Goal: Task Accomplishment & Management: Manage account settings

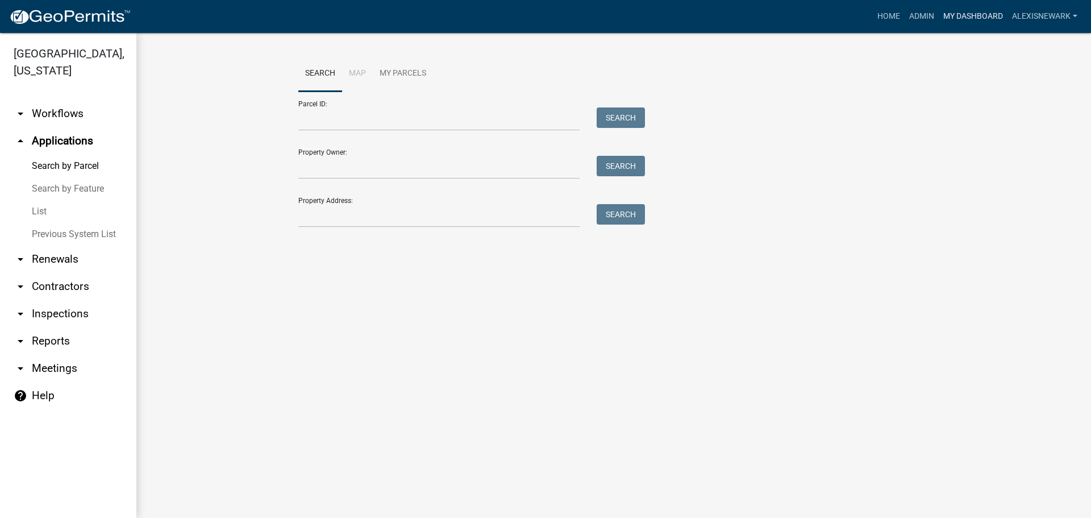
click at [959, 22] on link "My Dashboard" at bounding box center [973, 17] width 69 height 22
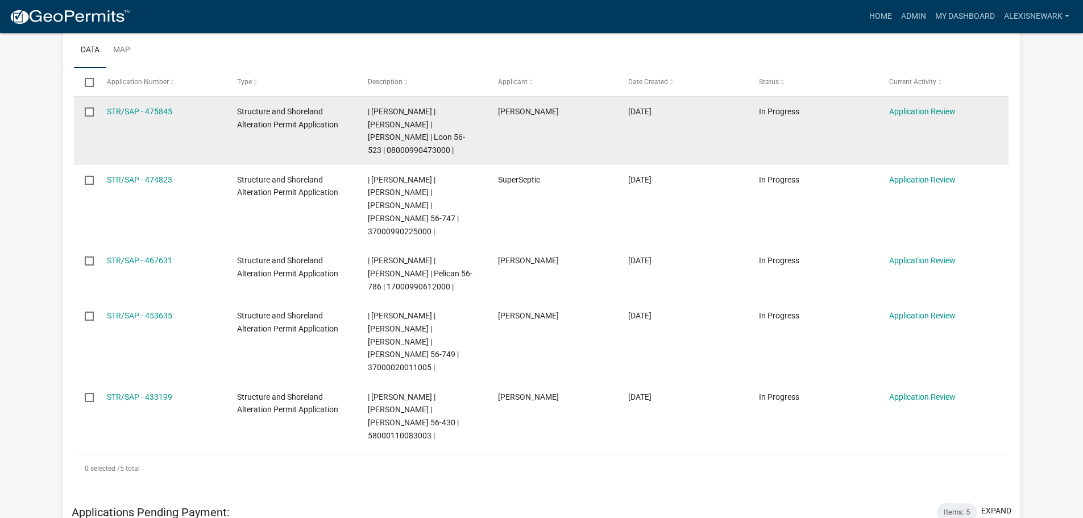
scroll to position [242, 0]
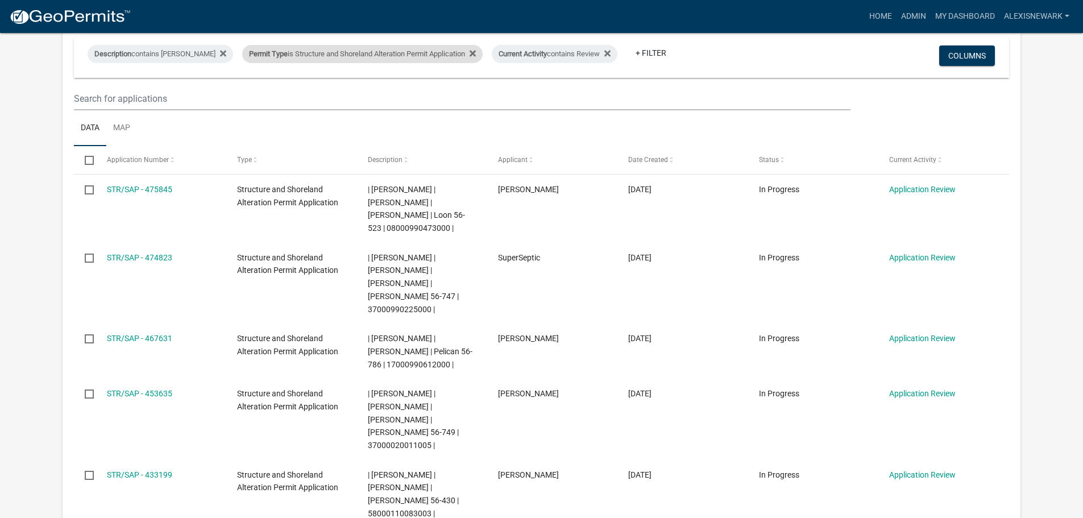
click at [350, 57] on div "Permit Type is Structure and Shoreland Alteration Permit Application" at bounding box center [362, 54] width 240 height 18
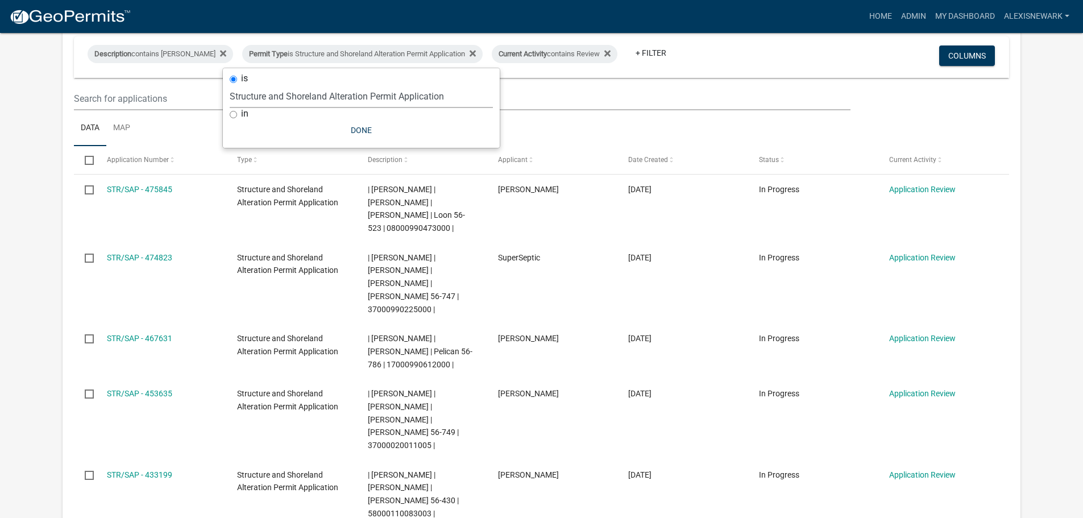
click at [360, 103] on select "Select an option Building Contractor / Excavators (Registration) Building Contr…" at bounding box center [361, 96] width 263 height 23
select select "68d28c81-f724-4f90-9ad3-bed34bf6fb80"
click at [249, 85] on select "Select an option Building Contractor / Excavators (Registration) Building Contr…" at bounding box center [361, 96] width 263 height 23
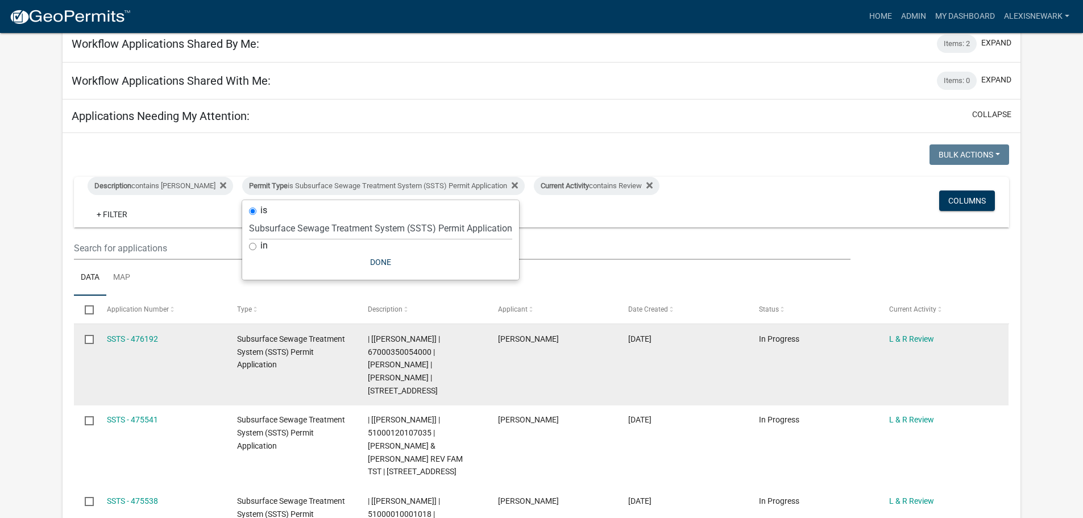
scroll to position [227, 0]
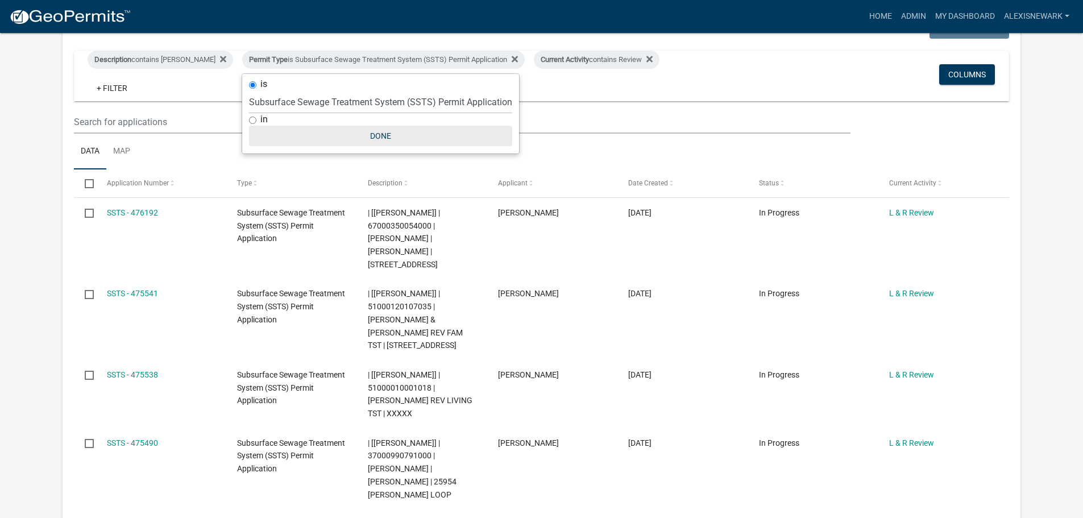
click at [378, 139] on button "Done" at bounding box center [380, 136] width 263 height 20
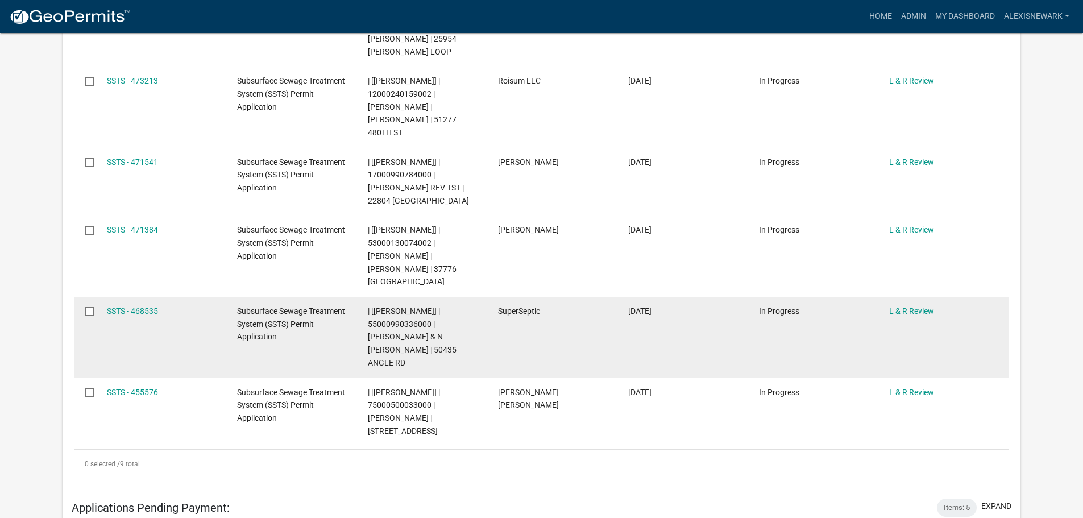
scroll to position [665, 0]
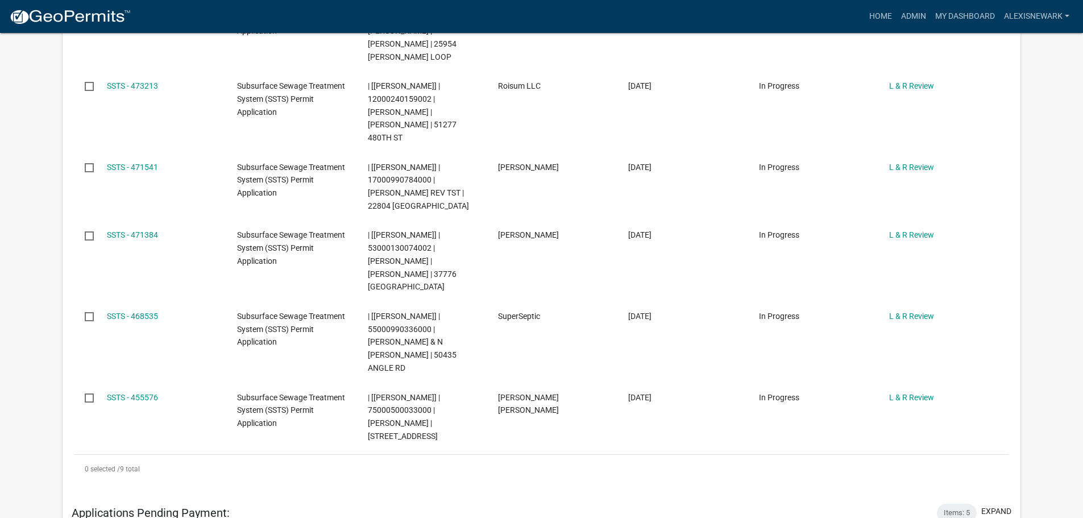
click at [329, 152] on datatable-scroller "SSTS - 476192 Subsurface Sewage Treatment System (SSTS) Permit Application | [A…" at bounding box center [541, 105] width 935 height 691
click at [53, 97] on app-user-applications "more_horiz Home Admin My Dashboard alexisnewark Admin Account Logout My Dashboa…" at bounding box center [541, 60] width 1083 height 1385
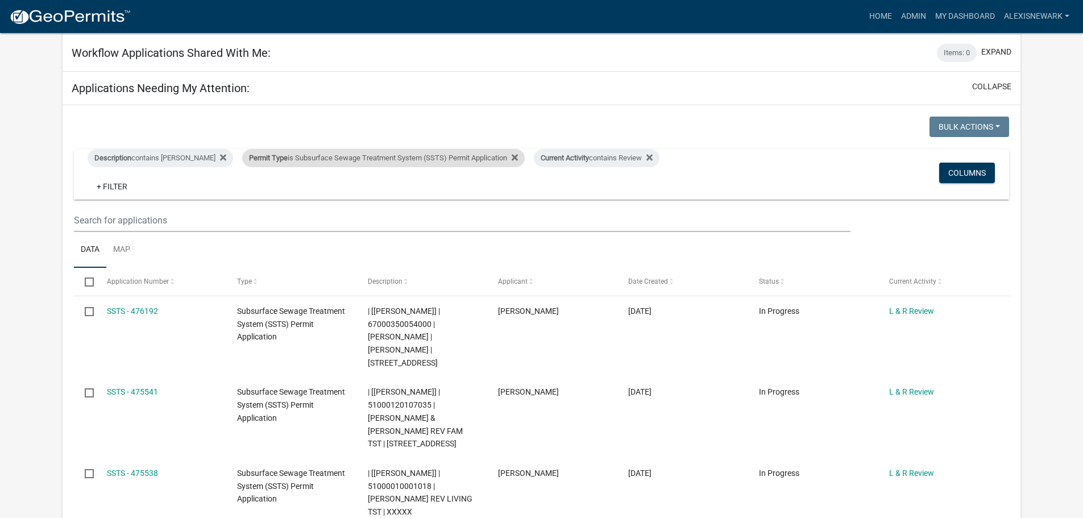
scroll to position [125, 0]
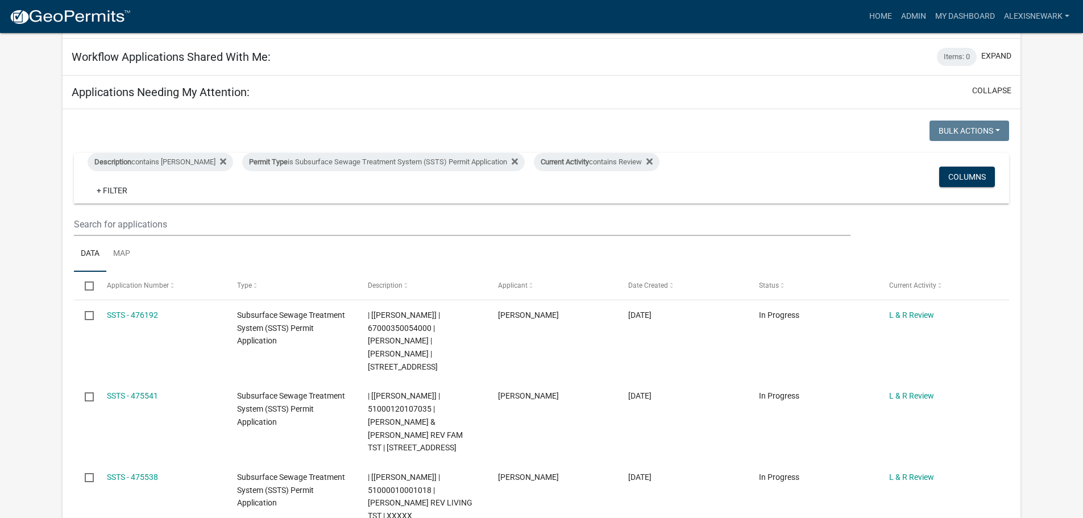
click at [314, 164] on div "Permit Type is Subsurface Sewage Treatment System (SSTS) Permit Application" at bounding box center [383, 162] width 283 height 18
click at [335, 210] on select "Select an option Building Contractor / Excavators (Registration) Building Contr…" at bounding box center [380, 204] width 263 height 23
select select "79d4bf26-a84c-4898-8d16-9ebea2345fb4"
click at [249, 201] on select "Select an option Building Contractor / Excavators (Registration) Building Contr…" at bounding box center [380, 204] width 263 height 23
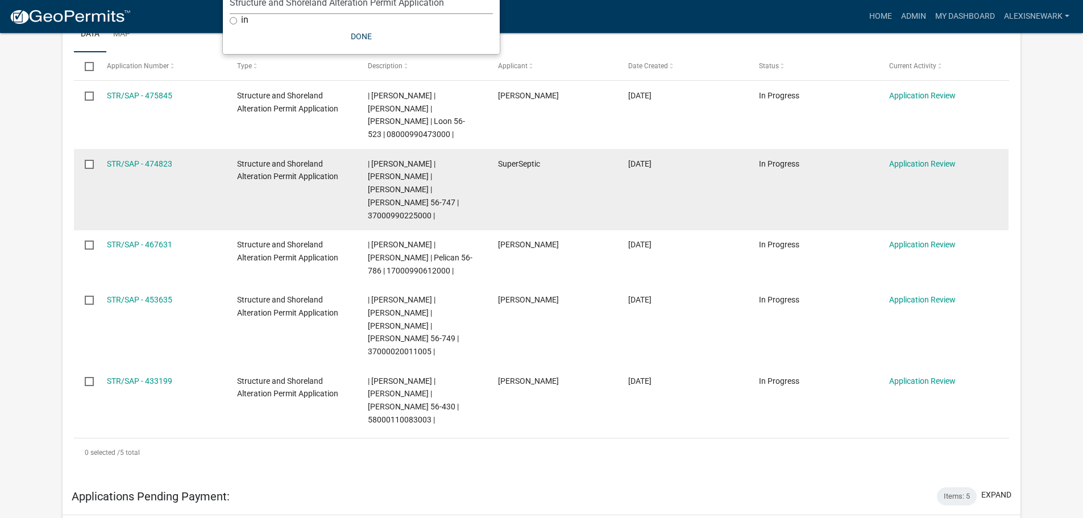
scroll to position [338, 0]
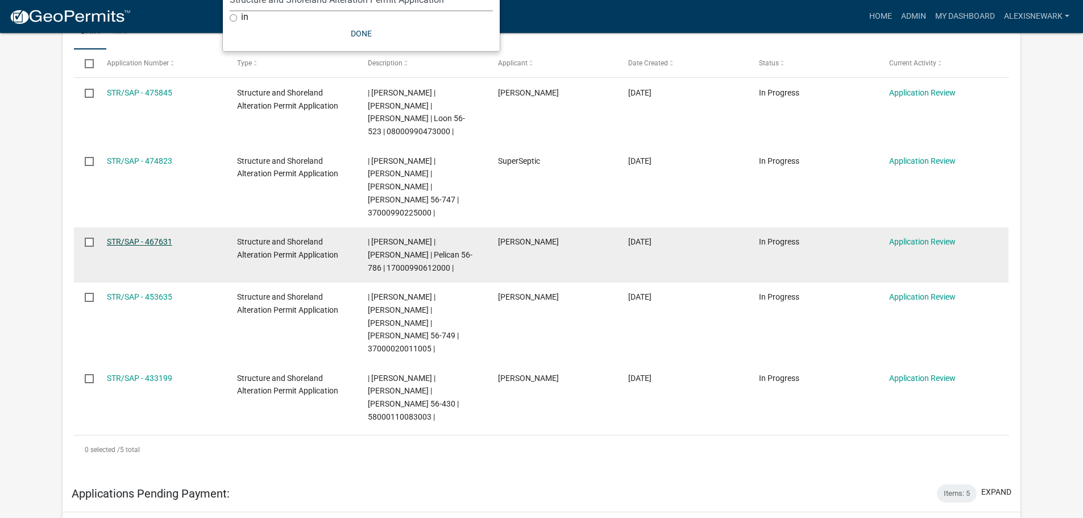
click at [156, 237] on link "STR/SAP - 467631" at bounding box center [139, 241] width 65 height 9
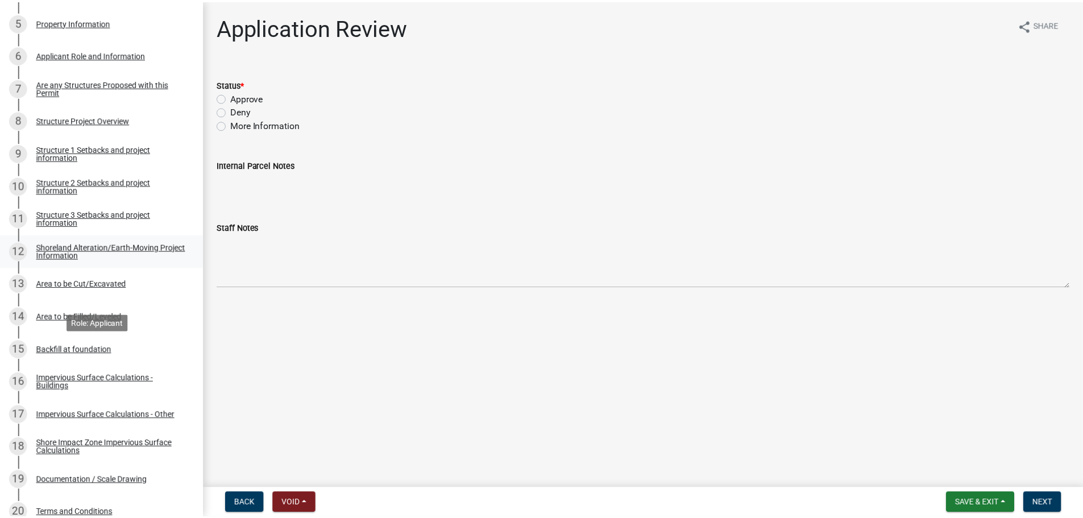
scroll to position [497, 0]
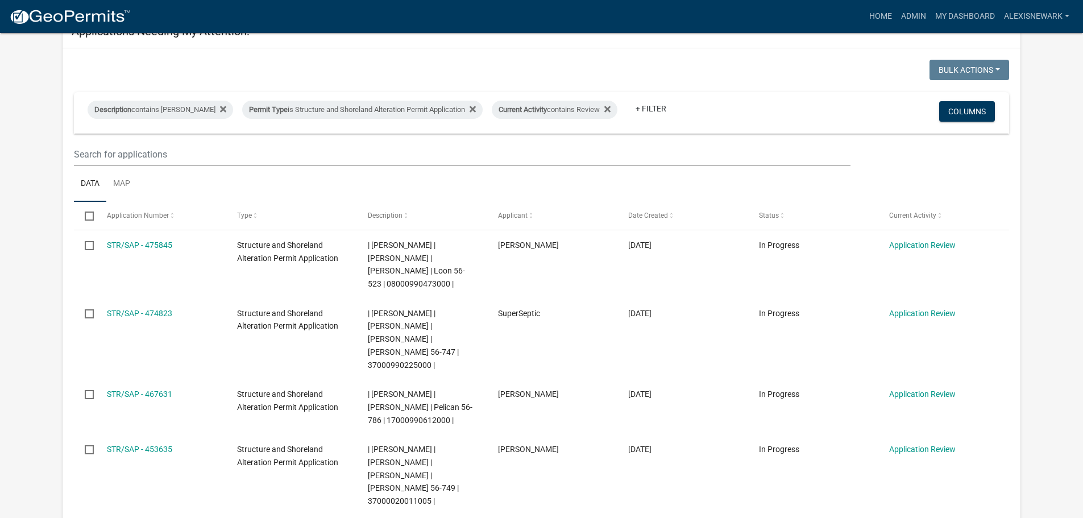
scroll to position [175, 0]
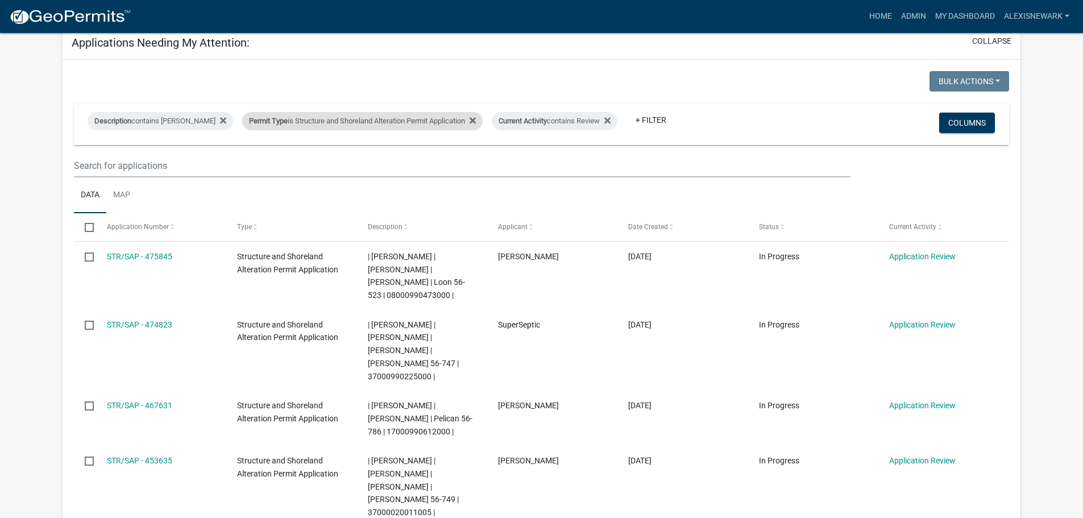
click at [318, 125] on div "Permit Type is Structure and Shoreland Alteration Permit Application" at bounding box center [362, 121] width 240 height 18
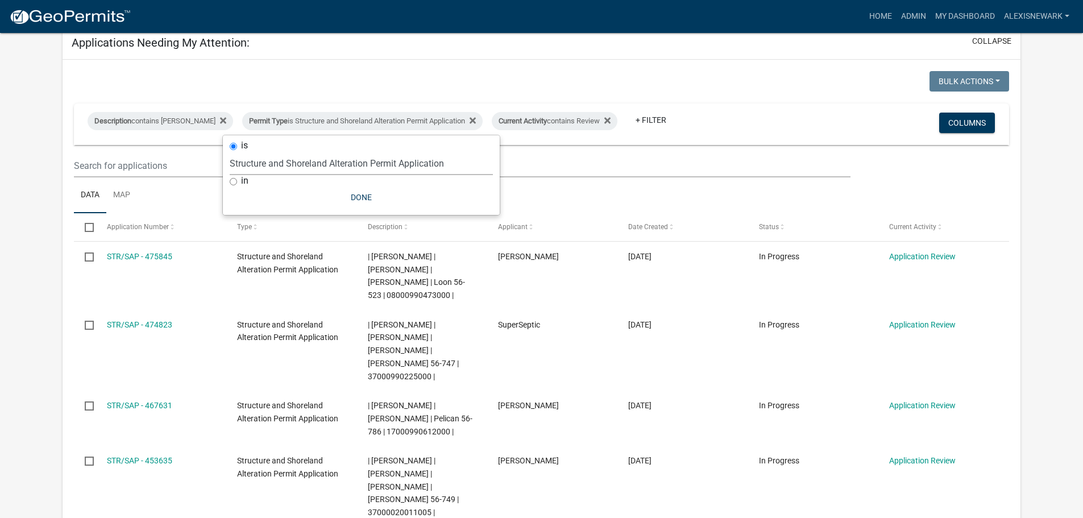
click at [329, 171] on select "Select an option Building Contractor / Excavators (Registration) Building Contr…" at bounding box center [361, 163] width 263 height 23
select select "68d28c81-f724-4f90-9ad3-bed34bf6fb80"
click at [249, 152] on select "Select an option Building Contractor / Excavators (Registration) Building Contr…" at bounding box center [361, 163] width 263 height 23
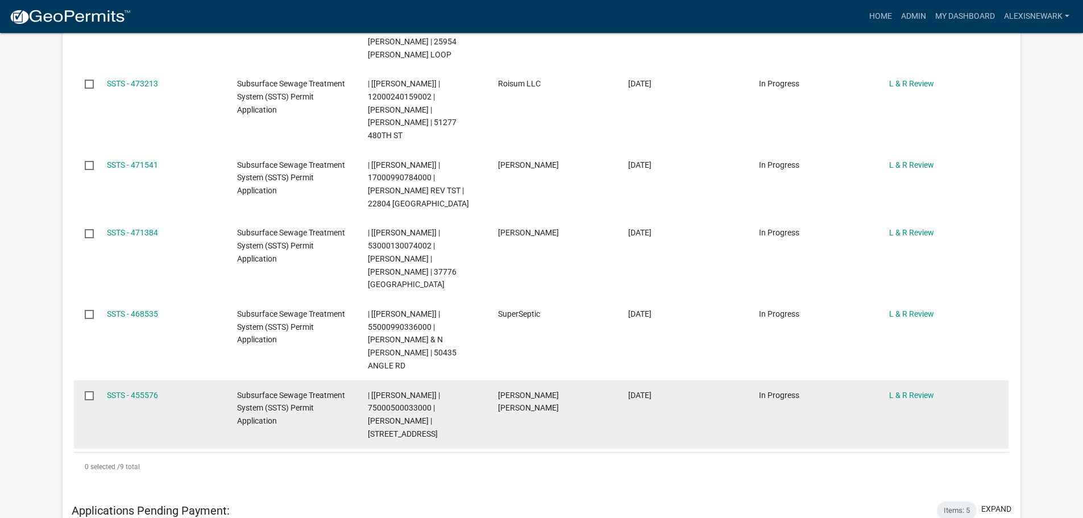
scroll to position [672, 0]
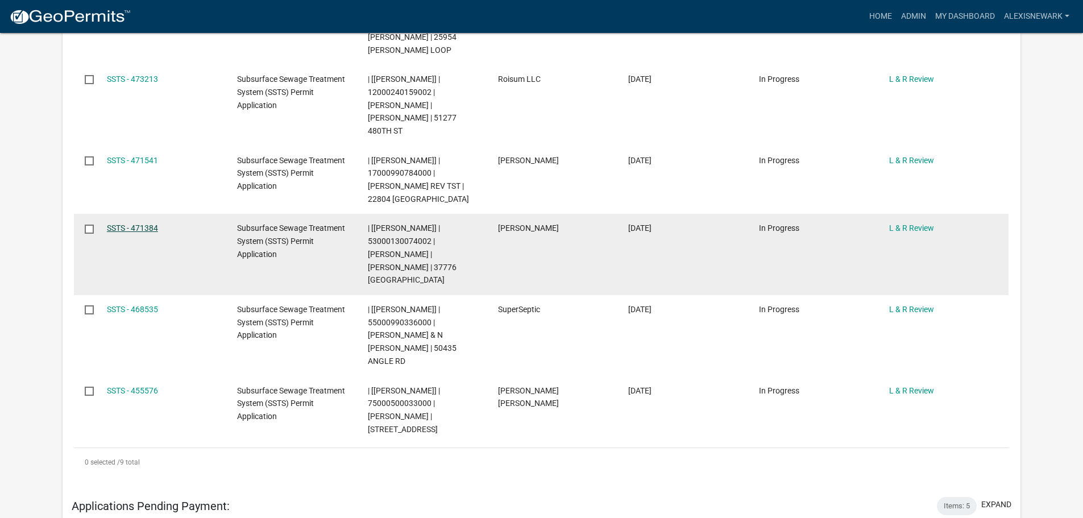
click at [147, 223] on link "SSTS - 471384" at bounding box center [132, 227] width 51 height 9
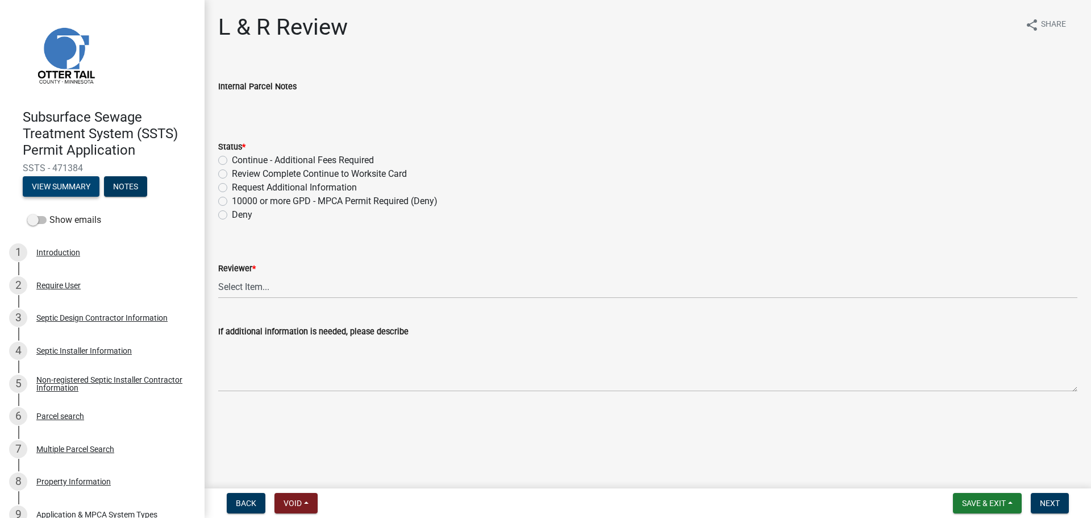
click at [34, 187] on button "View Summary" at bounding box center [61, 186] width 77 height 20
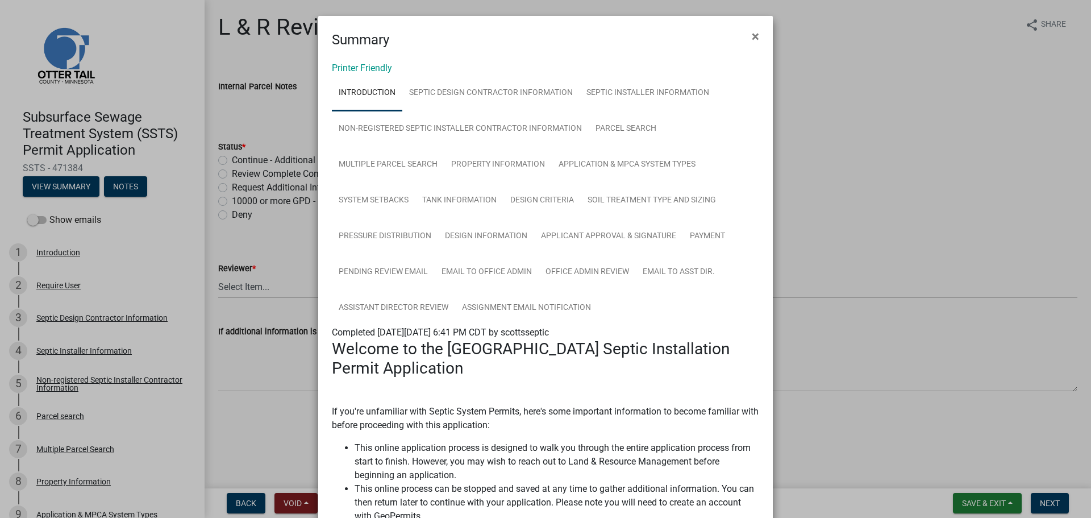
click at [392, 66] on div "Printer Friendly Introduction Septic Design Contractor Information Septic Insta…" at bounding box center [545, 526] width 455 height 952
click at [389, 67] on div "Printer Friendly Introduction Septic Design Contractor Information Septic Insta…" at bounding box center [545, 526] width 455 height 952
click at [381, 68] on link "Printer Friendly" at bounding box center [362, 68] width 60 height 11
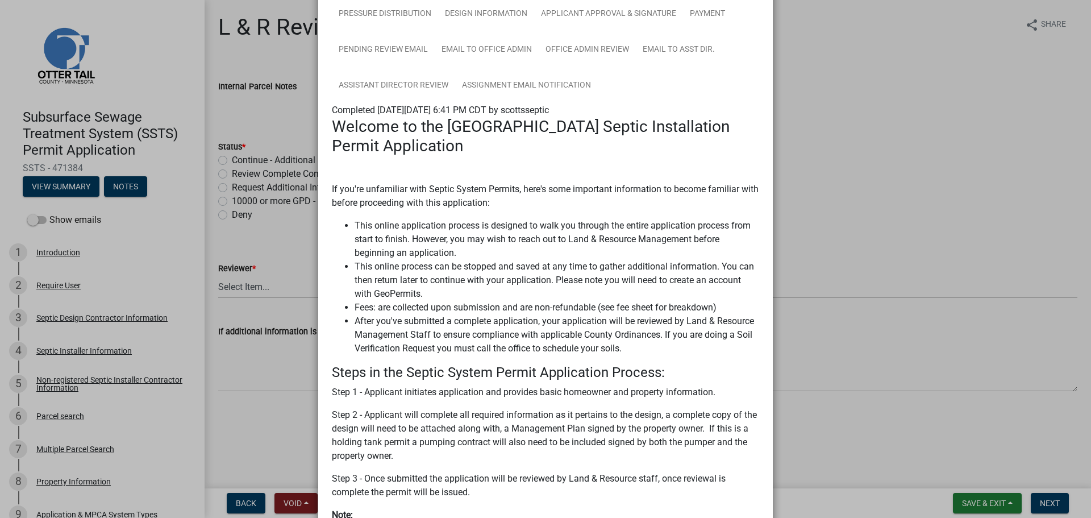
scroll to position [227, 0]
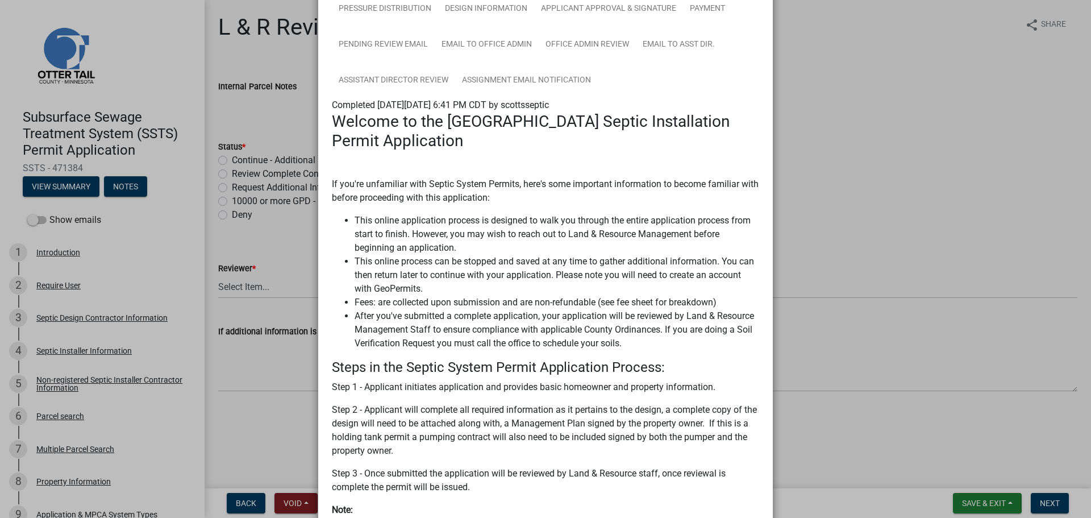
click at [144, 173] on ngb-modal-window "Summary × Printer Friendly Introduction Septic Design Contractor Information Se…" at bounding box center [545, 259] width 1091 height 518
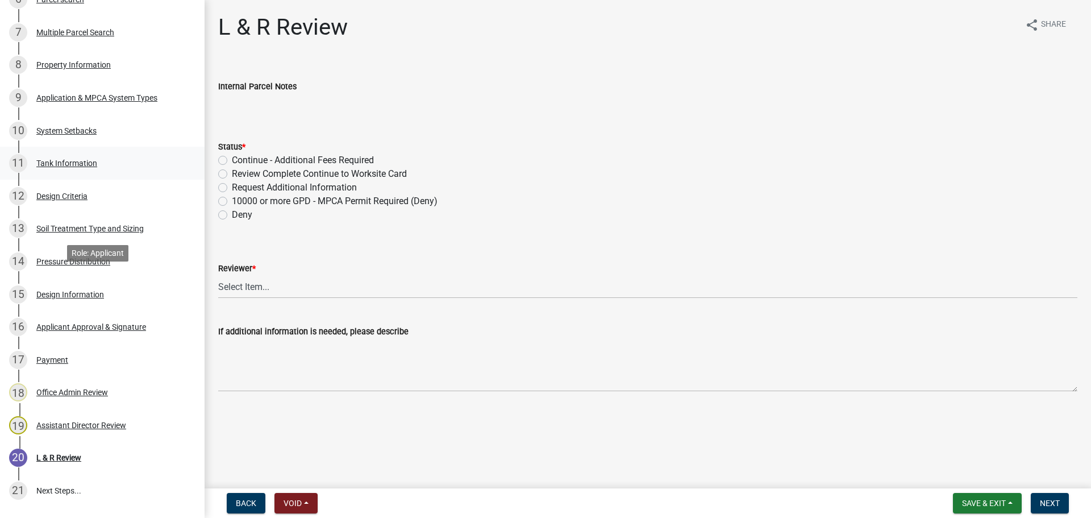
scroll to position [426, 0]
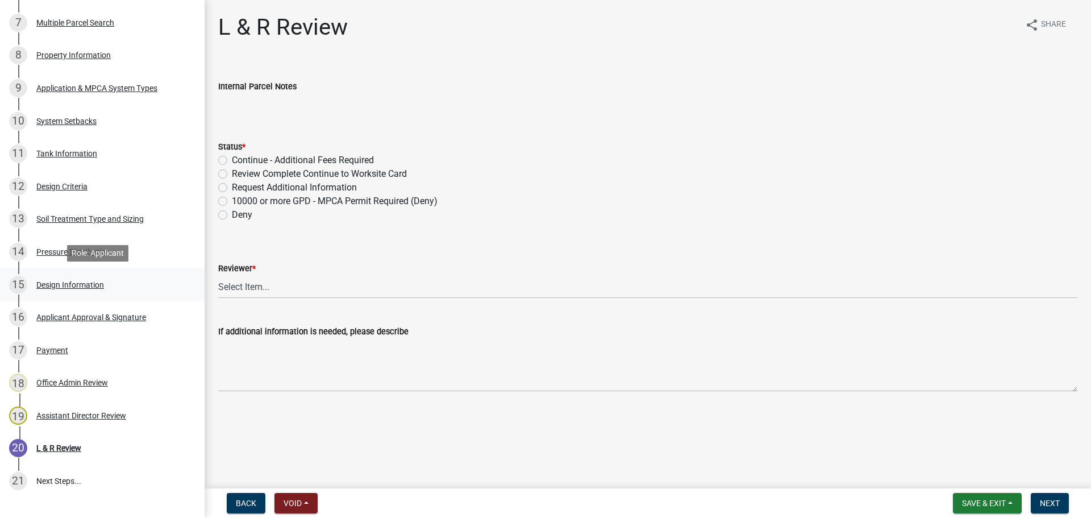
click at [129, 277] on div "15 Design Information" at bounding box center [97, 285] width 177 height 18
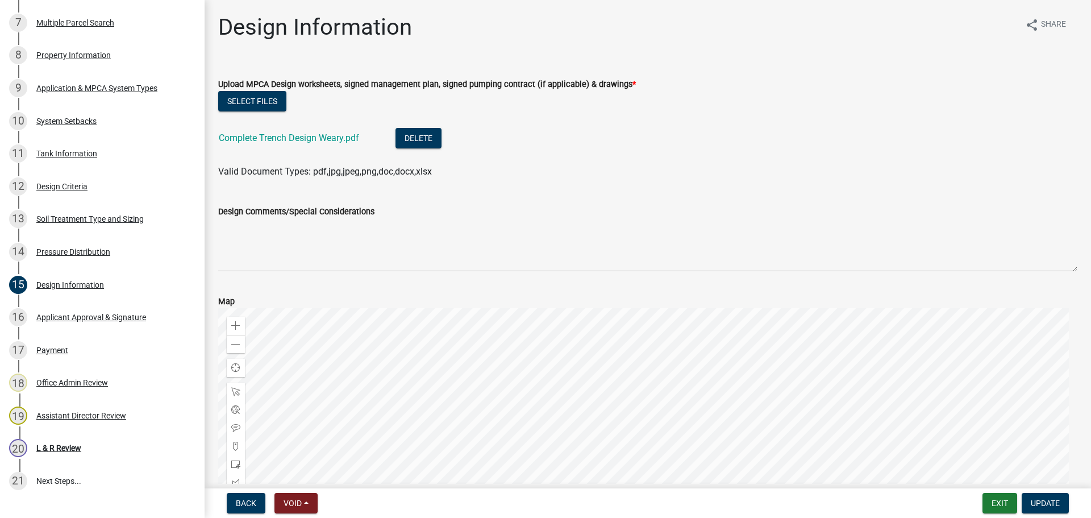
click at [343, 126] on li "Complete Trench Design Weary.pdf Delete" at bounding box center [648, 139] width 860 height 41
click at [339, 142] on link "Complete Trench Design Weary.pdf" at bounding box center [289, 137] width 140 height 11
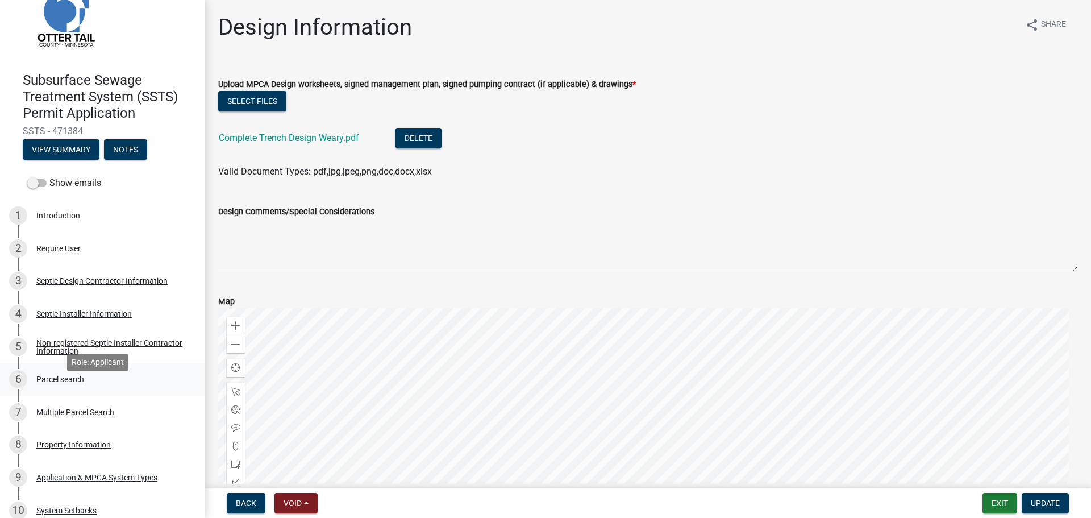
scroll to position [57, 0]
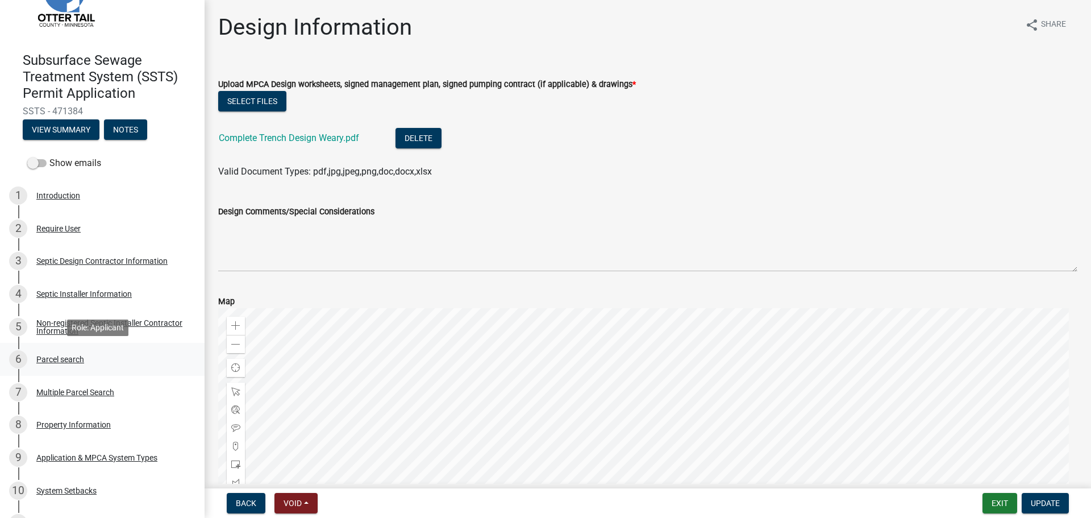
click at [60, 355] on div "Parcel search" at bounding box center [60, 359] width 48 height 8
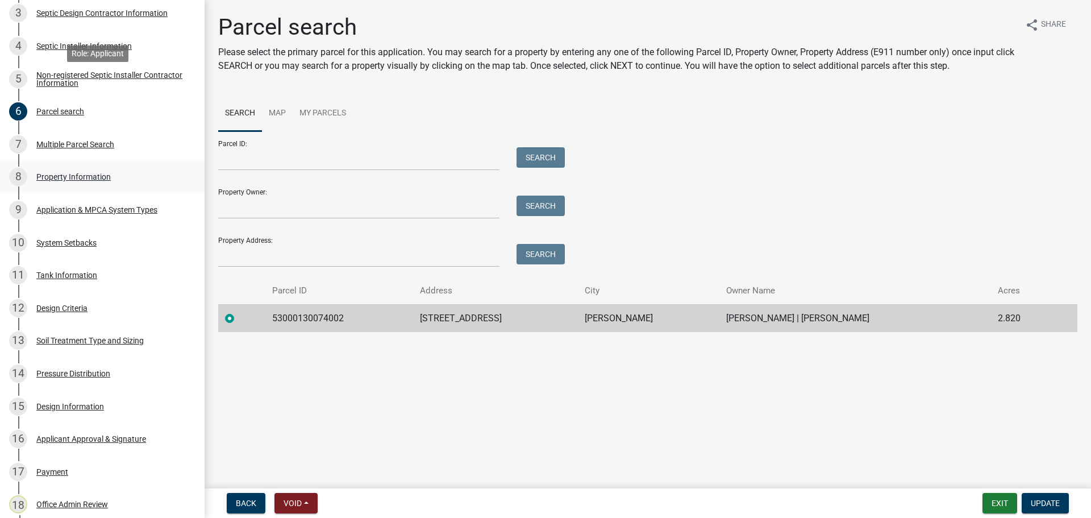
scroll to position [398, 0]
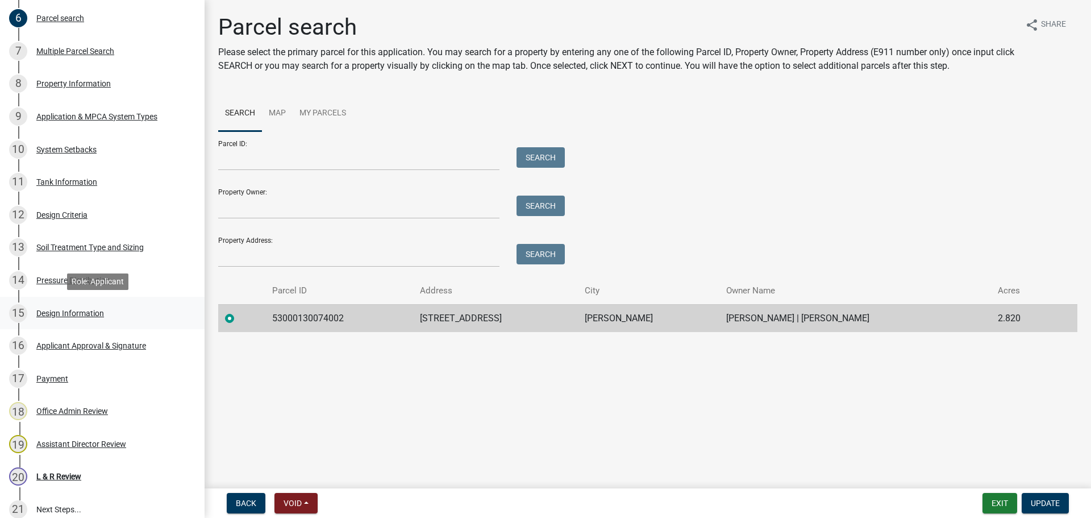
click at [81, 305] on div "15 Design Information" at bounding box center [97, 313] width 177 height 18
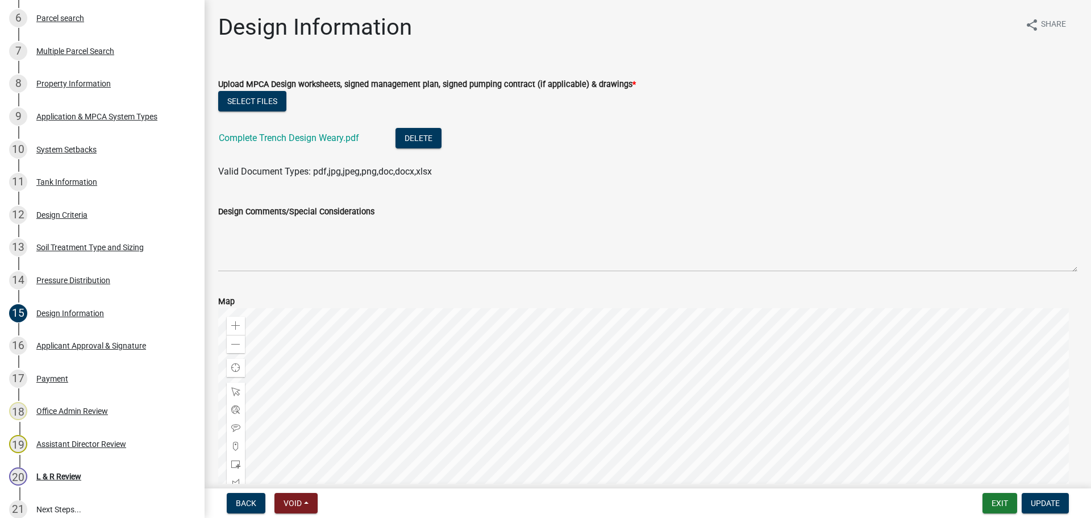
scroll to position [28, 0]
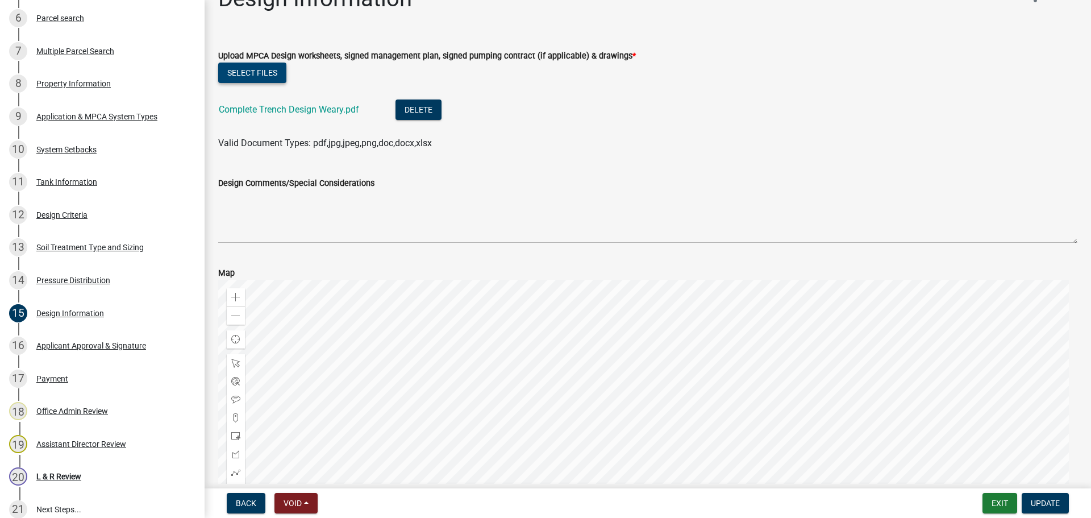
click at [271, 72] on button "Select files" at bounding box center [252, 73] width 68 height 20
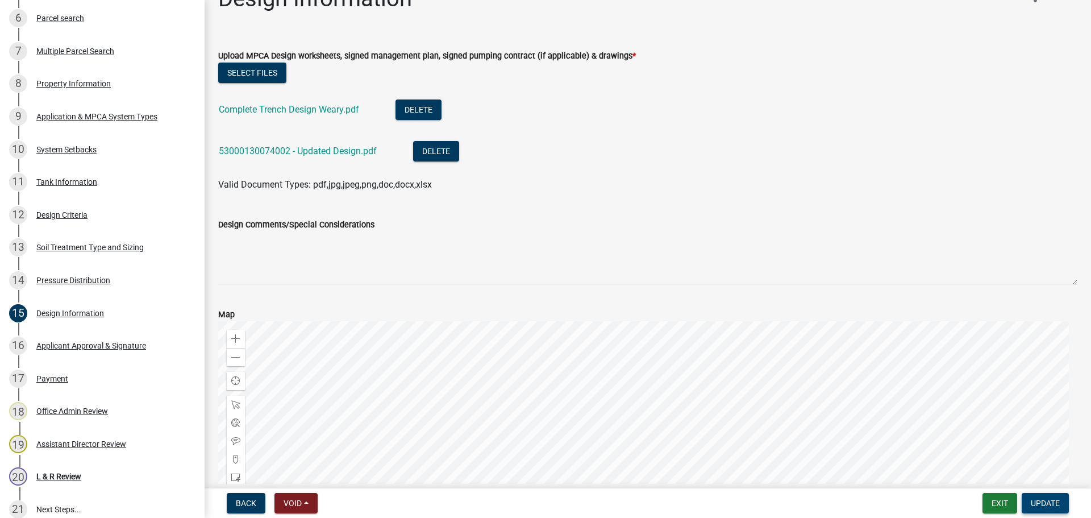
click at [1037, 505] on span "Update" at bounding box center [1045, 503] width 29 height 9
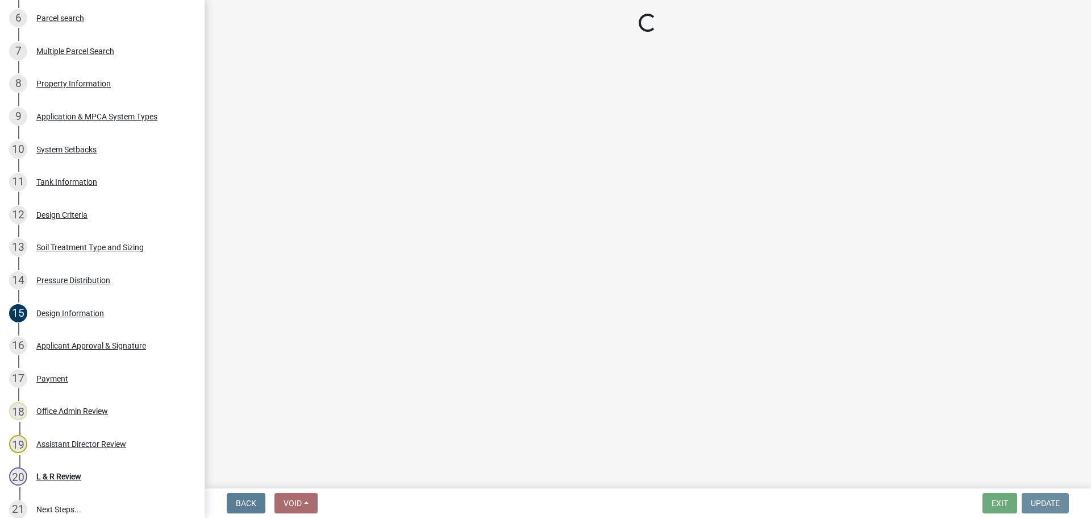
scroll to position [0, 0]
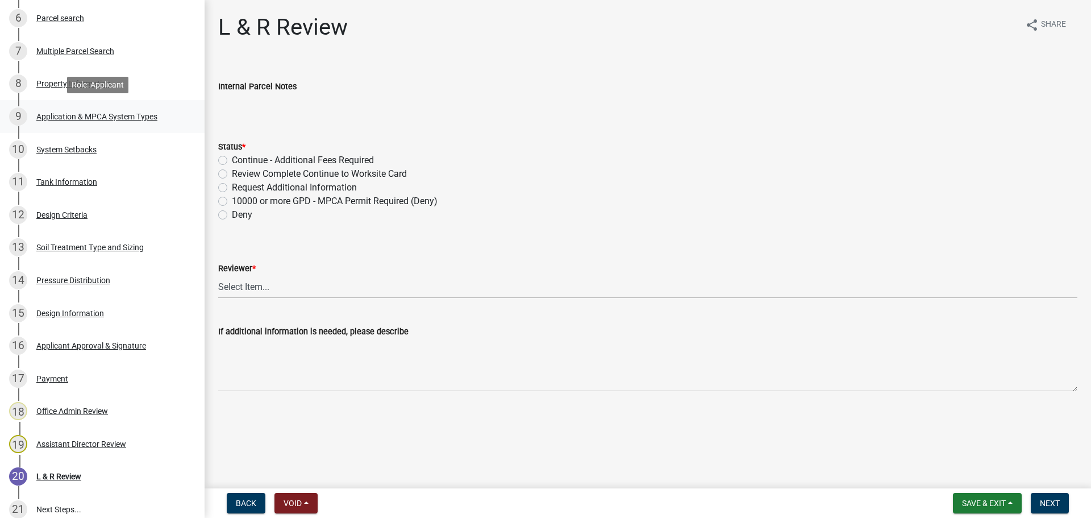
click at [189, 101] on link "9 Application & MPCA System Types" at bounding box center [102, 116] width 205 height 33
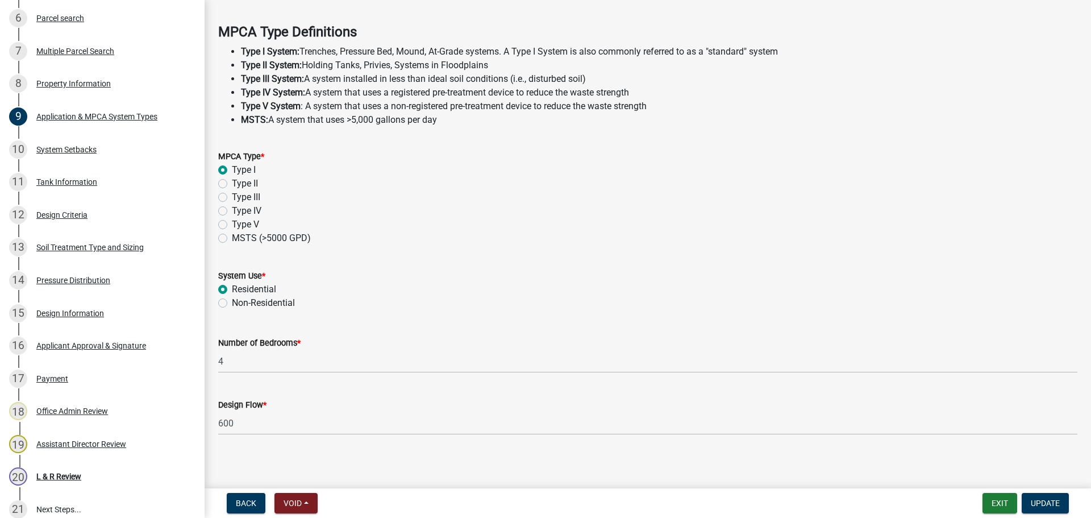
scroll to position [325, 0]
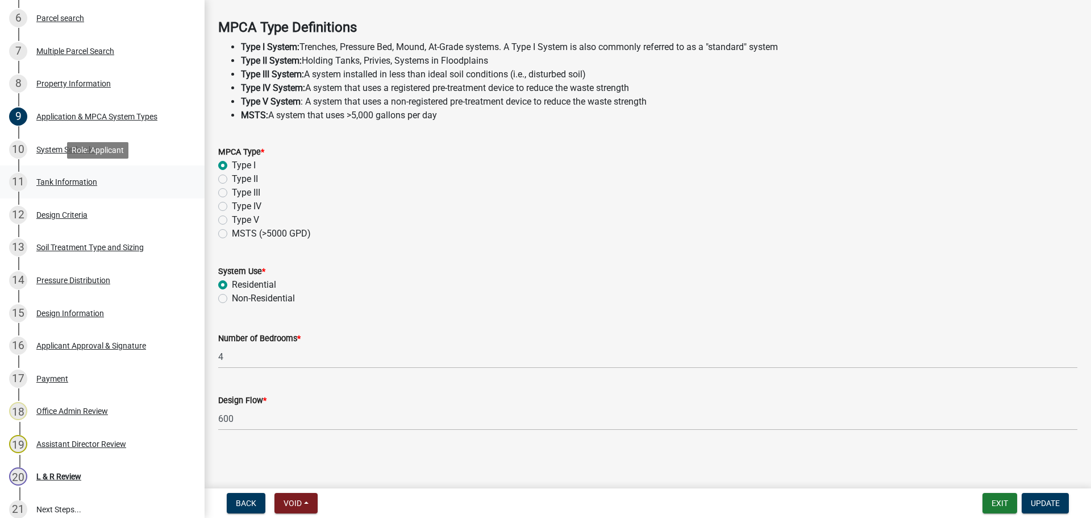
click at [118, 189] on div "11 Tank Information" at bounding box center [97, 182] width 177 height 18
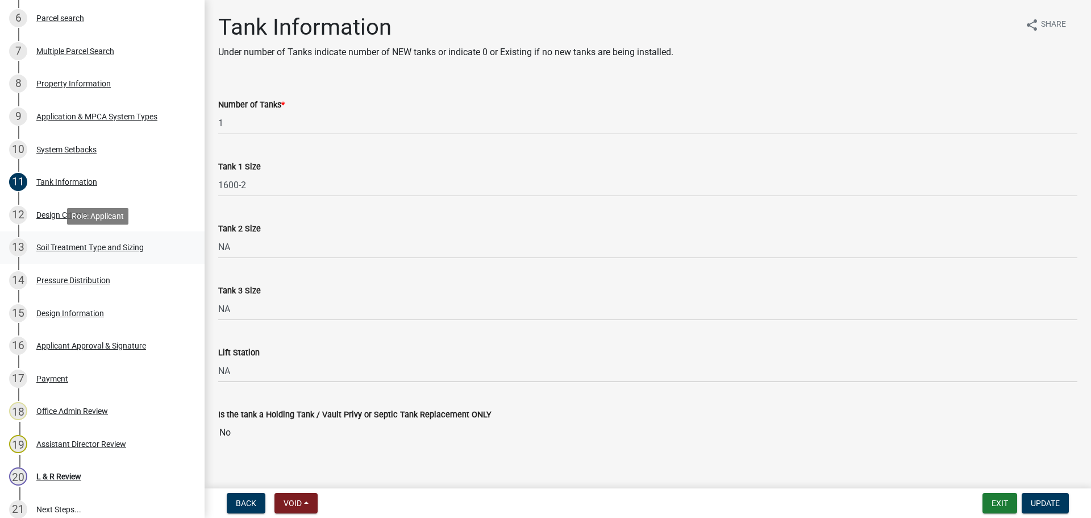
click at [150, 243] on div "13 Soil Treatment Type and Sizing" at bounding box center [97, 247] width 177 height 18
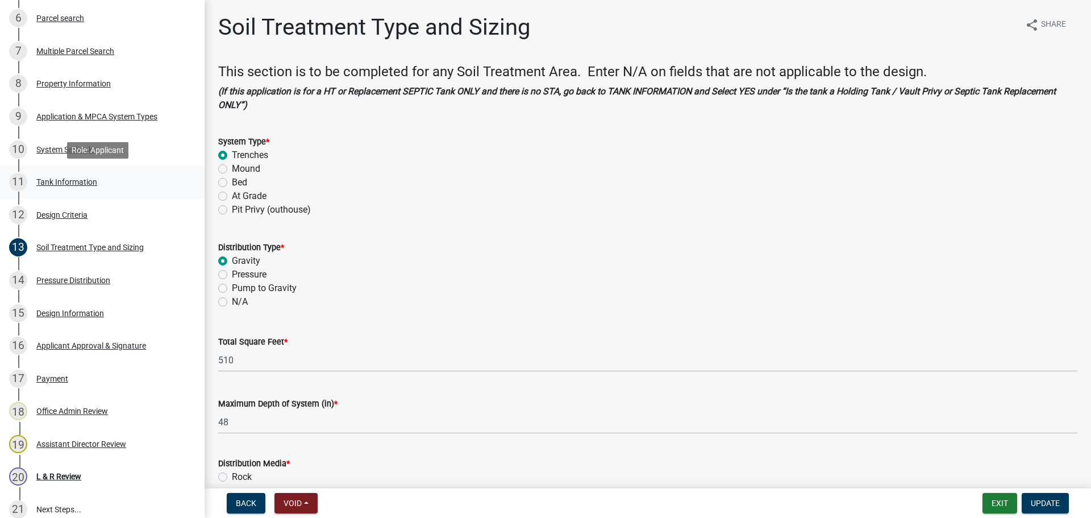
click at [99, 192] on link "11 Tank Information" at bounding box center [102, 181] width 205 height 33
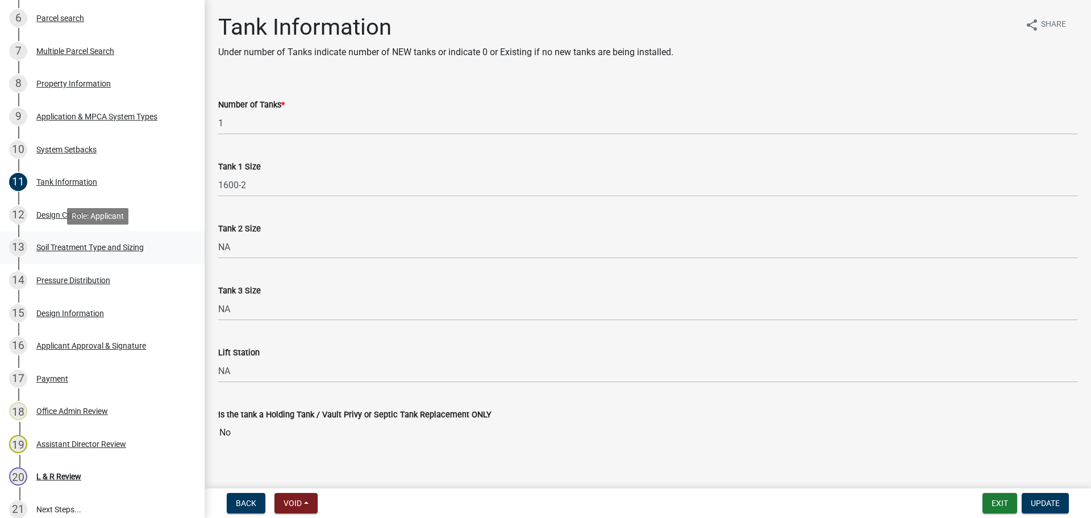
click at [114, 243] on div "Soil Treatment Type and Sizing" at bounding box center [89, 247] width 107 height 8
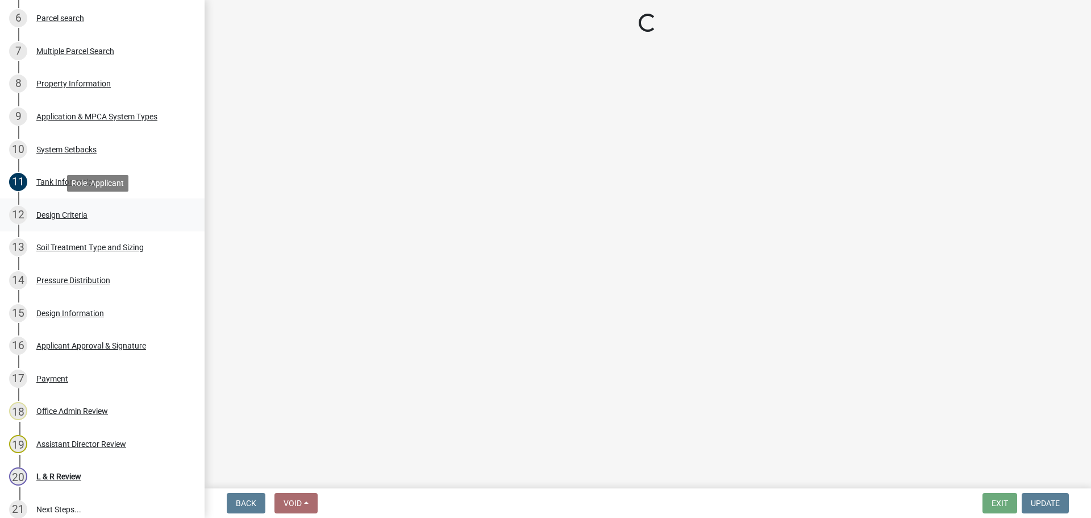
click at [113, 211] on div "12 Design Criteria" at bounding box center [97, 215] width 177 height 18
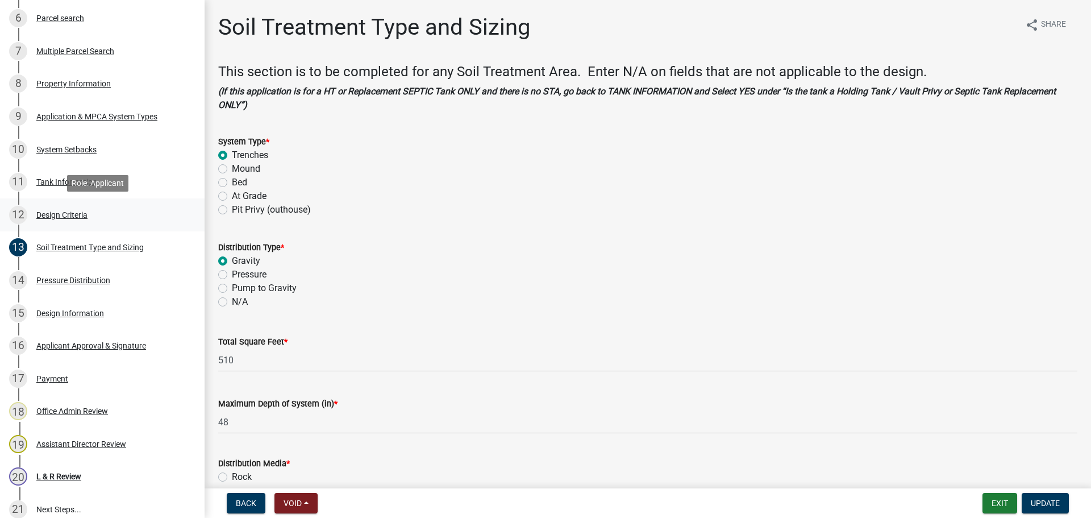
select select "eaa6e4cf-be76-4366-bfe5-e87acfaaf3f4"
select select "f37be776-9ffe-4072-8cbd-7112b1ba2642"
select select "14354fbd-e666-4c9c-b77c-8c181d233a28"
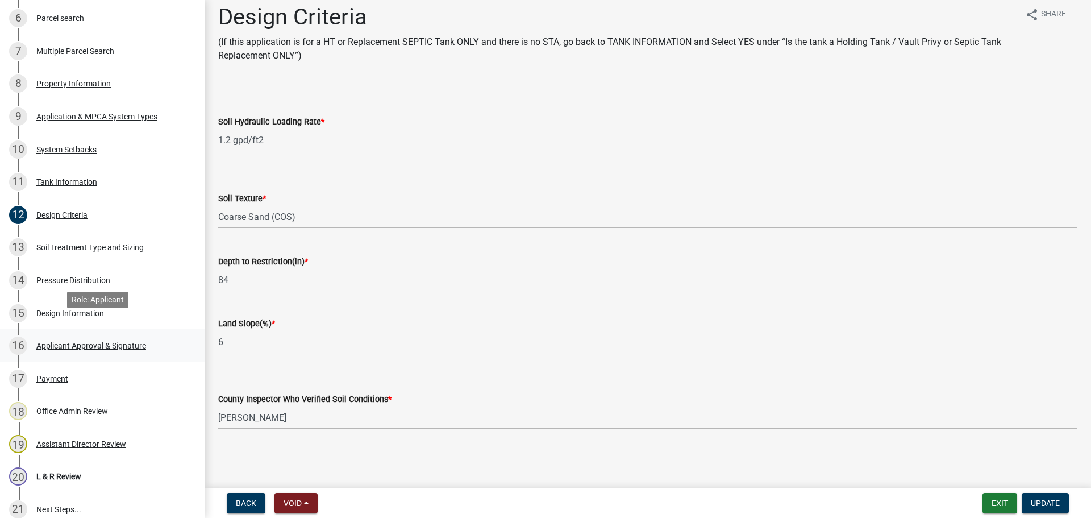
scroll to position [512, 0]
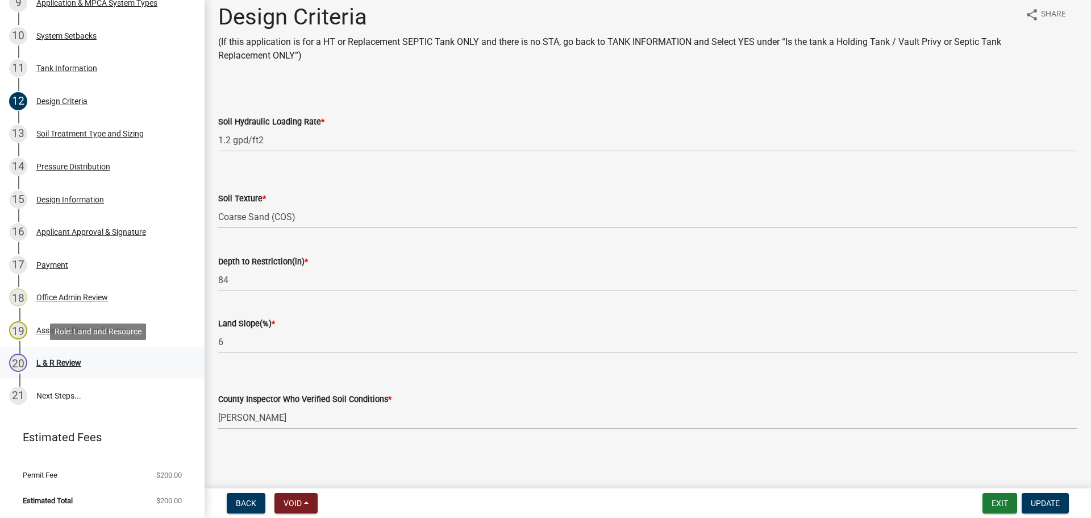
click at [142, 354] on div "20 L & R Review" at bounding box center [97, 363] width 177 height 18
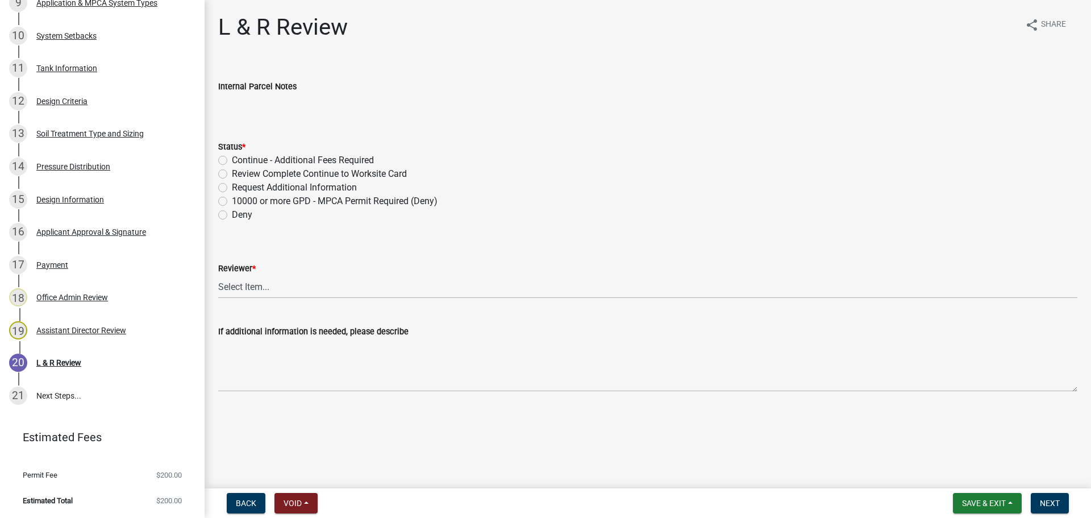
click at [259, 172] on label "Review Complete Continue to Worksite Card" at bounding box center [319, 174] width 175 height 14
click at [239, 172] on input "Review Complete Continue to Worksite Card" at bounding box center [235, 170] width 7 height 7
radio input "true"
click at [673, 294] on select "Select Item... Alexis Newark Andrea Perales Brittany Tollefson Elizabeth Plaste…" at bounding box center [648, 286] width 860 height 23
click at [218, 275] on select "Select Item... Alexis Newark Andrea Perales Brittany Tollefson Elizabeth Plaste…" at bounding box center [648, 286] width 860 height 23
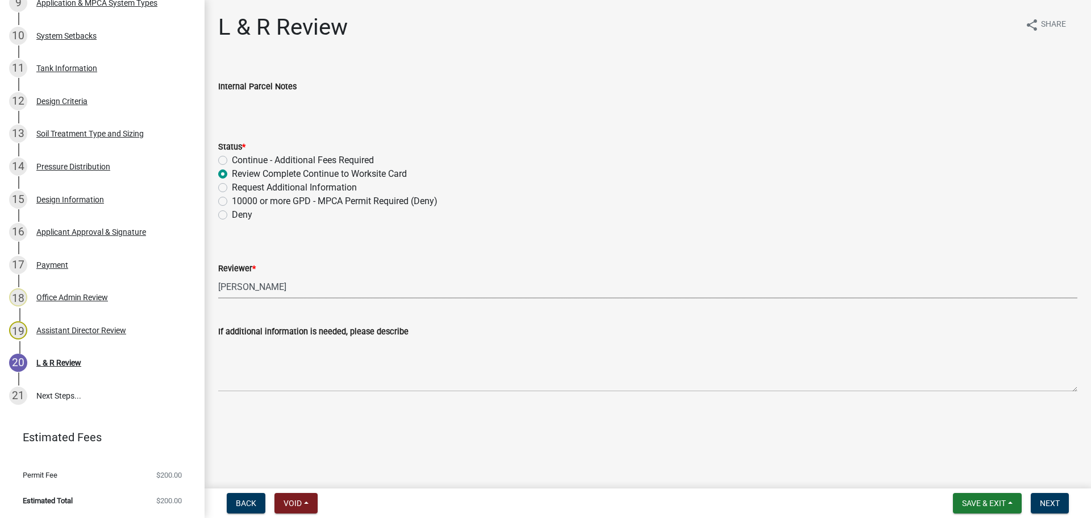
select select "05826fb5-7c18-481d-abe0-188b58e93217"
click at [1040, 499] on button "Next" at bounding box center [1050, 503] width 38 height 20
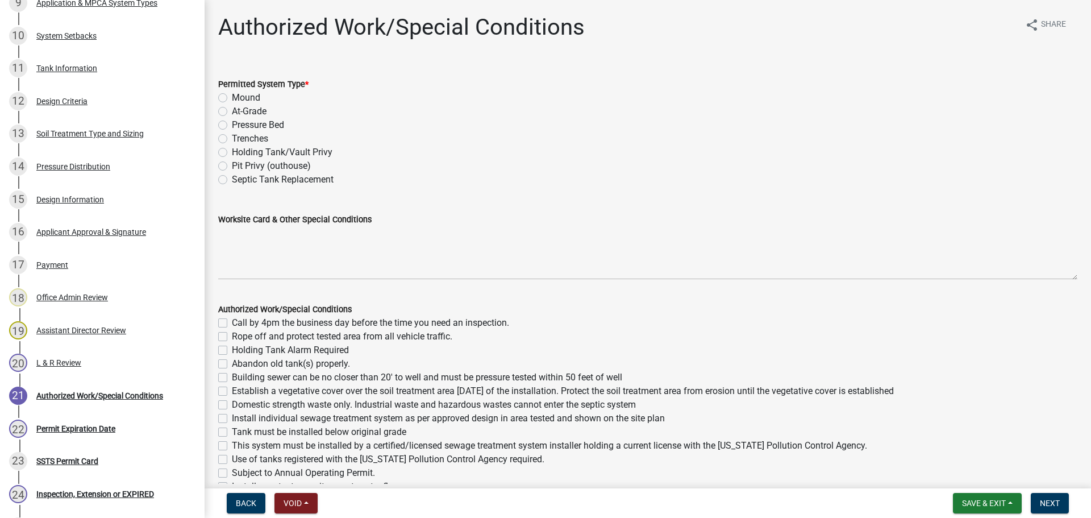
scroll to position [642, 0]
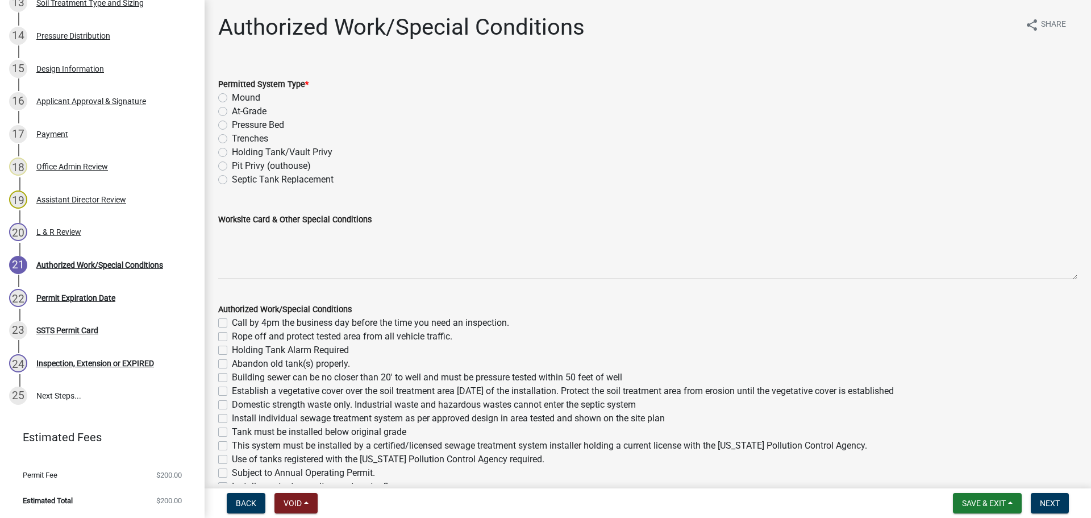
click at [235, 135] on label "Trenches" at bounding box center [250, 139] width 36 height 14
click at [235, 135] on input "Trenches" at bounding box center [235, 135] width 7 height 7
radio input "true"
click at [286, 223] on div "Worksite Card & Other Special Conditions" at bounding box center [648, 220] width 860 height 14
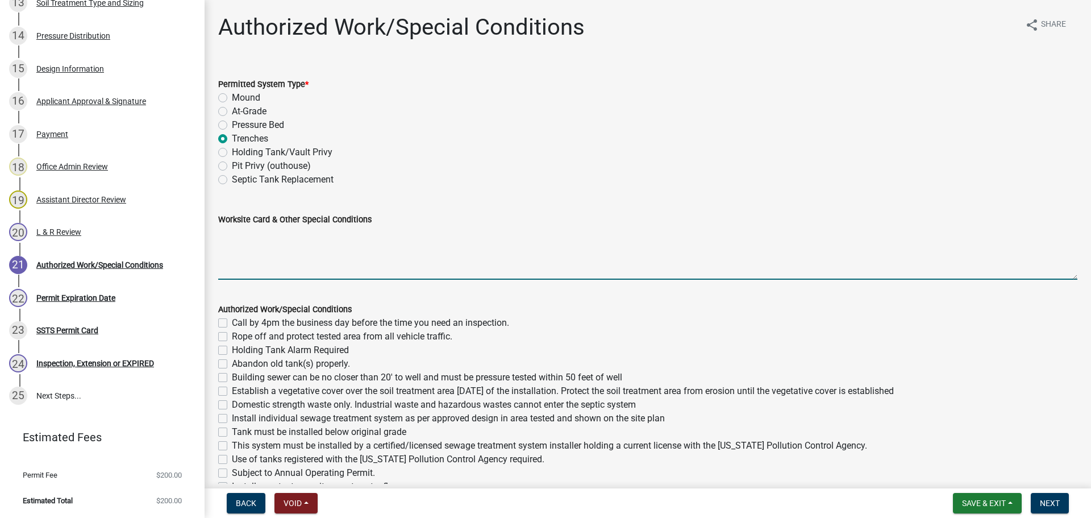
click at [297, 238] on textarea "Worksite Card & Other Special Conditions" at bounding box center [648, 252] width 860 height 53
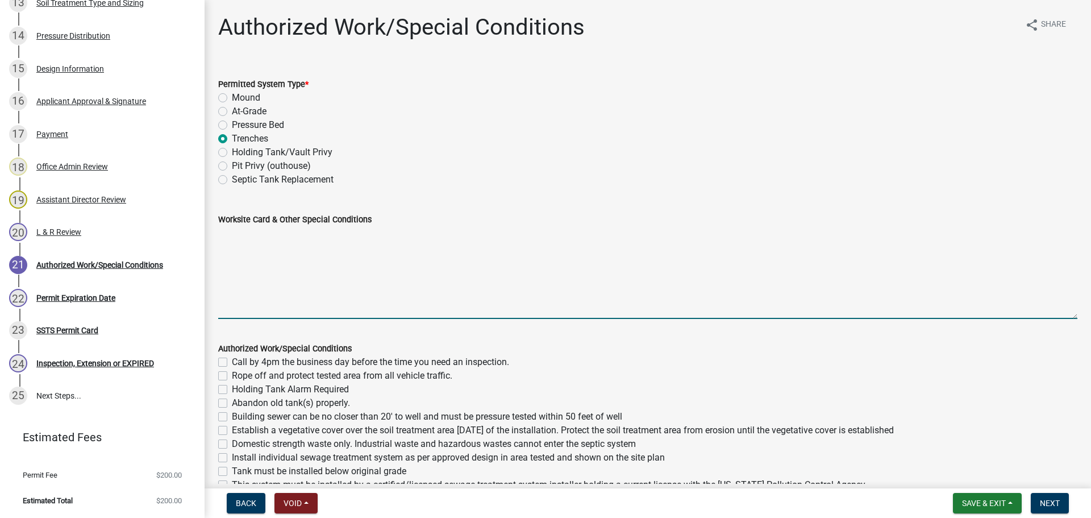
drag, startPoint x: 1065, startPoint y: 276, endPoint x: 1083, endPoint y: 357, distance: 83.3
click at [1083, 357] on main "Authorized Work/Special Conditions share Share Permitted System Type * Mound At…" at bounding box center [648, 242] width 887 height 484
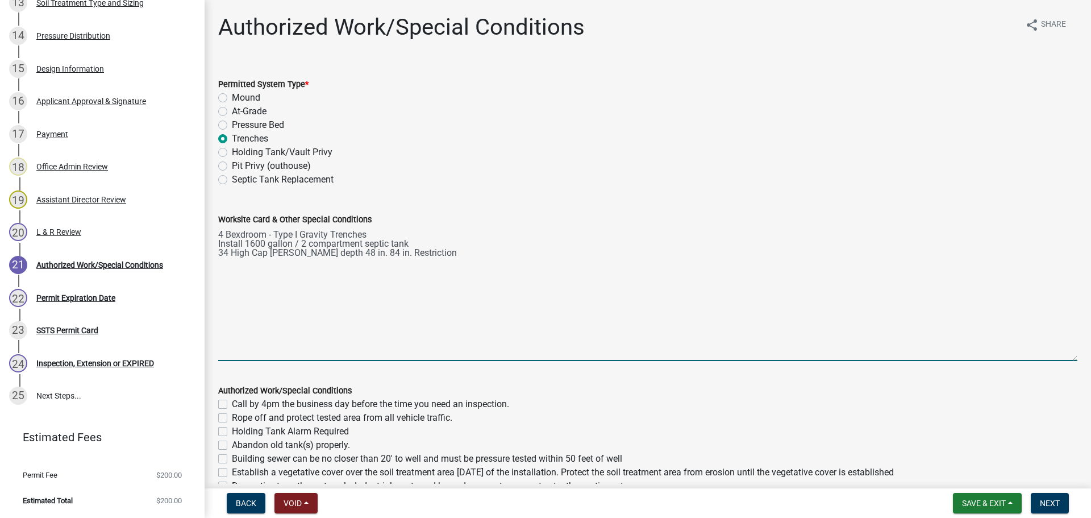
drag, startPoint x: 314, startPoint y: 258, endPoint x: 378, endPoint y: 262, distance: 63.8
click at [383, 262] on textarea "4 Bexdroom - Type I Gravity Trenches Install 1600 gallon / 2 compartment septic…" at bounding box center [648, 293] width 860 height 135
drag, startPoint x: 383, startPoint y: 254, endPoint x: 396, endPoint y: 255, distance: 13.7
click at [383, 254] on textarea "4 Bexdroom - Type I Gravity Trenches Install 1600 gallon / 2 compartment septic…" at bounding box center [648, 293] width 860 height 135
click at [424, 254] on textarea "4 Bexdroom - Type I Gravity Trenches Install 1600 gallon / 2 compartment septic…" at bounding box center [648, 293] width 860 height 135
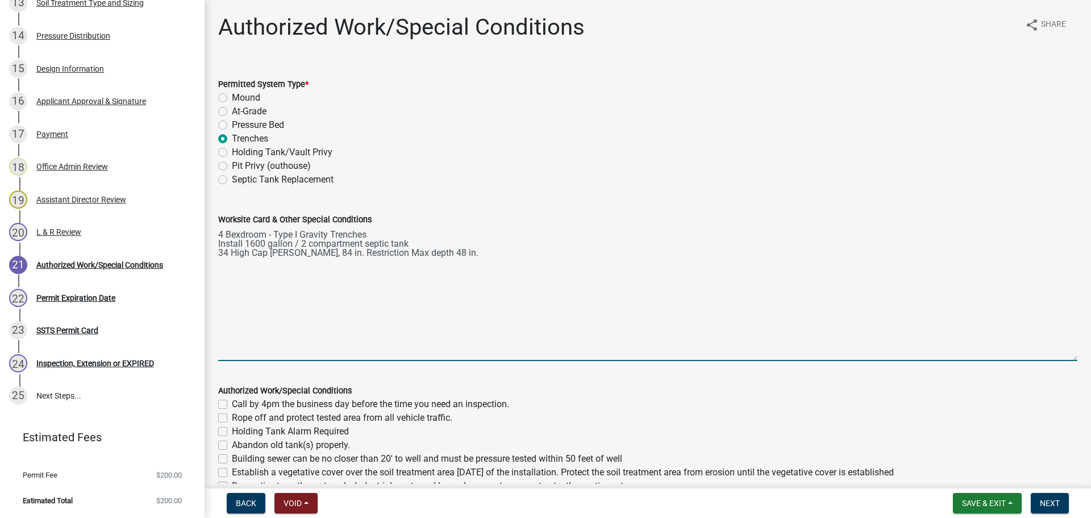
click at [384, 249] on textarea "4 Bexdroom - Type I Gravity Trenches Install 1600 gallon / 2 compartment septic…" at bounding box center [648, 293] width 860 height 135
click at [488, 260] on textarea "4 Bexdroom - Type I Gravity Trenches Install 1600 gallon / 2 compartment septic…" at bounding box center [648, 293] width 860 height 135
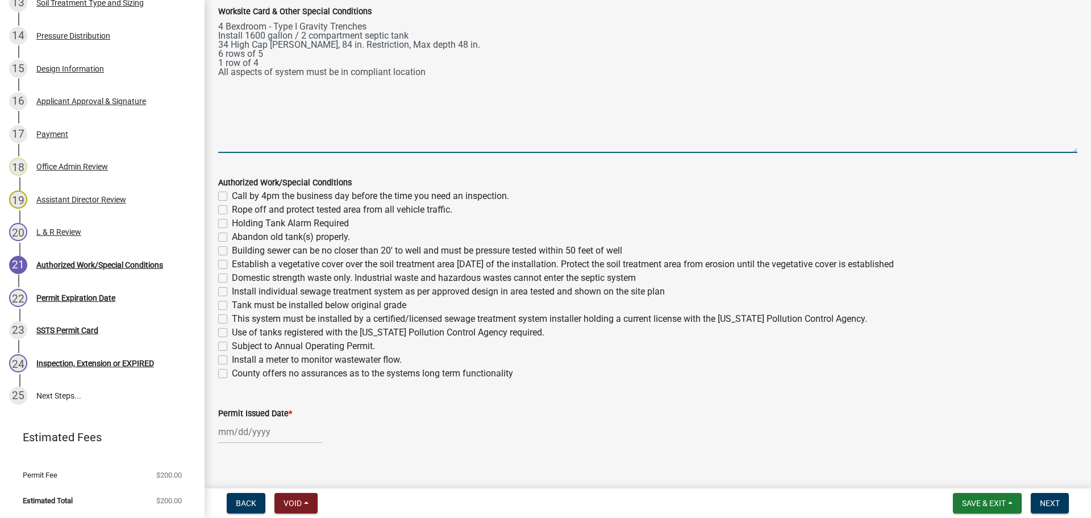
scroll to position [213, 0]
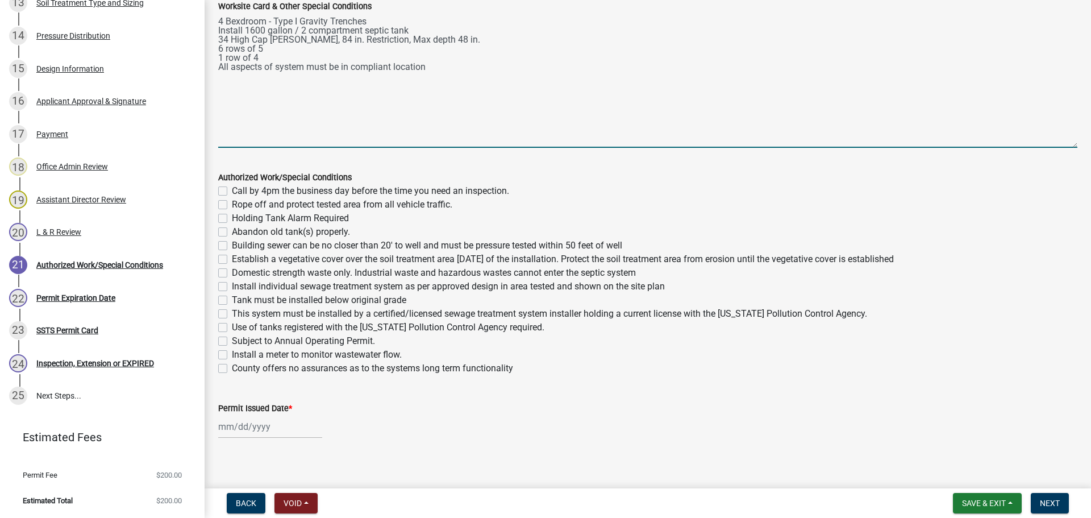
type textarea "4 Bexdroom - Type I Gravity Trenches Install 1600 gallon / 2 compartment septic…"
click at [223, 185] on div "Call by 4pm the business day before the time you need an inspection." at bounding box center [648, 191] width 860 height 14
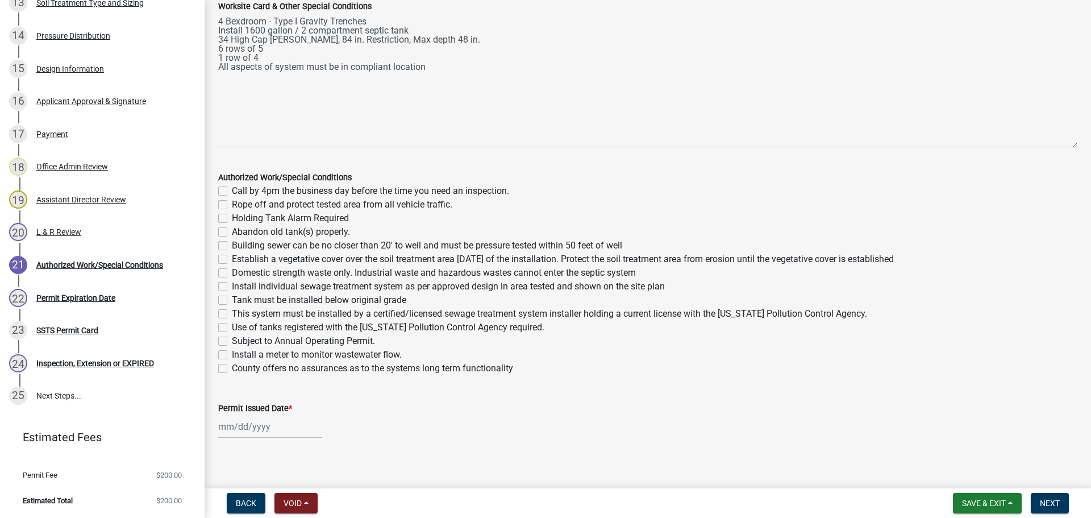
click at [232, 190] on label "Call by 4pm the business day before the time you need an inspection." at bounding box center [370, 191] width 277 height 14
click at [232, 190] on input "Call by 4pm the business day before the time you need an inspection." at bounding box center [235, 187] width 7 height 7
checkbox input "true"
checkbox input "false"
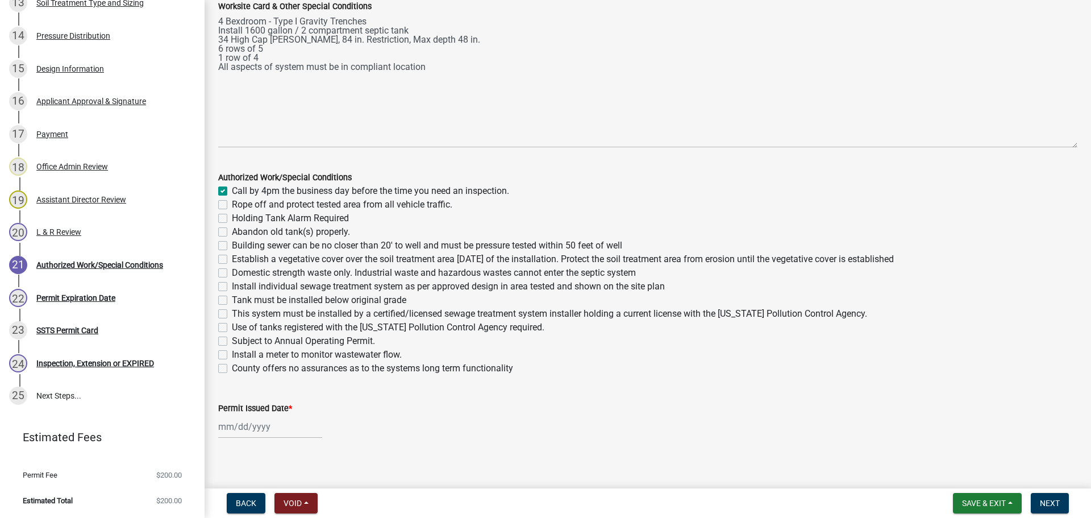
checkbox input "false"
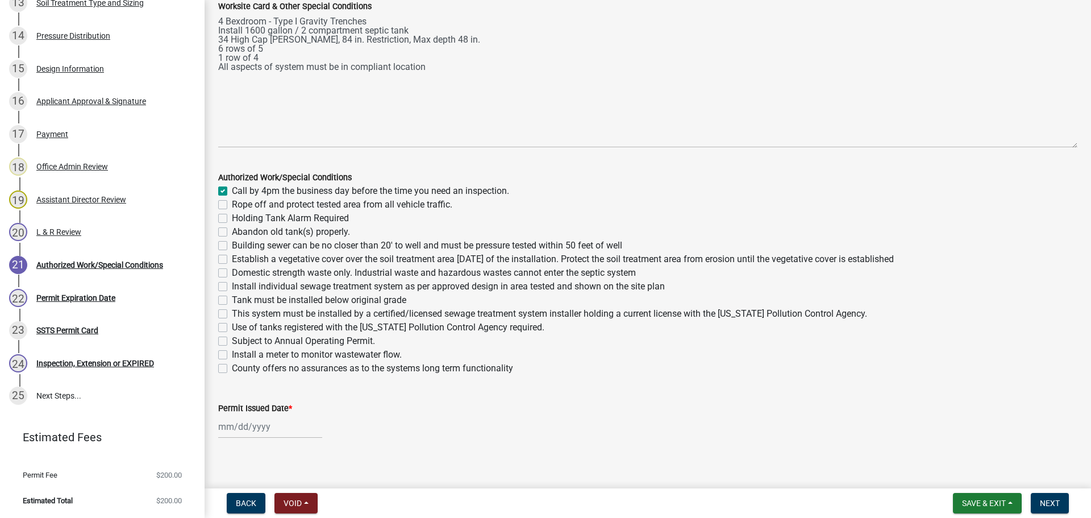
checkbox input "false"
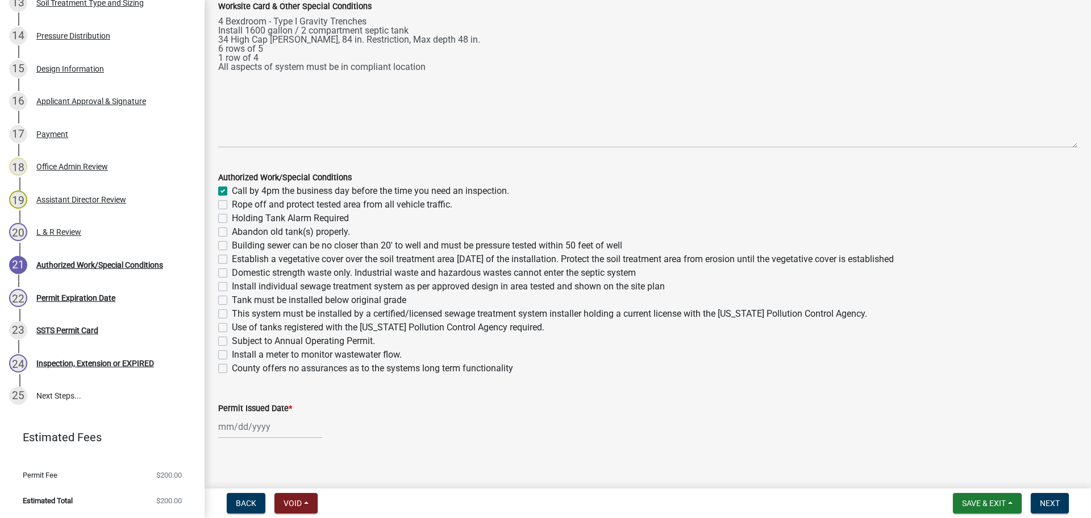
checkbox input "false"
click at [232, 201] on label "Rope off and protect tested area from all vehicle traffic." at bounding box center [342, 205] width 221 height 14
click at [232, 201] on input "Rope off and protect tested area from all vehicle traffic." at bounding box center [235, 201] width 7 height 7
checkbox input "true"
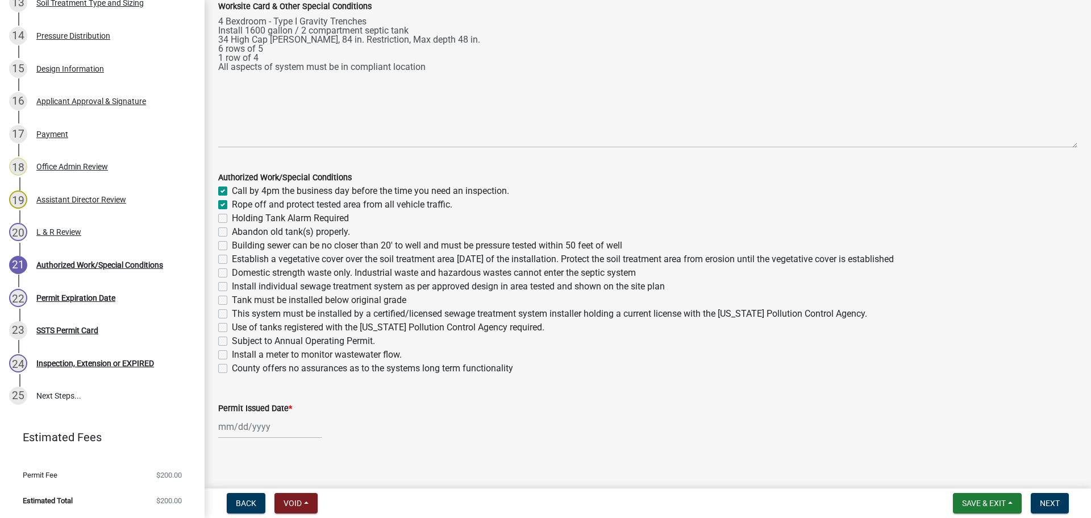
checkbox input "true"
checkbox input "false"
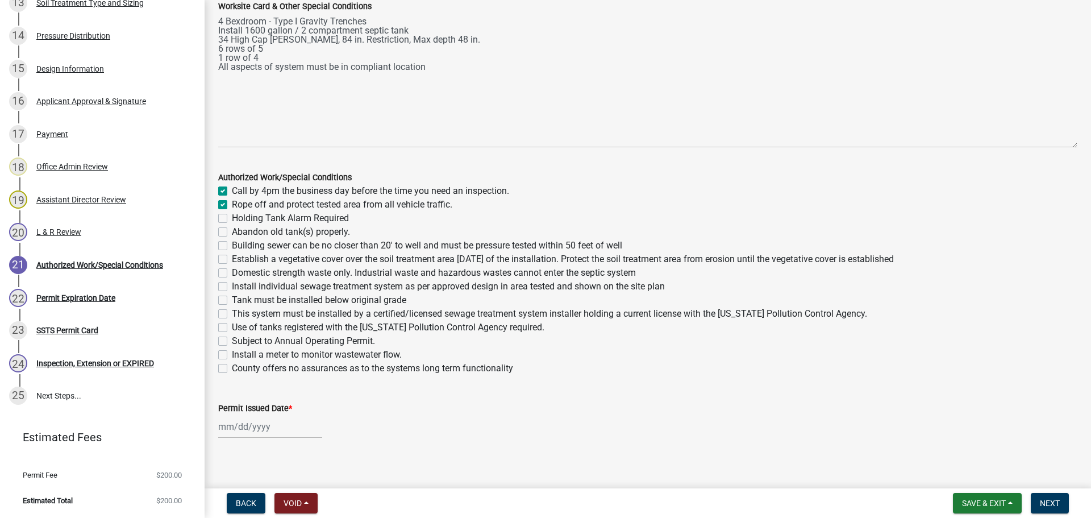
checkbox input "false"
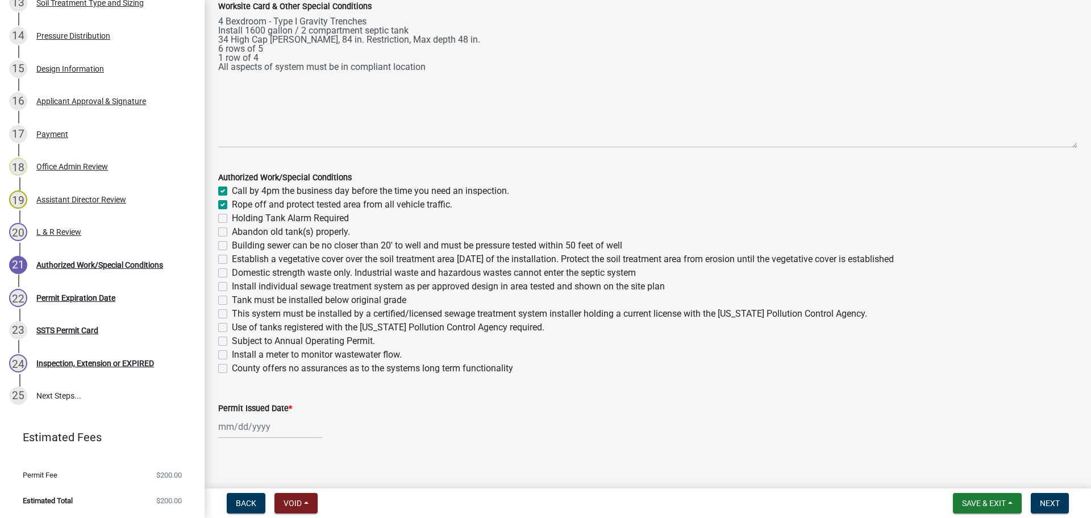
checkbox input "false"
click at [232, 229] on label "Abandon old tank(s) properly." at bounding box center [291, 232] width 118 height 14
click at [232, 229] on input "Abandon old tank(s) properly." at bounding box center [235, 228] width 7 height 7
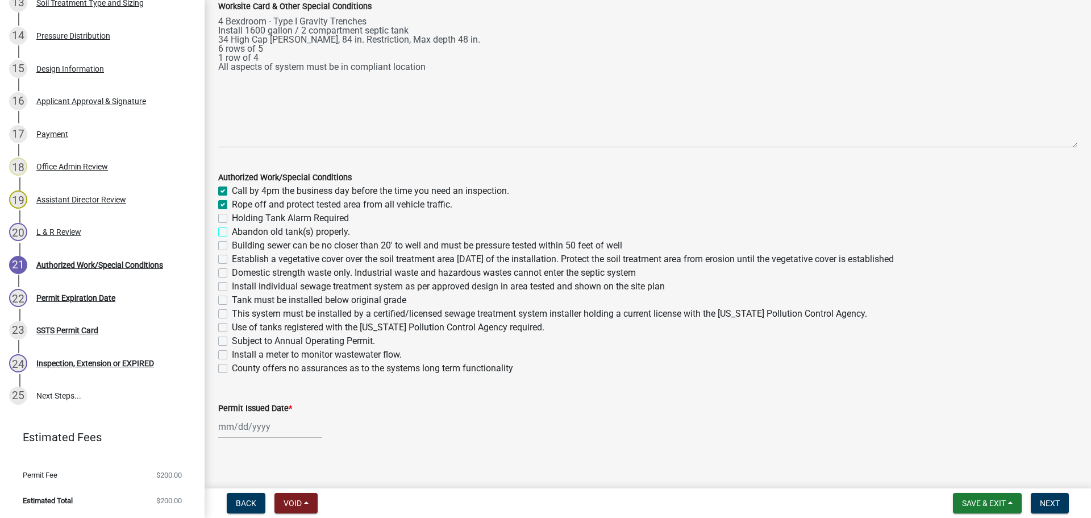
checkbox input "true"
checkbox input "false"
checkbox input "true"
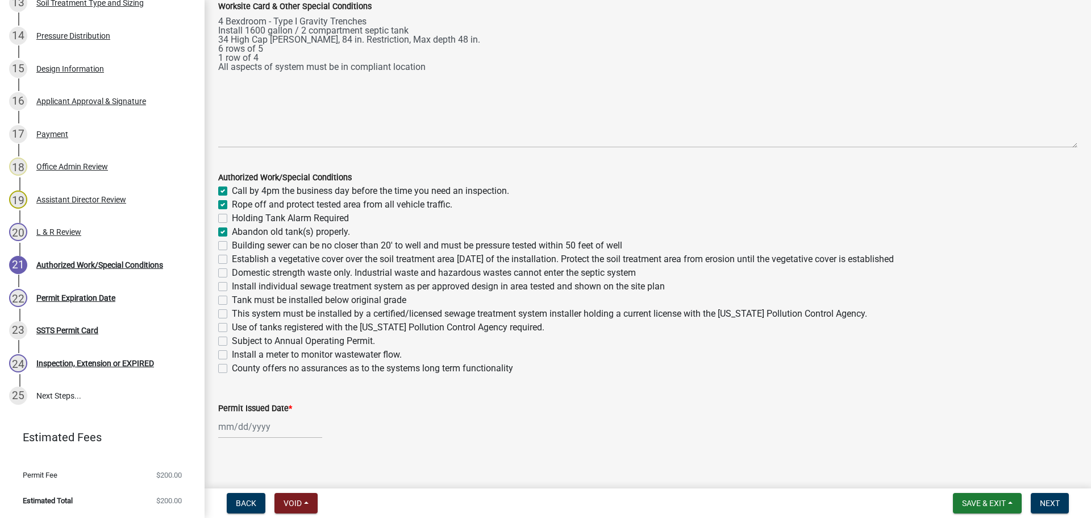
checkbox input "false"
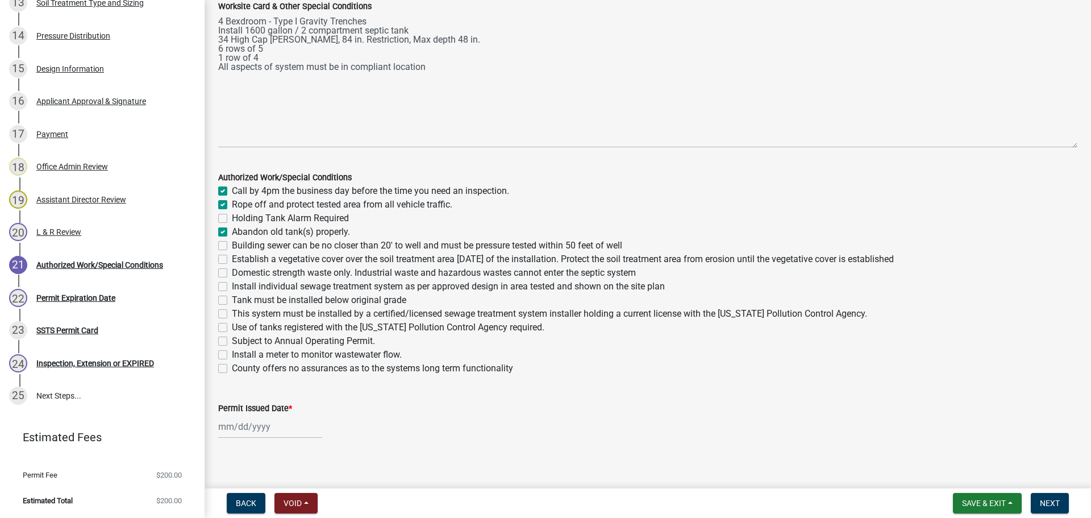
checkbox input "false"
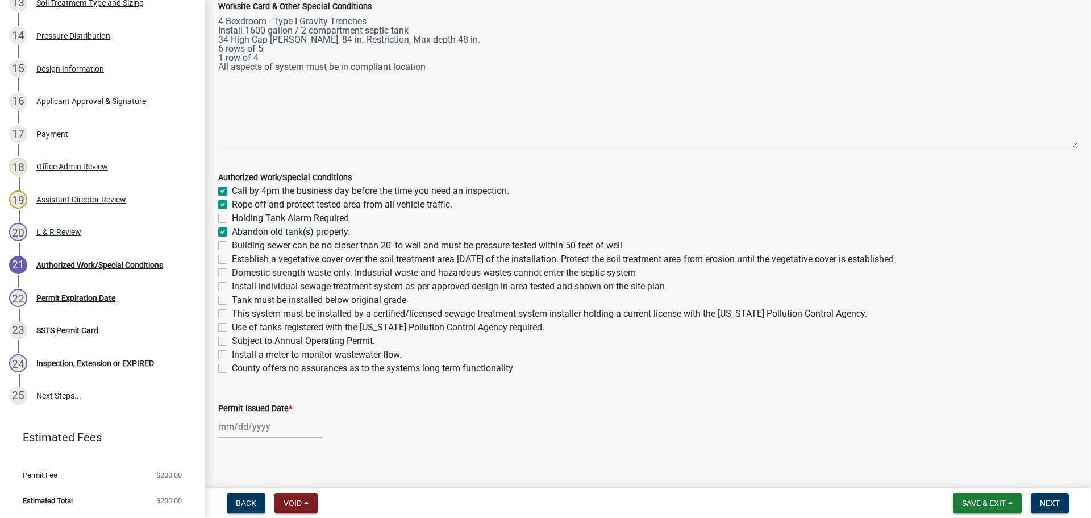
drag, startPoint x: 225, startPoint y: 244, endPoint x: 226, endPoint y: 254, distance: 10.2
click at [232, 244] on label "Building sewer can be no closer than 20' to well and must be pressure tested wi…" at bounding box center [427, 246] width 391 height 14
click at [232, 244] on input "Building sewer can be no closer than 20' to well and must be pressure tested wi…" at bounding box center [235, 242] width 7 height 7
checkbox input "true"
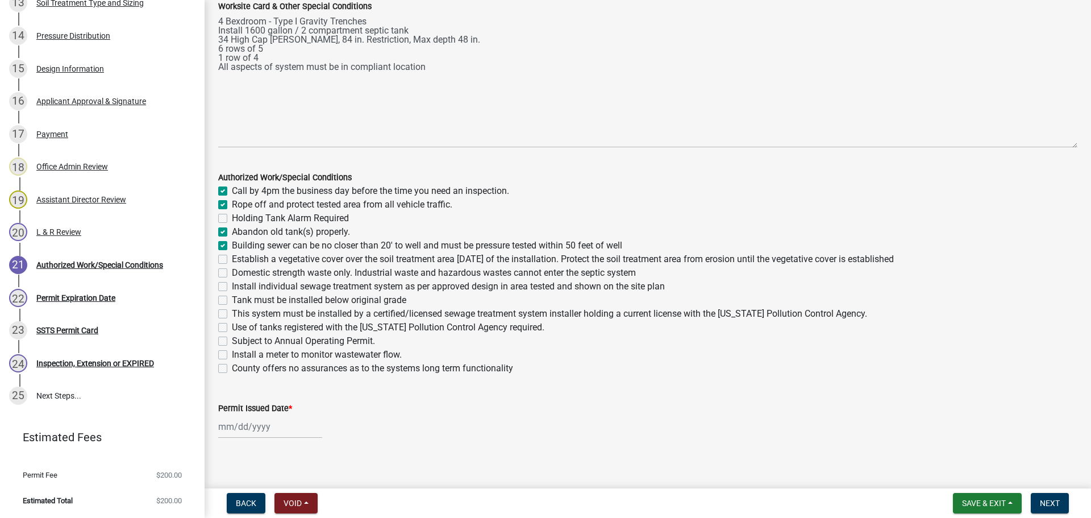
checkbox input "true"
checkbox input "false"
checkbox input "true"
checkbox input "false"
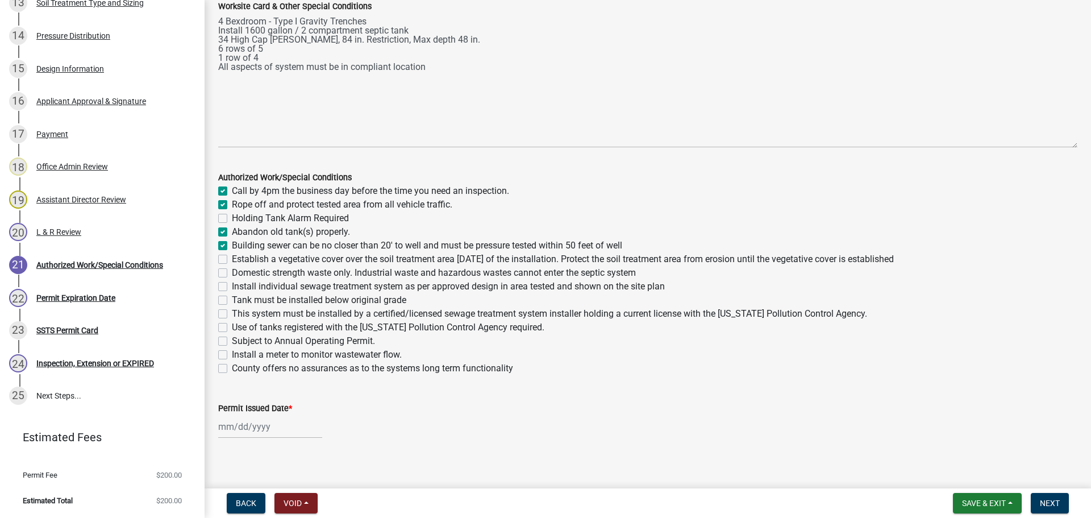
checkbox input "false"
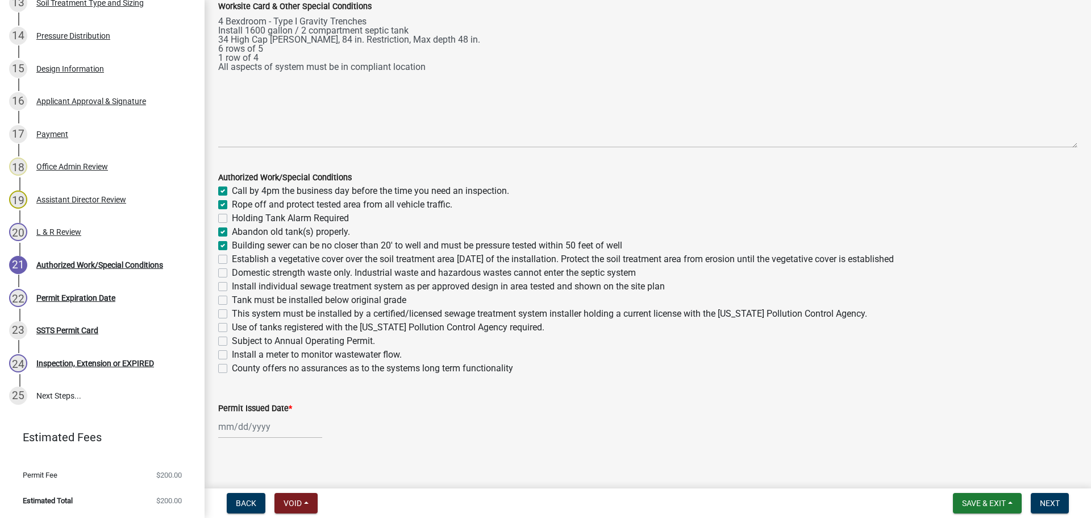
checkbox input "false"
click at [232, 258] on label "Establish a vegetative cover over the soil treatment area within 30 days of the…" at bounding box center [563, 259] width 662 height 14
click at [232, 258] on input "Establish a vegetative cover over the soil treatment area within 30 days of the…" at bounding box center [235, 255] width 7 height 7
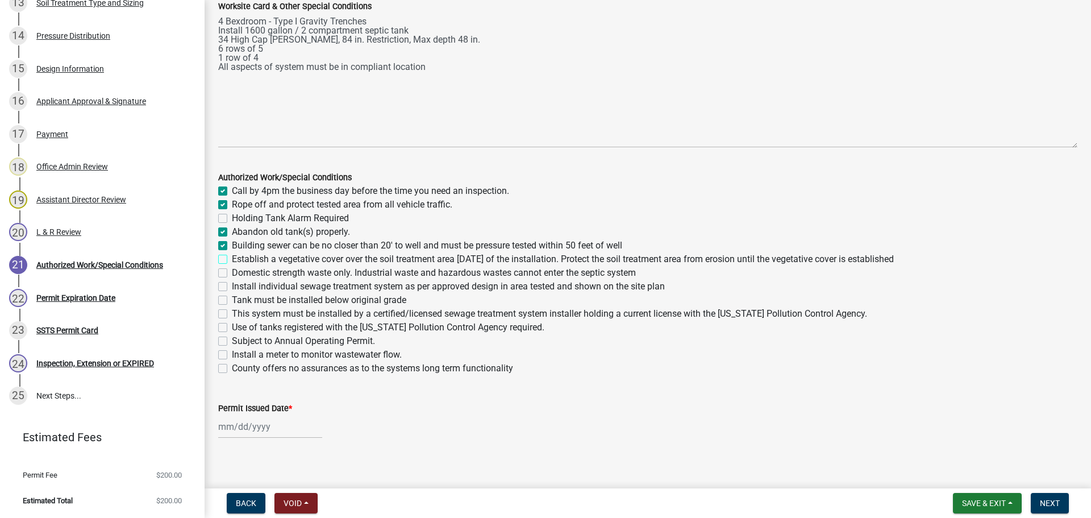
checkbox input "true"
checkbox input "false"
checkbox input "true"
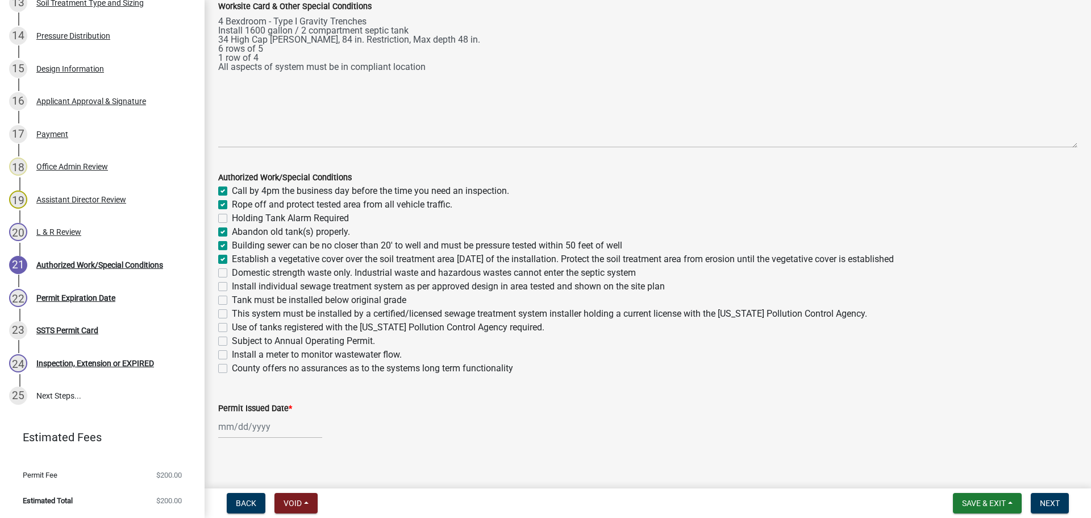
checkbox input "true"
checkbox input "false"
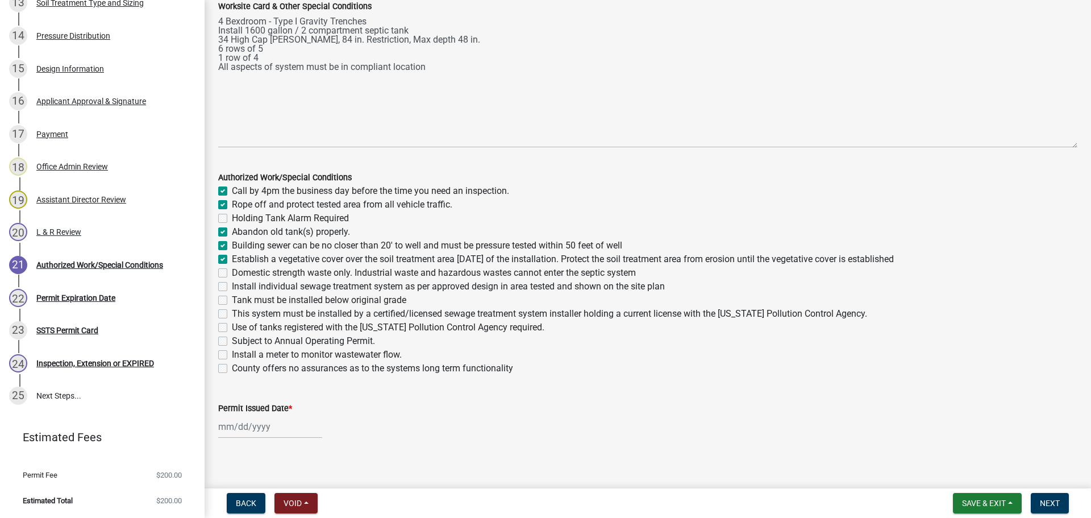
checkbox input "false"
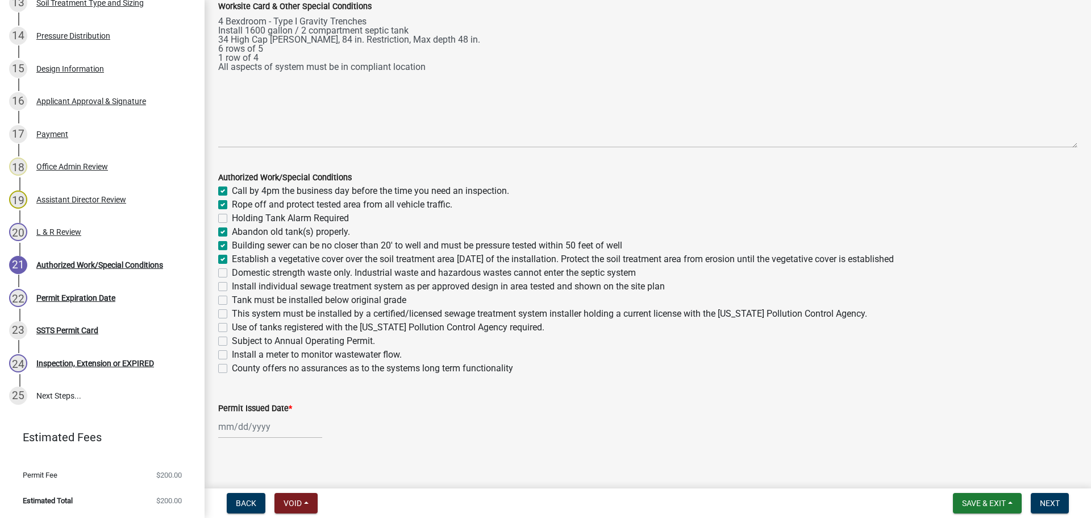
click at [232, 269] on label "Domestic strength waste only. Industrial waste and hazardous wastes cannot ente…" at bounding box center [434, 273] width 404 height 14
click at [232, 269] on input "Domestic strength waste only. Industrial waste and hazardous wastes cannot ente…" at bounding box center [235, 269] width 7 height 7
checkbox input "true"
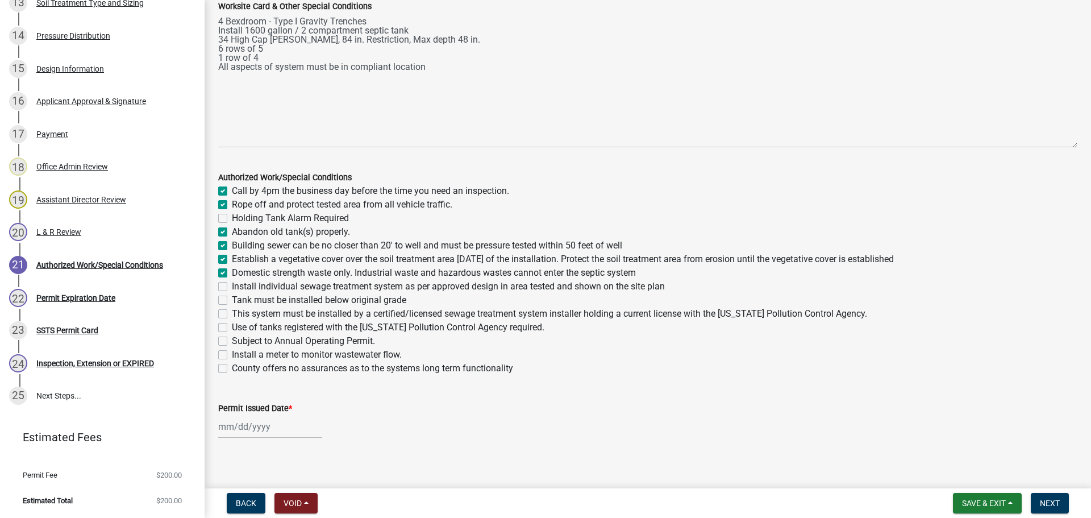
checkbox input "false"
checkbox input "true"
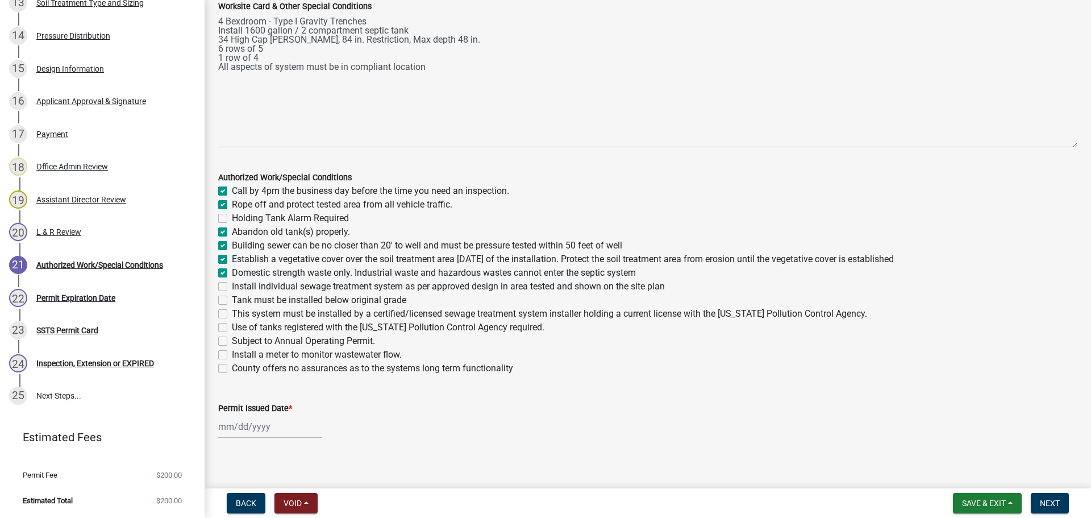
checkbox input "false"
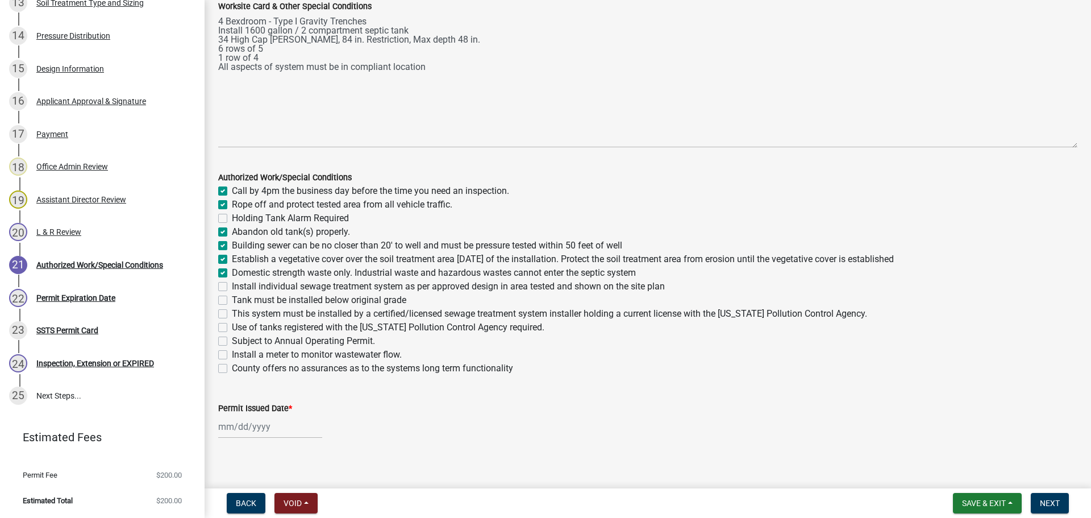
checkbox input "false"
click at [232, 285] on label "Install individual sewage treatment system as per approved design in area teste…" at bounding box center [448, 287] width 433 height 14
click at [232, 285] on input "Install individual sewage treatment system as per approved design in area teste…" at bounding box center [235, 283] width 7 height 7
checkbox input "true"
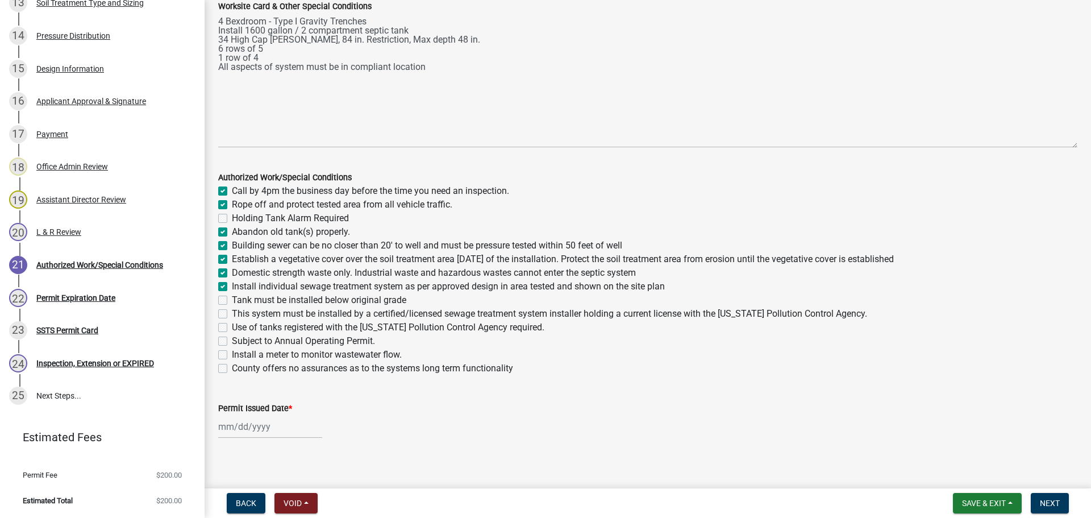
checkbox input "true"
checkbox input "false"
checkbox input "true"
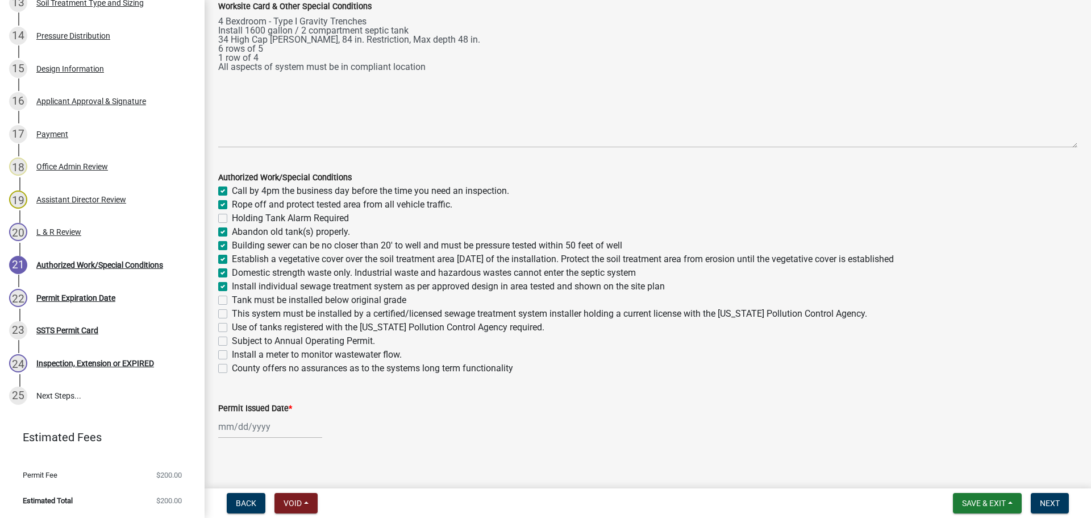
checkbox input "true"
checkbox input "false"
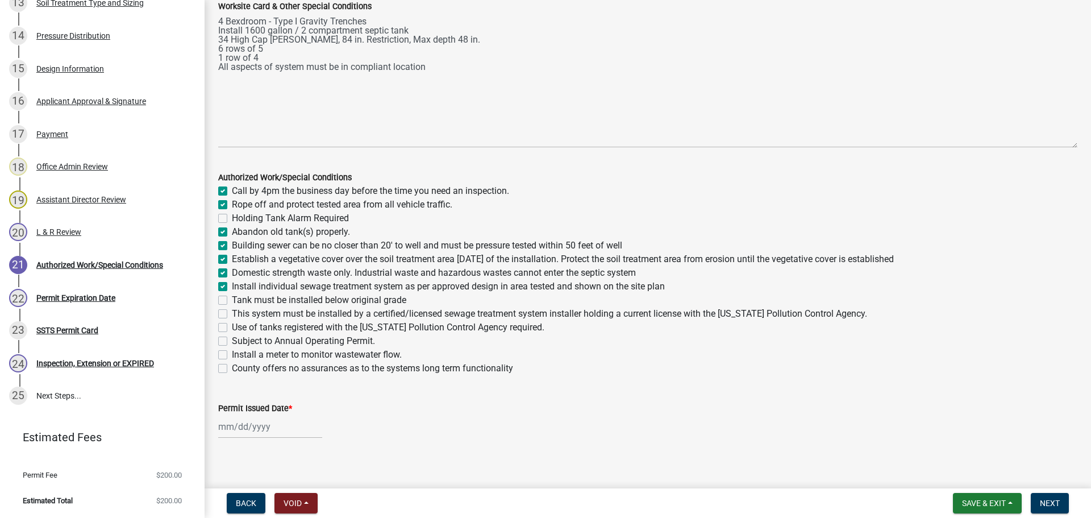
checkbox input "false"
click at [232, 299] on label "Tank must be installed below original grade" at bounding box center [319, 300] width 175 height 14
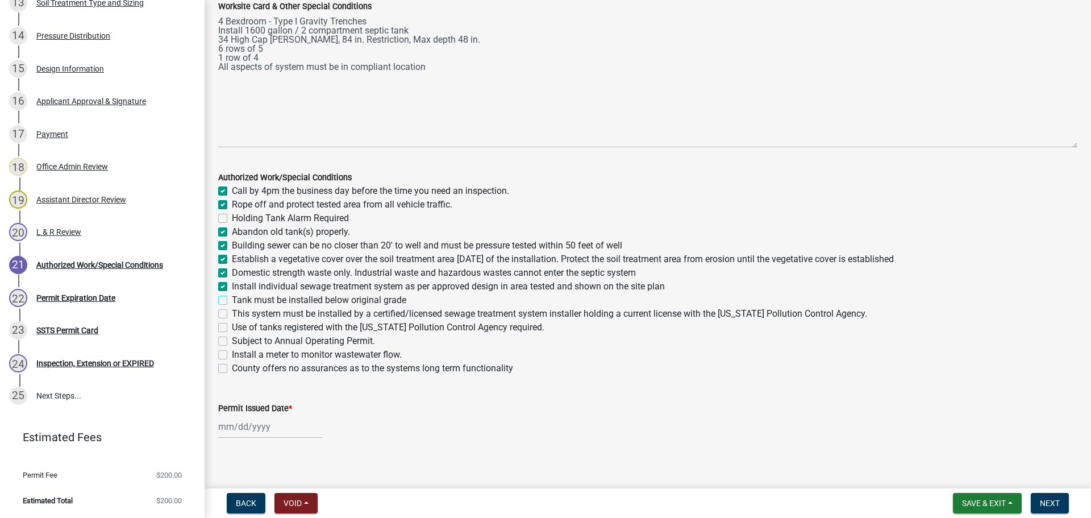
click at [232, 299] on input "Tank must be installed below original grade" at bounding box center [235, 296] width 7 height 7
checkbox input "true"
checkbox input "false"
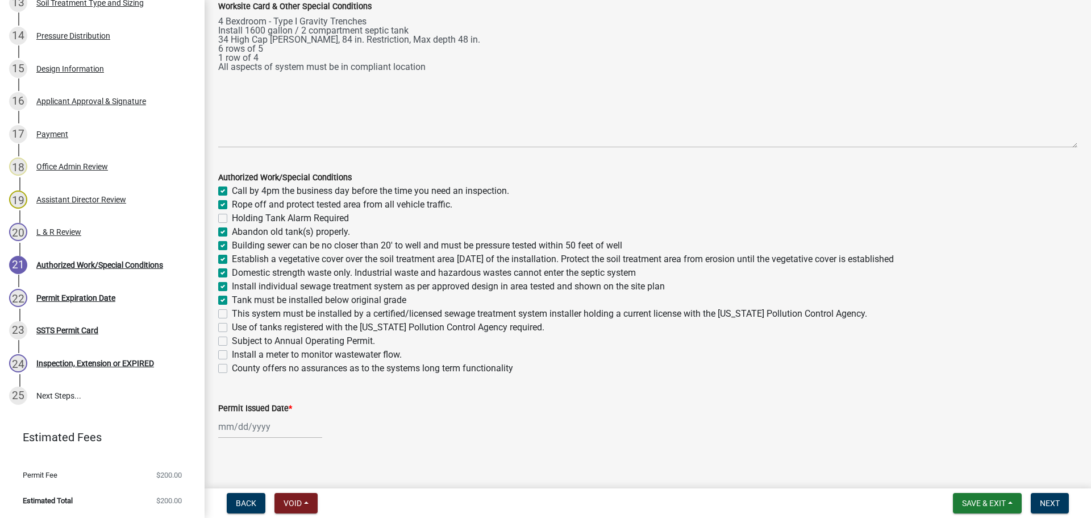
checkbox input "true"
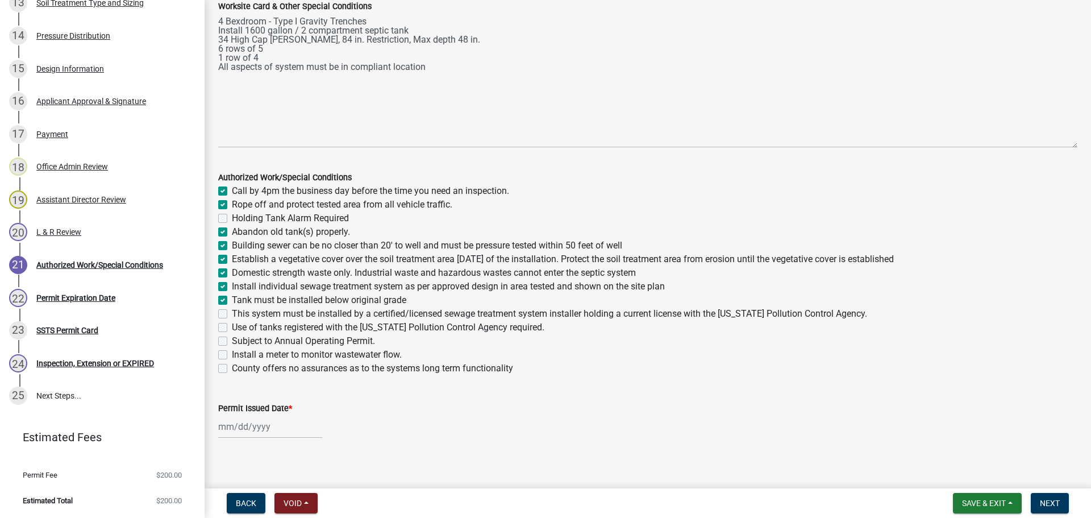
checkbox input "true"
checkbox input "false"
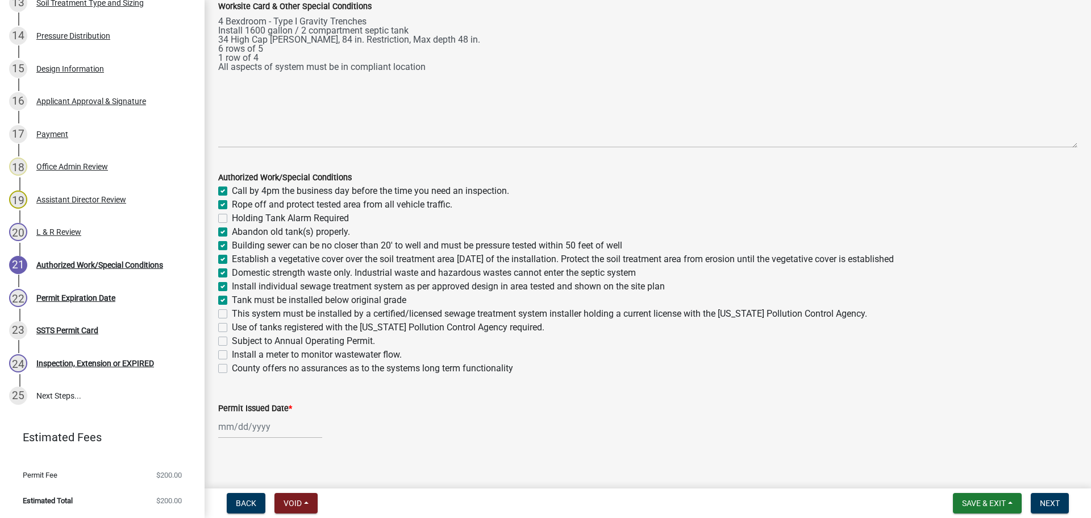
checkbox input "false"
click at [232, 309] on label "This system must be installed by a certified/licensed sewage treatment system i…" at bounding box center [550, 314] width 636 height 14
click at [232, 309] on input "This system must be installed by a certified/licensed sewage treatment system i…" at bounding box center [235, 310] width 7 height 7
checkbox input "true"
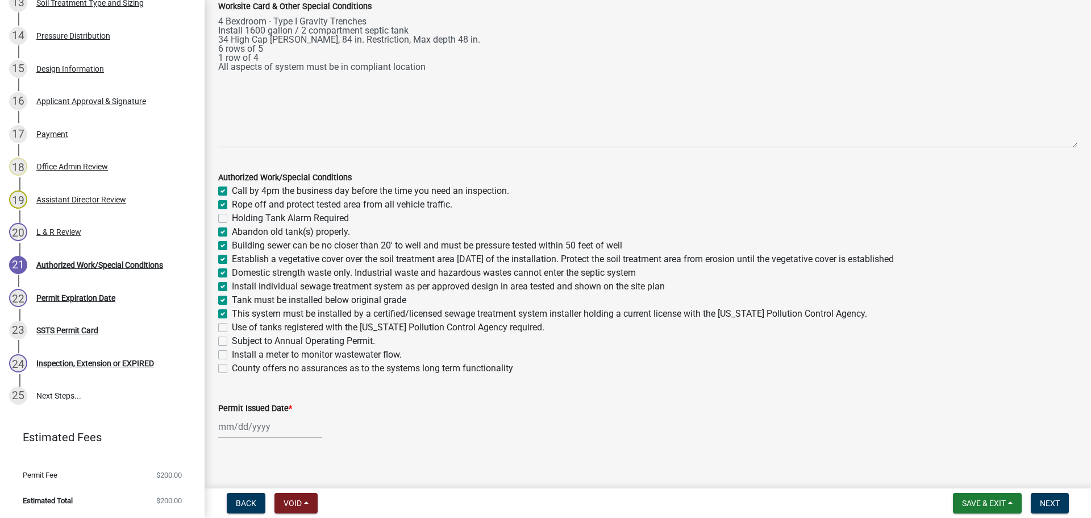
checkbox input "true"
checkbox input "false"
checkbox input "true"
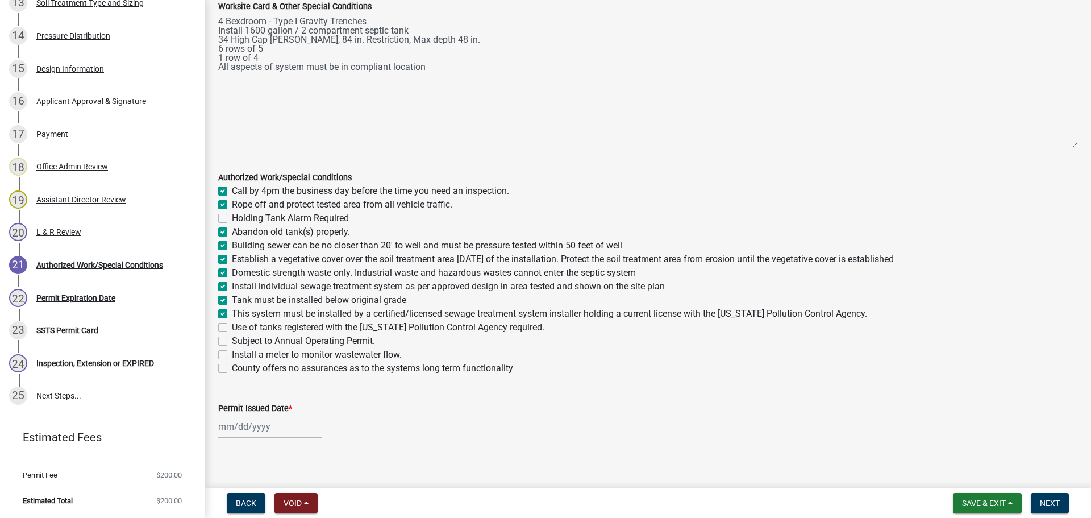
checkbox input "true"
checkbox input "false"
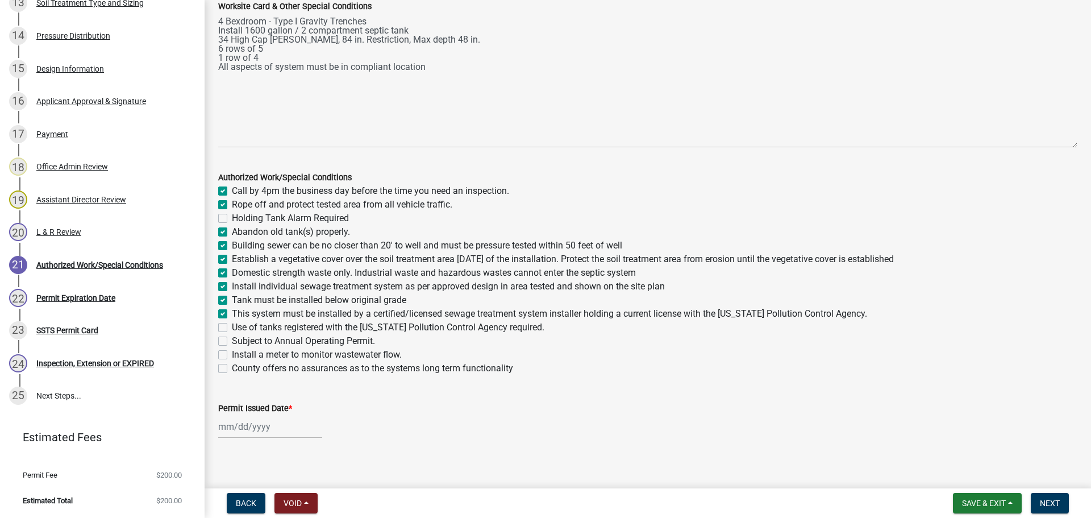
checkbox input "false"
click at [225, 322] on div "Use of tanks registered with the Minnesota Pollution Control Agency required." at bounding box center [648, 328] width 860 height 14
click at [232, 327] on label "Use of tanks registered with the Minnesota Pollution Control Agency required." at bounding box center [388, 328] width 313 height 14
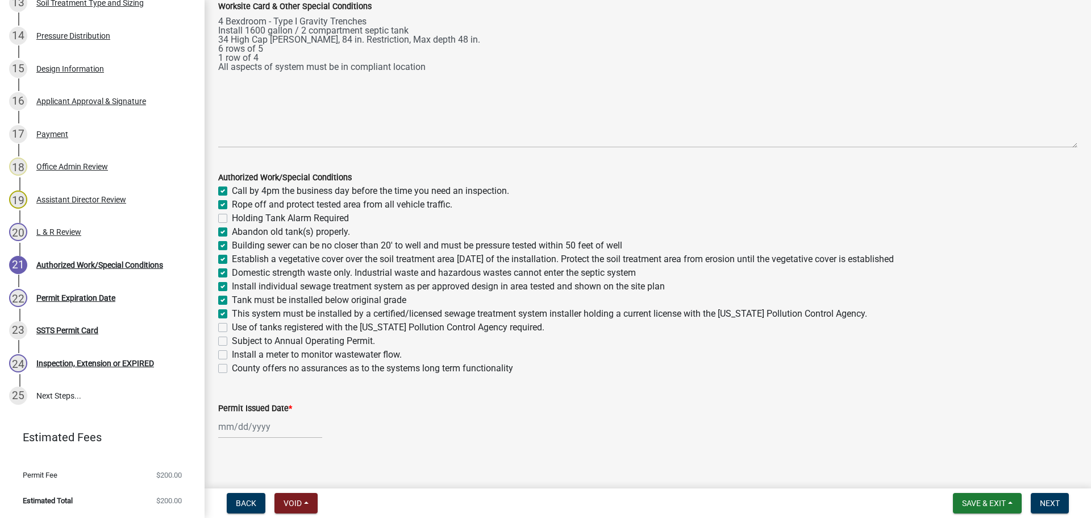
click at [232, 327] on input "Use of tanks registered with the Minnesota Pollution Control Agency required." at bounding box center [235, 324] width 7 height 7
checkbox input "true"
checkbox input "false"
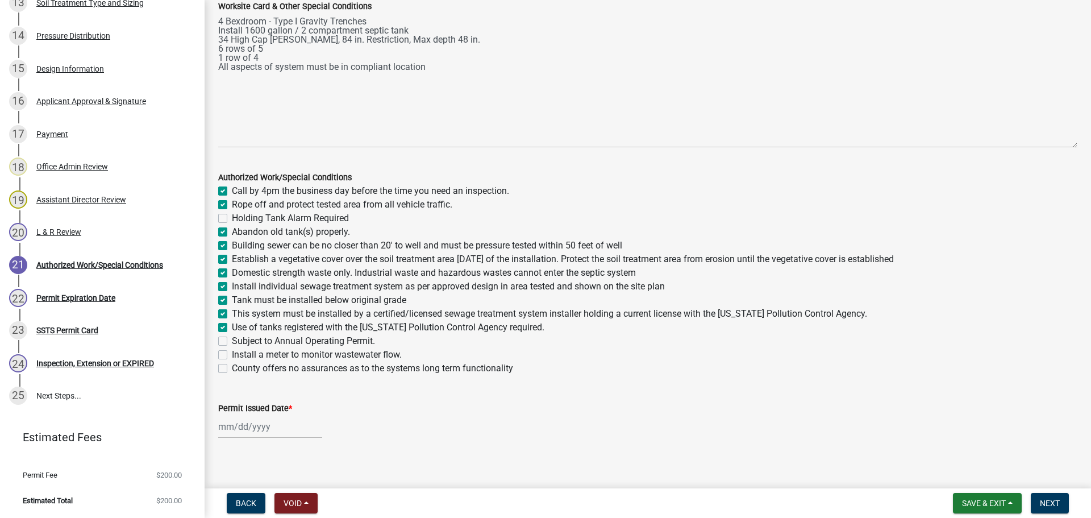
checkbox input "true"
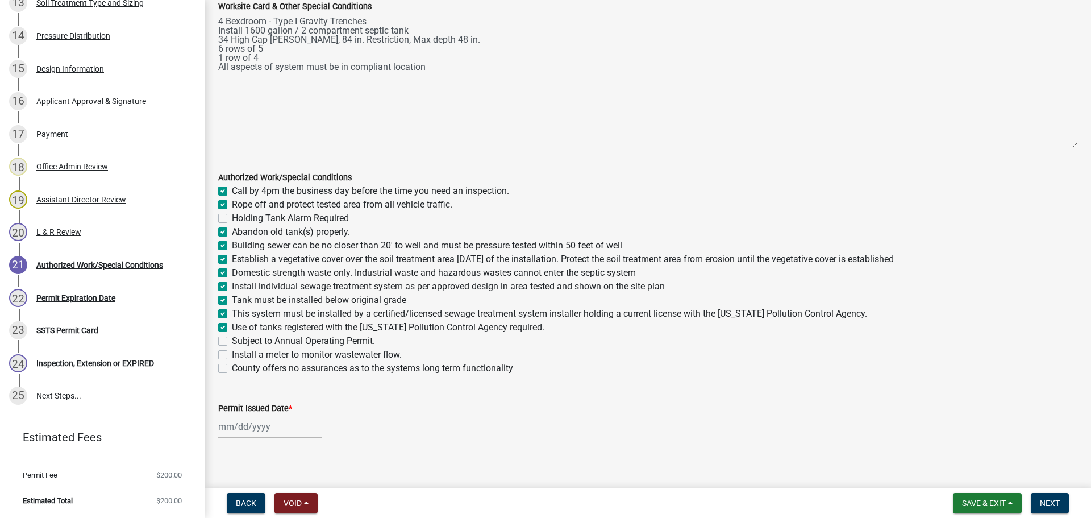
checkbox input "true"
checkbox input "false"
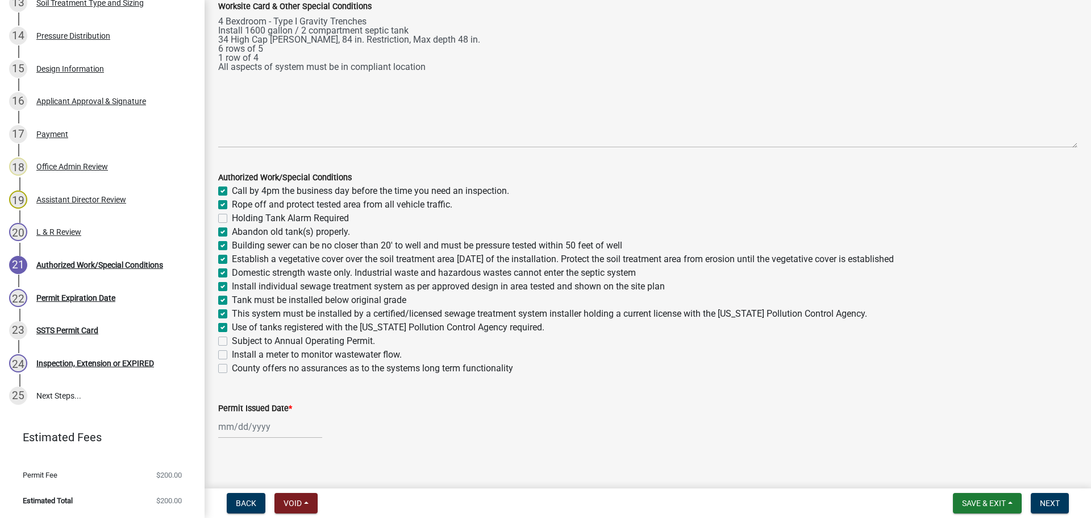
checkbox input "false"
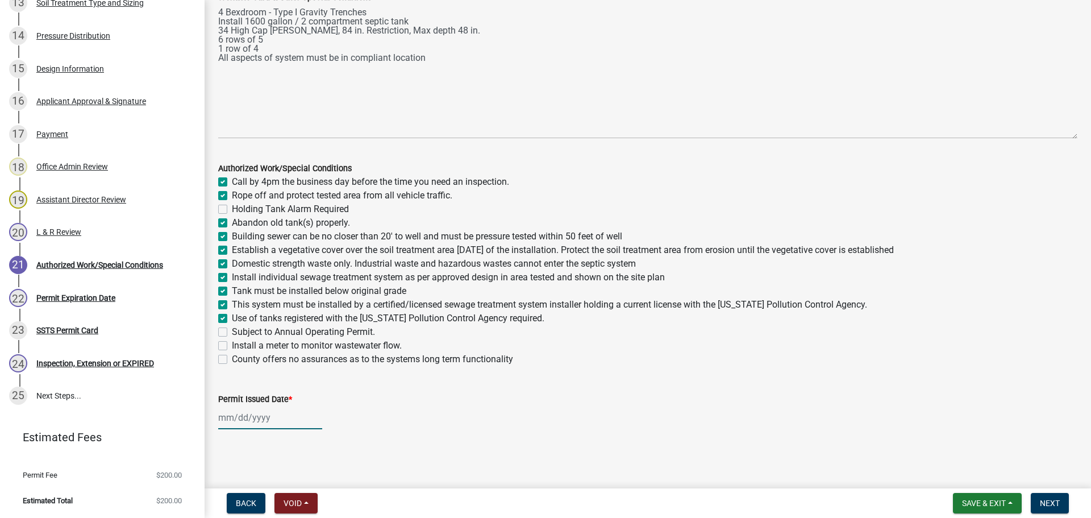
click at [267, 411] on div at bounding box center [270, 417] width 104 height 23
select select "9"
select select "2025"
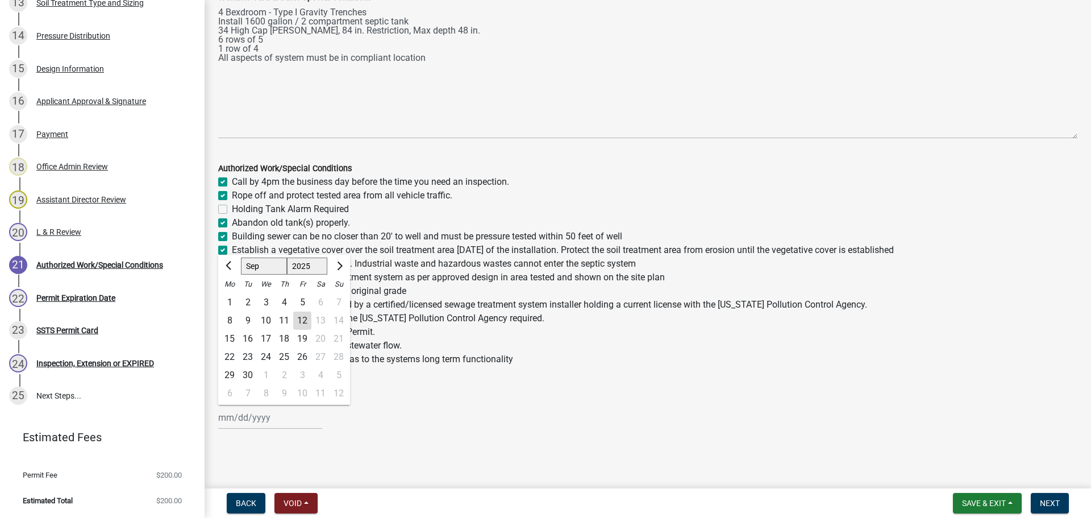
click at [296, 317] on div "12" at bounding box center [302, 321] width 18 height 18
type input "09/12/2025"
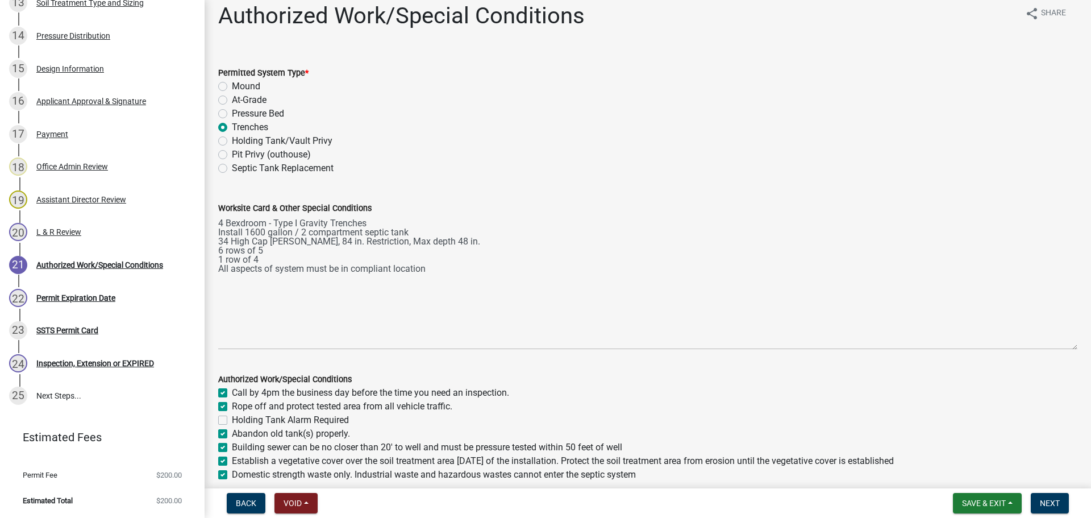
scroll to position [0, 0]
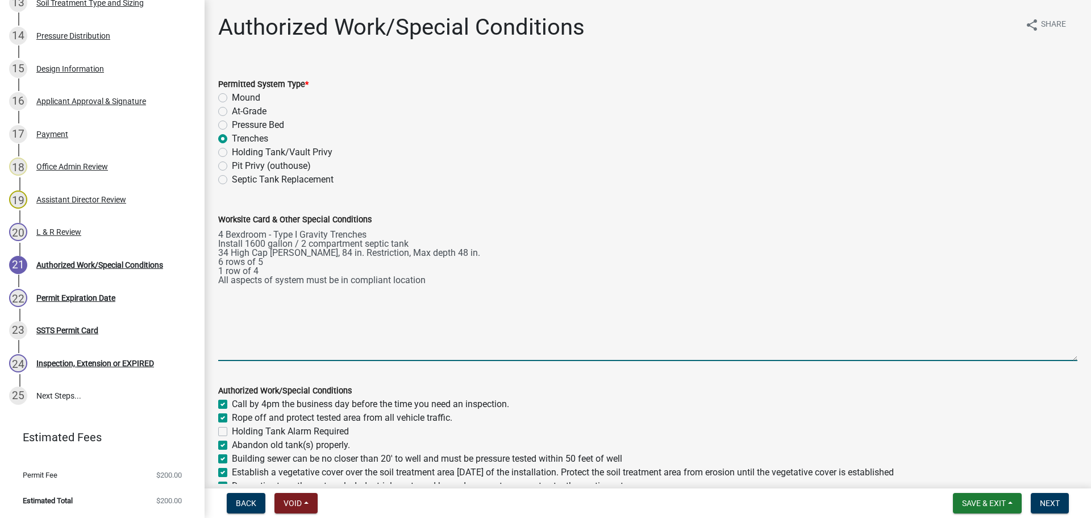
click at [244, 238] on textarea "4 Bexdroom - Type I Gravity Trenches Install 1600 gallon / 2 compartment septic…" at bounding box center [648, 293] width 860 height 135
click at [240, 236] on textarea "4 Bexdroom - Type I Gravity Trenches Install 1600 gallon / 2 compartment septic…" at bounding box center [648, 293] width 860 height 135
click at [462, 315] on textarea "4 Bedroom - Type I Gravity Trenches Install 1600 gallon / 2 compartment septic …" at bounding box center [648, 293] width 860 height 135
click at [315, 255] on textarea "4 Bedroom - Type I Gravity Trenches Install 1600 gallon / 2 compartment septic …" at bounding box center [648, 293] width 860 height 135
type textarea "4 Bedroom - Type I Gravity Trenches Install 1600 gallon / 2 compartment septic …"
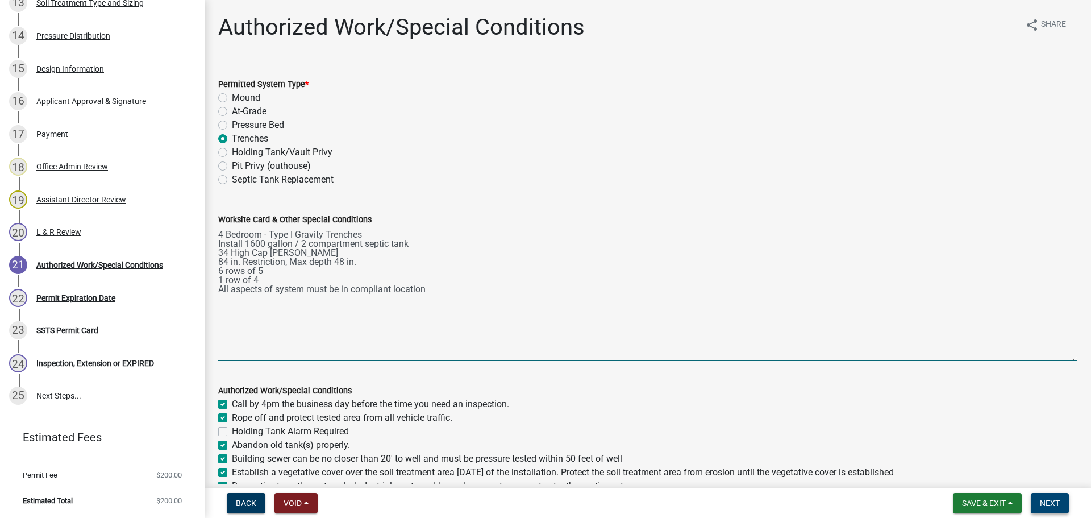
click at [1061, 507] on button "Next" at bounding box center [1050, 503] width 38 height 20
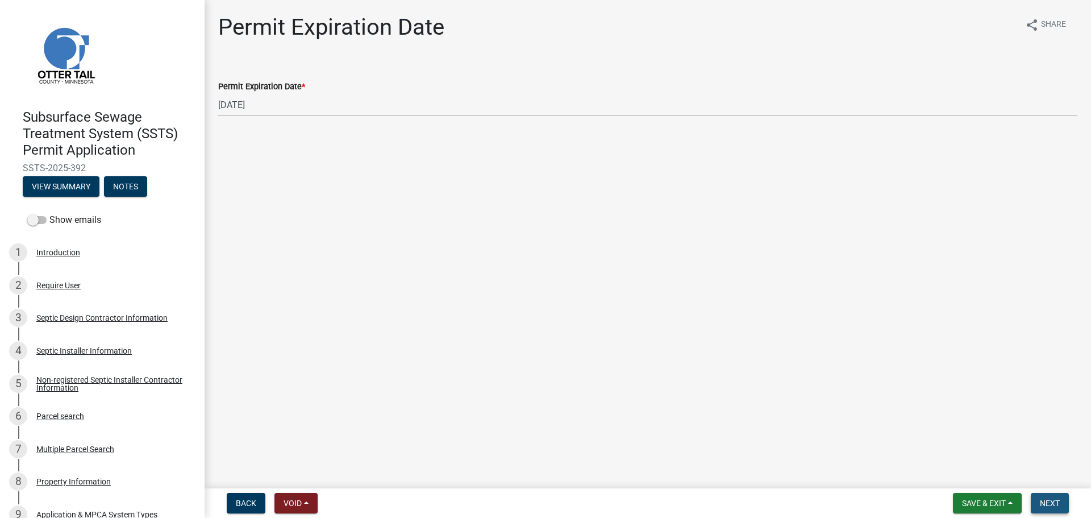
click at [1064, 500] on button "Next" at bounding box center [1050, 503] width 38 height 20
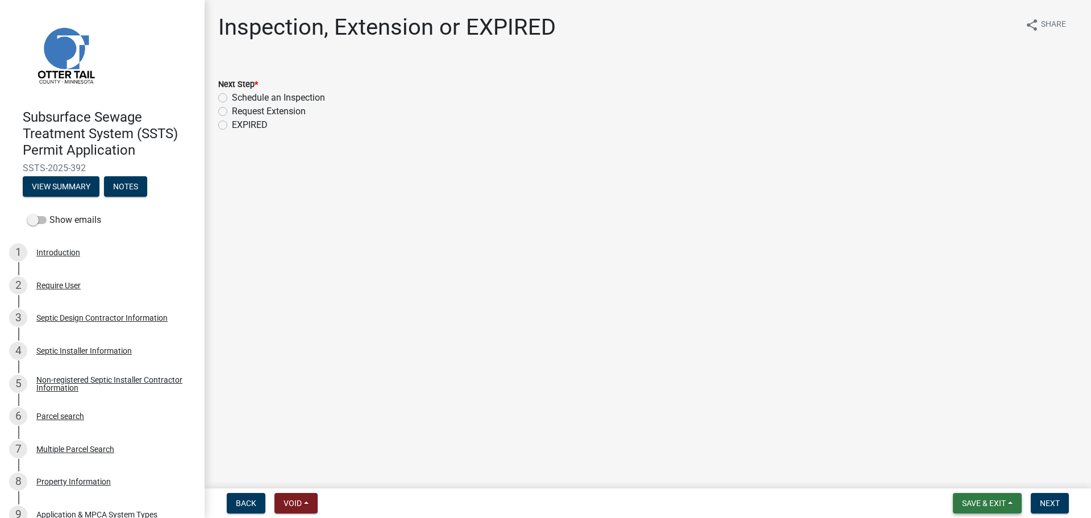
click at [1010, 501] on button "Save & Exit" at bounding box center [987, 503] width 69 height 20
click at [963, 478] on button "Save & Exit" at bounding box center [976, 473] width 91 height 27
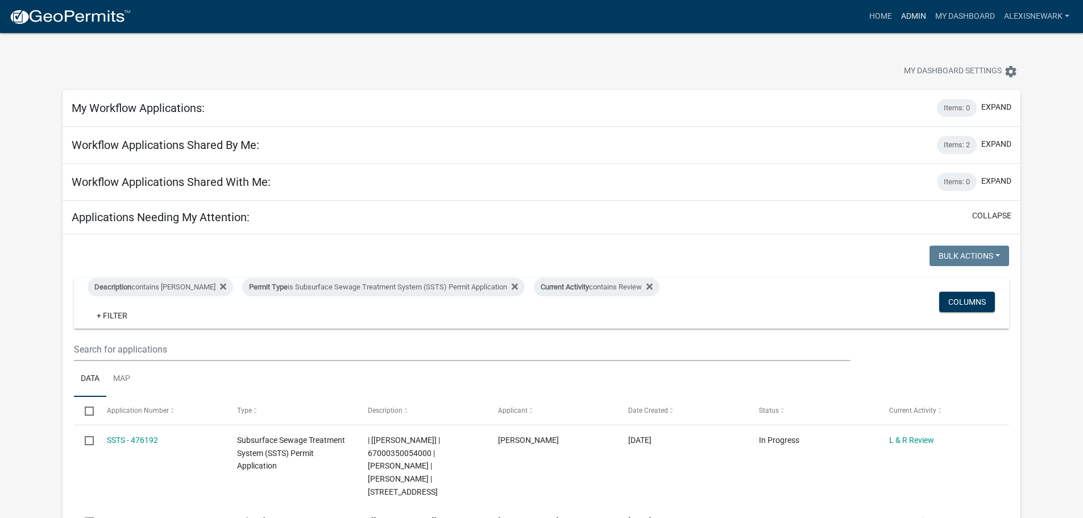
click at [915, 9] on link "Admin" at bounding box center [913, 17] width 34 height 22
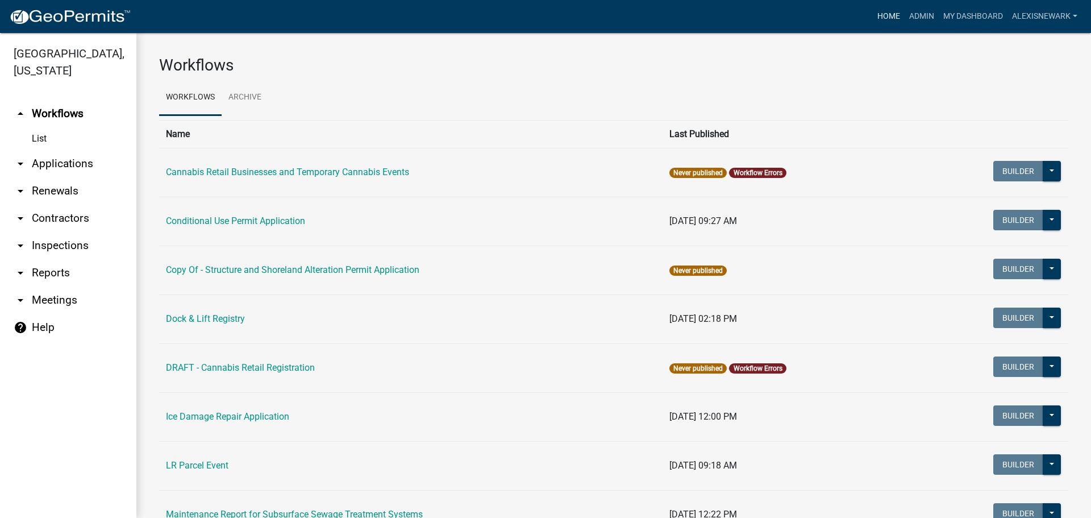
click at [878, 11] on link "Home" at bounding box center [889, 17] width 32 height 22
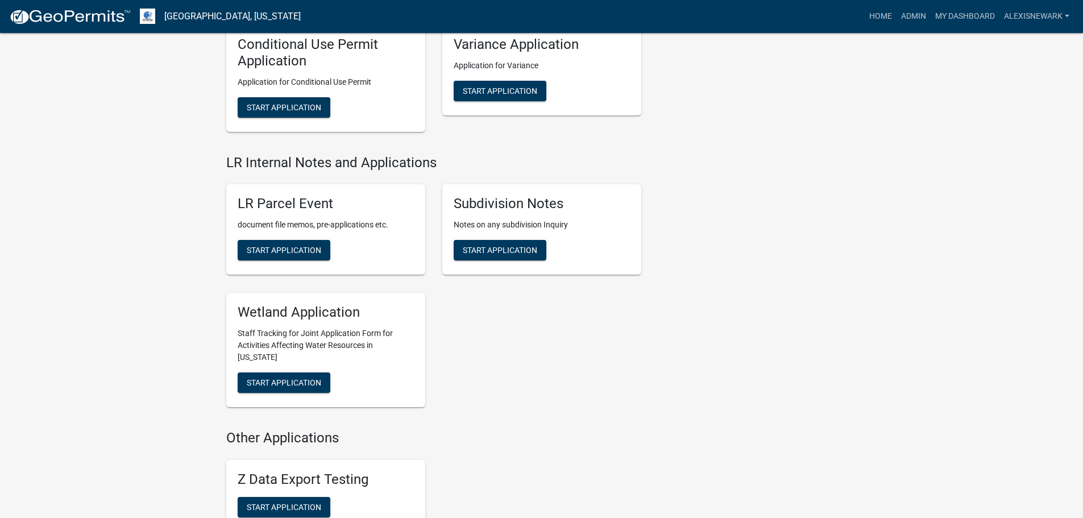
scroll to position [1364, 0]
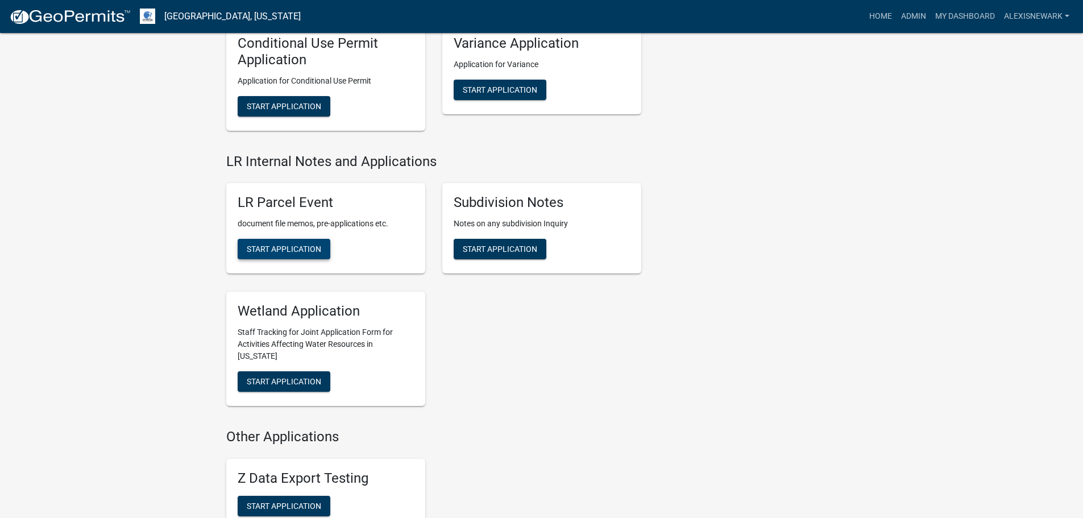
click at [304, 250] on span "Start Application" at bounding box center [284, 248] width 74 height 9
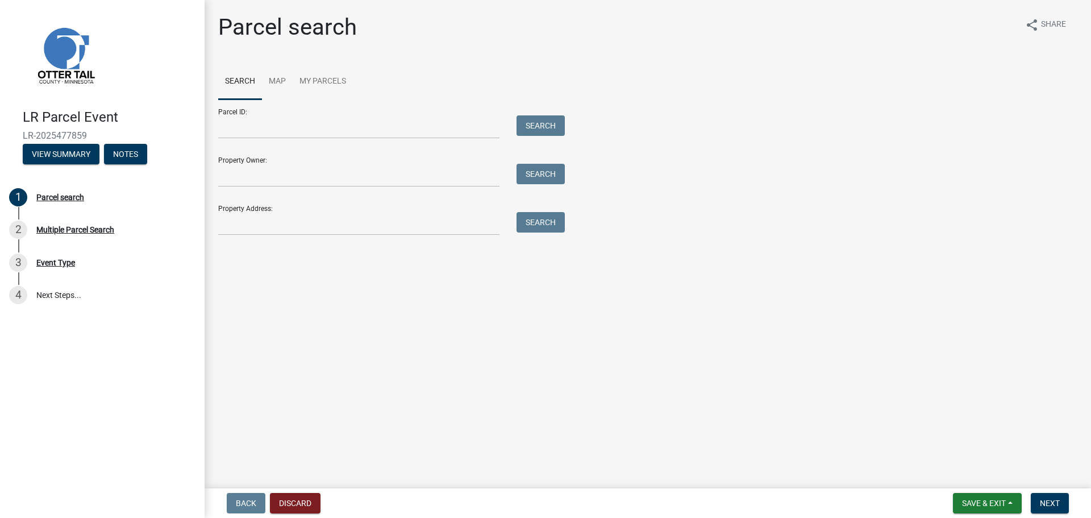
click at [258, 113] on div "Parcel ID: Search" at bounding box center [388, 118] width 341 height 39
click at [258, 117] on input "Parcel ID:" at bounding box center [358, 126] width 281 height 23
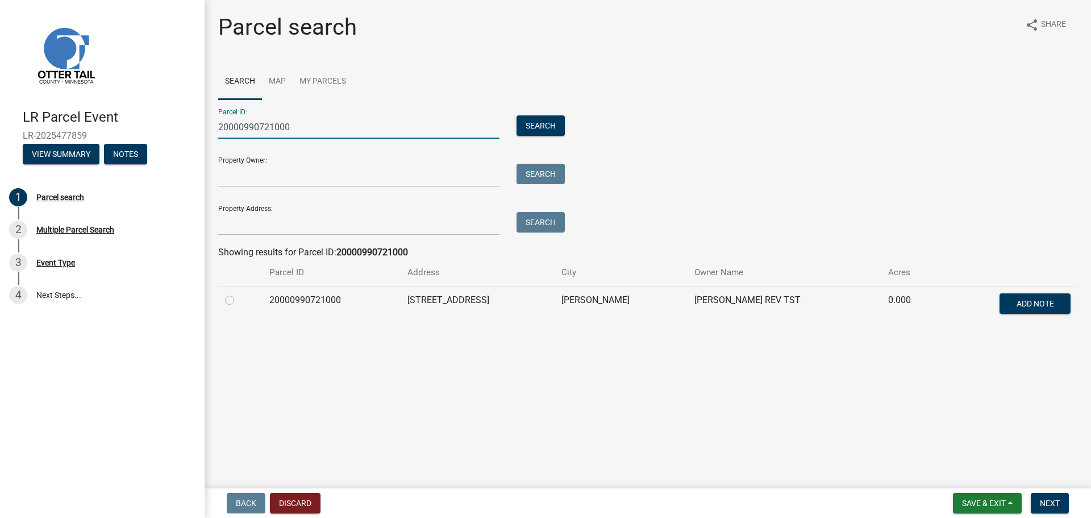
type input "20000990721000"
click at [239, 293] on label at bounding box center [239, 293] width 0 height 0
click at [239, 297] on input "radio" at bounding box center [242, 296] width 7 height 7
radio input "true"
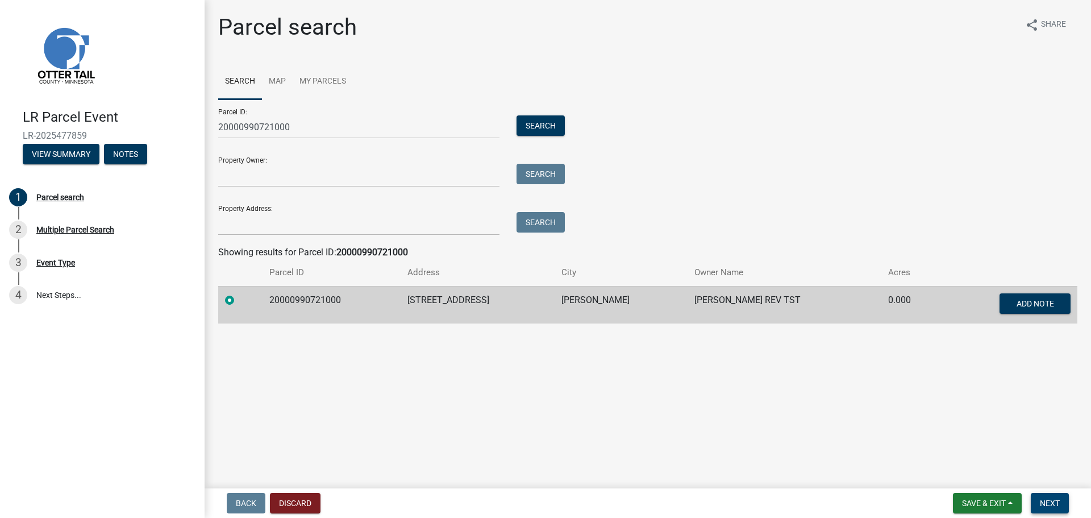
click at [1056, 499] on span "Next" at bounding box center [1050, 503] width 20 height 9
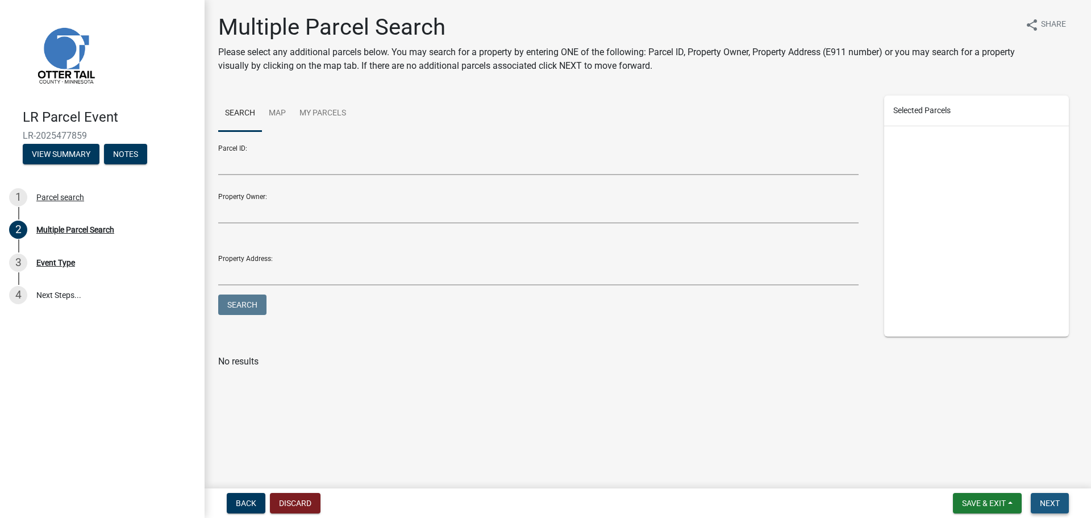
click at [1051, 509] on button "Next" at bounding box center [1050, 503] width 38 height 20
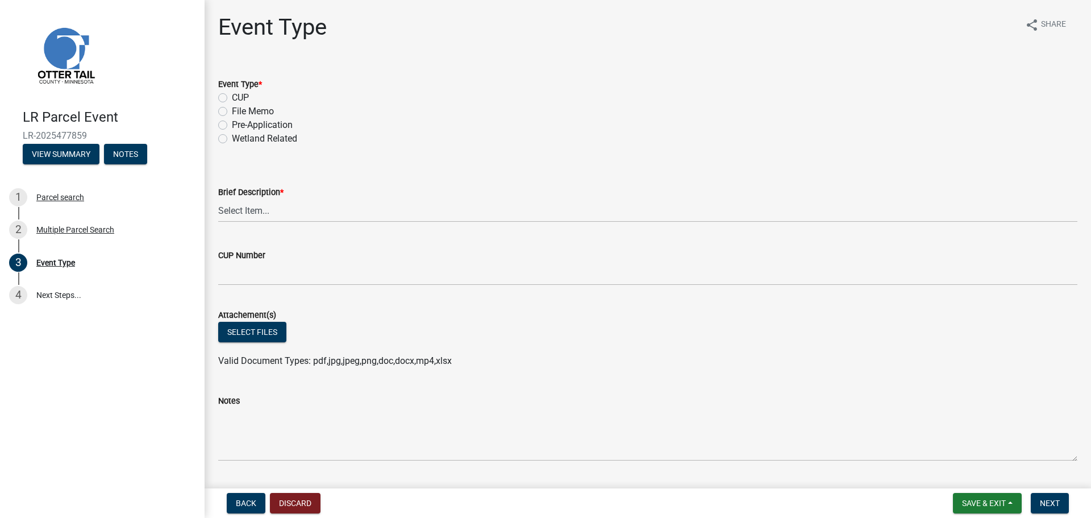
click at [232, 123] on label "Pre-Application" at bounding box center [262, 125] width 61 height 14
click at [232, 123] on input "Pre-Application" at bounding box center [235, 121] width 7 height 7
radio input "true"
click at [261, 207] on select "Select Item... Bluff Determination Building or Site line Complaint Corresponden…" at bounding box center [648, 210] width 860 height 23
click at [218, 199] on select "Select Item... Bluff Determination Building or Site line Complaint Corresponden…" at bounding box center [648, 210] width 860 height 23
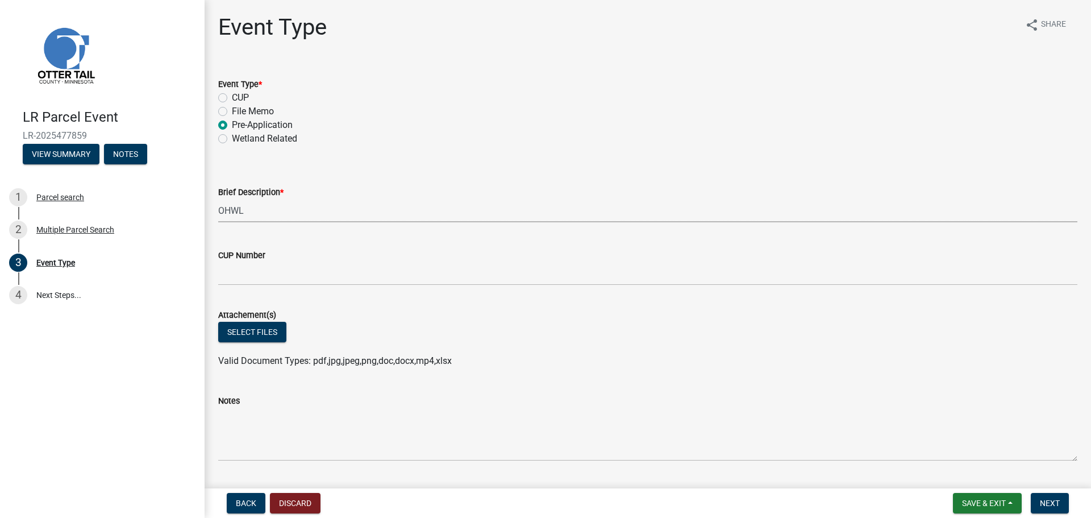
select select "7feaca17-71a6-49ea-9e9f-7c3325c2ae8c"
click at [276, 342] on div "Select files" at bounding box center [648, 333] width 860 height 23
click at [275, 339] on button "Select files" at bounding box center [252, 332] width 68 height 20
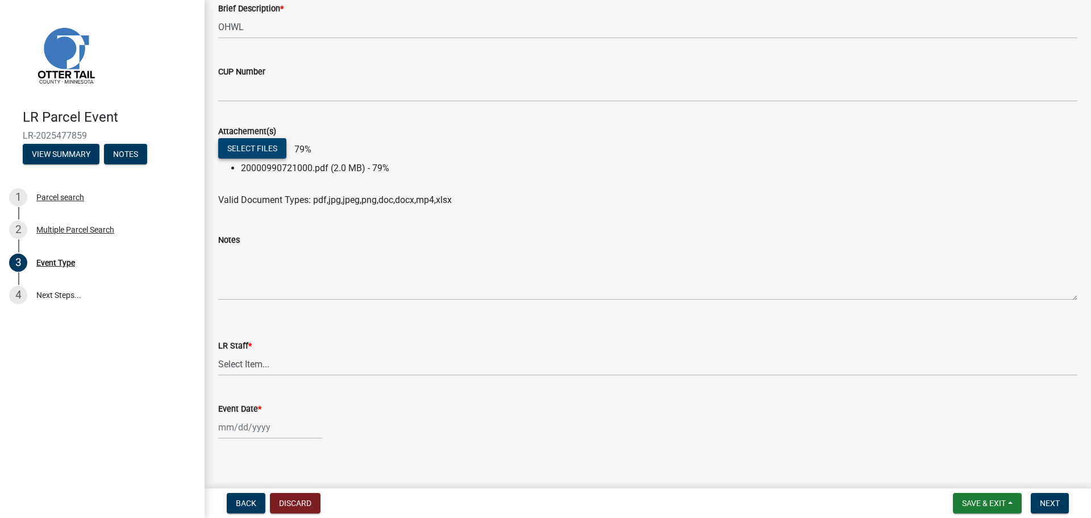
scroll to position [193, 0]
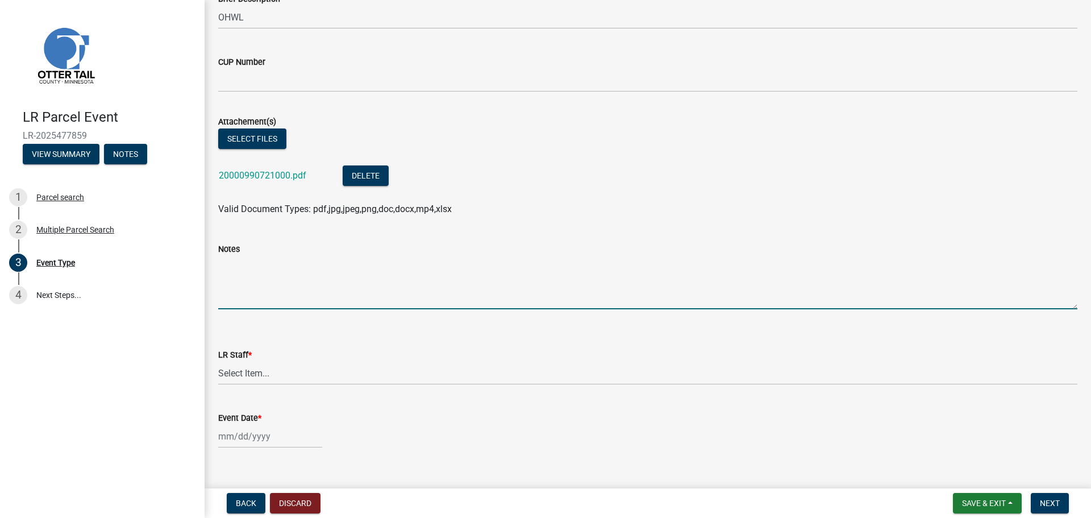
click at [288, 259] on textarea "Notes" at bounding box center [648, 282] width 860 height 53
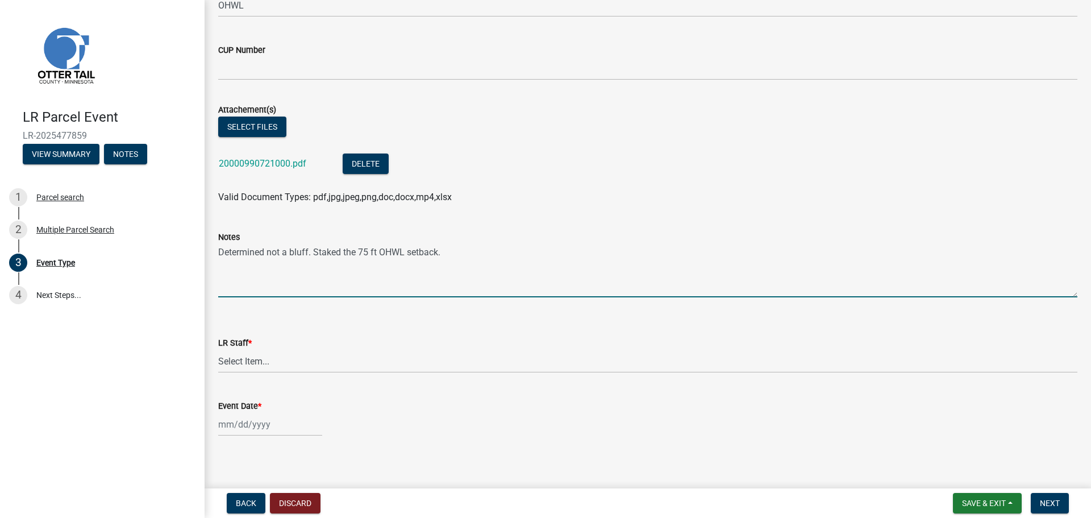
scroll to position [212, 0]
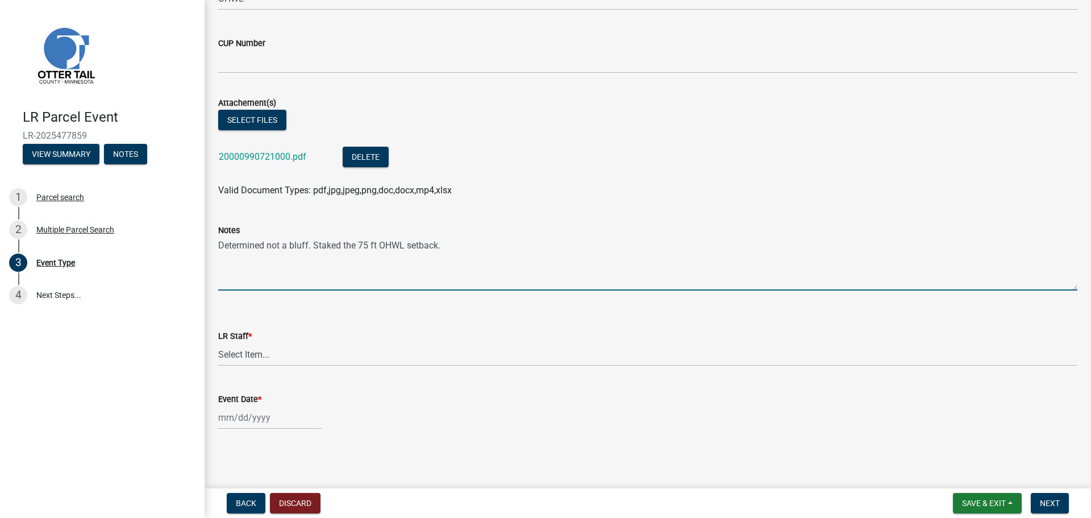
type textarea "Determined not a bluff. Staked the 75 ft OHWL setback."
click at [289, 364] on select "Select Item... Alexis Newark Amy Busko Andrea Perales Brittany Tollefson Christ…" at bounding box center [648, 354] width 860 height 23
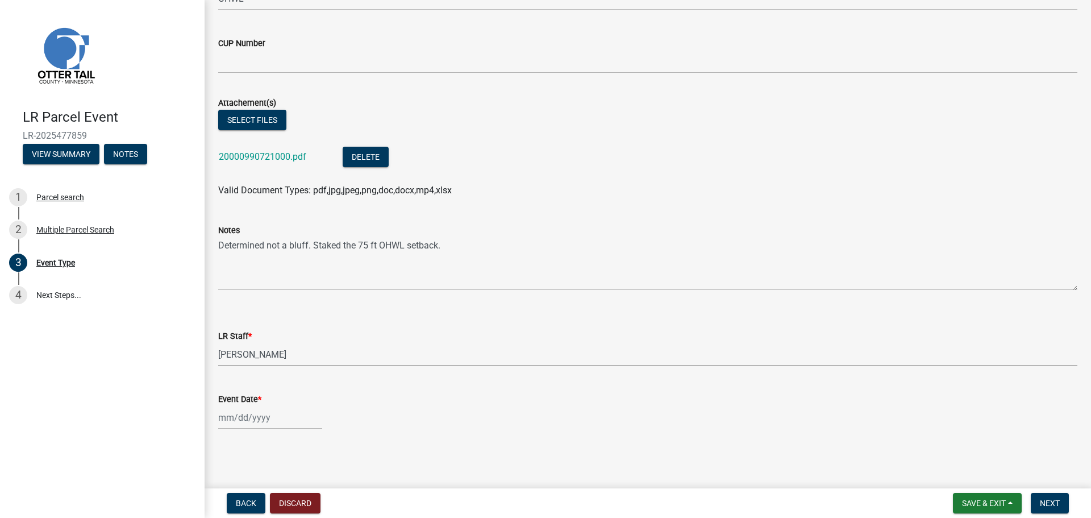
click at [218, 343] on select "Select Item... Alexis Newark Amy Busko Andrea Perales Brittany Tollefson Christ…" at bounding box center [648, 354] width 860 height 23
select select "f6a741f6-6d10-4601-9562-2e8ce244b7e0"
select select "9"
select select "2025"
click at [278, 422] on div "Jan Feb Mar Apr May Jun Jul Aug Sep Oct Nov Dec 1525 1526 1527 1528 1529 1530 1…" at bounding box center [270, 417] width 104 height 23
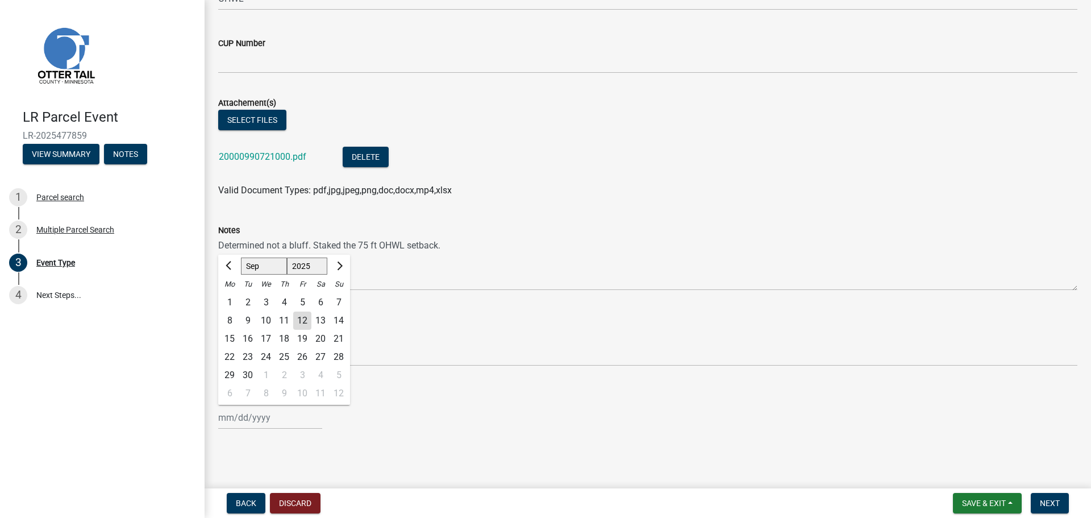
click at [310, 311] on div "5" at bounding box center [302, 302] width 18 height 18
type input "09/05/2025"
click at [275, 406] on div "09/05/2025" at bounding box center [270, 417] width 104 height 23
select select "9"
select select "2025"
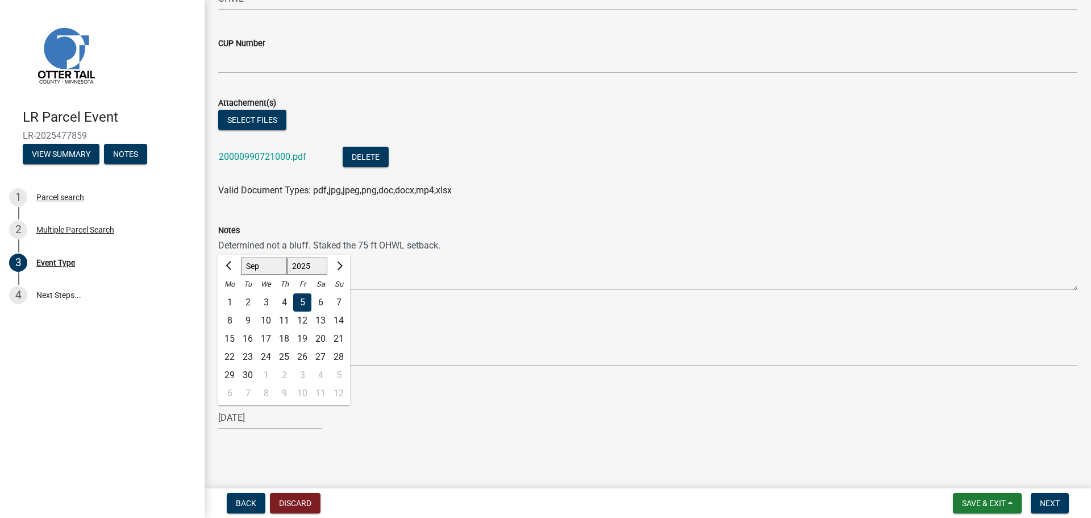
click at [282, 318] on div "11" at bounding box center [284, 321] width 18 height 18
type input "09/11/2025"
click at [1048, 499] on span "Next" at bounding box center [1050, 503] width 20 height 9
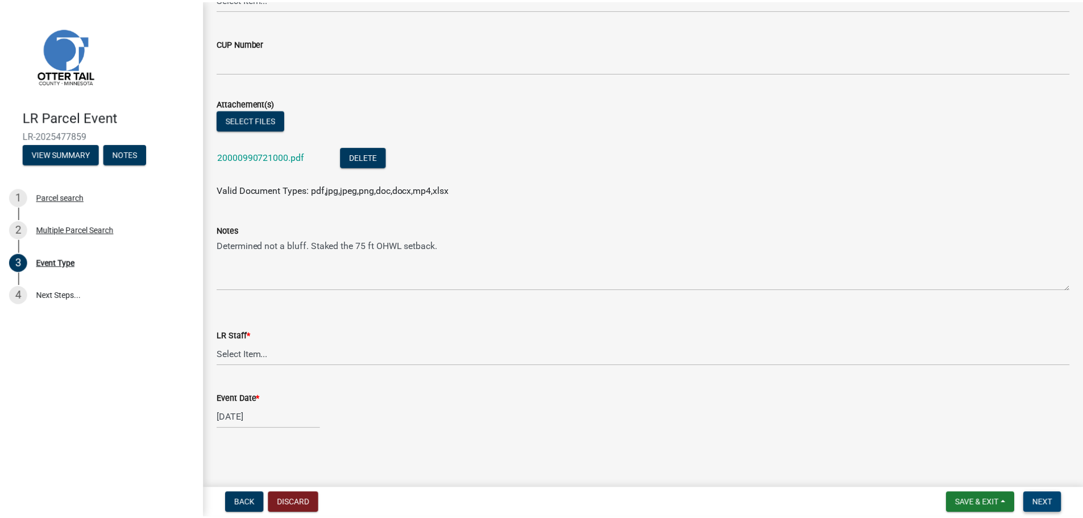
scroll to position [0, 0]
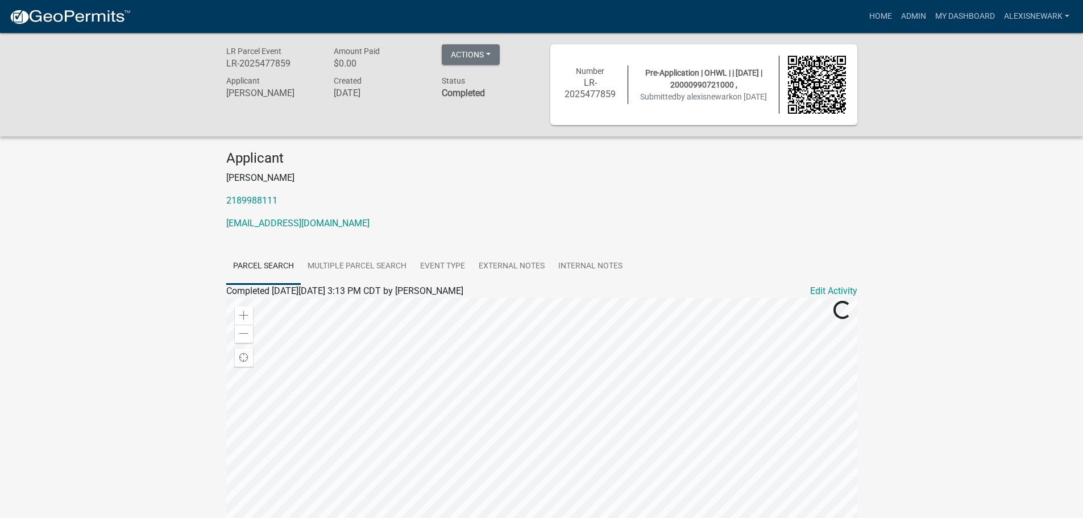
click at [957, 4] on nav "more_horiz Home Admin My Dashboard alexisnewark Admin Account Logout" at bounding box center [541, 16] width 1083 height 33
click at [957, 16] on link "My Dashboard" at bounding box center [965, 17] width 69 height 22
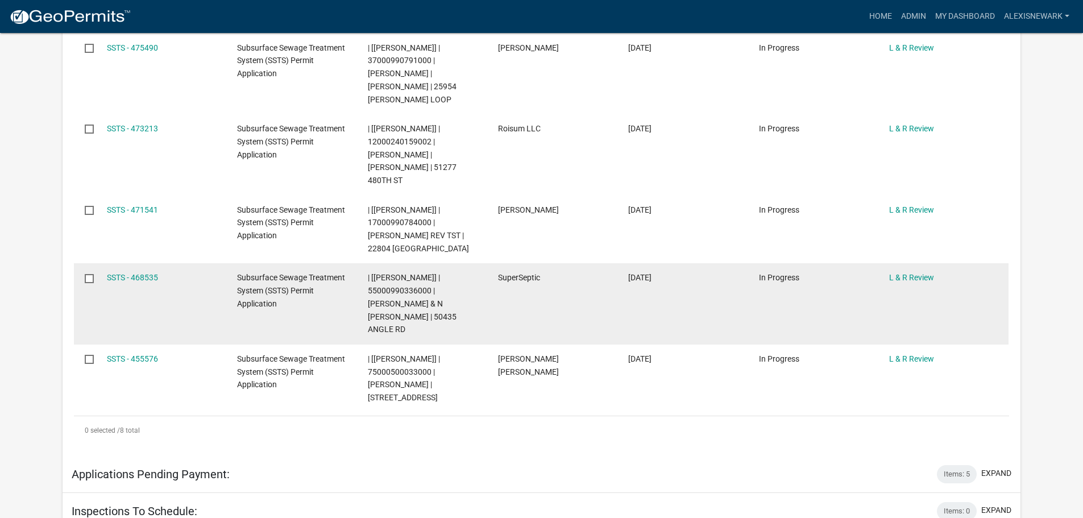
scroll to position [625, 0]
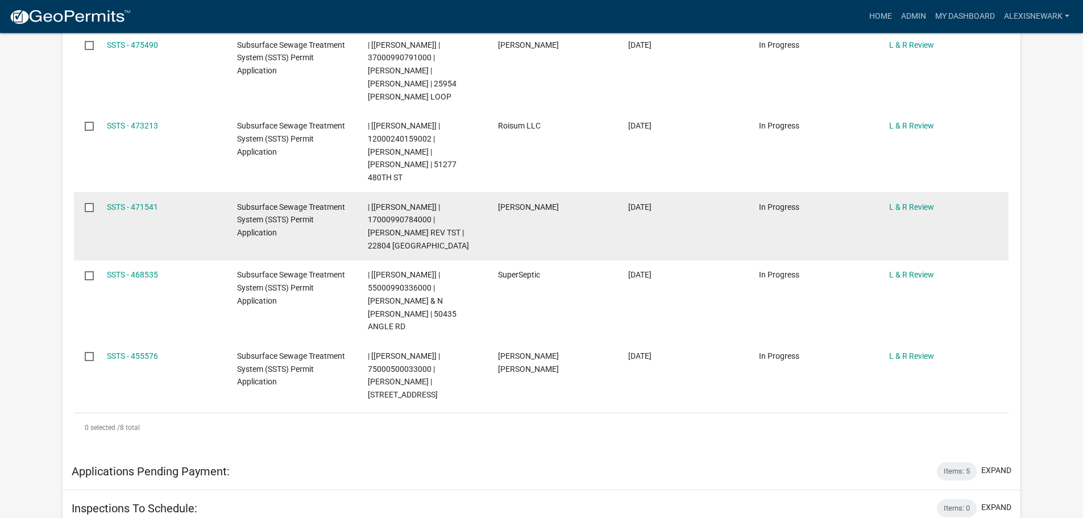
click at [408, 202] on span "| [Alexis Newark] | 17000990784000 | ERINN O HAKSTOL REV TST | 22804 SENNS BEAC…" at bounding box center [418, 226] width 101 height 48
copy span "17000990784000"
click at [146, 202] on link "SSTS - 471541" at bounding box center [132, 206] width 51 height 9
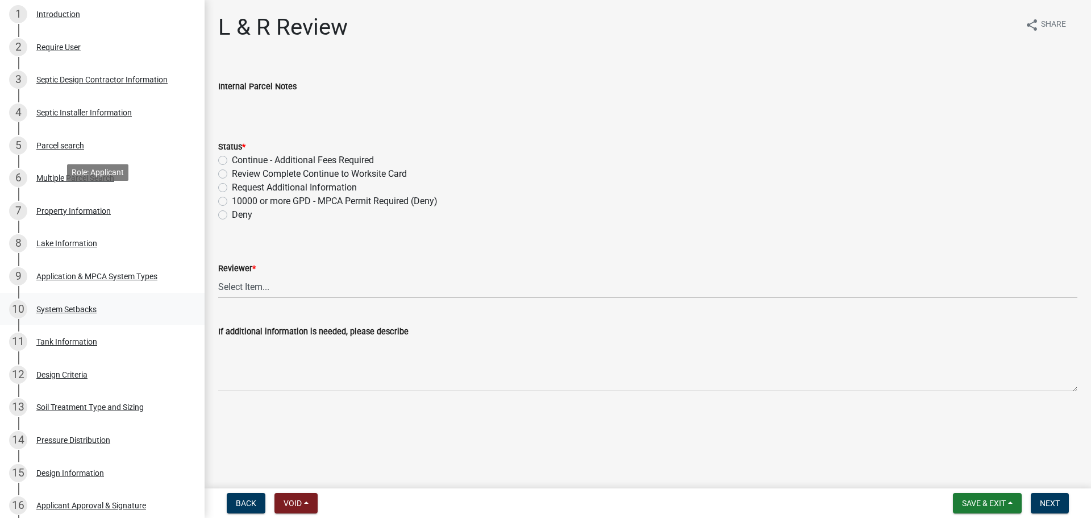
scroll to position [313, 0]
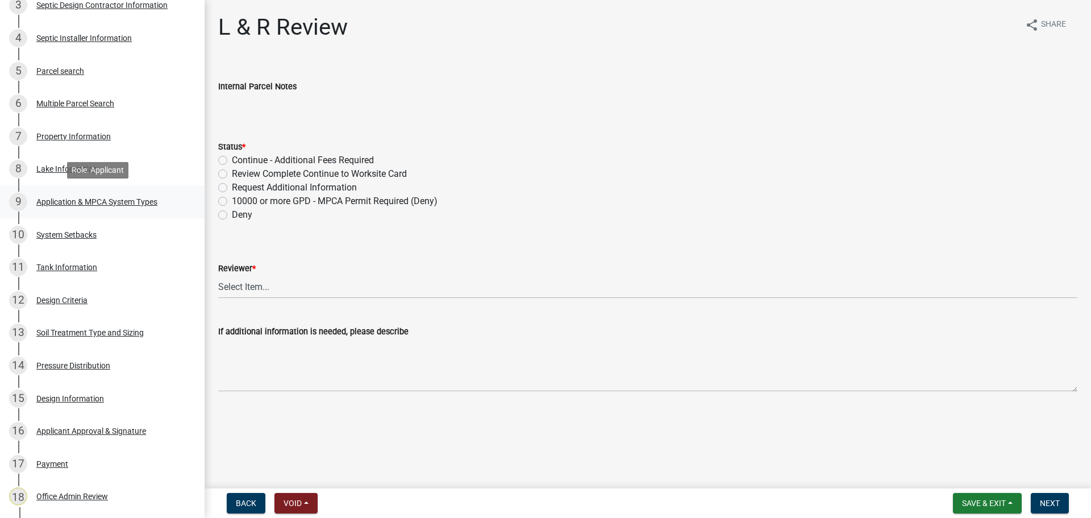
click at [146, 201] on div "Application & MPCA System Types" at bounding box center [96, 202] width 121 height 8
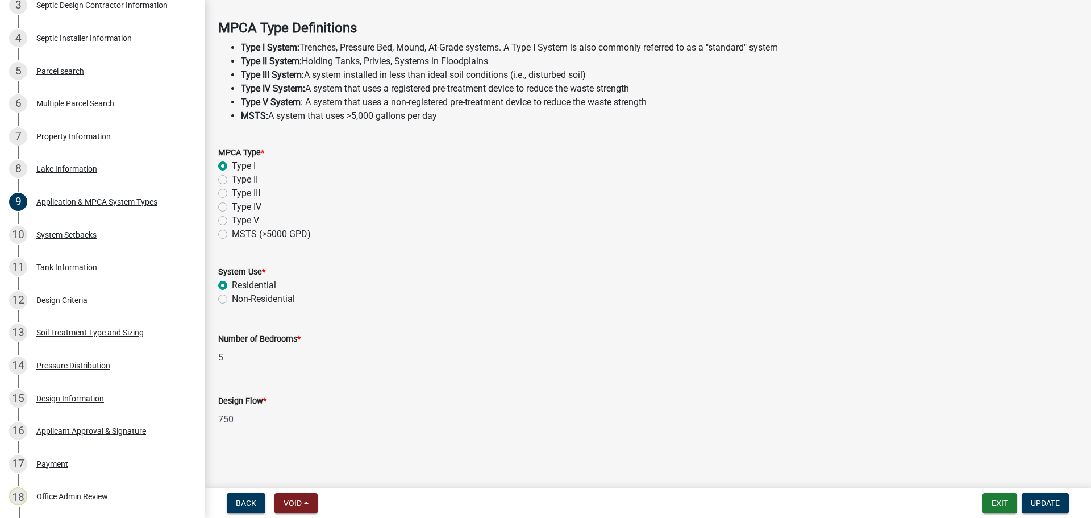
scroll to position [325, 0]
click at [110, 389] on div "15 Design Information" at bounding box center [97, 398] width 177 height 18
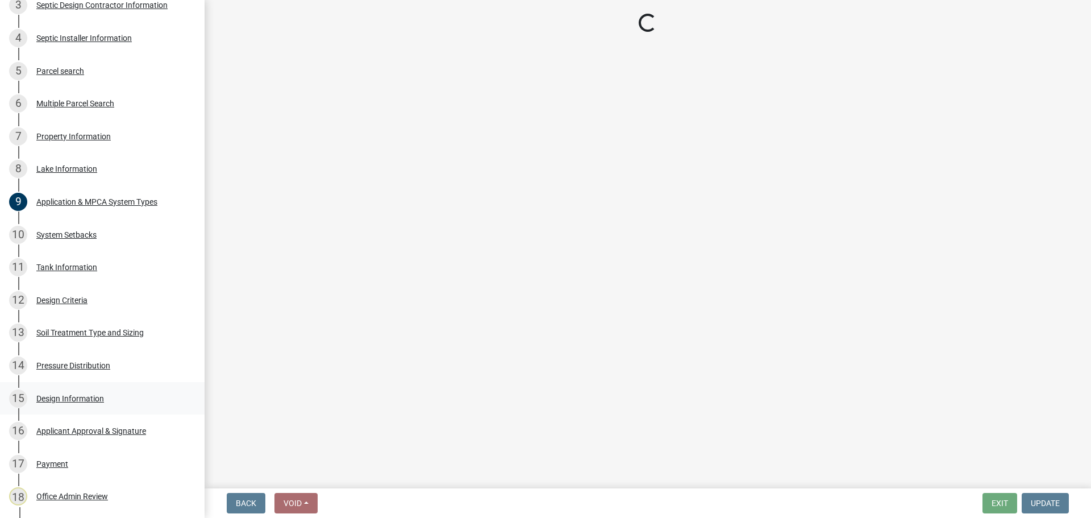
scroll to position [0, 0]
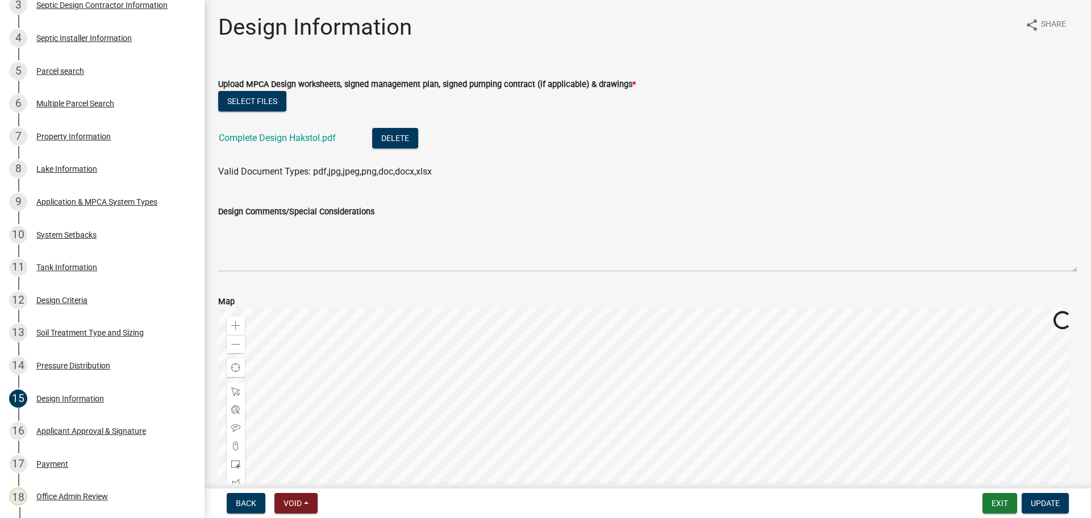
click at [338, 143] on div "Complete Design Hakstol.pdf" at bounding box center [286, 139] width 135 height 23
click at [334, 142] on link "Complete Design Hakstol.pdf" at bounding box center [277, 137] width 117 height 11
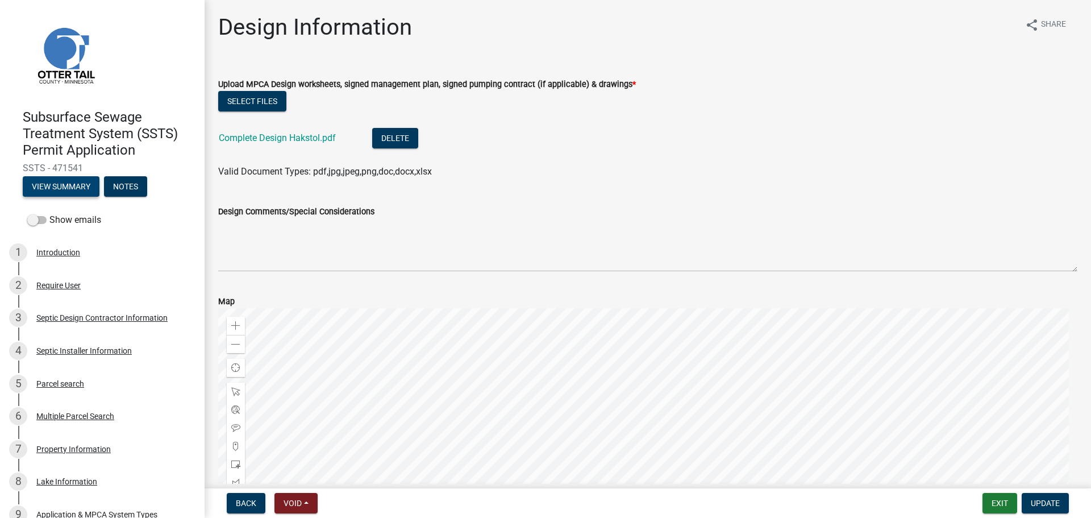
click at [89, 181] on button "View Summary" at bounding box center [61, 186] width 77 height 20
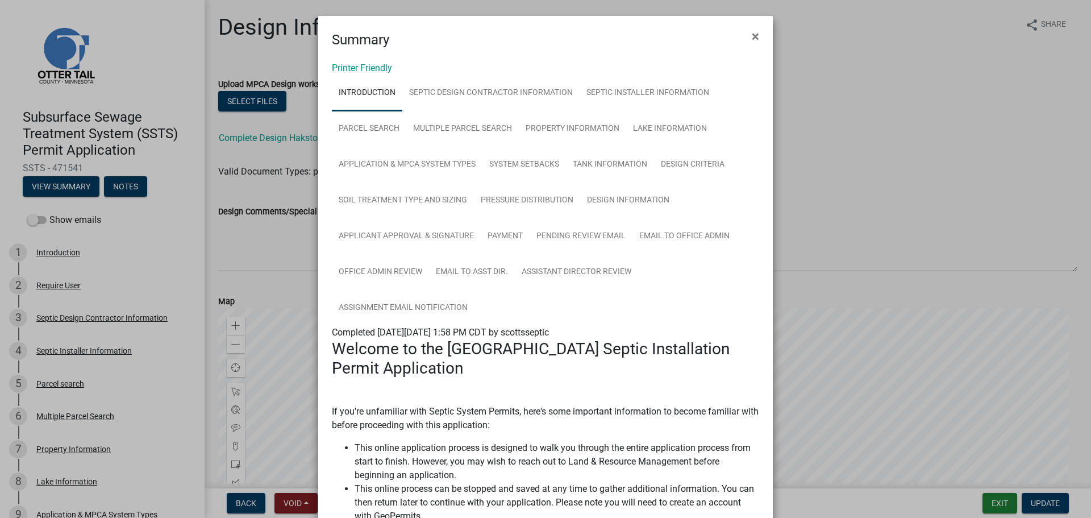
click at [376, 61] on div "Printer Friendly Introduction Septic Design Contractor Information Septic Insta…" at bounding box center [545, 526] width 455 height 952
click at [372, 68] on link "Printer Friendly" at bounding box center [362, 68] width 60 height 11
click at [746, 37] on button "×" at bounding box center [756, 36] width 26 height 32
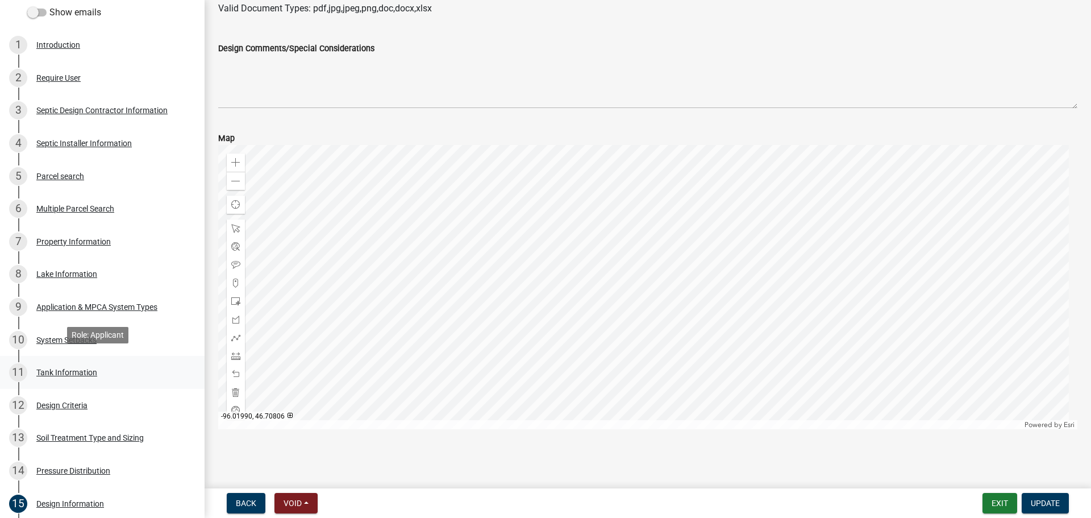
scroll to position [213, 0]
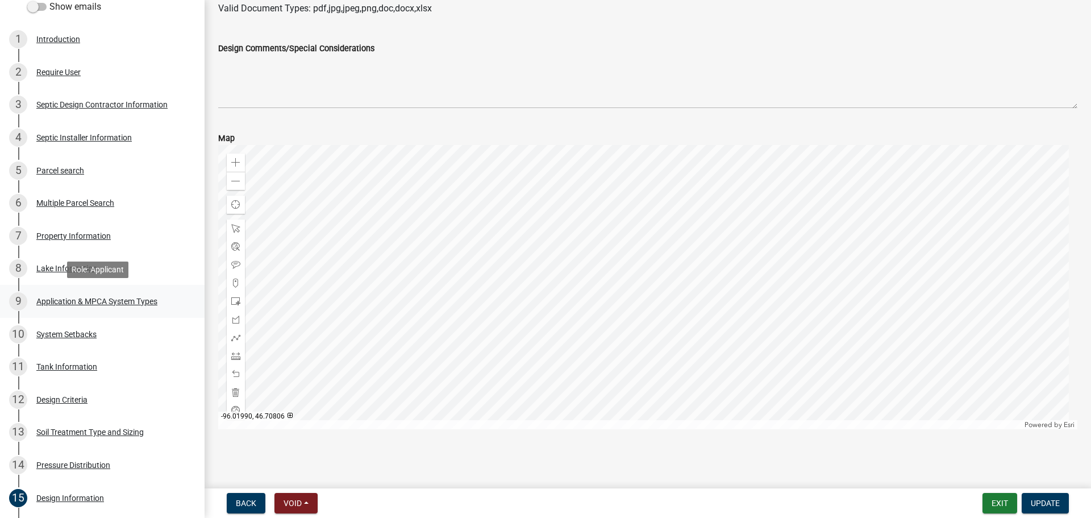
click at [148, 307] on div "9 Application & MPCA System Types" at bounding box center [97, 301] width 177 height 18
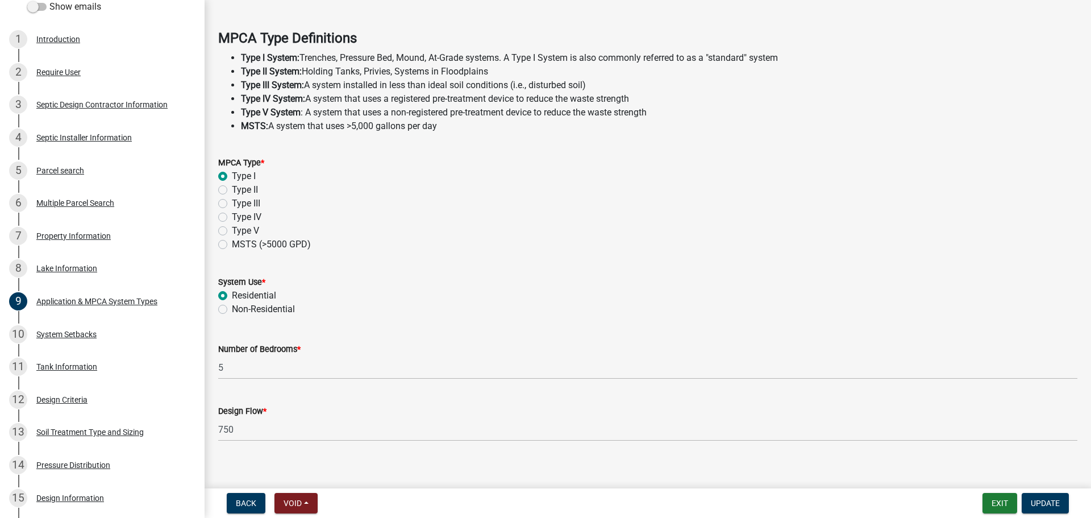
scroll to position [311, 0]
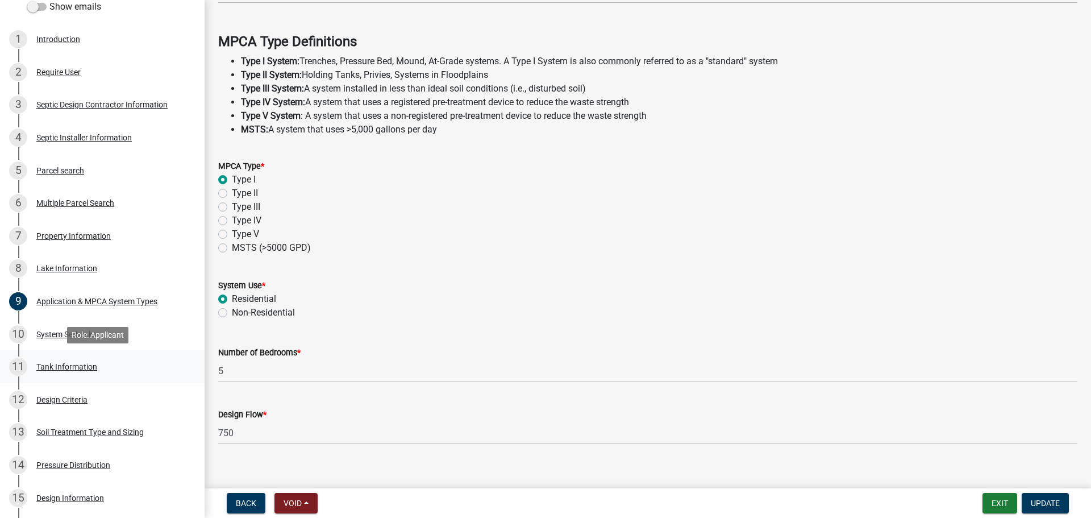
click at [167, 370] on div "11 Tank Information" at bounding box center [97, 367] width 177 height 18
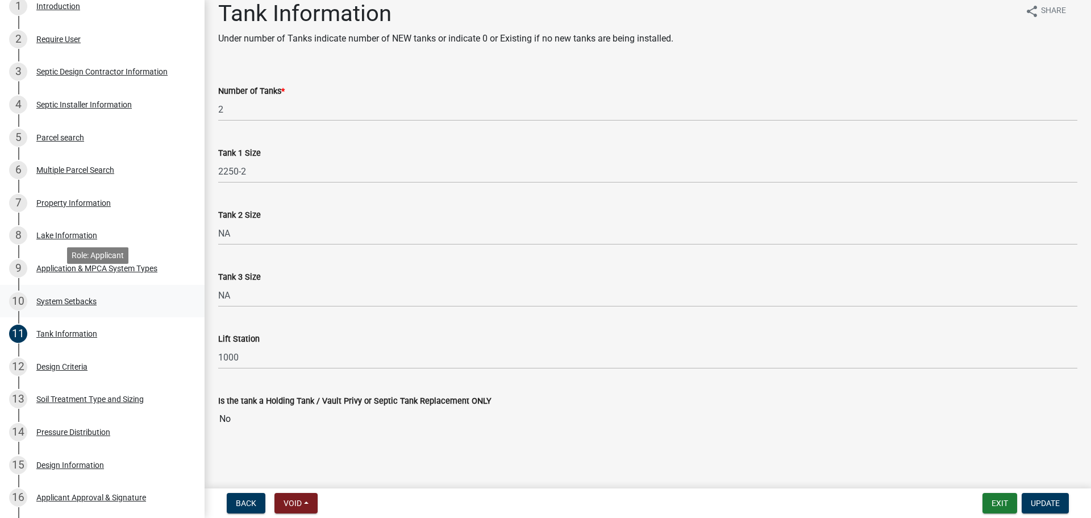
scroll to position [384, 0]
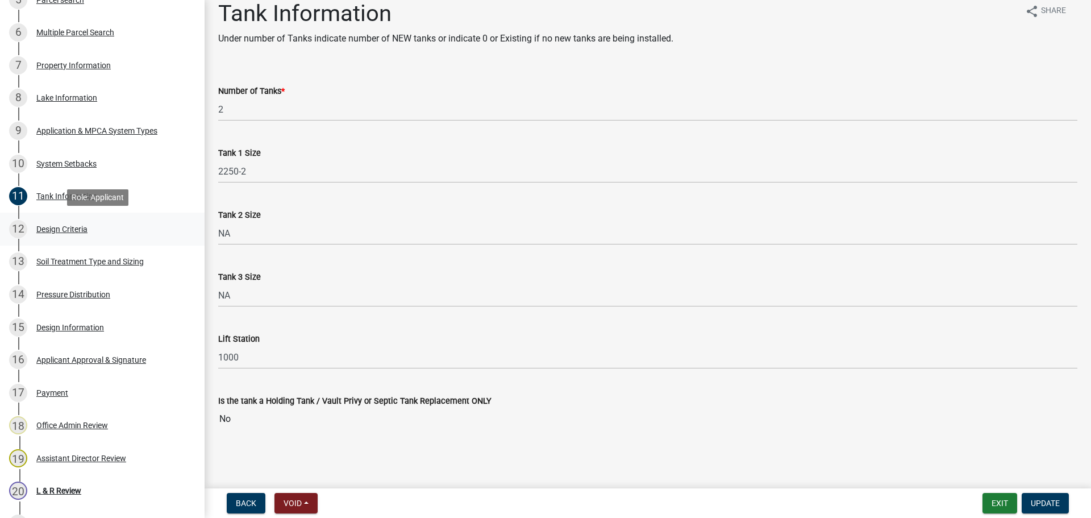
click at [130, 239] on link "12 Design Criteria" at bounding box center [102, 229] width 205 height 33
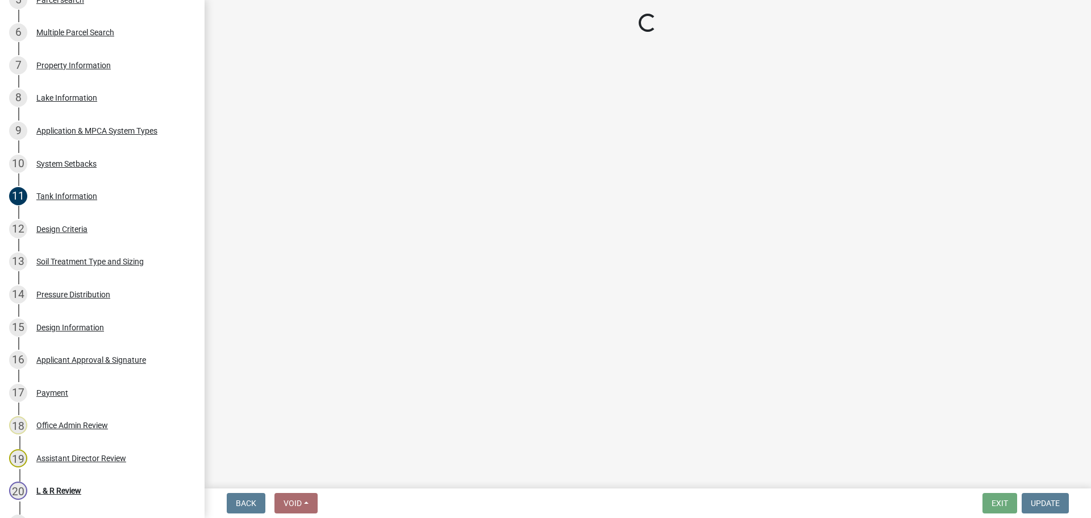
select select "b8a1b220-aca7-4670-a1f5-0f0b15eabd52"
select select "70eb23f8-102f-4072-81d7-b3b0dd1c94c8"
select select "14354fbd-e666-4c9c-b77c-8c181d233a28"
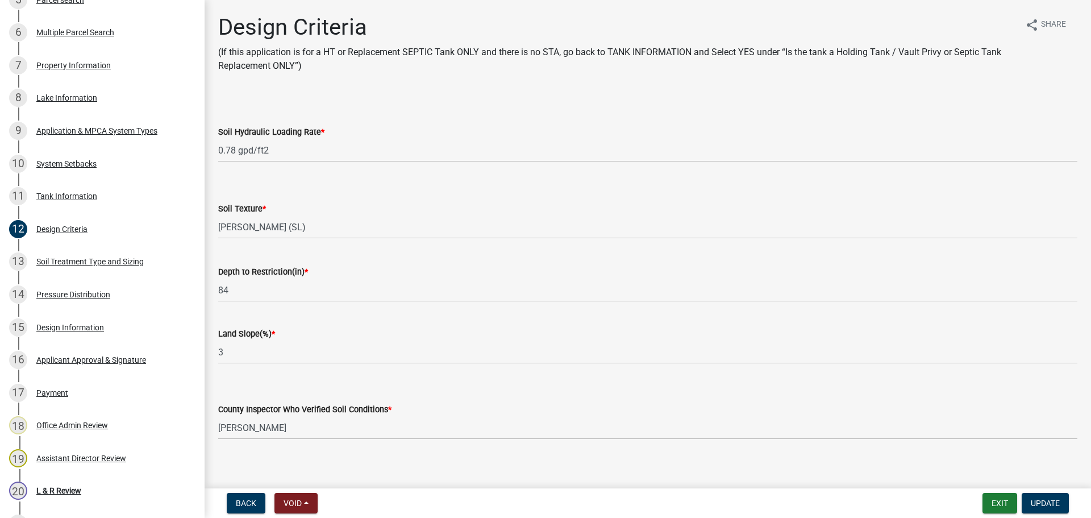
scroll to position [10, 0]
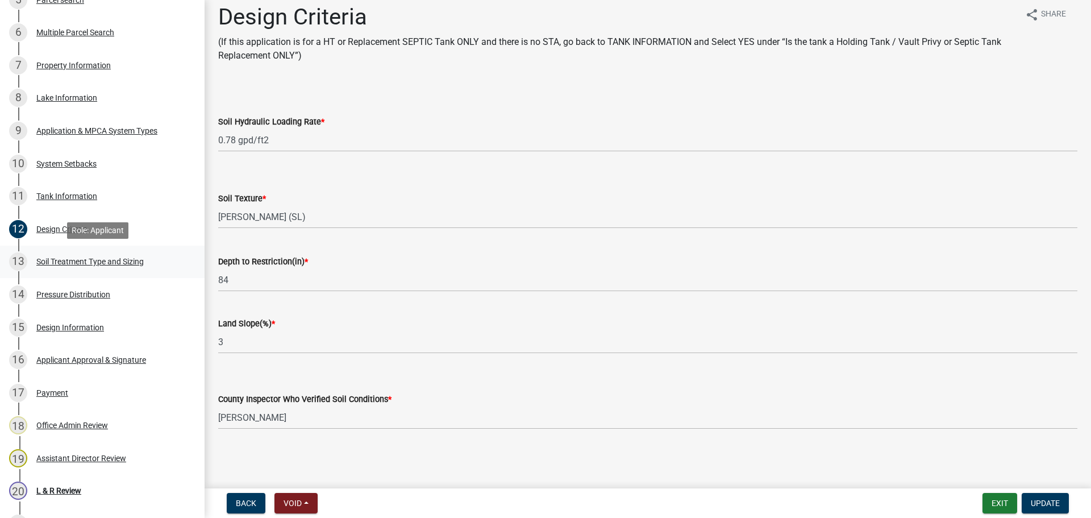
click at [133, 268] on div "13 Soil Treatment Type and Sizing" at bounding box center [97, 261] width 177 height 18
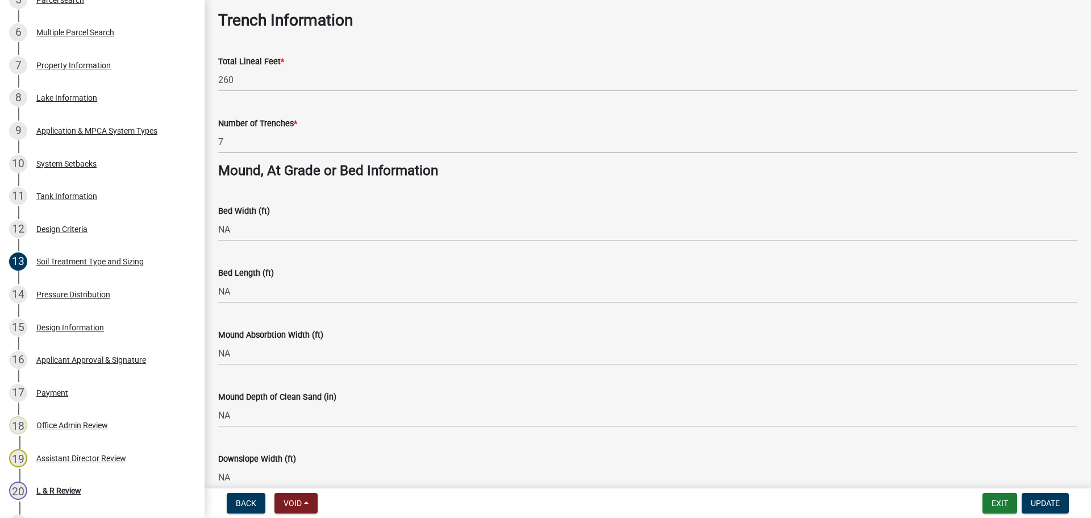
scroll to position [696, 0]
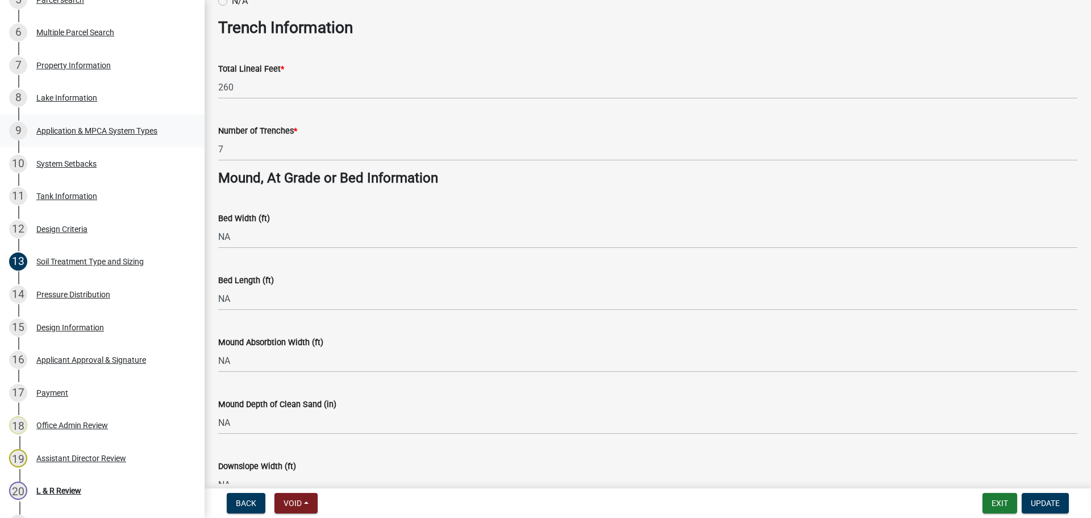
click at [90, 122] on div "9 Application & MPCA System Types" at bounding box center [97, 131] width 177 height 18
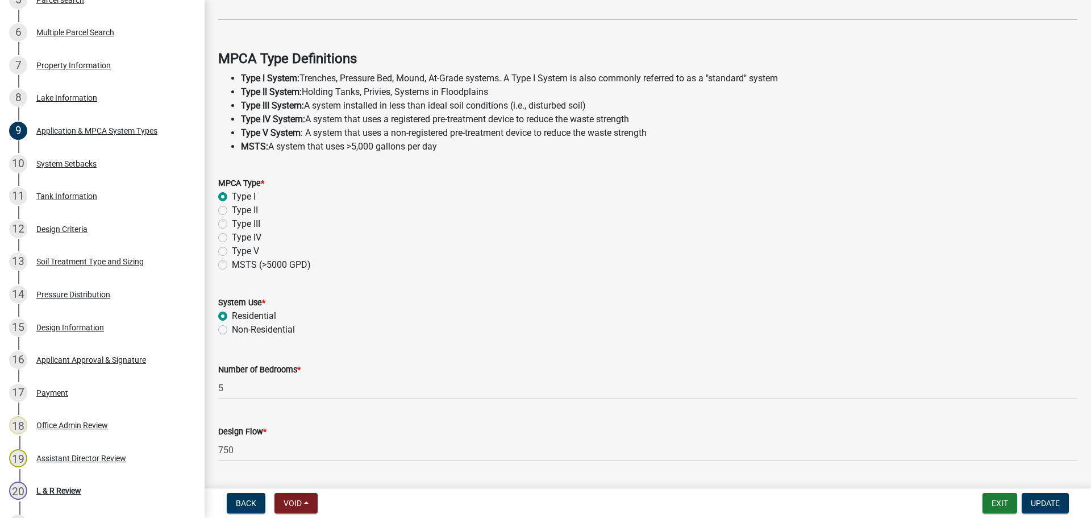
scroll to position [325, 0]
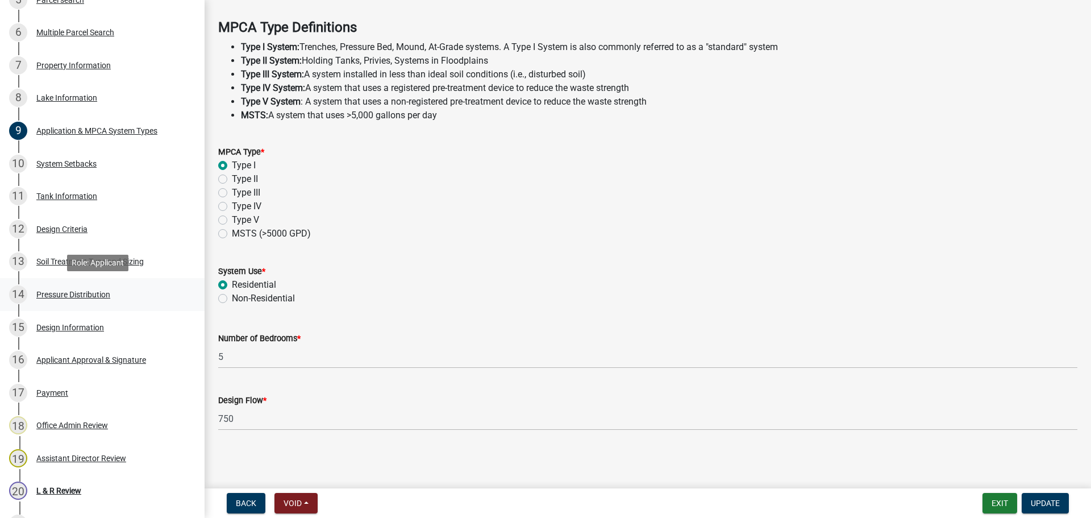
click at [153, 305] on link "14 Pressure Distribution" at bounding box center [102, 294] width 205 height 33
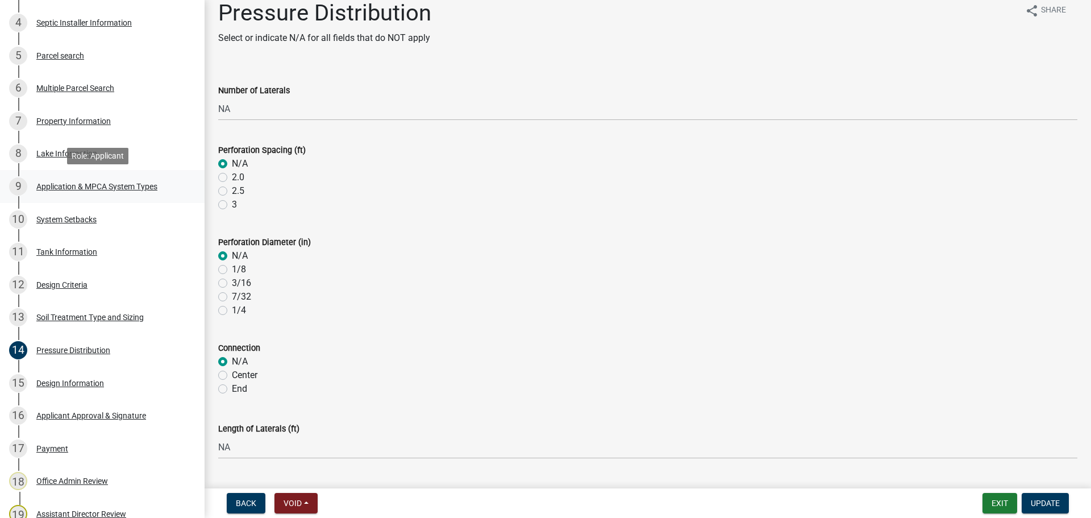
scroll to position [327, 0]
click at [104, 267] on link "11 Tank Information" at bounding box center [102, 252] width 205 height 33
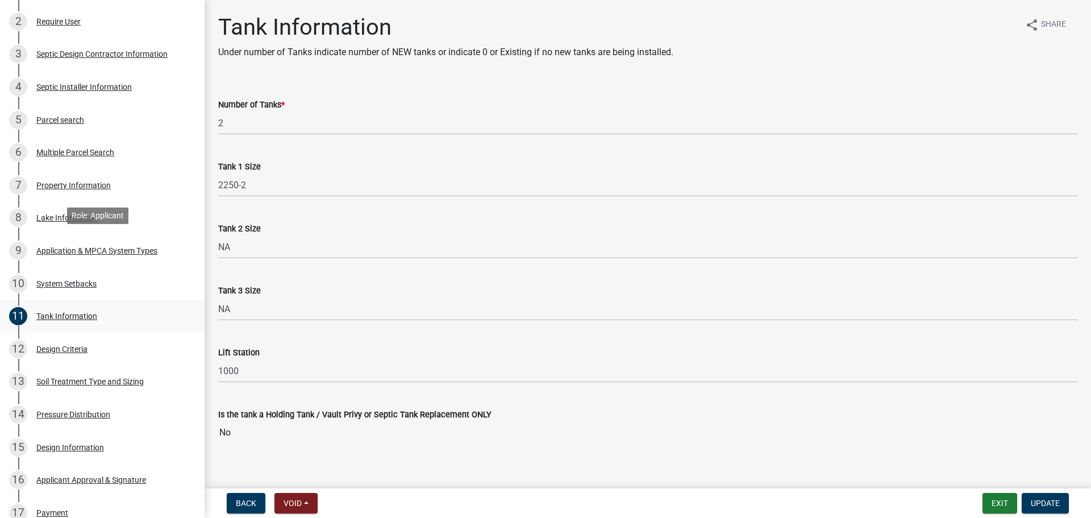
scroll to position [355, 0]
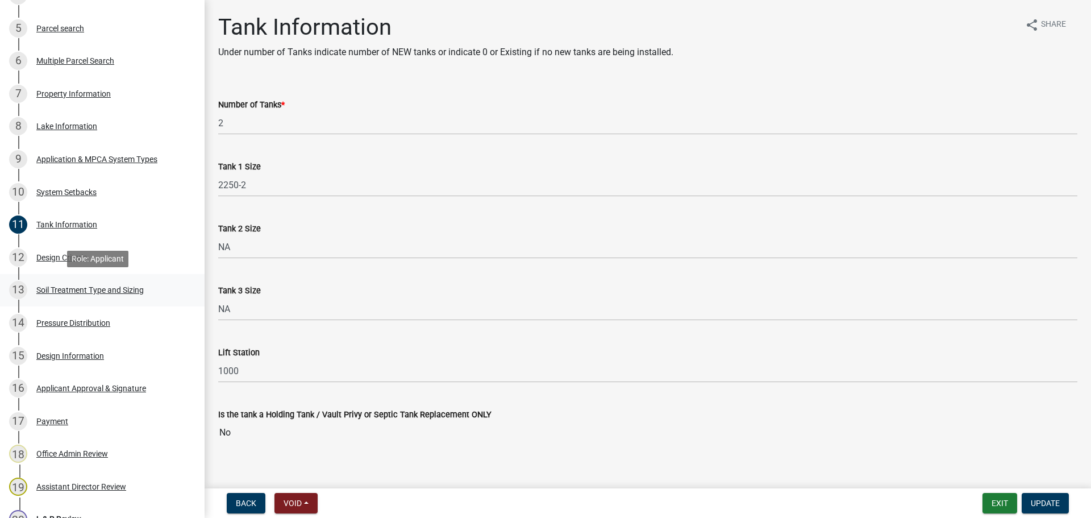
click at [110, 294] on div "13 Soil Treatment Type and Sizing" at bounding box center [97, 290] width 177 height 18
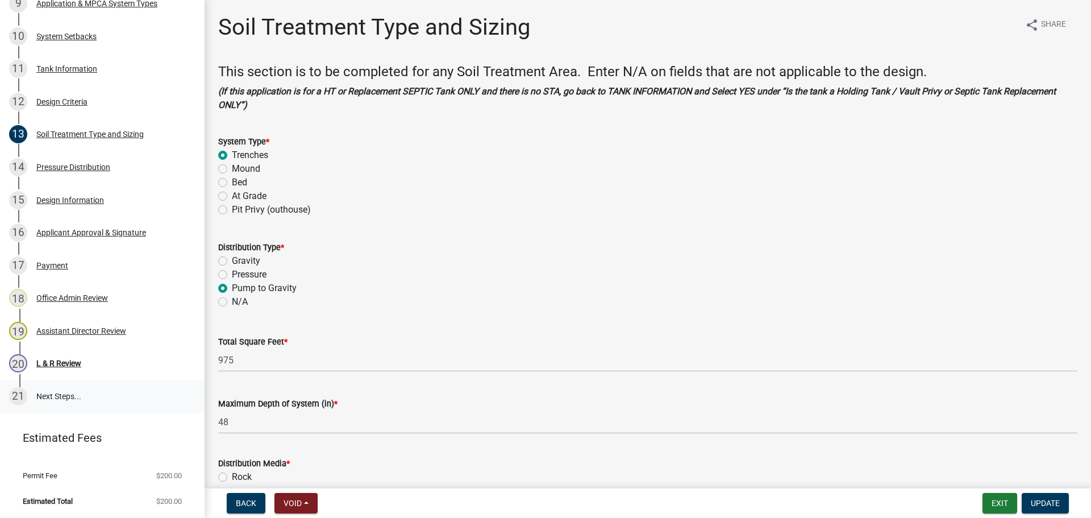
scroll to position [512, 0]
click at [88, 366] on div "20 L & R Review" at bounding box center [97, 363] width 177 height 18
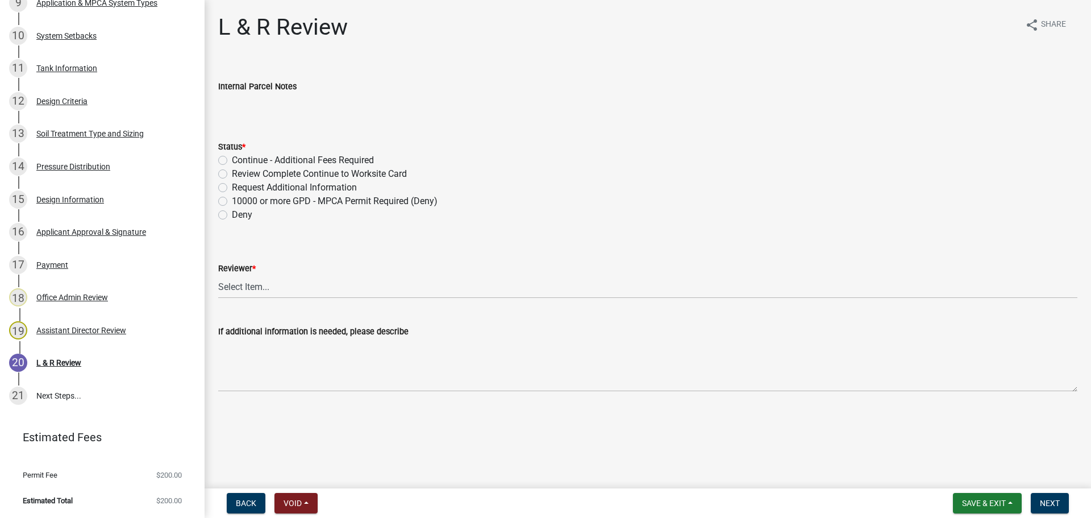
click at [360, 173] on label "Review Complete Continue to Worksite Card" at bounding box center [319, 174] width 175 height 14
click at [239, 173] on input "Review Complete Continue to Worksite Card" at bounding box center [235, 170] width 7 height 7
radio input "true"
click at [345, 284] on select "Select Item... Alexis Newark Andrea Perales Brittany Tollefson Elizabeth Plaste…" at bounding box center [648, 286] width 860 height 23
click at [218, 275] on select "Select Item... Alexis Newark Andrea Perales Brittany Tollefson Elizabeth Plaste…" at bounding box center [648, 286] width 860 height 23
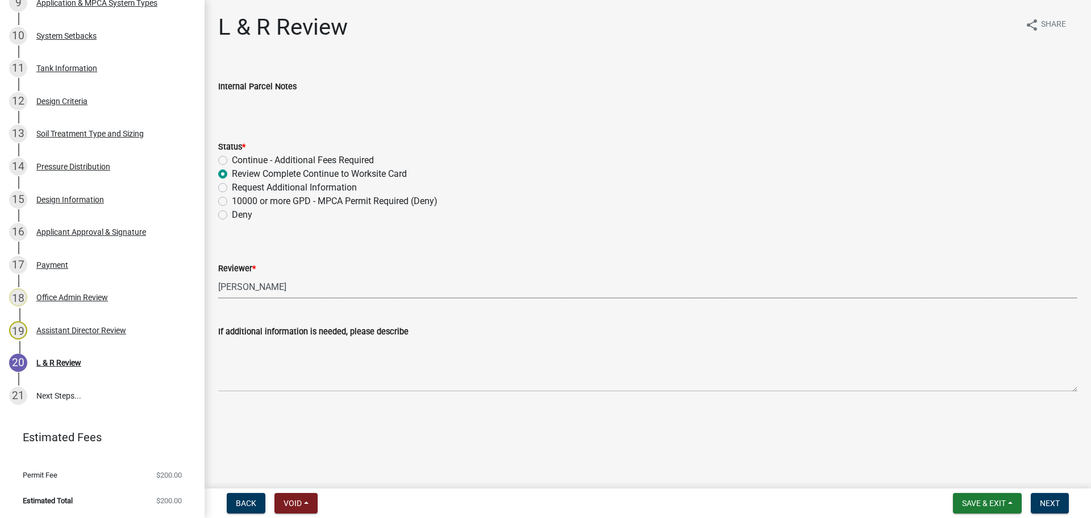
select select "05826fb5-7c18-481d-abe0-188b58e93217"
click at [1051, 504] on span "Next" at bounding box center [1050, 503] width 20 height 9
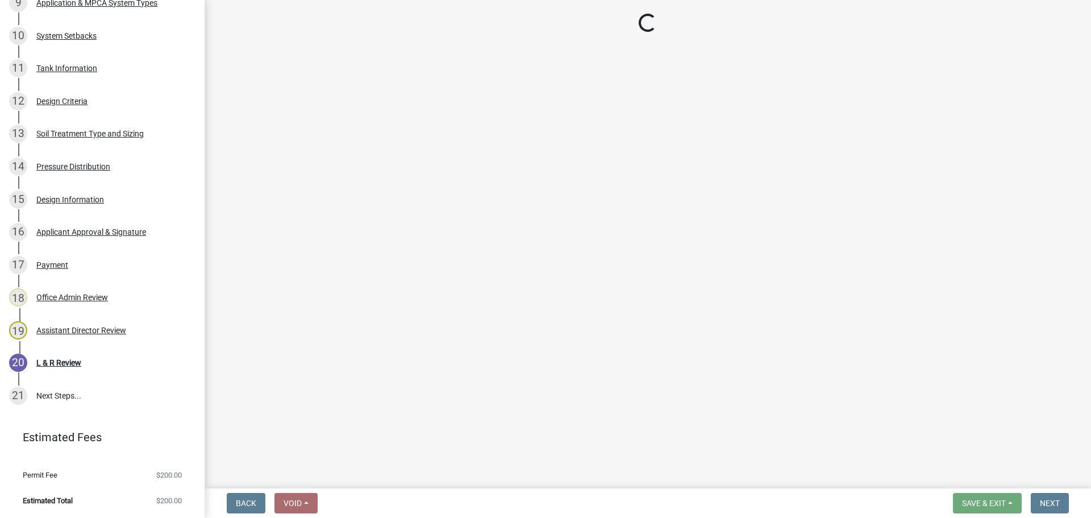
scroll to position [642, 0]
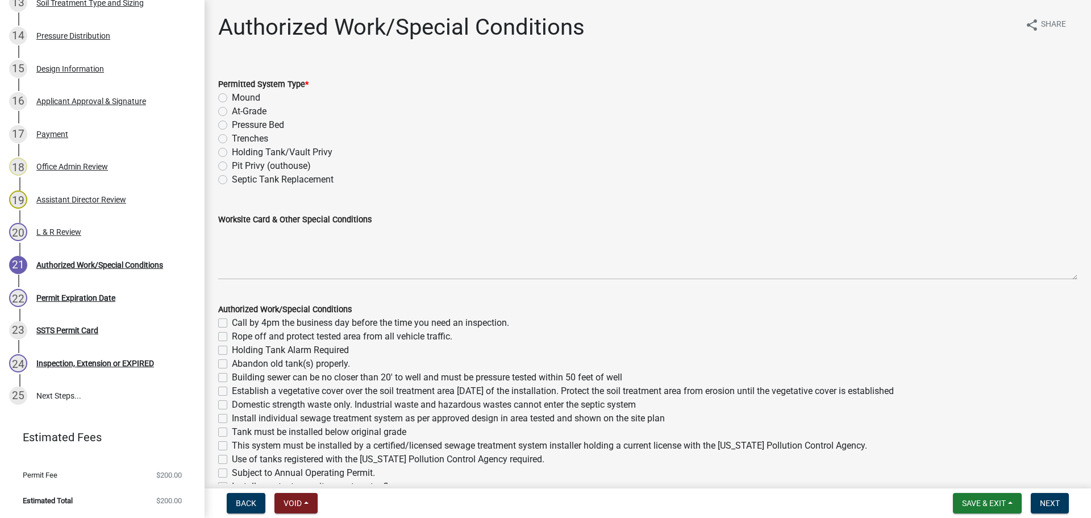
click at [247, 140] on label "Trenches" at bounding box center [250, 139] width 36 height 14
click at [239, 139] on input "Trenches" at bounding box center [235, 135] width 7 height 7
radio input "true"
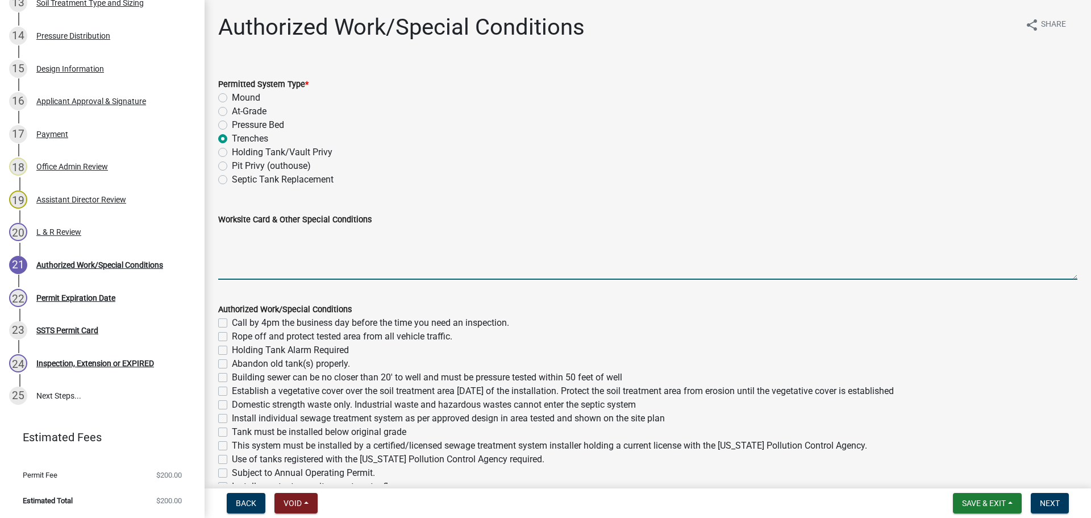
click at [281, 227] on textarea "Worksite Card & Other Special Conditions" at bounding box center [648, 252] width 860 height 53
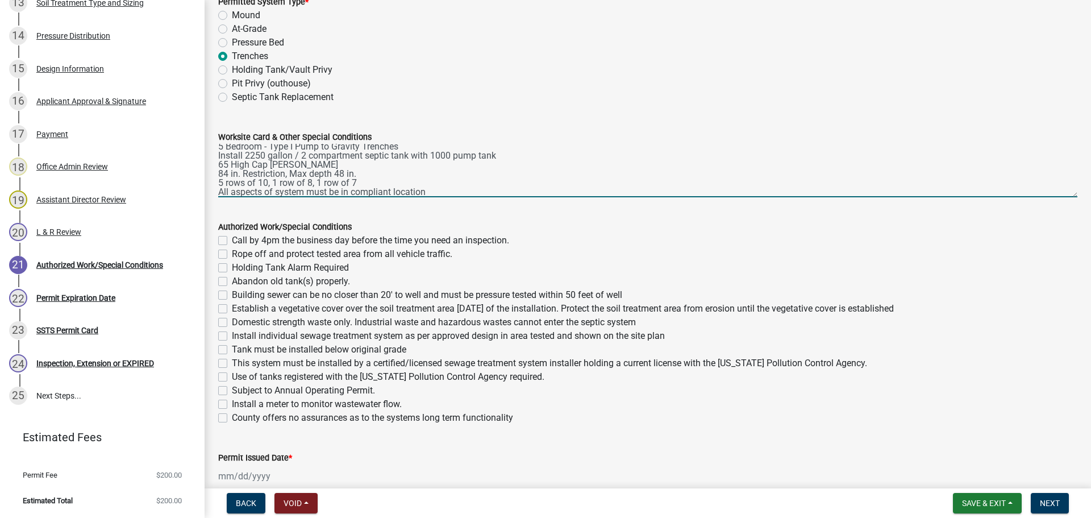
scroll to position [141, 0]
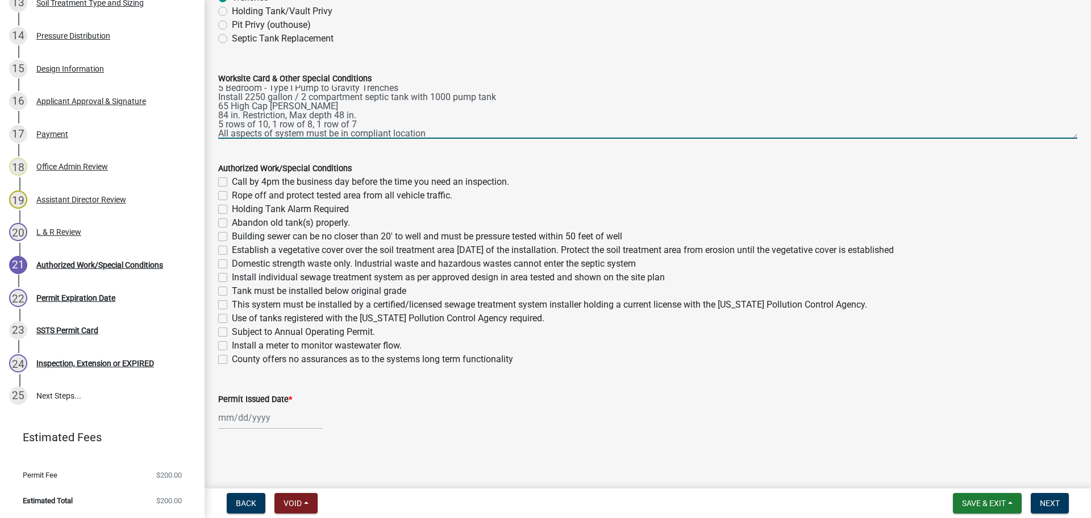
type textarea "5 Bedroom - Type I Pump to Gravity Trenches Install 2250 gallon / 2 compartment…"
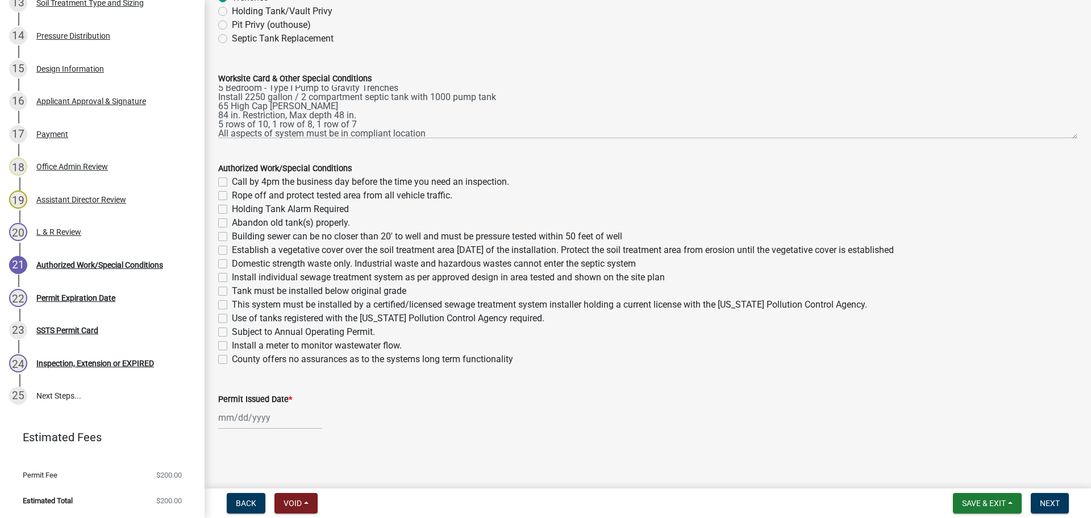
click at [232, 181] on label "Call by 4pm the business day before the time you need an inspection." at bounding box center [370, 182] width 277 height 14
click at [232, 181] on input "Call by 4pm the business day before the time you need an inspection." at bounding box center [235, 178] width 7 height 7
checkbox input "true"
checkbox input "false"
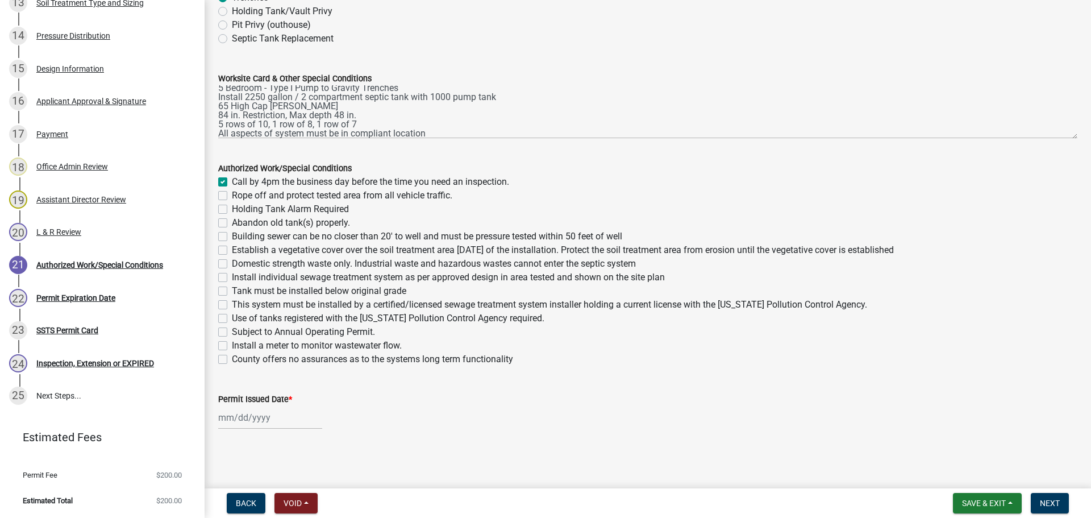
checkbox input "false"
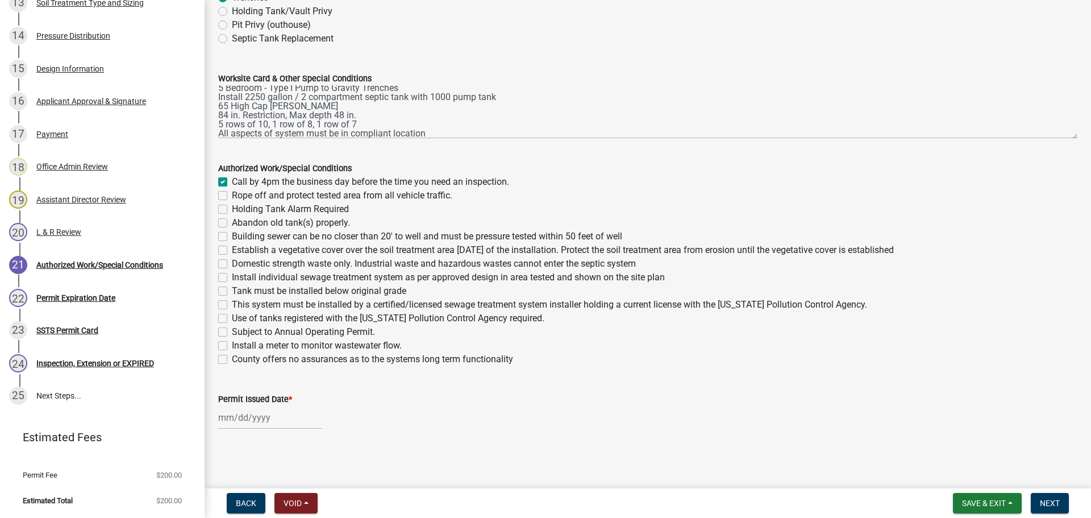
checkbox input "false"
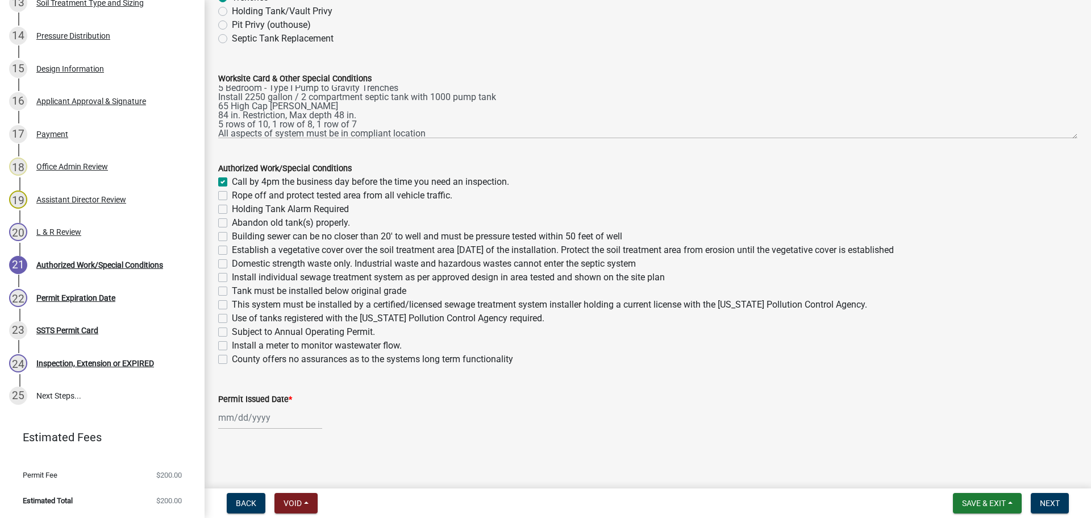
checkbox input "false"
click at [232, 197] on label "Rope off and protect tested area from all vehicle traffic." at bounding box center [342, 196] width 221 height 14
click at [232, 196] on input "Rope off and protect tested area from all vehicle traffic." at bounding box center [235, 192] width 7 height 7
checkbox input "true"
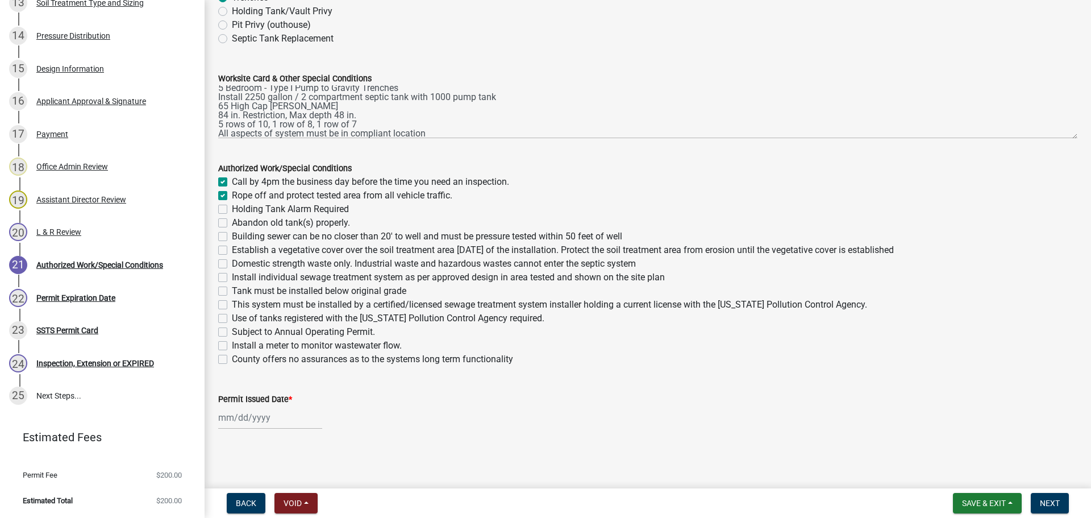
checkbox input "true"
checkbox input "false"
click at [232, 221] on label "Abandon old tank(s) properly." at bounding box center [291, 223] width 118 height 14
click at [232, 221] on input "Abandon old tank(s) properly." at bounding box center [235, 219] width 7 height 7
click at [232, 236] on label "Building sewer can be no closer than 20' to well and must be pressure tested wi…" at bounding box center [427, 237] width 391 height 14
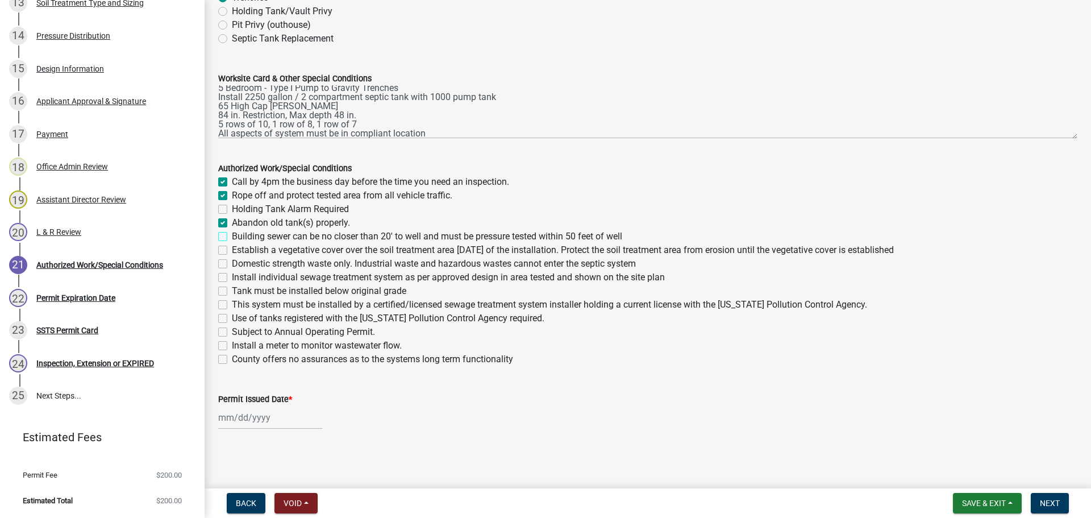
click at [232, 236] on input "Building sewer can be no closer than 20' to well and must be pressure tested wi…" at bounding box center [235, 233] width 7 height 7
click at [229, 252] on div "Establish a vegetative cover over the soil treatment area within 30 days of the…" at bounding box center [648, 250] width 860 height 14
click at [232, 252] on label "Establish a vegetative cover over the soil treatment area within 30 days of the…" at bounding box center [563, 250] width 662 height 14
click at [232, 251] on input "Establish a vegetative cover over the soil treatment area within 30 days of the…" at bounding box center [235, 246] width 7 height 7
click at [232, 264] on label "Domestic strength waste only. Industrial waste and hazardous wastes cannot ente…" at bounding box center [434, 264] width 404 height 14
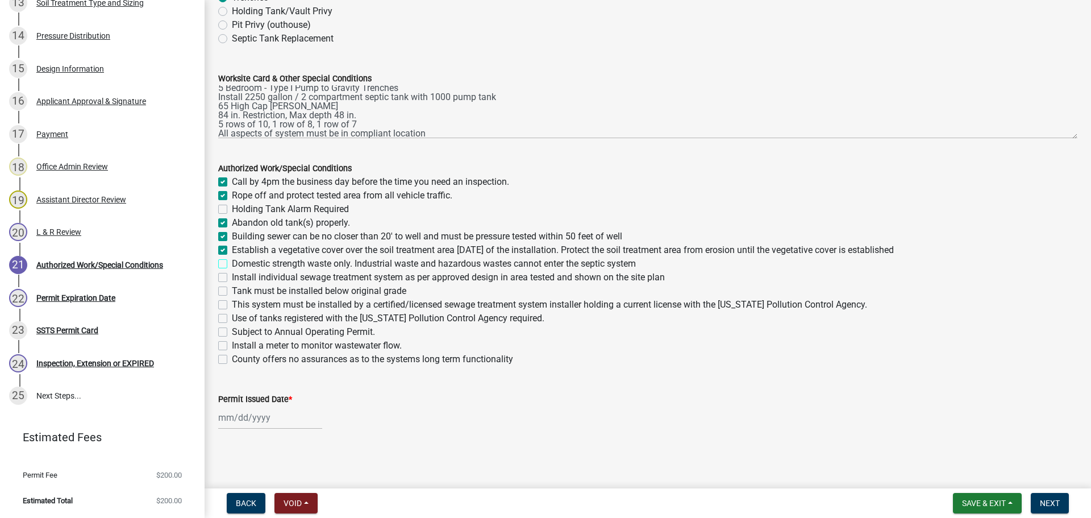
click at [232, 264] on input "Domestic strength waste only. Industrial waste and hazardous wastes cannot ente…" at bounding box center [235, 260] width 7 height 7
click at [232, 279] on label "Install individual sewage treatment system as per approved design in area teste…" at bounding box center [448, 278] width 433 height 14
click at [232, 278] on input "Install individual sewage treatment system as per approved design in area teste…" at bounding box center [235, 274] width 7 height 7
click at [232, 289] on label "Tank must be installed below original grade" at bounding box center [319, 291] width 175 height 14
click at [232, 289] on input "Tank must be installed below original grade" at bounding box center [235, 287] width 7 height 7
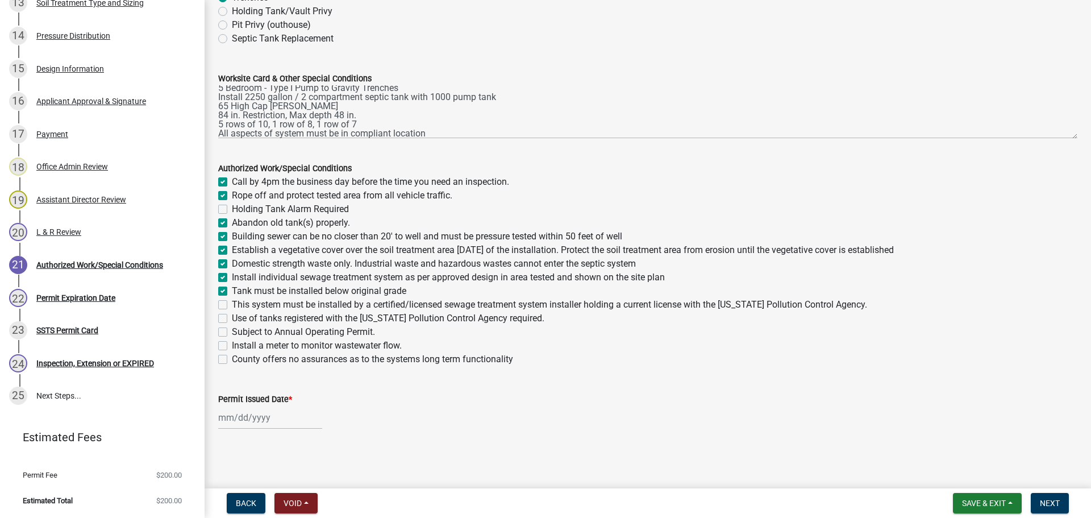
click at [232, 301] on label "This system must be installed by a certified/licensed sewage treatment system i…" at bounding box center [550, 305] width 636 height 14
click at [232, 301] on input "This system must be installed by a certified/licensed sewage treatment system i…" at bounding box center [235, 301] width 7 height 7
click at [232, 314] on label "Use of tanks registered with the Minnesota Pollution Control Agency required." at bounding box center [388, 319] width 313 height 14
click at [232, 314] on input "Use of tanks registered with the Minnesota Pollution Control Agency required." at bounding box center [235, 315] width 7 height 7
click at [263, 415] on div at bounding box center [270, 417] width 104 height 23
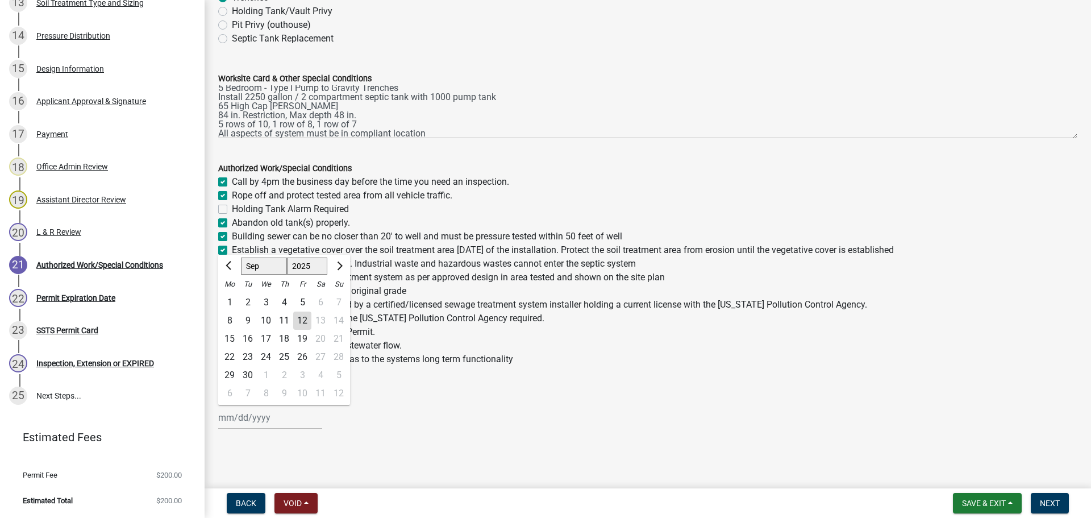
click at [300, 317] on div "12" at bounding box center [302, 321] width 18 height 18
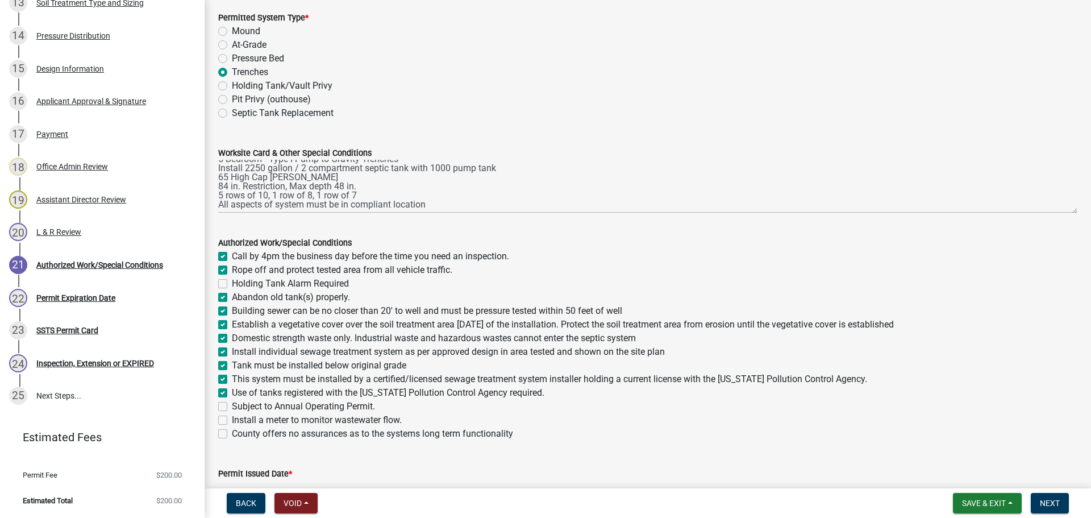
scroll to position [71, 0]
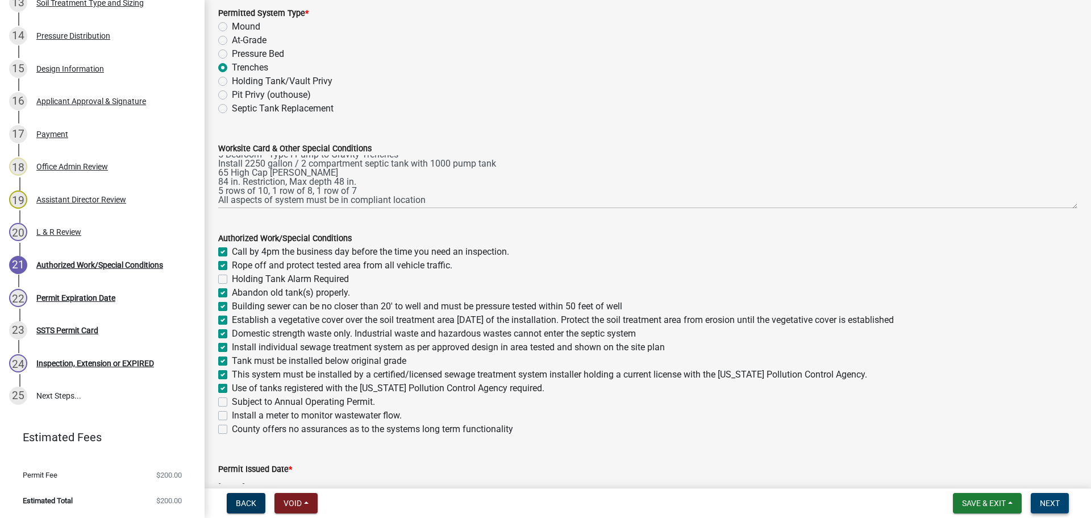
click at [1056, 495] on button "Next" at bounding box center [1050, 503] width 38 height 20
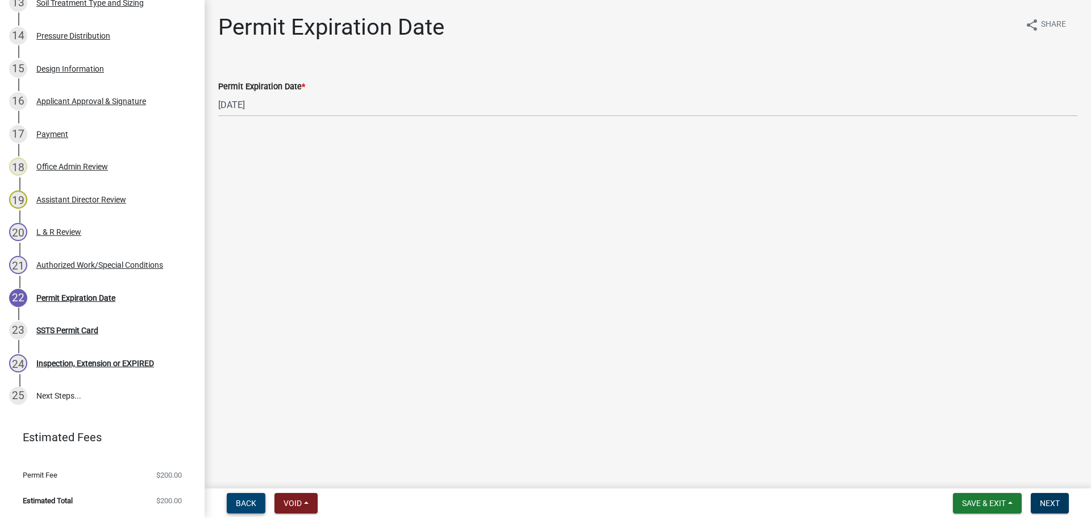
click at [250, 506] on span "Back" at bounding box center [246, 503] width 20 height 9
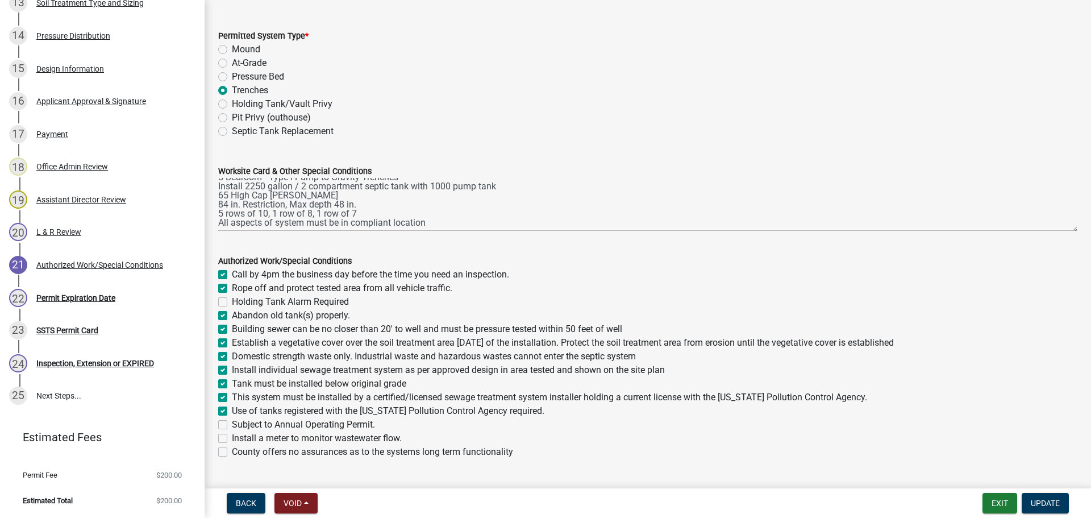
scroll to position [141, 0]
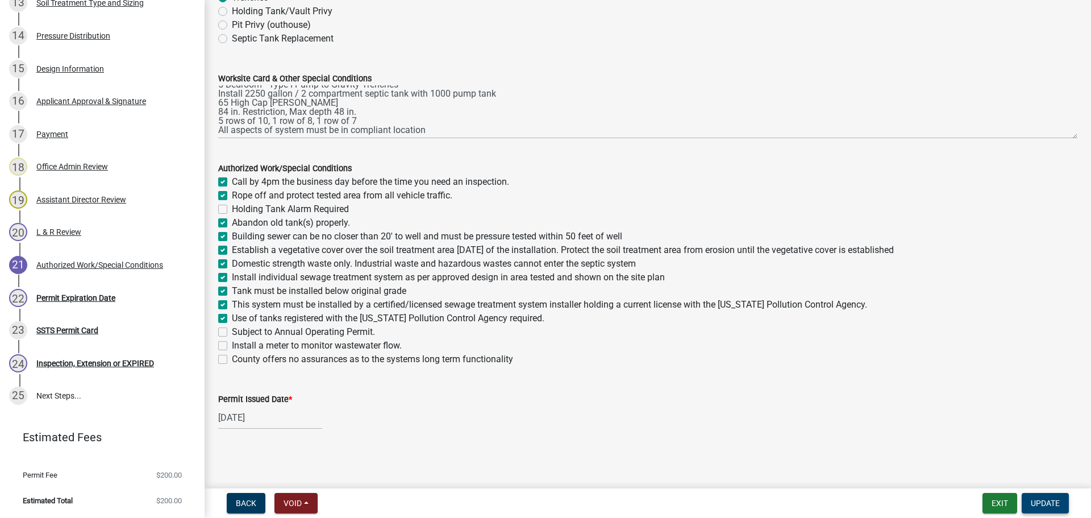
click at [1062, 507] on button "Update" at bounding box center [1045, 503] width 47 height 20
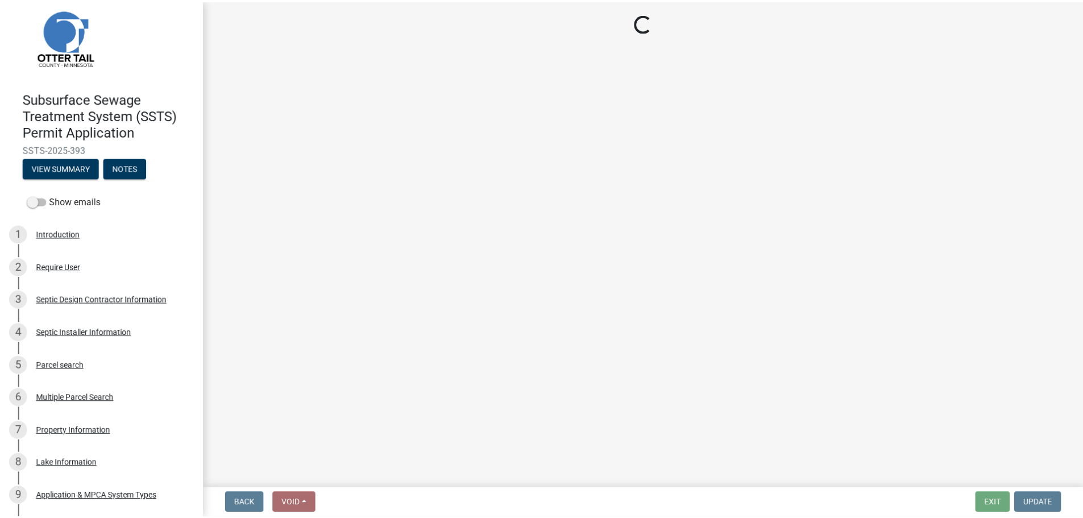
scroll to position [0, 0]
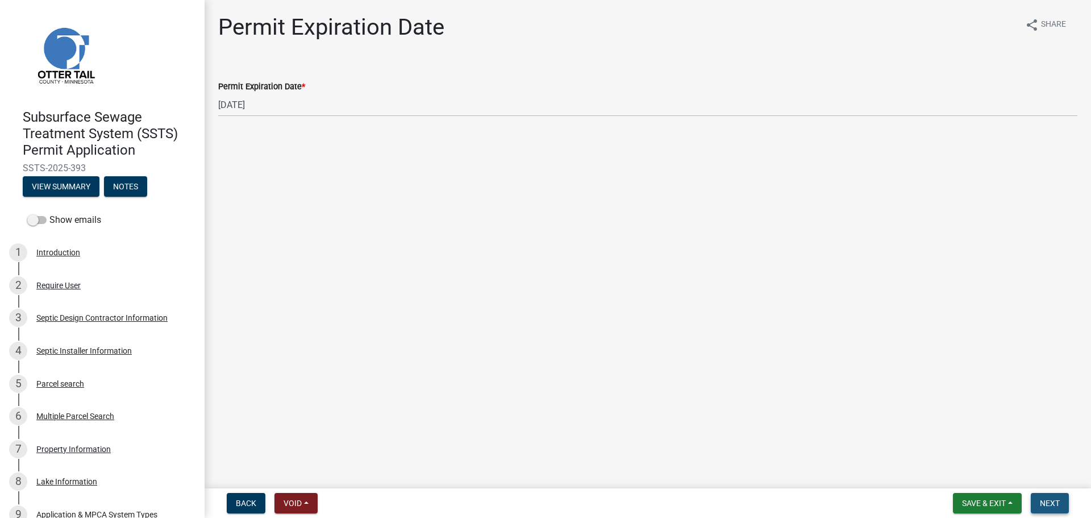
click at [1055, 509] on button "Next" at bounding box center [1050, 503] width 38 height 20
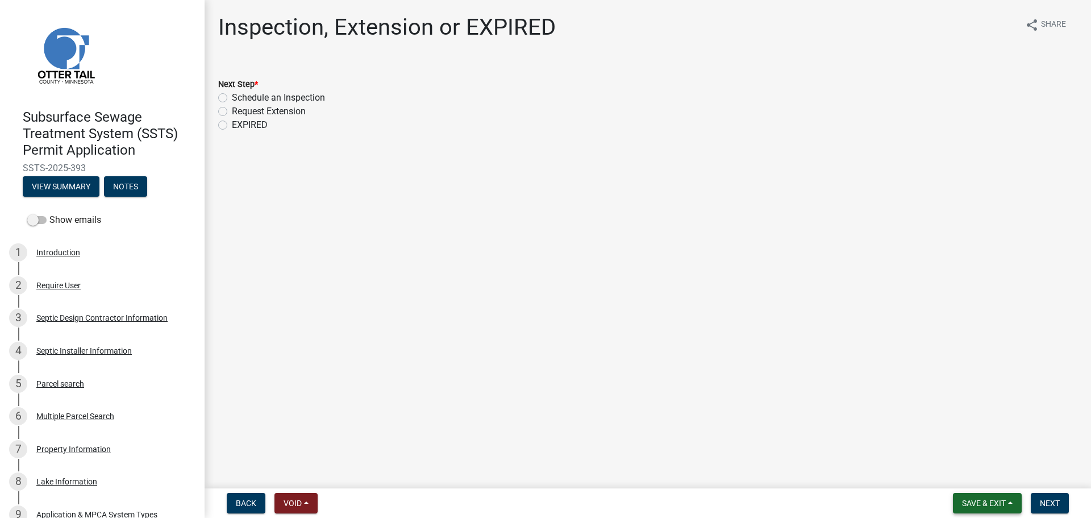
click at [980, 500] on span "Save & Exit" at bounding box center [984, 503] width 44 height 9
click at [974, 464] on button "Save & Exit" at bounding box center [976, 473] width 91 height 27
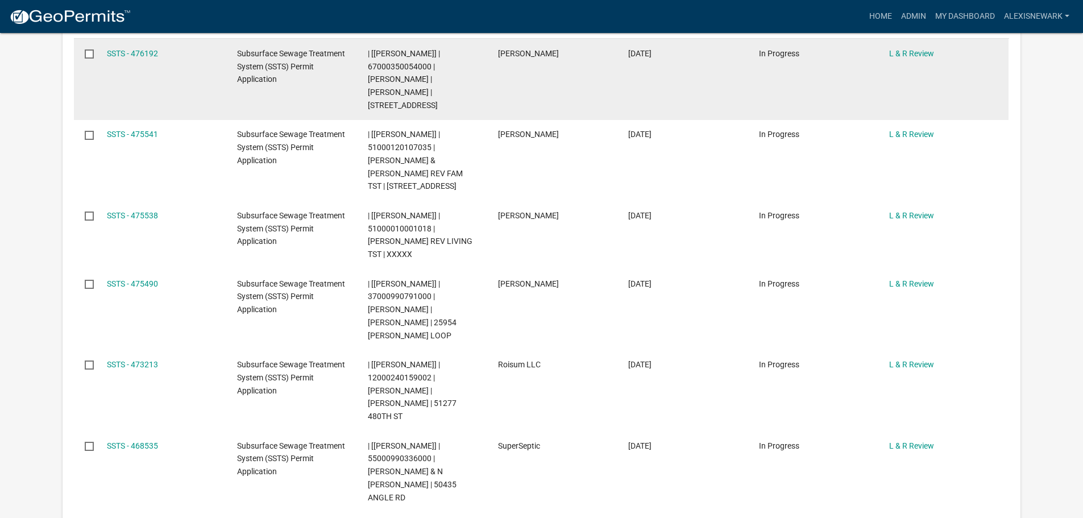
scroll to position [171, 0]
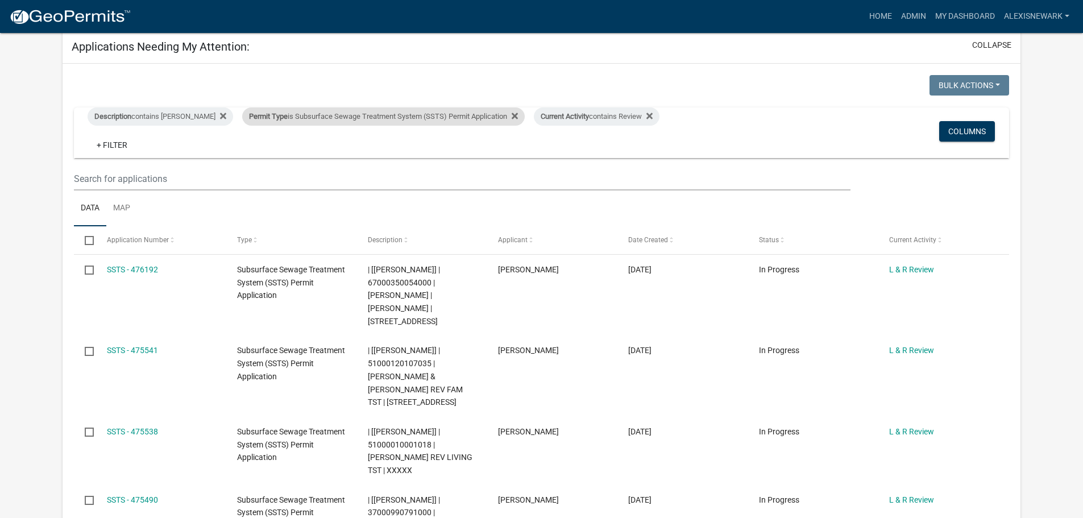
click at [277, 115] on span "Permit Type" at bounding box center [268, 116] width 39 height 9
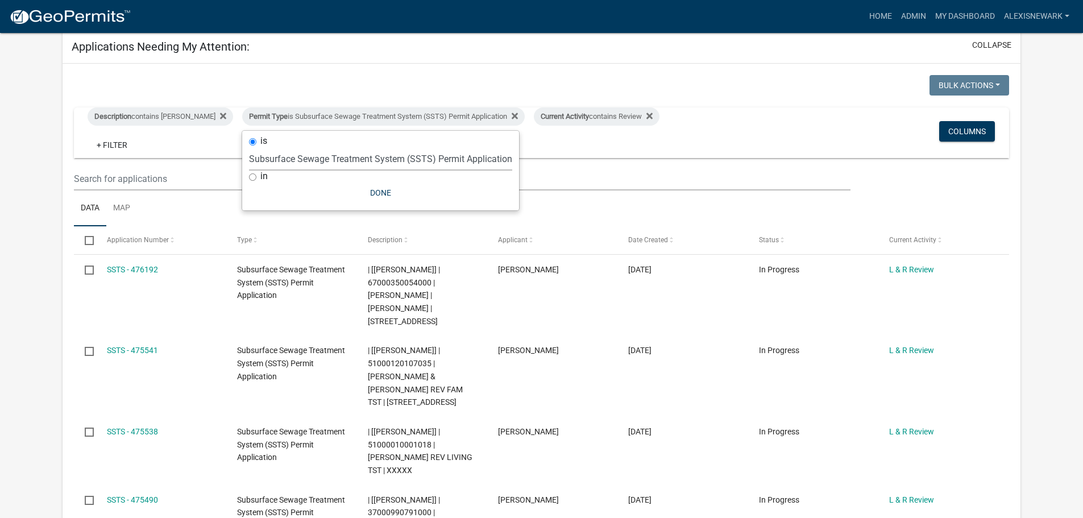
click at [296, 161] on select "Select an option Building Contractor / Excavators (Registration) Building Contr…" at bounding box center [380, 158] width 263 height 23
click at [249, 156] on select "Select an option Building Contractor / Excavators (Registration) Building Contr…" at bounding box center [380, 158] width 263 height 23
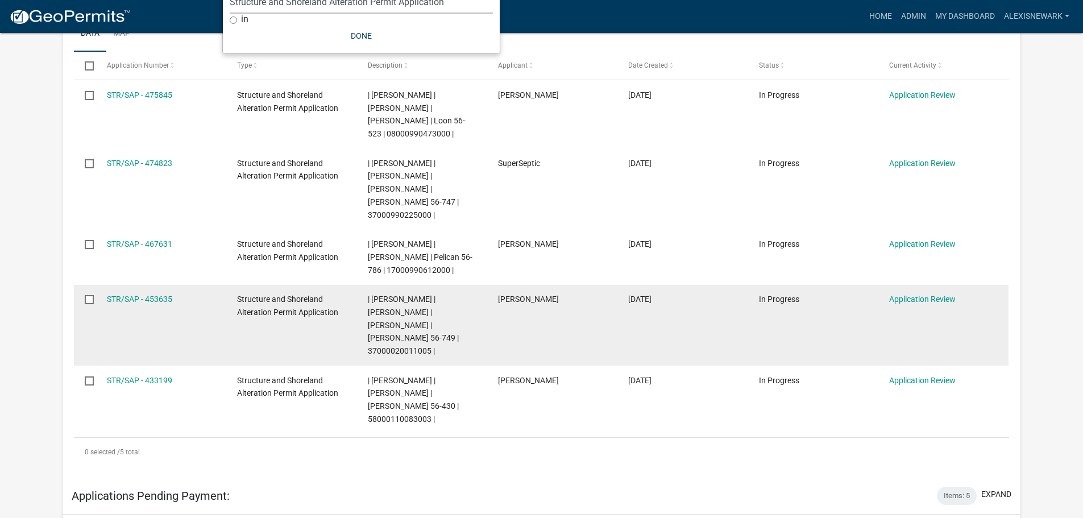
scroll to position [298, 0]
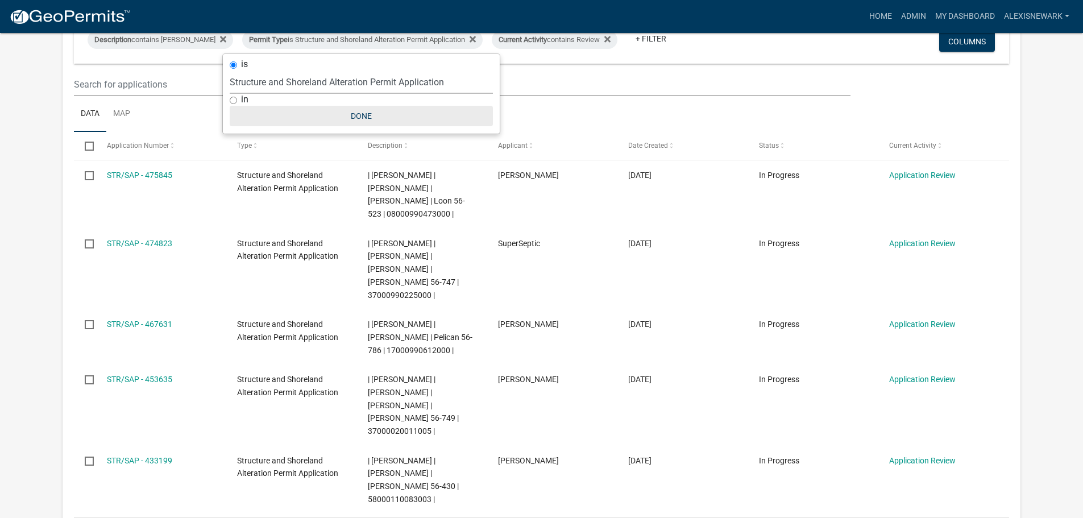
click at [360, 113] on button "Done" at bounding box center [361, 116] width 263 height 20
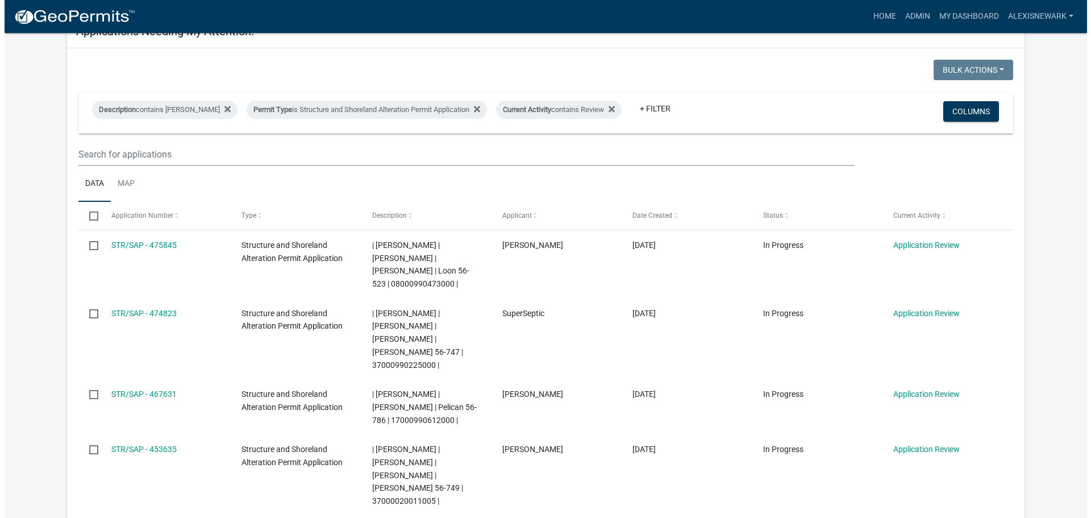
scroll to position [0, 0]
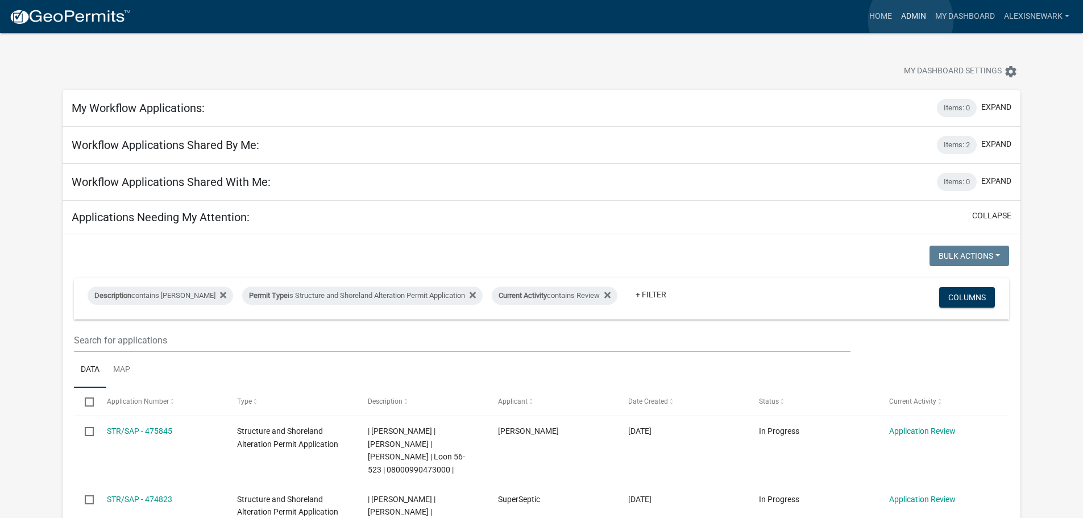
click at [911, 20] on link "Admin" at bounding box center [913, 17] width 34 height 22
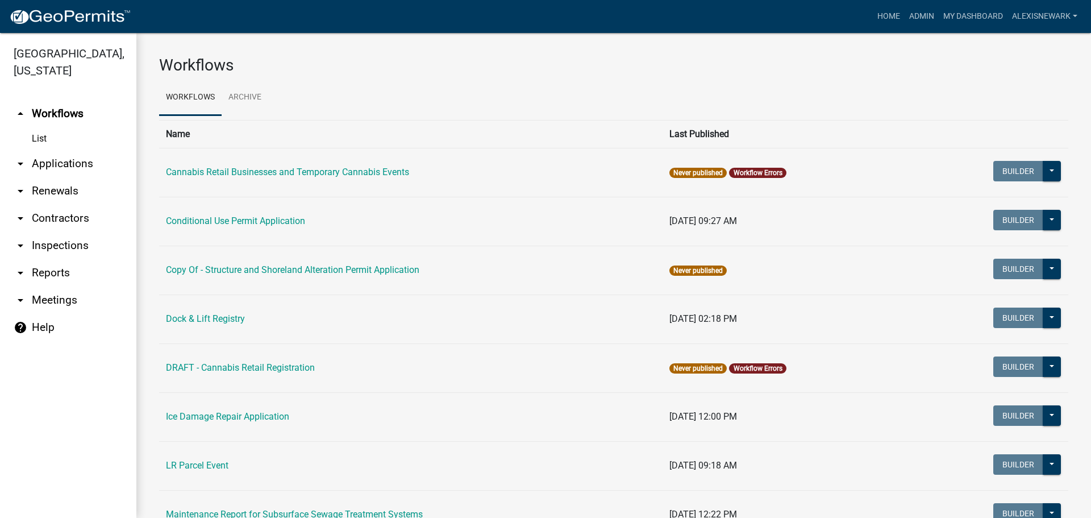
click at [101, 165] on link "arrow_drop_down Applications" at bounding box center [68, 163] width 136 height 27
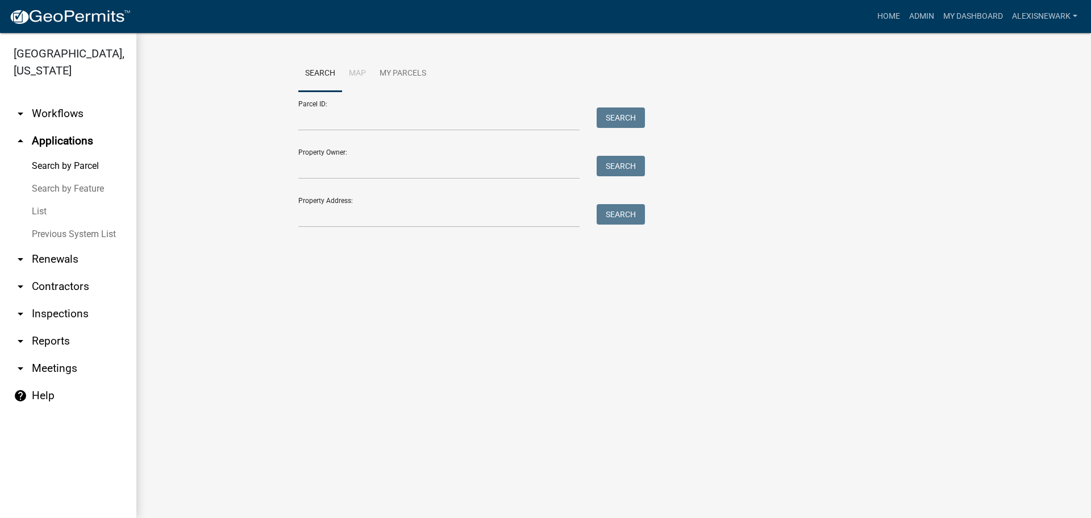
click at [322, 106] on div "Parcel ID: Search" at bounding box center [468, 111] width 341 height 39
click at [323, 110] on input "Parcel ID:" at bounding box center [438, 118] width 281 height 23
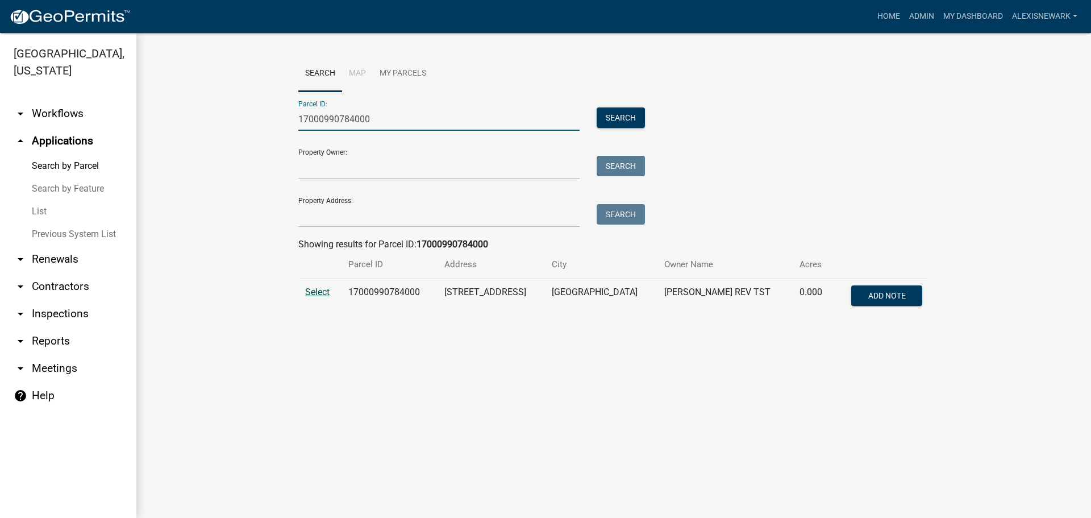
click at [315, 293] on span "Select" at bounding box center [317, 292] width 24 height 11
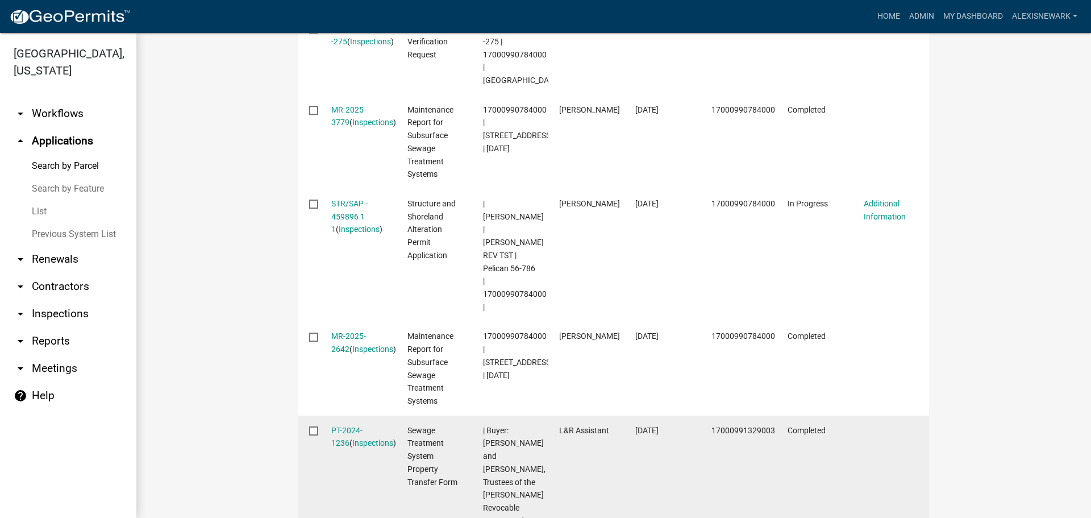
scroll to position [668, 0]
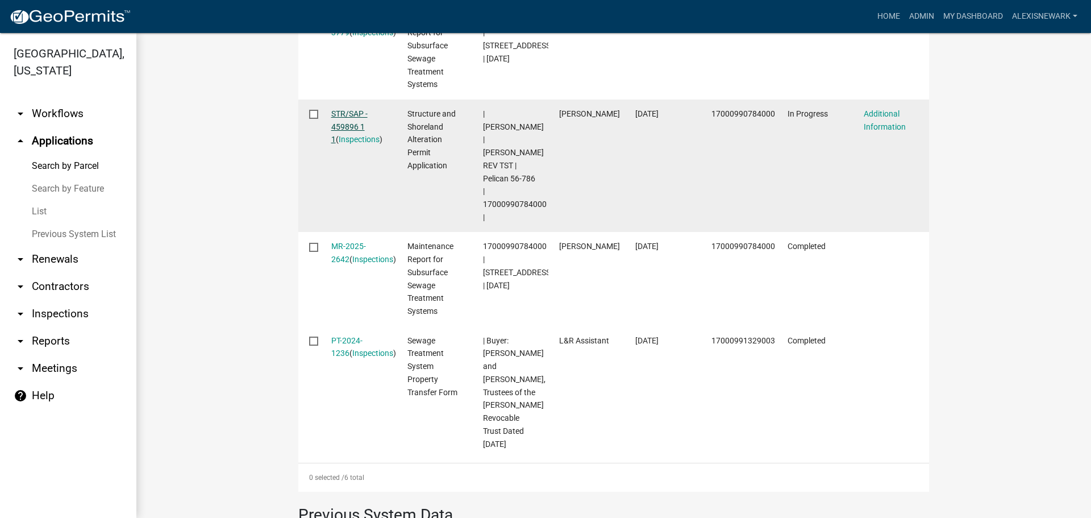
click at [344, 109] on link "STR/SAP - 459896 1 1" at bounding box center [349, 126] width 36 height 35
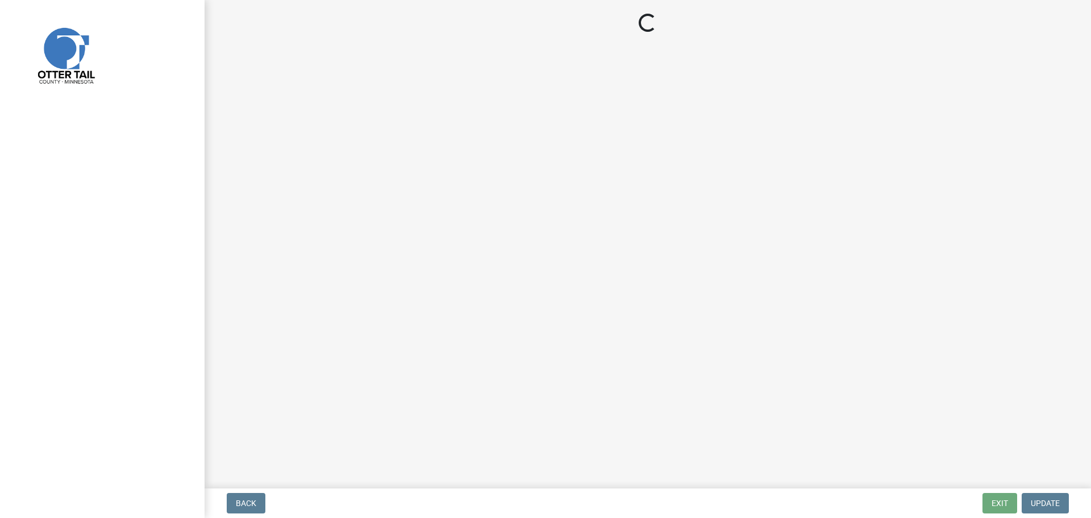
click at [887, 47] on main "Loading..." at bounding box center [648, 242] width 887 height 484
drag, startPoint x: 884, startPoint y: 47, endPoint x: 669, endPoint y: 117, distance: 226.7
click at [669, 117] on main "Loading..." at bounding box center [648, 242] width 887 height 484
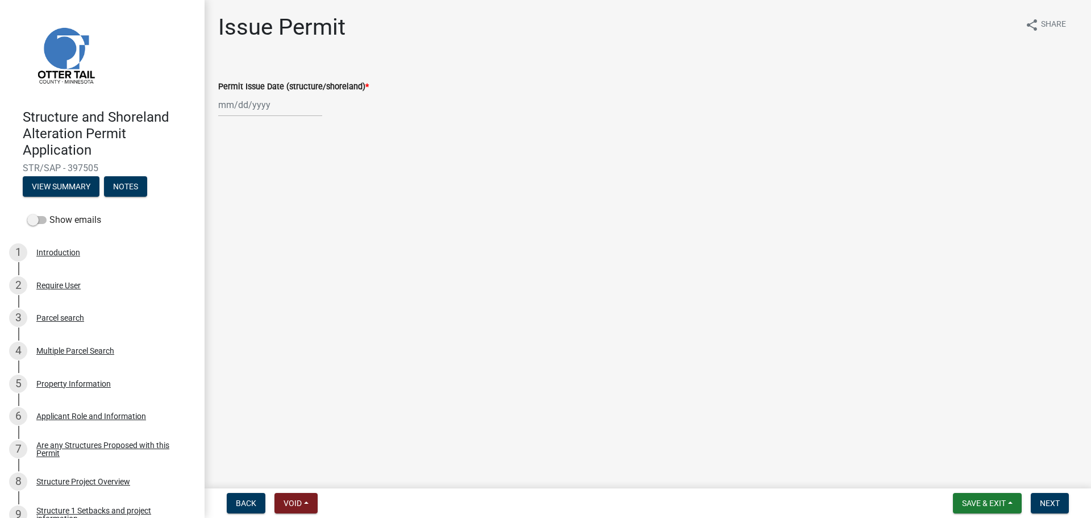
click at [269, 95] on div at bounding box center [270, 104] width 104 height 23
select select "9"
select select "2025"
click at [304, 184] on div "12" at bounding box center [302, 184] width 18 height 18
type input "09/12/2025"
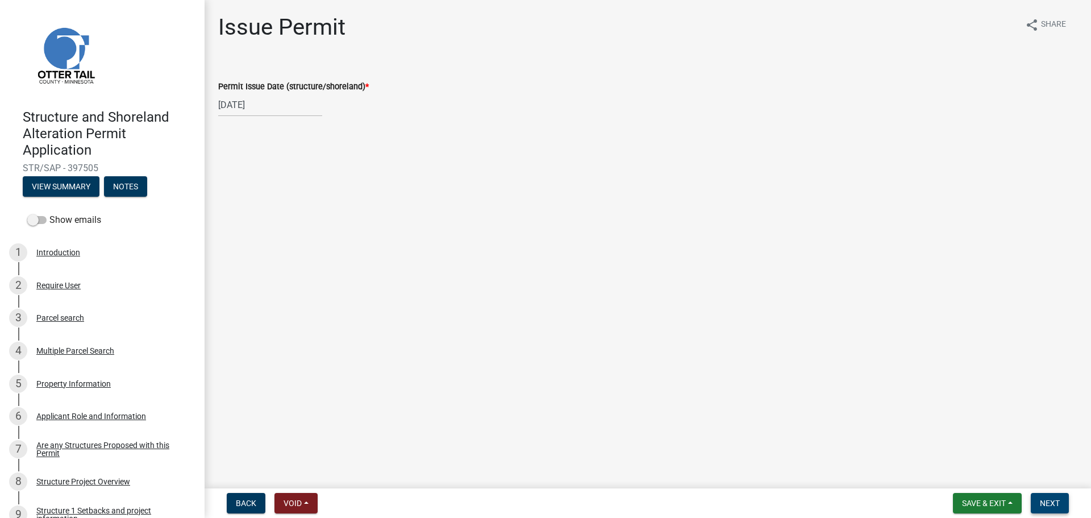
click at [1050, 499] on span "Next" at bounding box center [1050, 503] width 20 height 9
click at [1038, 505] on button "Next" at bounding box center [1050, 503] width 38 height 20
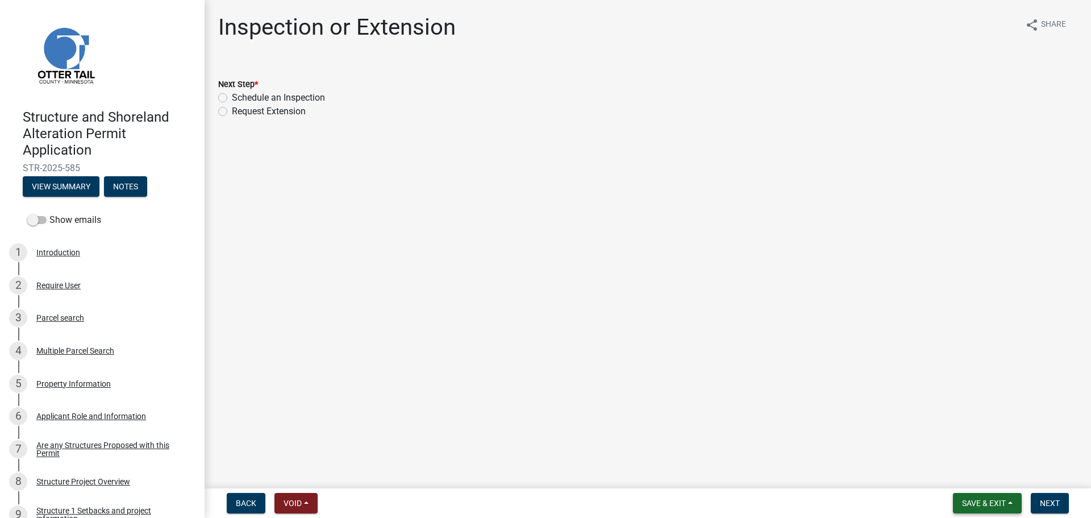
click at [1018, 503] on button "Save & Exit" at bounding box center [987, 503] width 69 height 20
click at [982, 470] on button "Save & Exit" at bounding box center [976, 473] width 91 height 27
click at [232, 101] on label "Schedule an Inspection" at bounding box center [278, 98] width 93 height 14
click at [232, 98] on input "Schedule an Inspection" at bounding box center [235, 94] width 7 height 7
radio input "true"
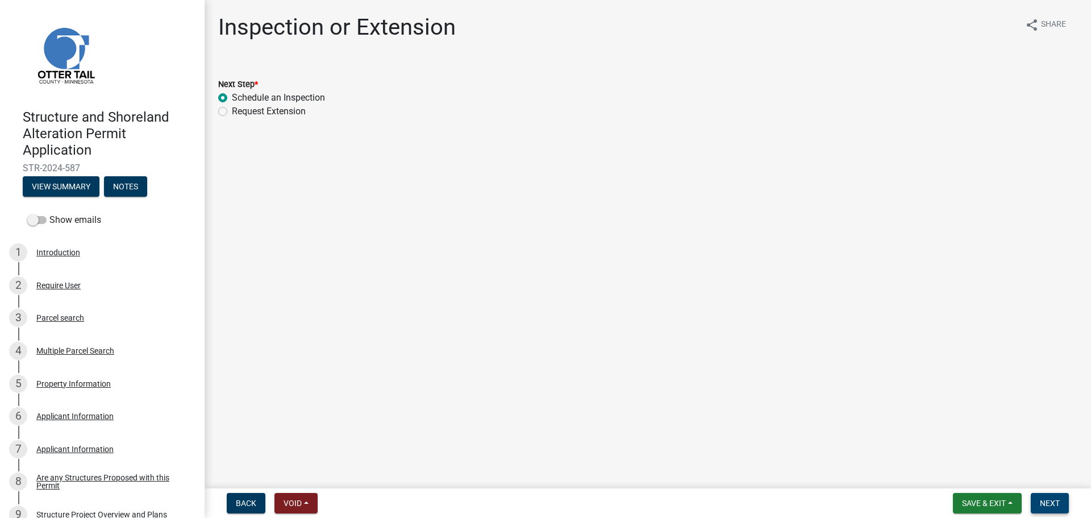
click at [1052, 501] on span "Next" at bounding box center [1050, 503] width 20 height 9
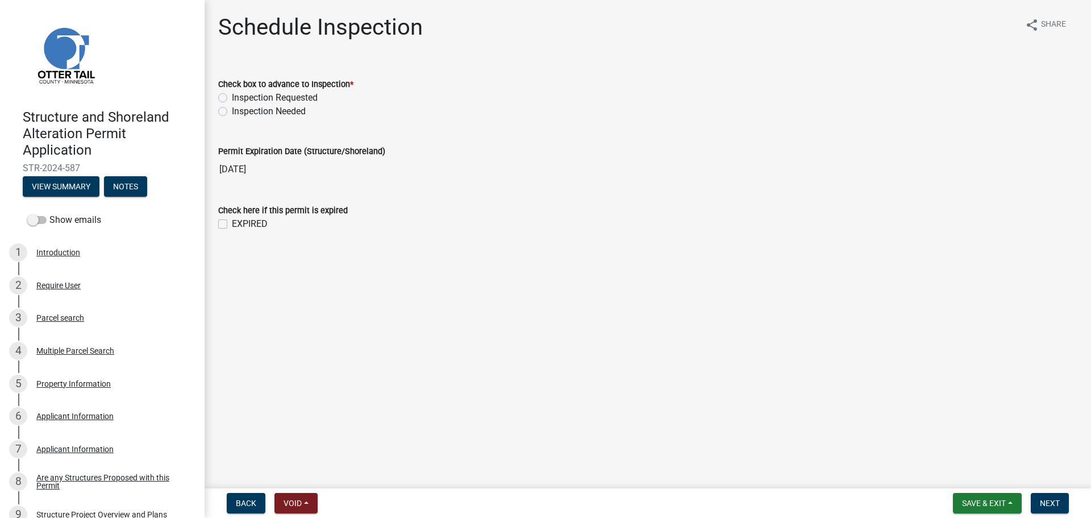
click at [232, 114] on label "Inspection Needed" at bounding box center [269, 112] width 74 height 14
click at [232, 112] on input "Inspection Needed" at bounding box center [235, 108] width 7 height 7
radio input "true"
click at [232, 226] on label "EXPIRED" at bounding box center [250, 224] width 36 height 14
click at [232, 225] on input "EXPIRED" at bounding box center [235, 220] width 7 height 7
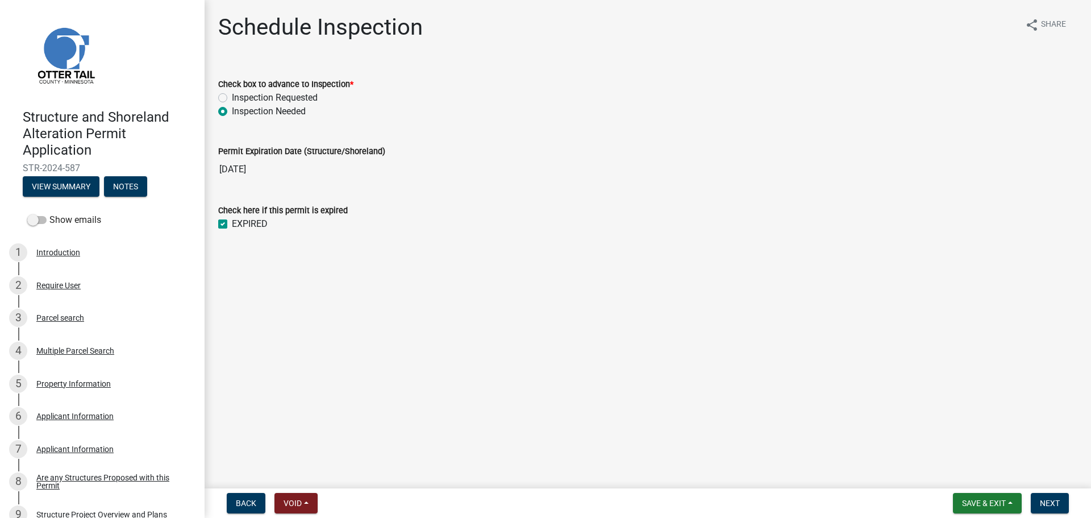
checkbox input "true"
click at [1036, 500] on button "Next" at bounding box center [1050, 503] width 38 height 20
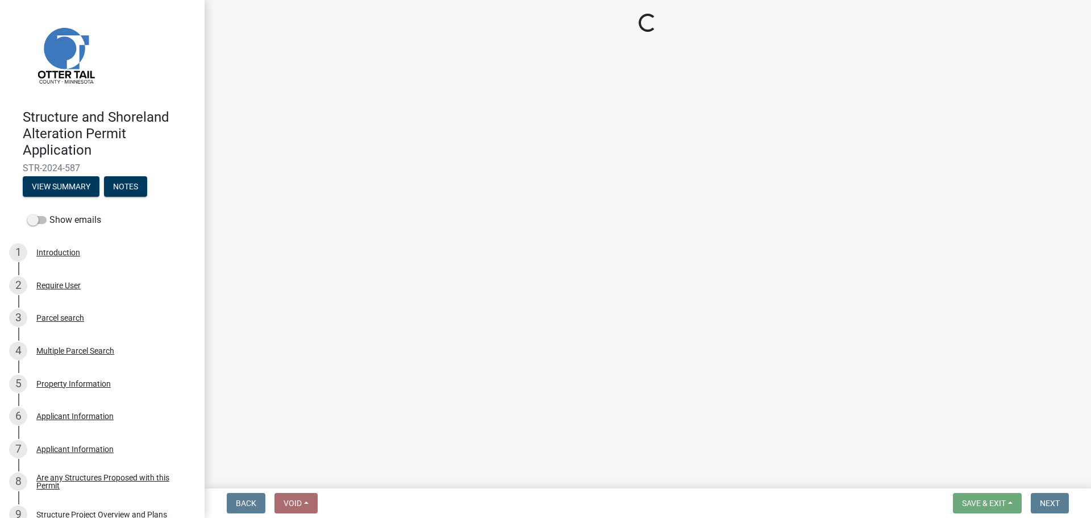
select select "710d5f49-2663-4e73-9718-d0c4e189f5ed"
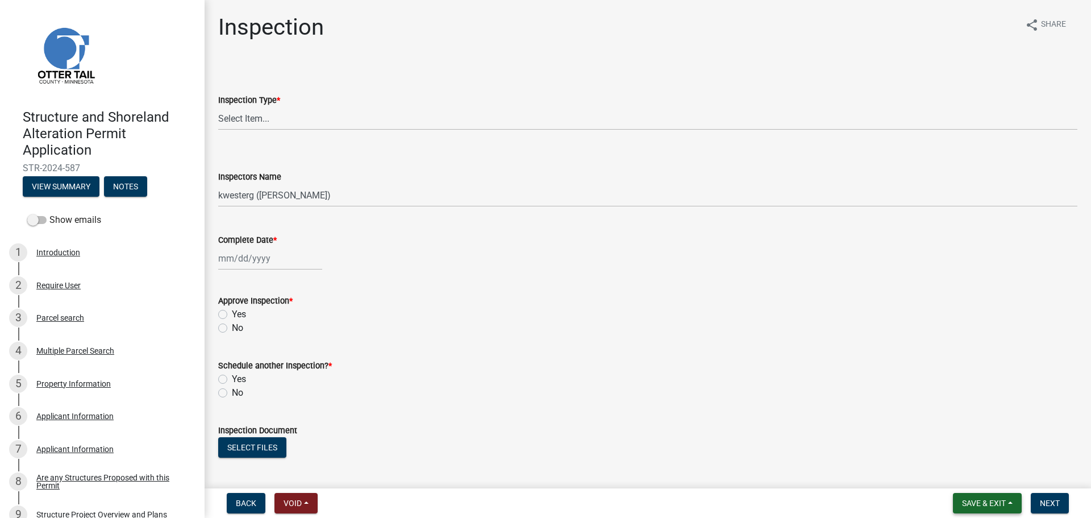
click at [979, 502] on span "Save & Exit" at bounding box center [984, 503] width 44 height 9
click at [974, 472] on button "Save & Exit" at bounding box center [976, 473] width 91 height 27
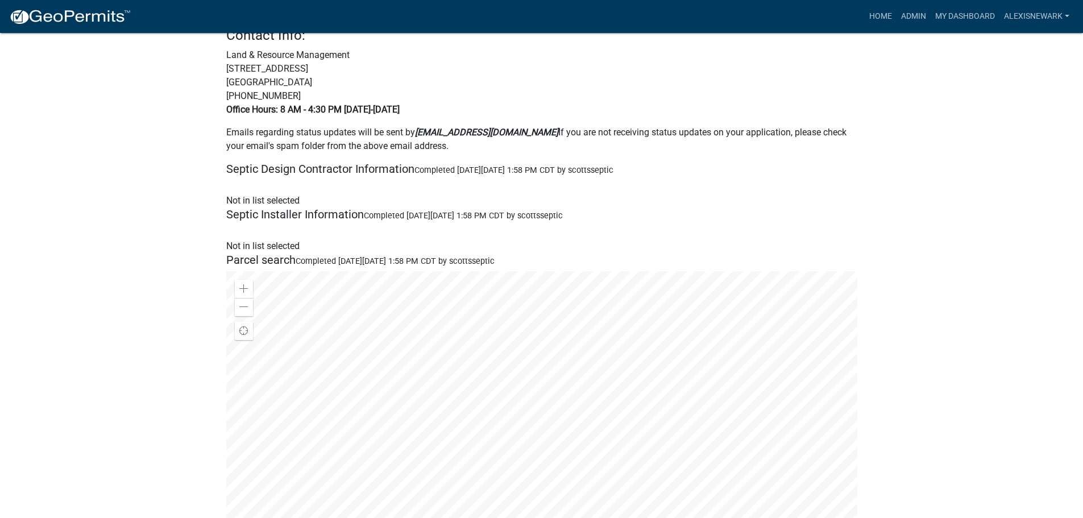
scroll to position [640, 0]
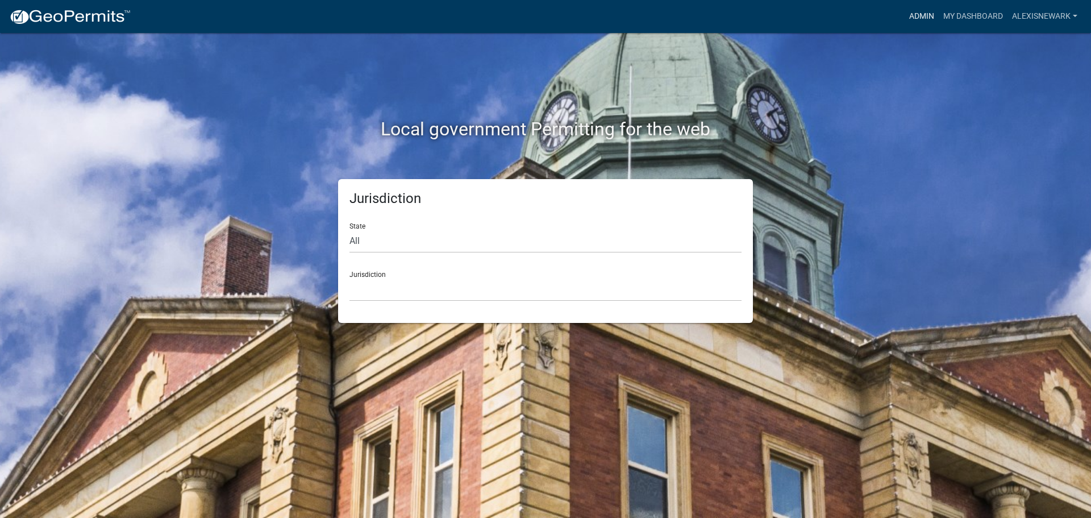
click at [920, 11] on link "Admin" at bounding box center [922, 17] width 34 height 22
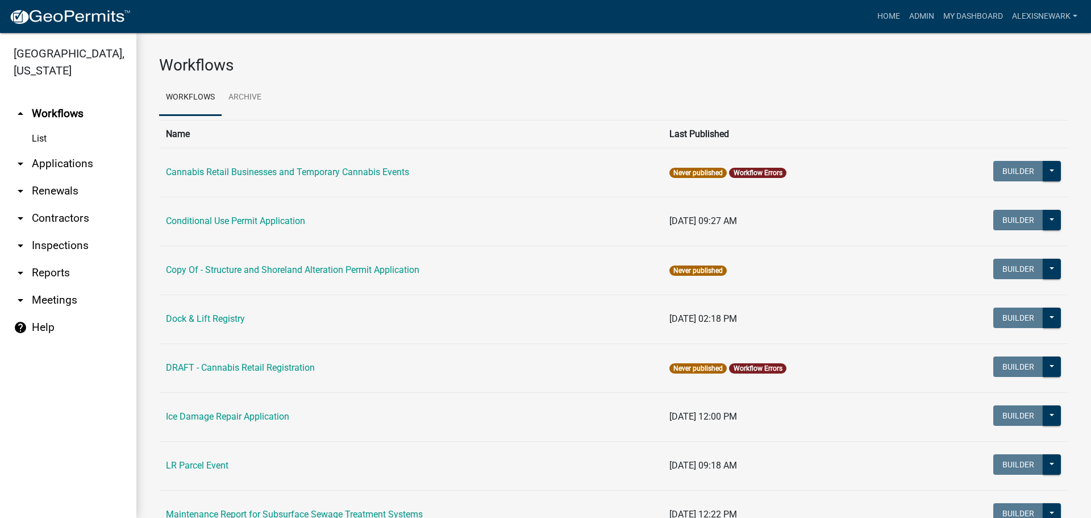
click at [123, 163] on link "arrow_drop_down Applications" at bounding box center [68, 163] width 136 height 27
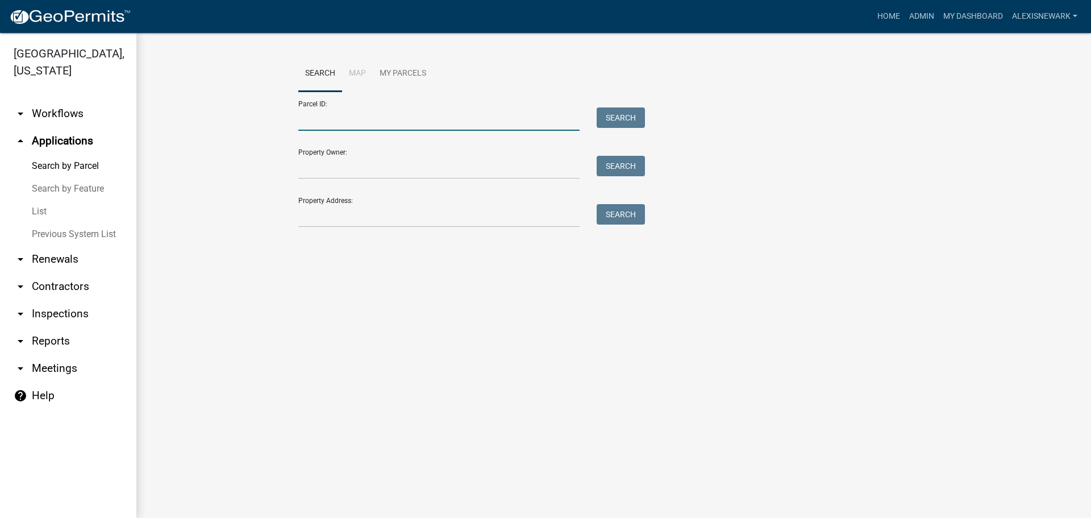
click at [299, 120] on input "Parcel ID:" at bounding box center [438, 118] width 281 height 23
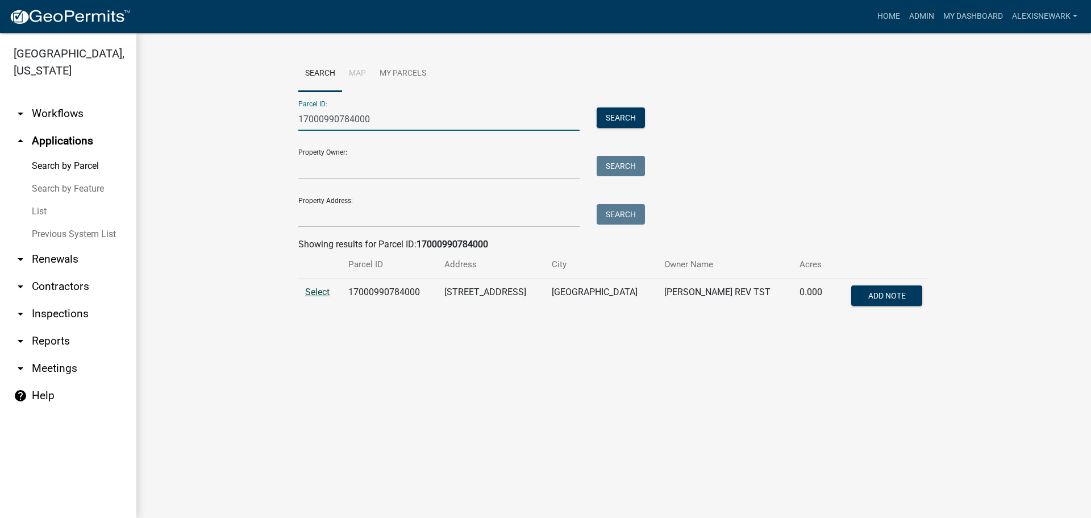
type input "17000990784000"
click at [316, 293] on span "Select" at bounding box center [317, 292] width 24 height 11
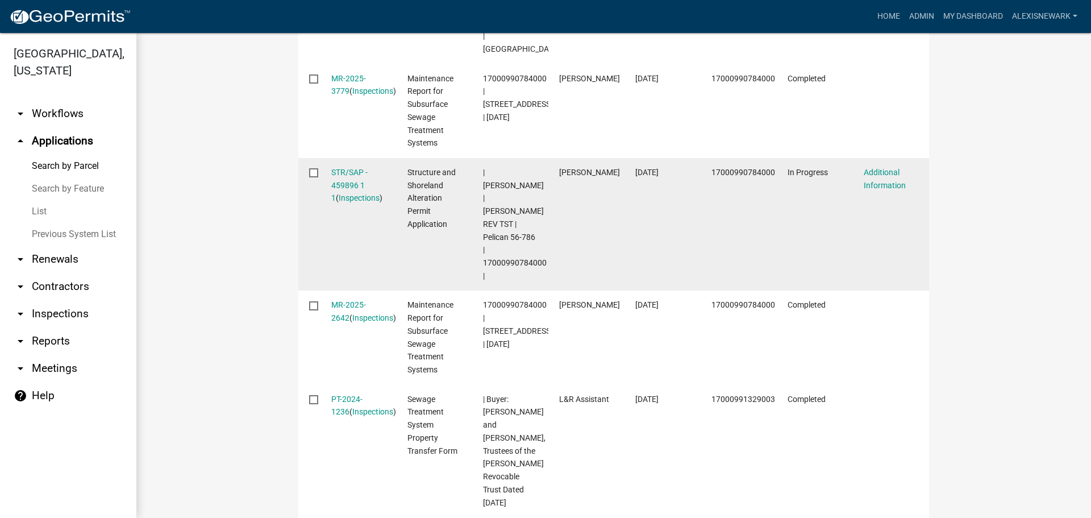
scroll to position [611, 0]
click at [346, 166] on link "STR/SAP - 459896 1 1" at bounding box center [349, 183] width 36 height 35
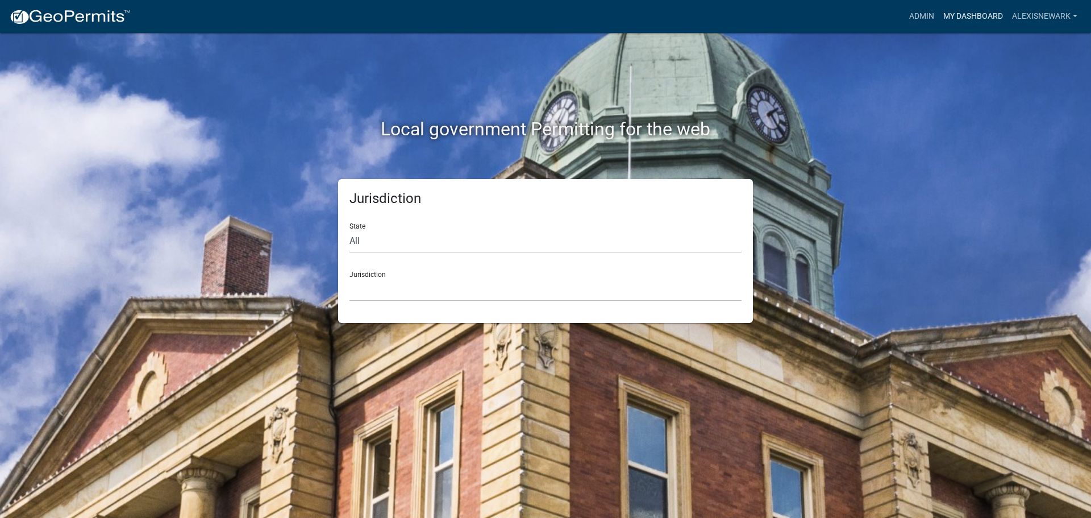
click at [985, 20] on link "My Dashboard" at bounding box center [973, 17] width 69 height 22
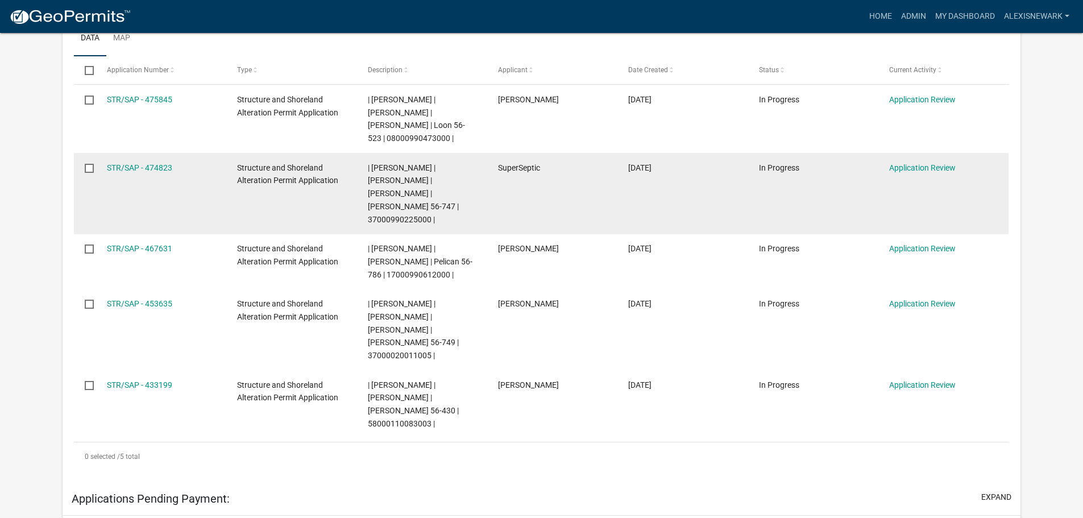
scroll to position [331, 0]
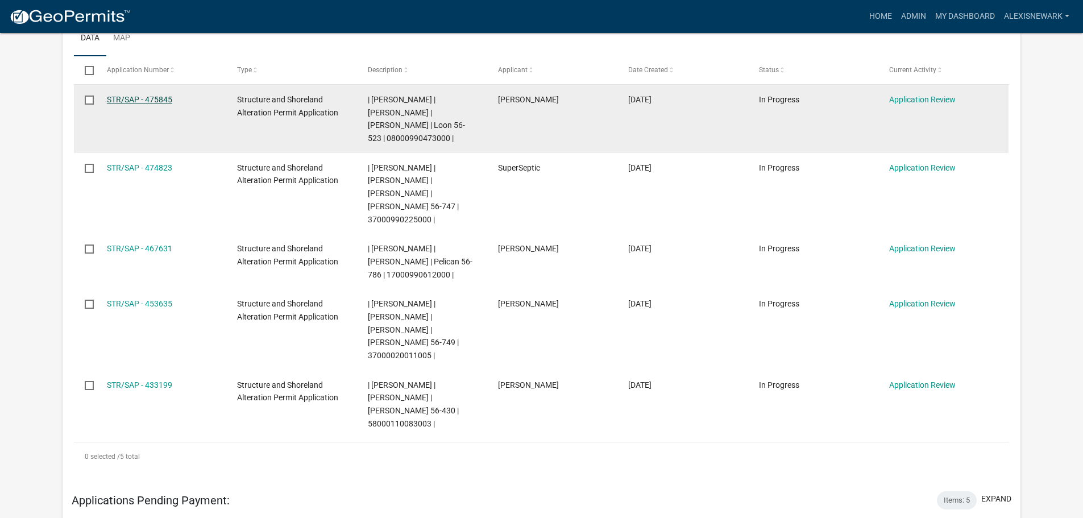
click at [146, 101] on link "STR/SAP - 475845" at bounding box center [139, 99] width 65 height 9
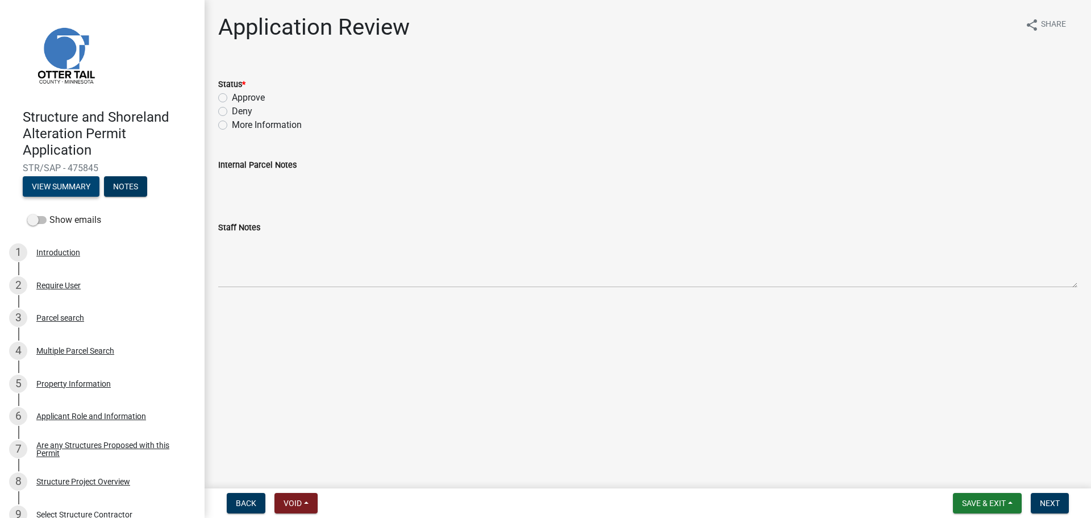
click at [82, 185] on button "View Summary" at bounding box center [61, 186] width 77 height 20
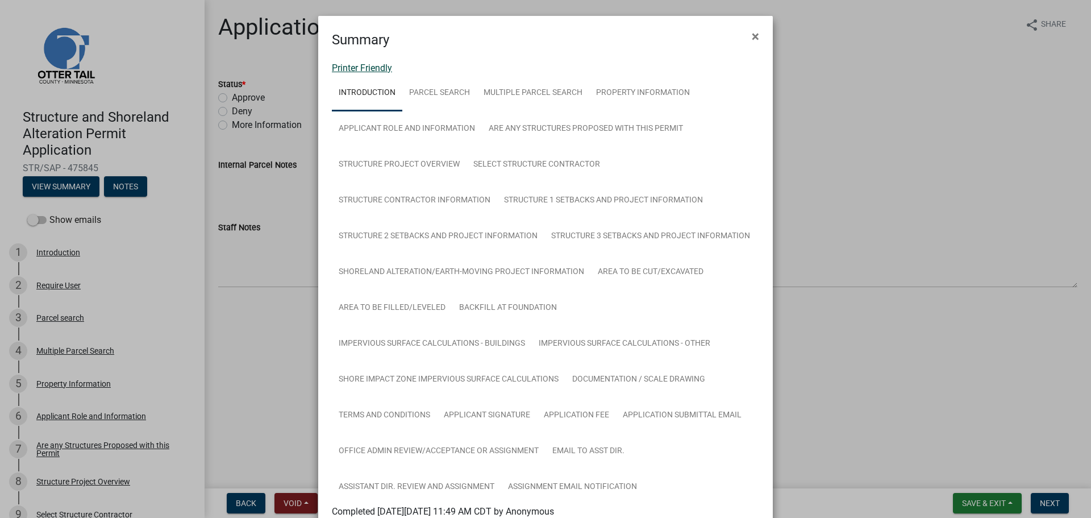
click at [381, 66] on link "Printer Friendly" at bounding box center [362, 68] width 60 height 11
click at [744, 39] on button "×" at bounding box center [756, 36] width 26 height 32
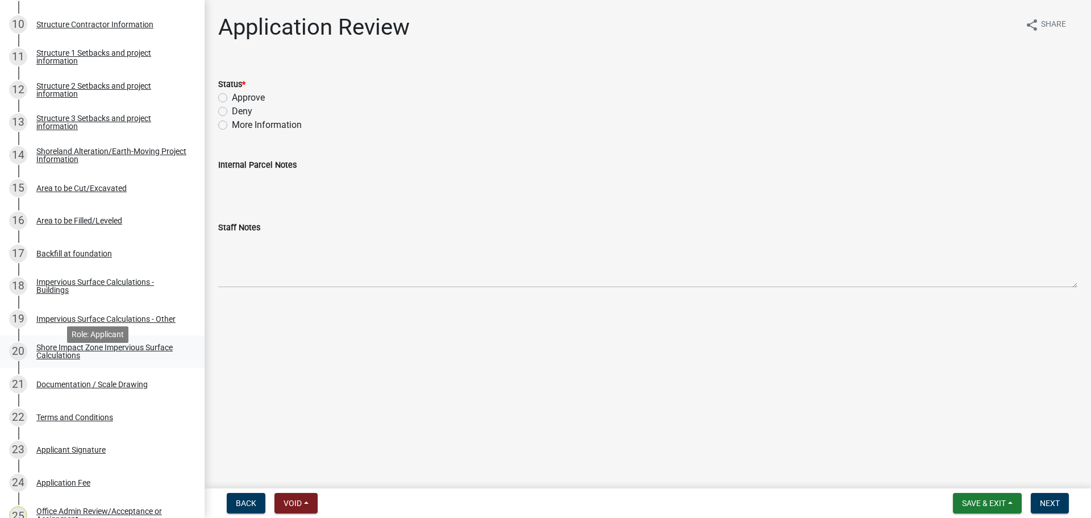
scroll to position [542, 0]
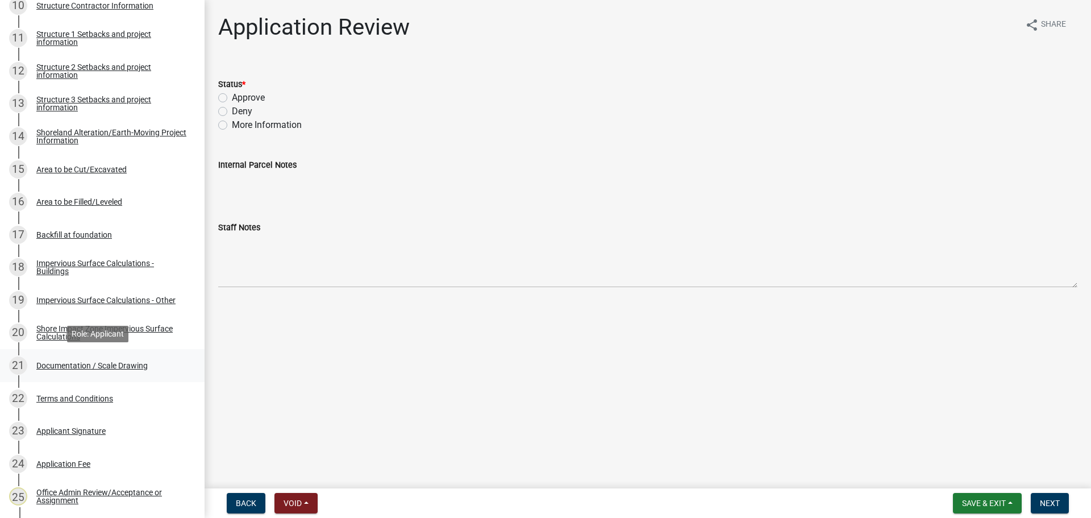
click at [132, 366] on div "Documentation / Scale Drawing" at bounding box center [91, 366] width 111 height 8
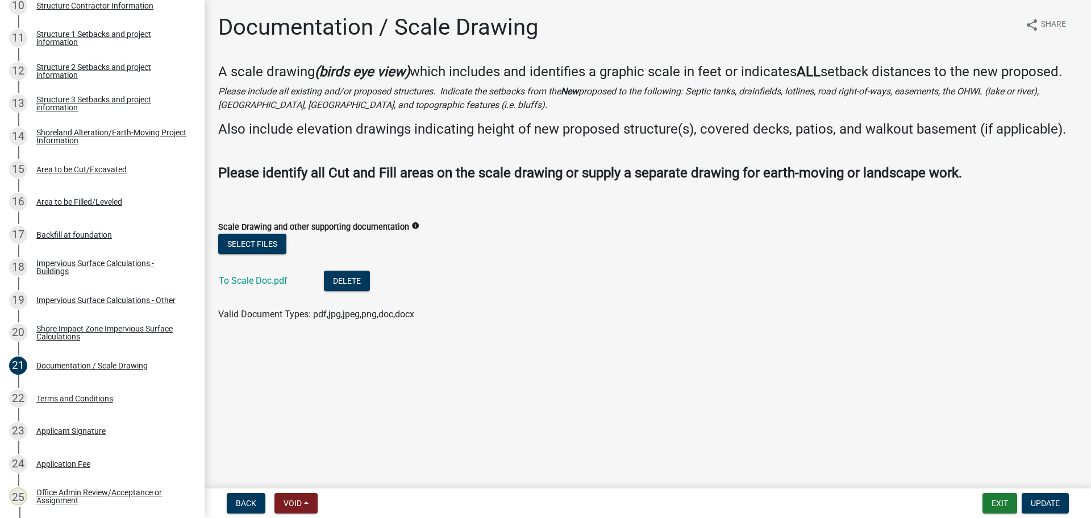
click at [281, 286] on div "To Scale Doc.pdf" at bounding box center [262, 282] width 87 height 23
click at [269, 281] on link "To Scale Doc.pdf" at bounding box center [253, 280] width 69 height 11
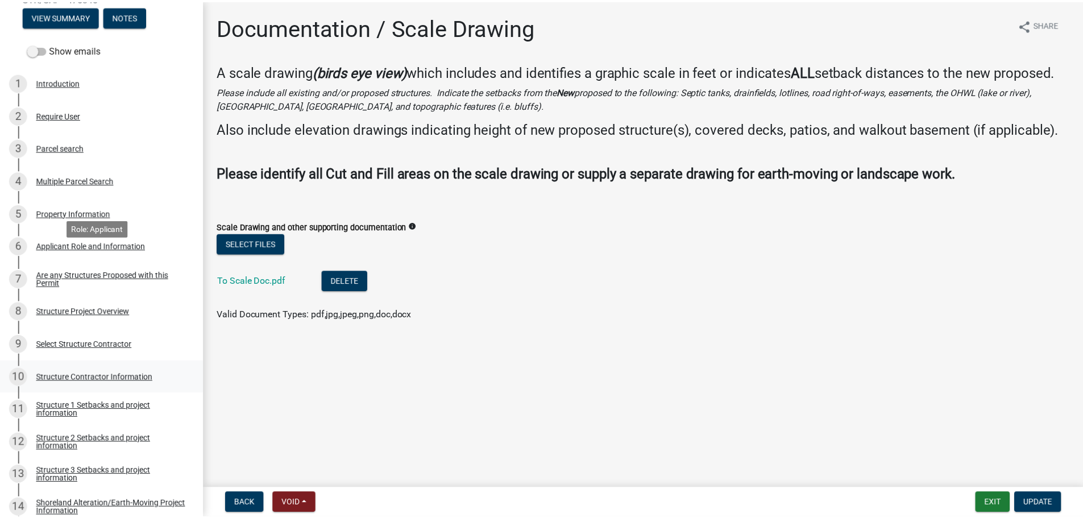
scroll to position [171, 0]
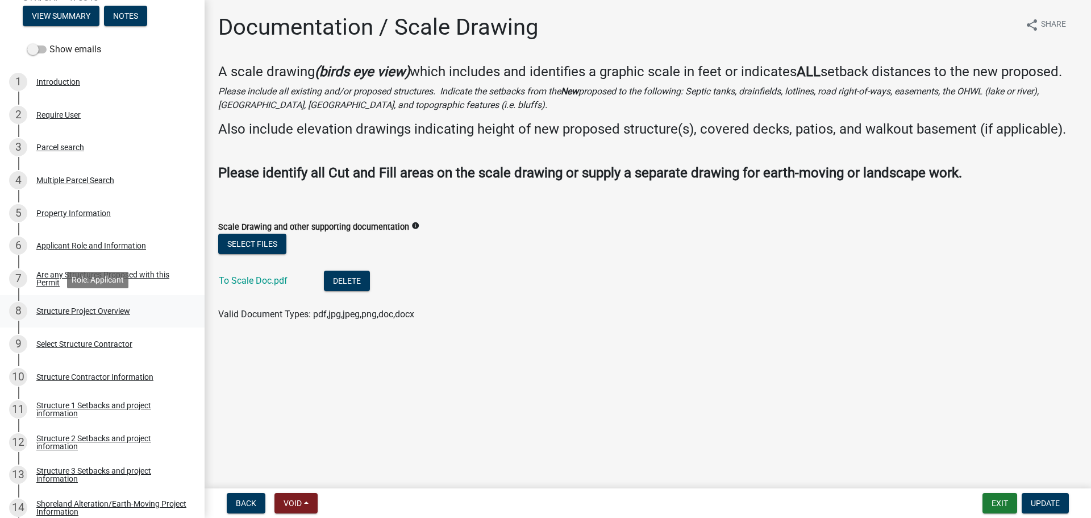
click at [101, 315] on div "Structure Project Overview" at bounding box center [83, 311] width 94 height 8
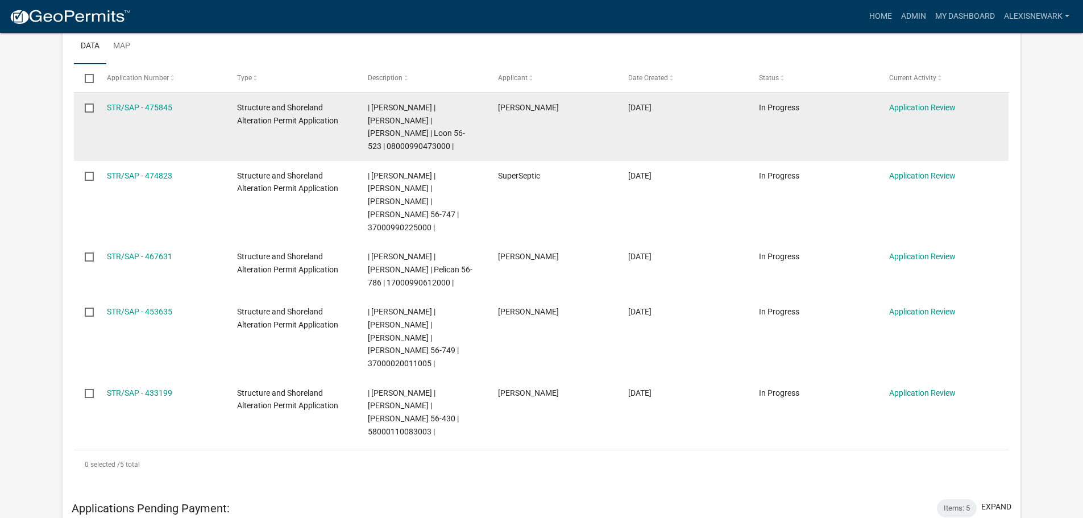
scroll to position [256, 0]
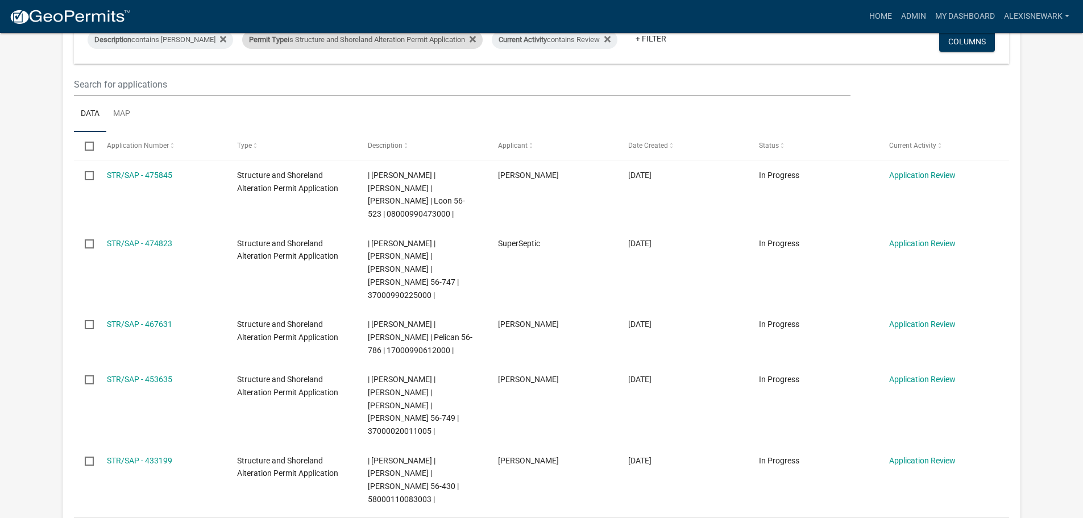
click at [318, 45] on div "Permit Type is Structure and Shoreland Alteration Permit Application" at bounding box center [362, 40] width 240 height 18
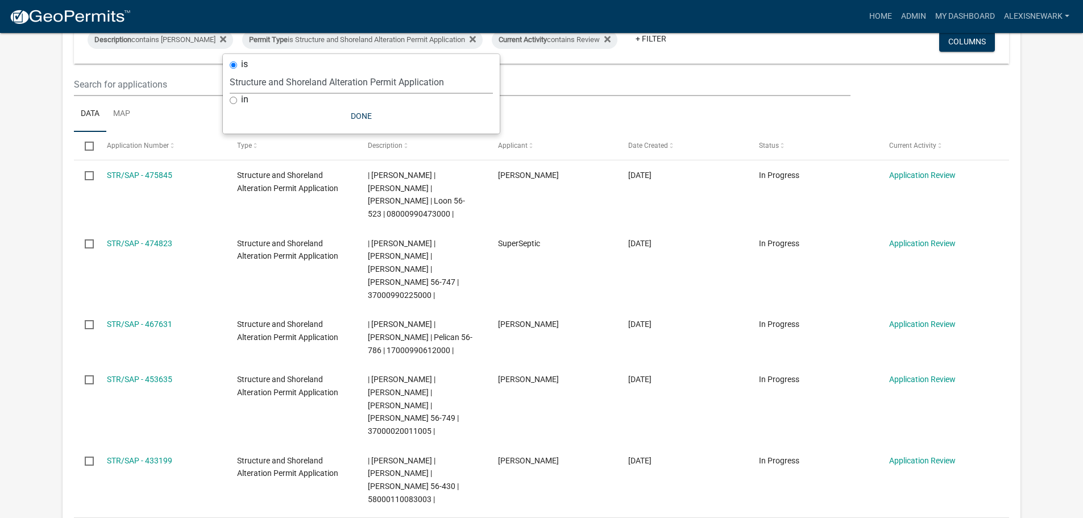
click at [326, 83] on select "Select an option Building Contractor / Excavators (Registration) Building Contr…" at bounding box center [361, 81] width 263 height 23
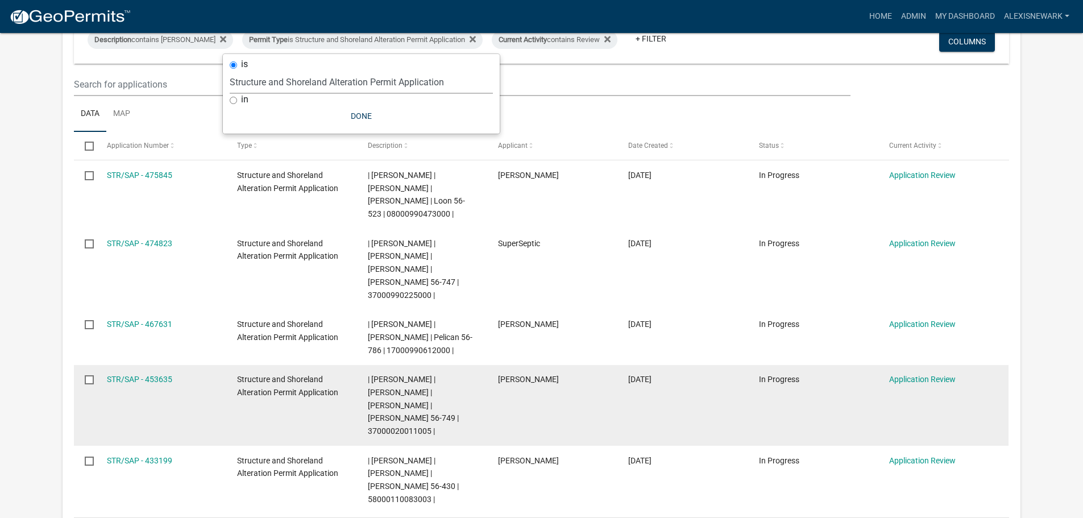
select select "68d28c81-f724-4f90-9ad3-bed34bf6fb80"
click at [249, 70] on select "Select an option Building Contractor / Excavators (Registration) Building Contr…" at bounding box center [361, 81] width 263 height 23
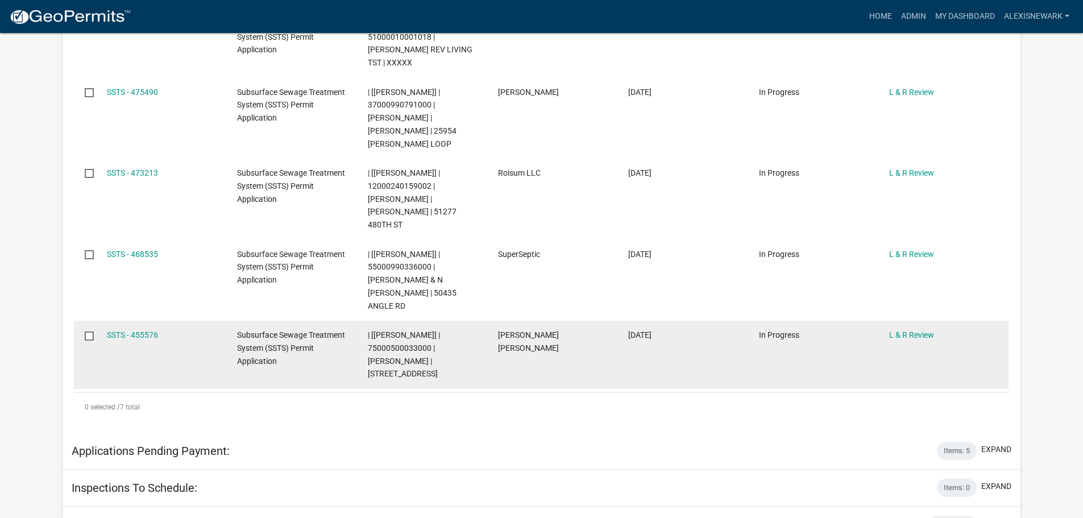
scroll to position [583, 0]
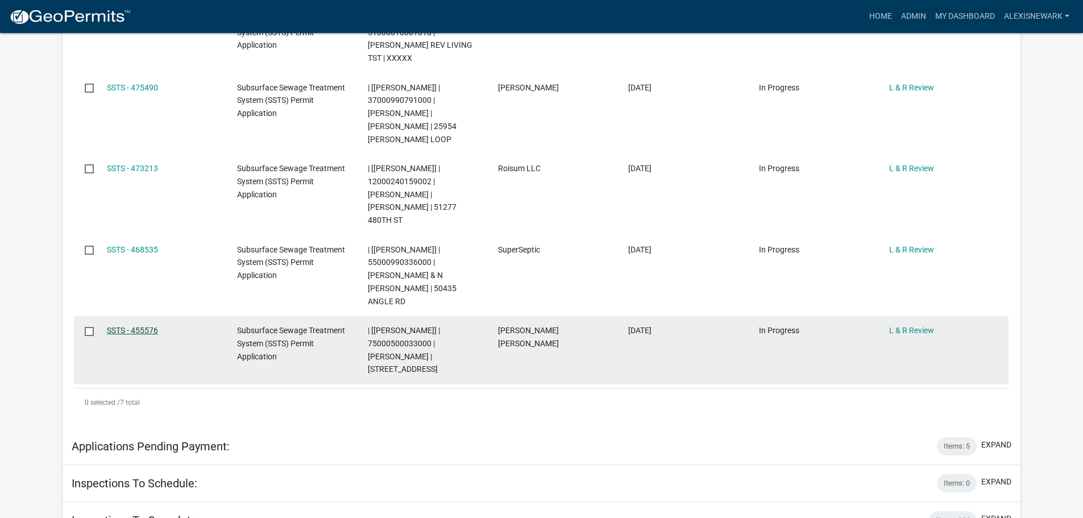
click at [144, 326] on link "SSTS - 455576" at bounding box center [132, 330] width 51 height 9
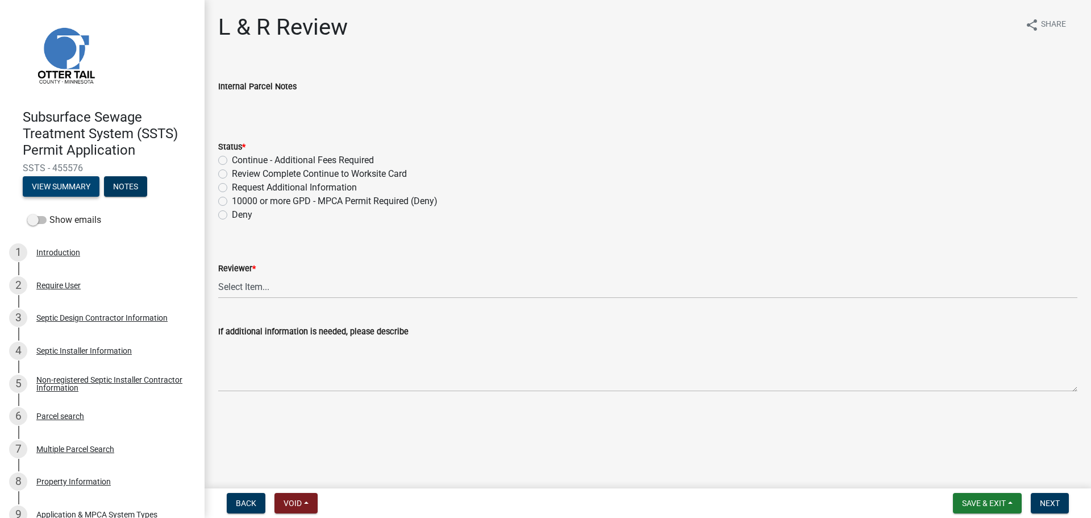
click at [88, 186] on button "View Summary" at bounding box center [61, 186] width 77 height 20
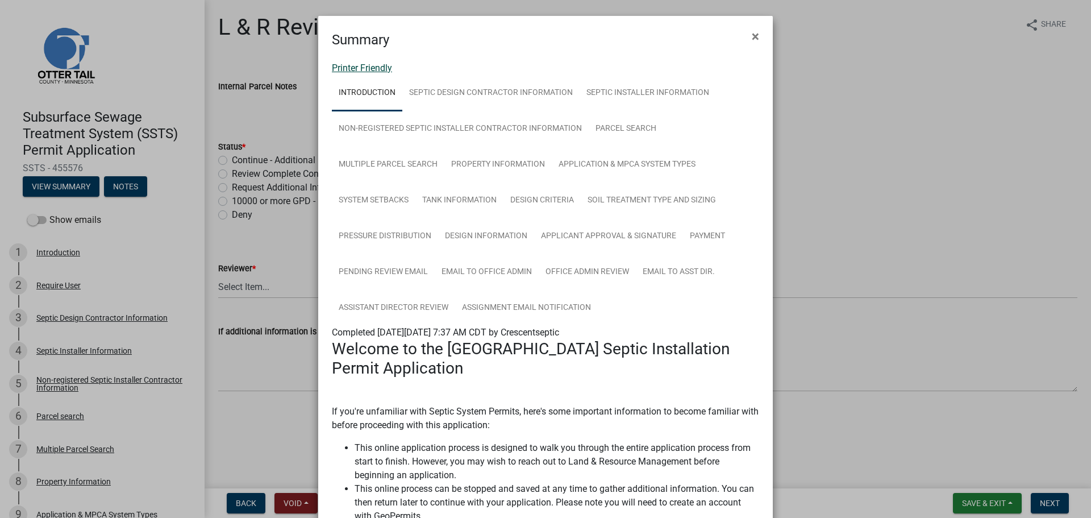
click at [367, 67] on link "Printer Friendly" at bounding box center [362, 68] width 60 height 11
click at [193, 104] on ngb-modal-window "Summary × Printer Friendly Introduction Septic Design Contractor Information Se…" at bounding box center [545, 259] width 1091 height 518
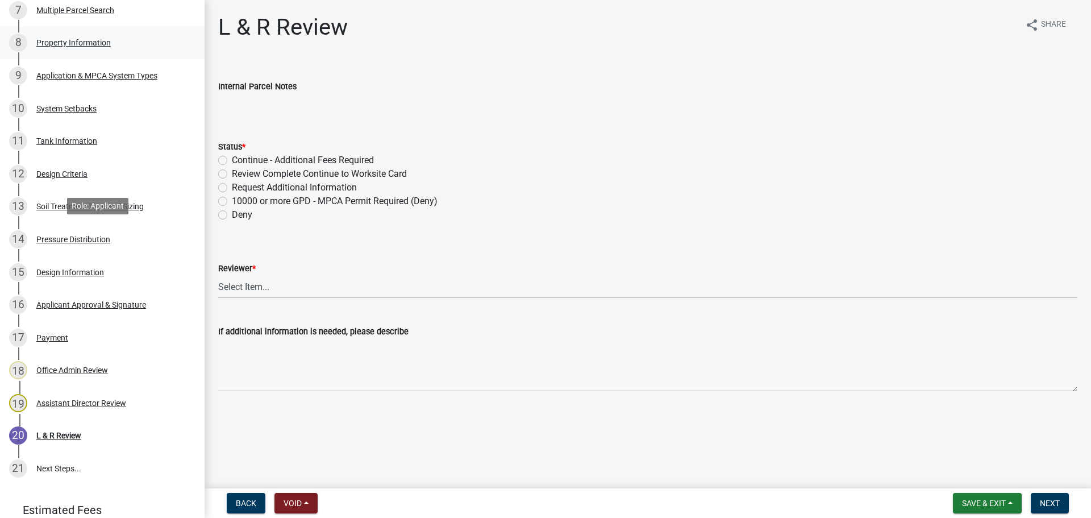
scroll to position [441, 0]
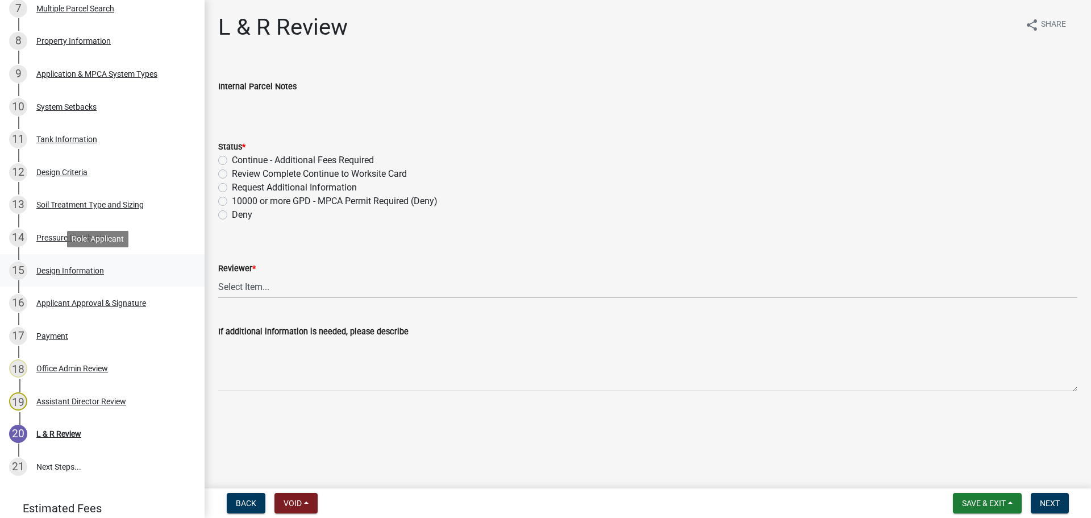
click at [109, 272] on div "15 Design Information" at bounding box center [97, 270] width 177 height 18
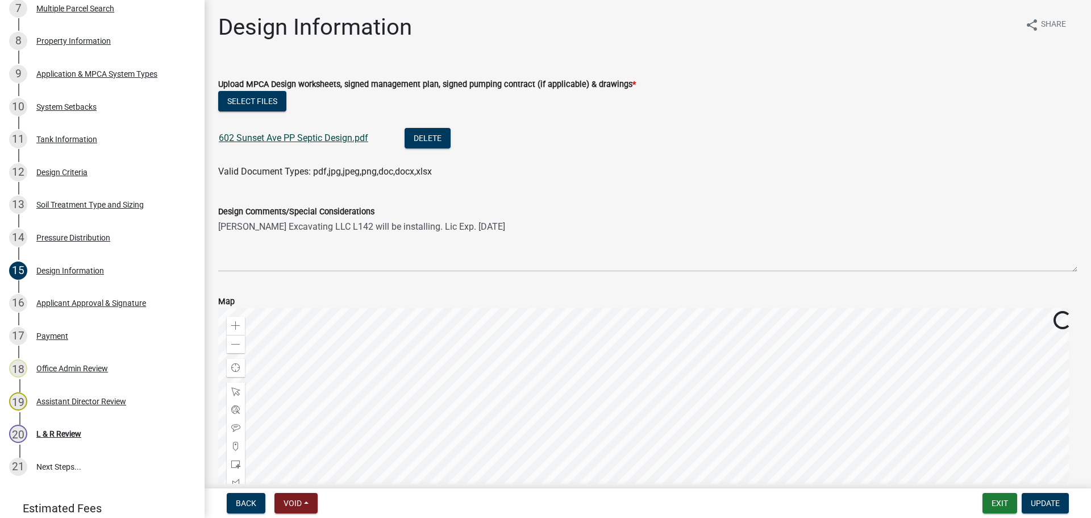
click at [302, 140] on link "602 Sunset Ave PP Septic Design.pdf" at bounding box center [294, 137] width 150 height 11
click at [130, 72] on div "Application & MPCA System Types" at bounding box center [96, 74] width 121 height 8
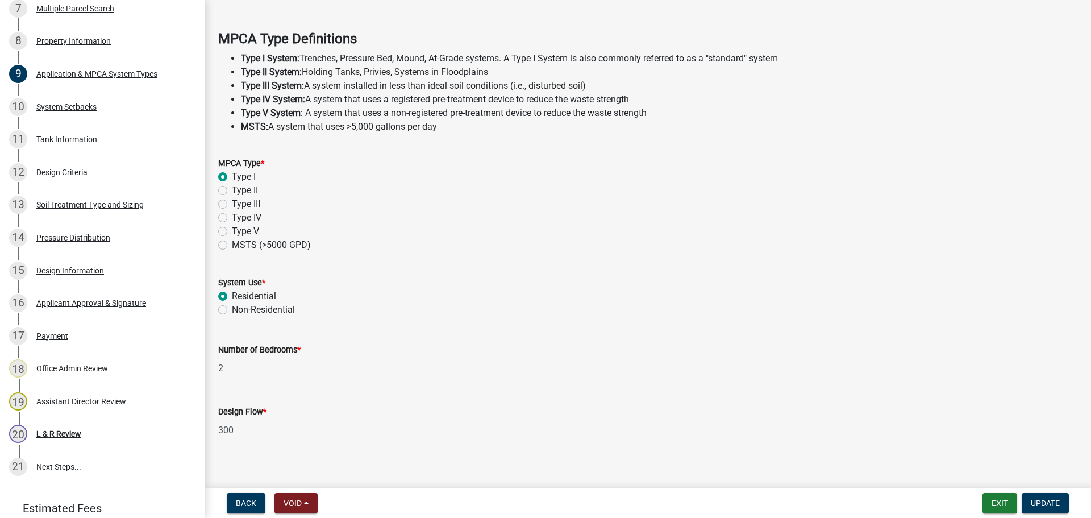
scroll to position [311, 0]
click at [114, 147] on div "11 Tank Information" at bounding box center [97, 139] width 177 height 18
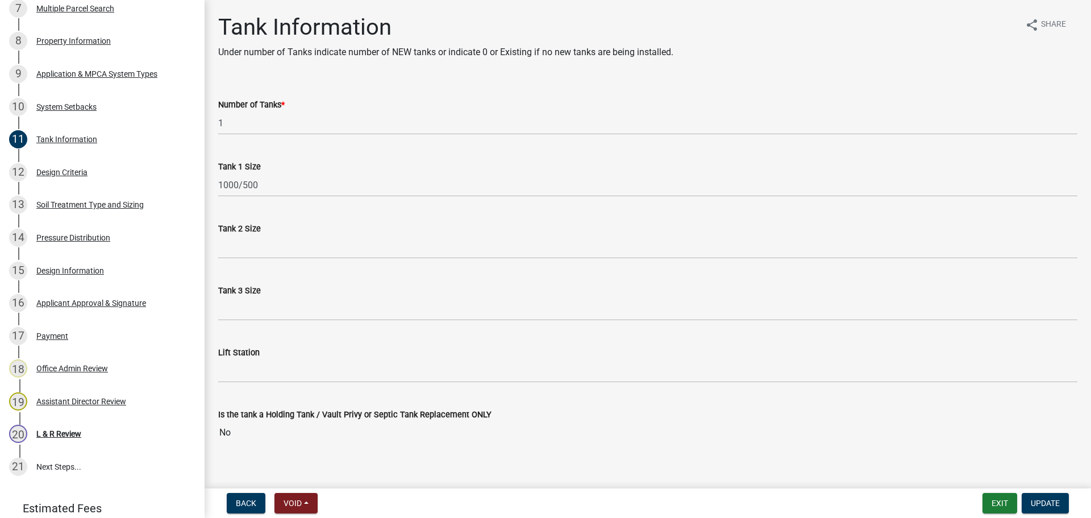
scroll to position [14, 0]
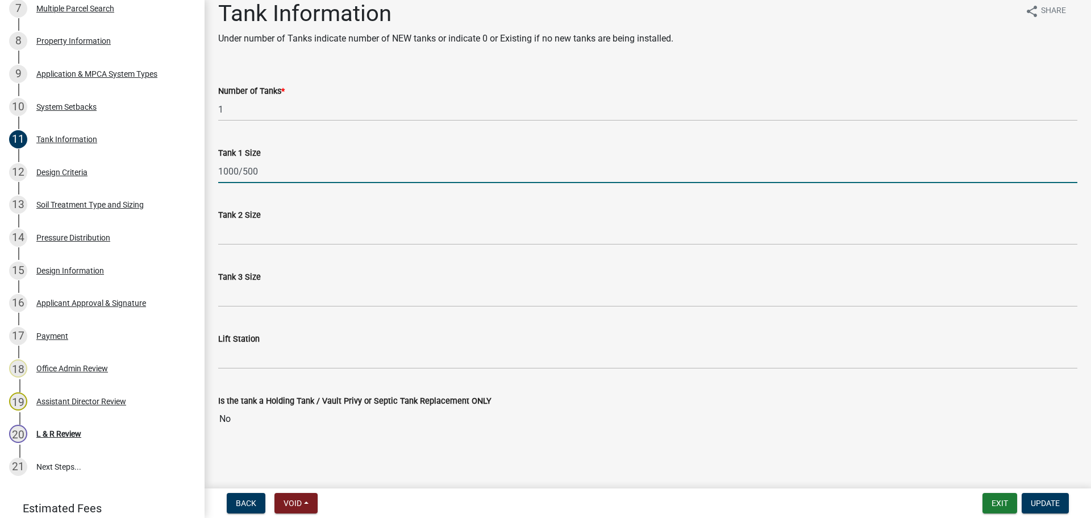
click at [227, 165] on input "1000/500" at bounding box center [648, 171] width 860 height 23
type input "1500"
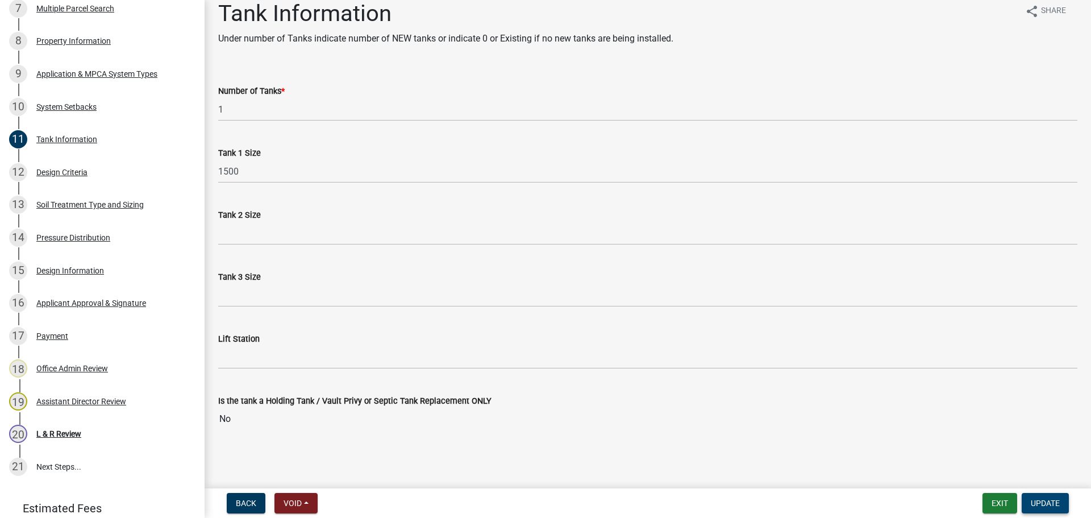
click at [1049, 499] on span "Update" at bounding box center [1045, 503] width 29 height 9
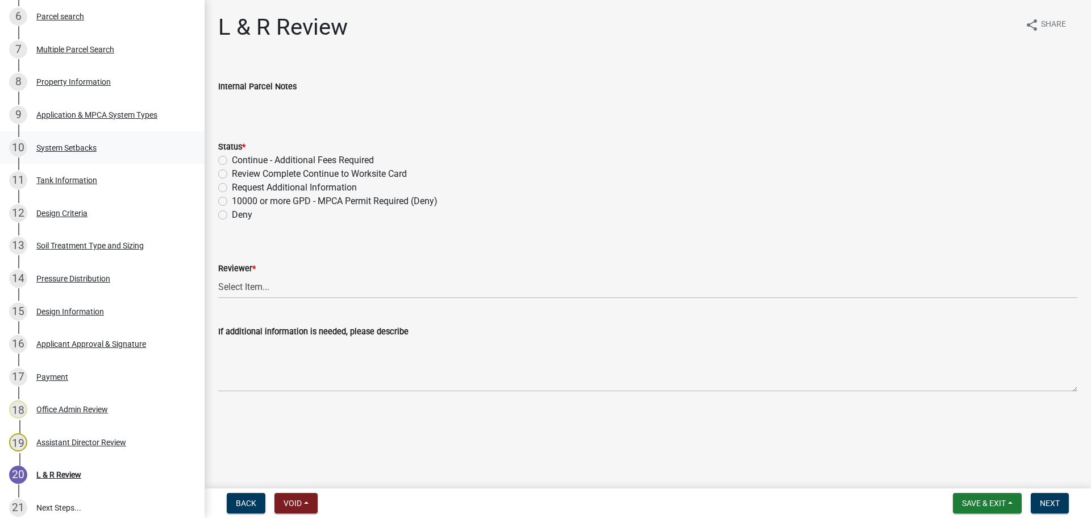
scroll to position [398, 0]
click at [125, 173] on div "11 Tank Information" at bounding box center [97, 182] width 177 height 18
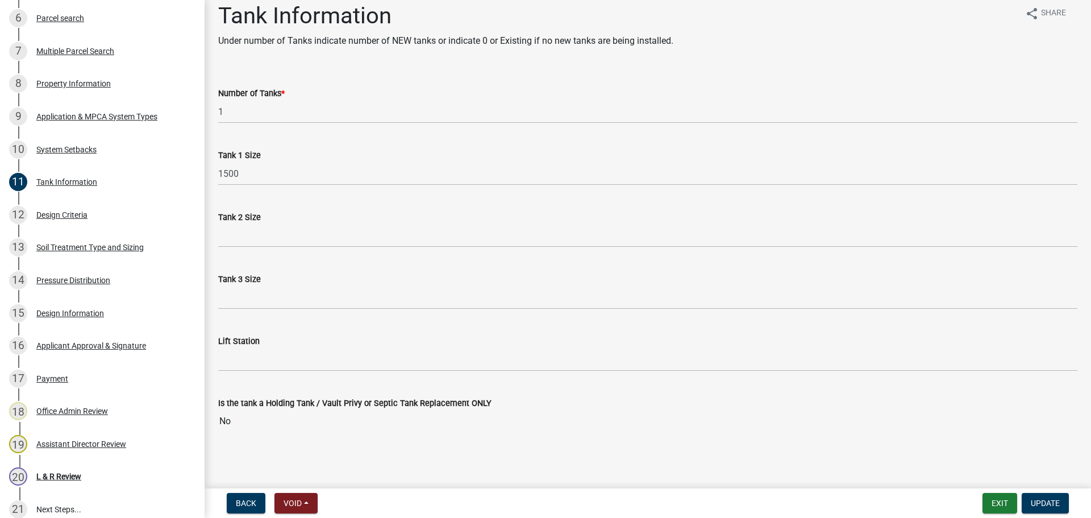
scroll to position [14, 0]
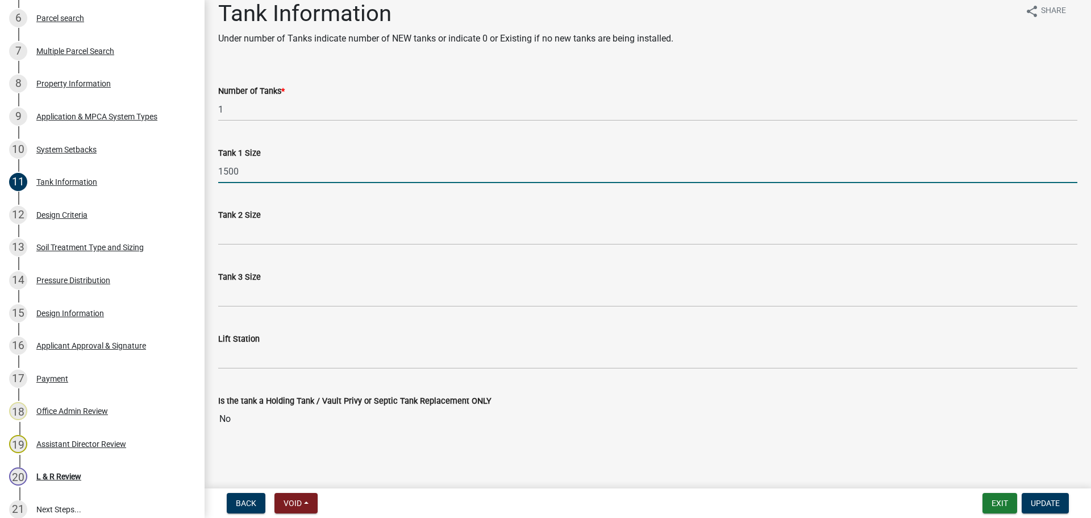
click at [363, 171] on input "1500" at bounding box center [648, 171] width 860 height 23
type input "1500/2"
click at [1047, 499] on span "Update" at bounding box center [1045, 503] width 29 height 9
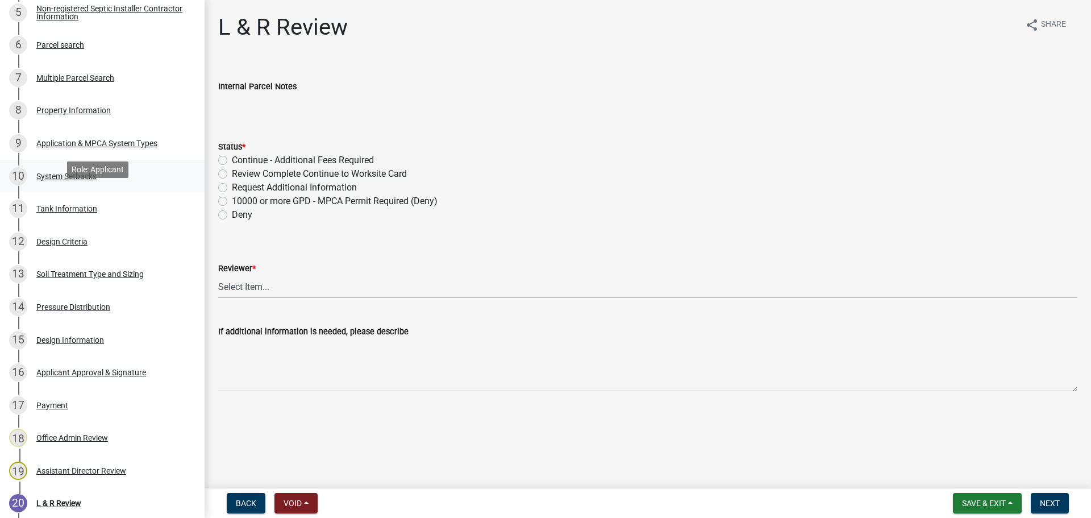
scroll to position [370, 0]
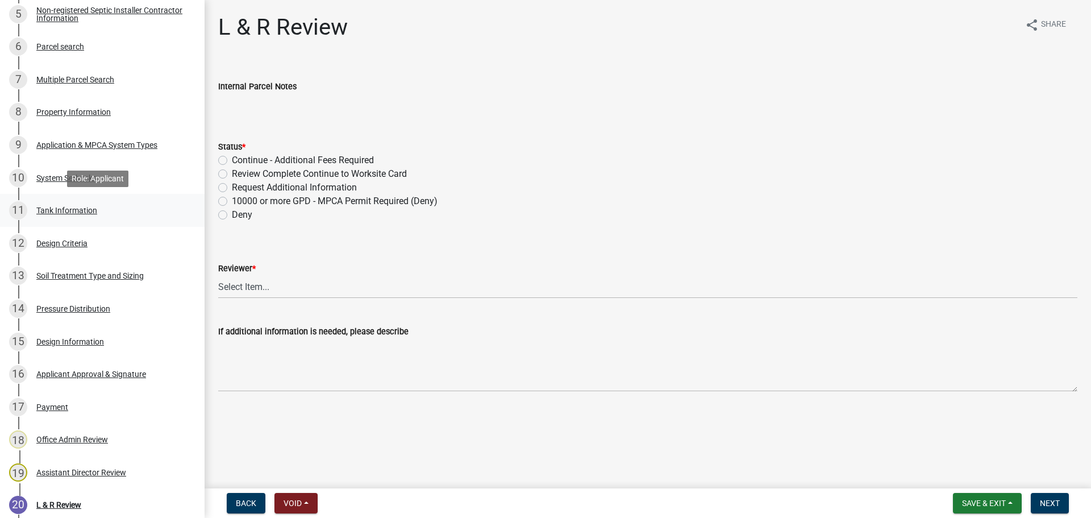
click at [90, 210] on div "Tank Information" at bounding box center [66, 210] width 61 height 8
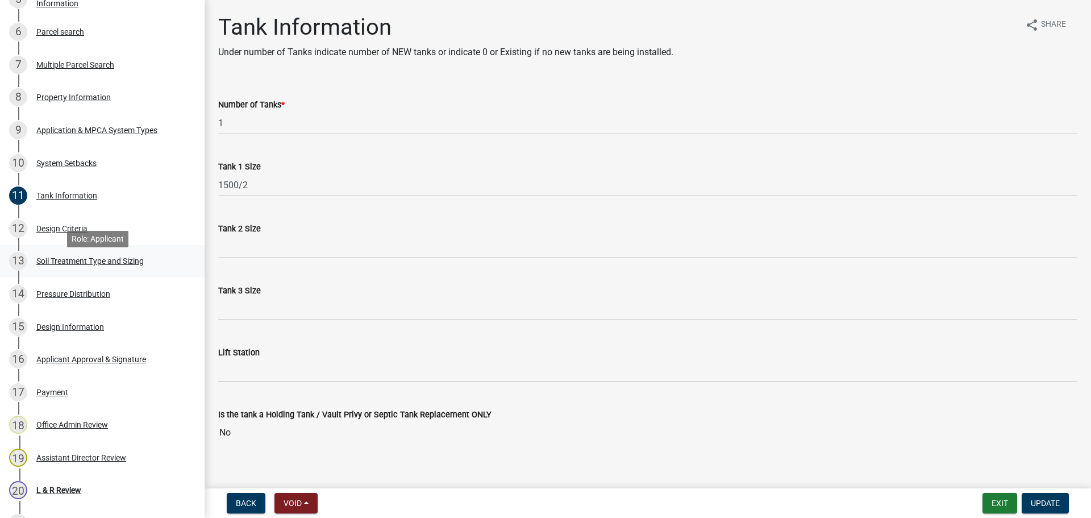
scroll to position [398, 0]
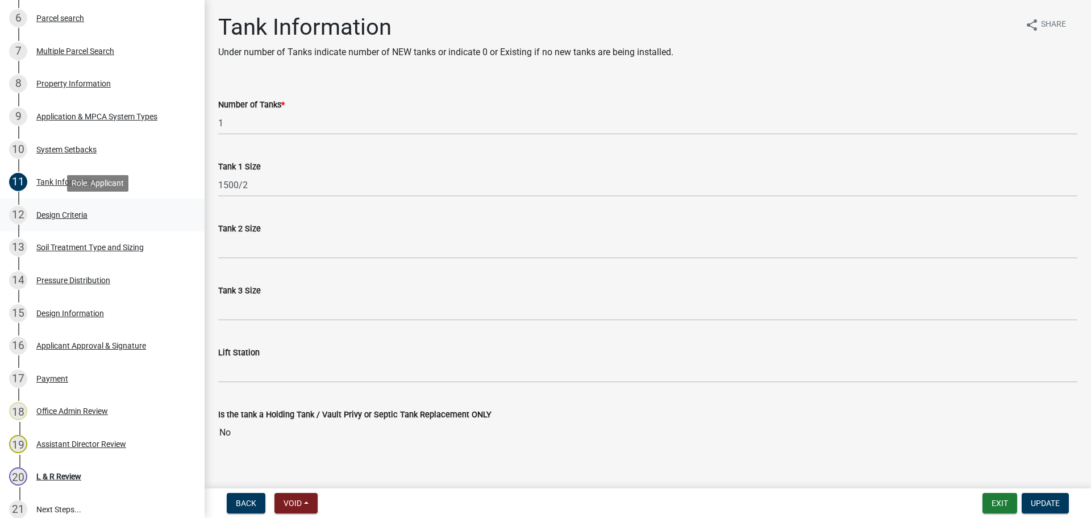
click at [136, 221] on div "12 Design Criteria" at bounding box center [97, 215] width 177 height 18
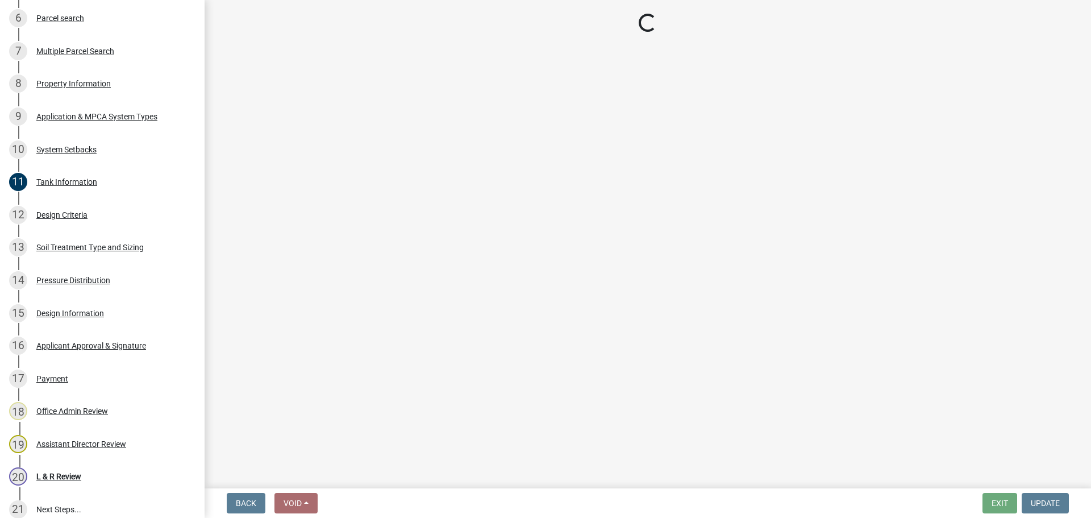
select select "eaa6e4cf-be76-4366-bfe5-e87acfaaf3f4"
select select "6a6ab172-1321-4f18-8c37-999bd65d2f3f"
select select "14354fbd-e666-4c9c-b77c-8c181d233a28"
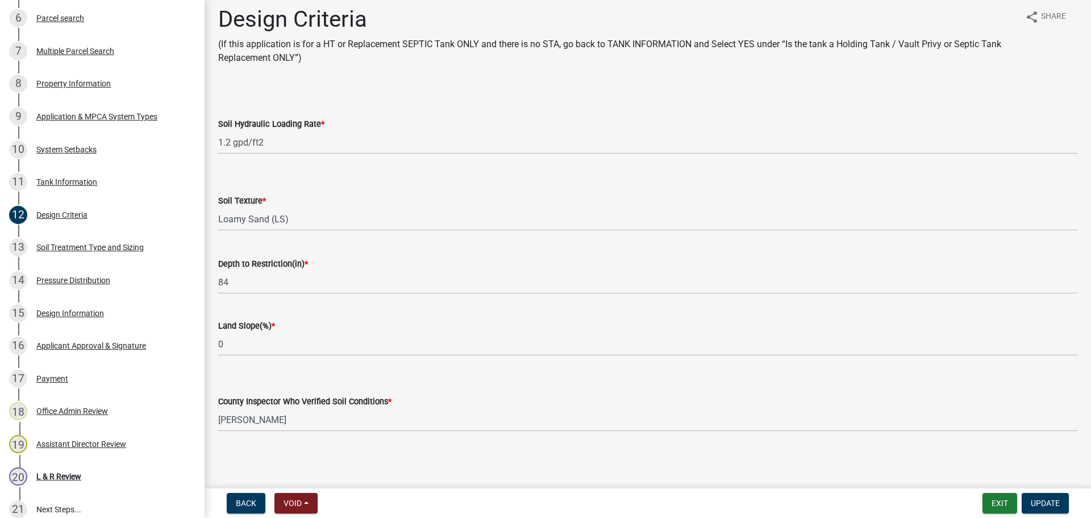
scroll to position [10, 0]
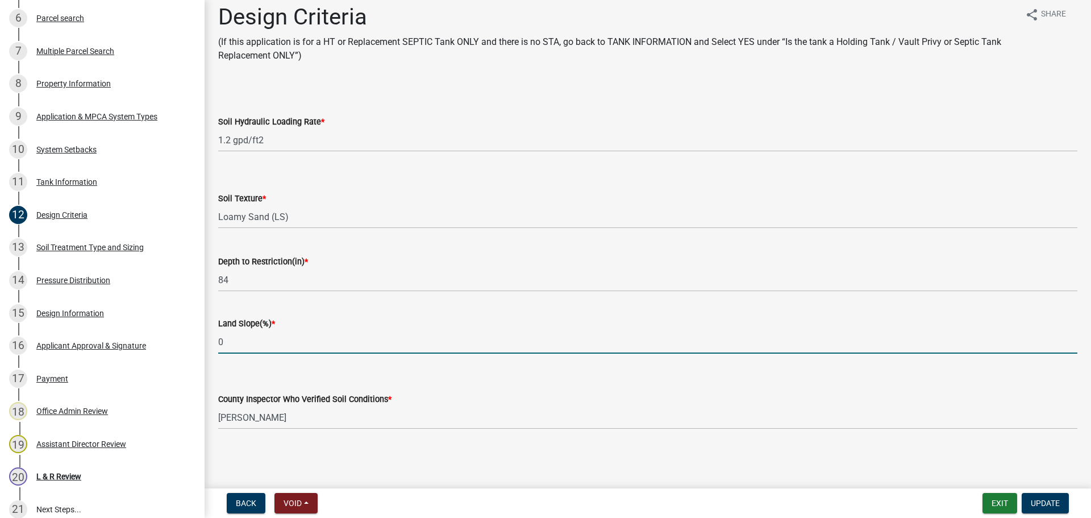
click at [293, 341] on input "0" at bounding box center [648, 341] width 860 height 23
type input "5"
click at [1033, 499] on span "Update" at bounding box center [1045, 503] width 29 height 9
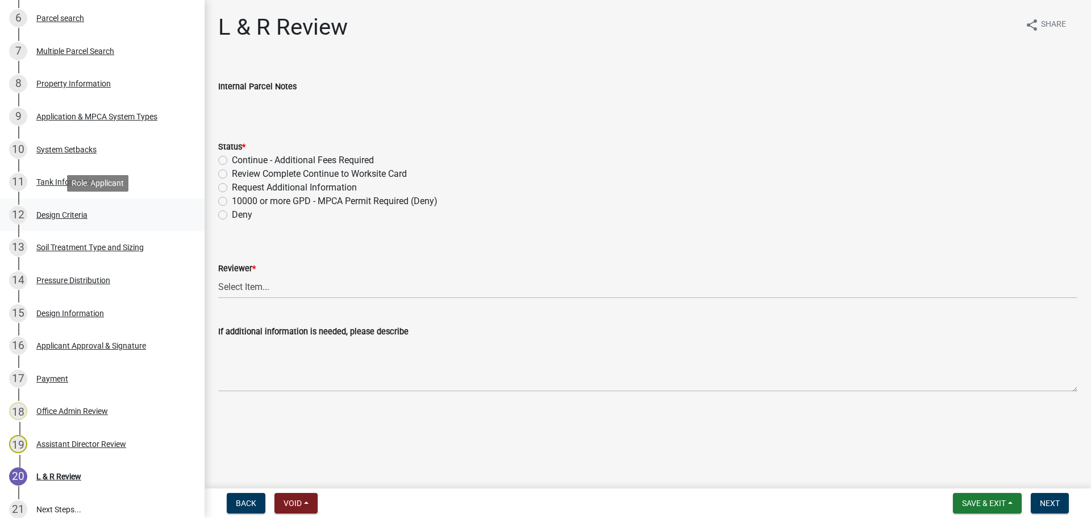
click at [124, 206] on div "12 Design Criteria" at bounding box center [97, 215] width 177 height 18
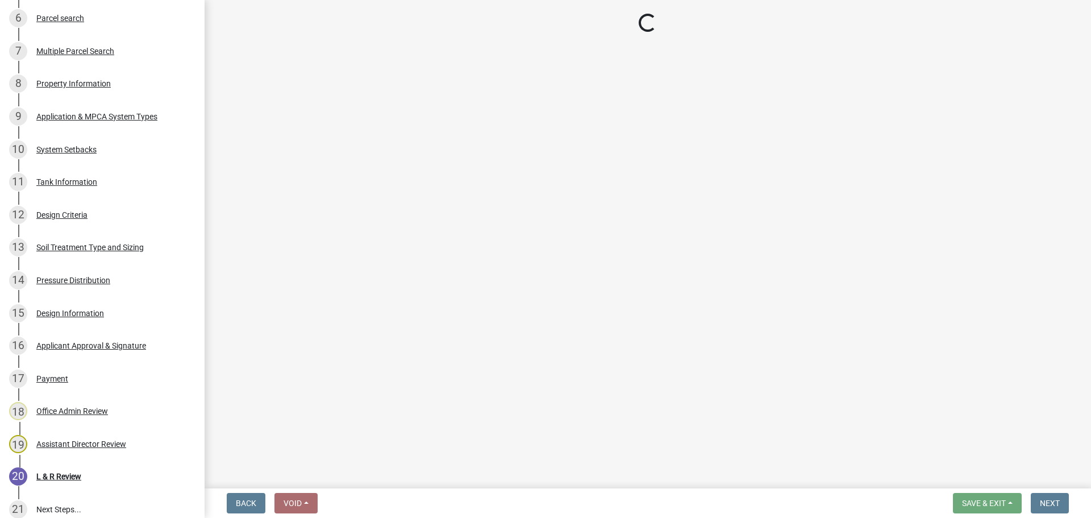
select select "eaa6e4cf-be76-4366-bfe5-e87acfaaf3f4"
select select "6a6ab172-1321-4f18-8c37-999bd65d2f3f"
select select "14354fbd-e666-4c9c-b77c-8c181d233a28"
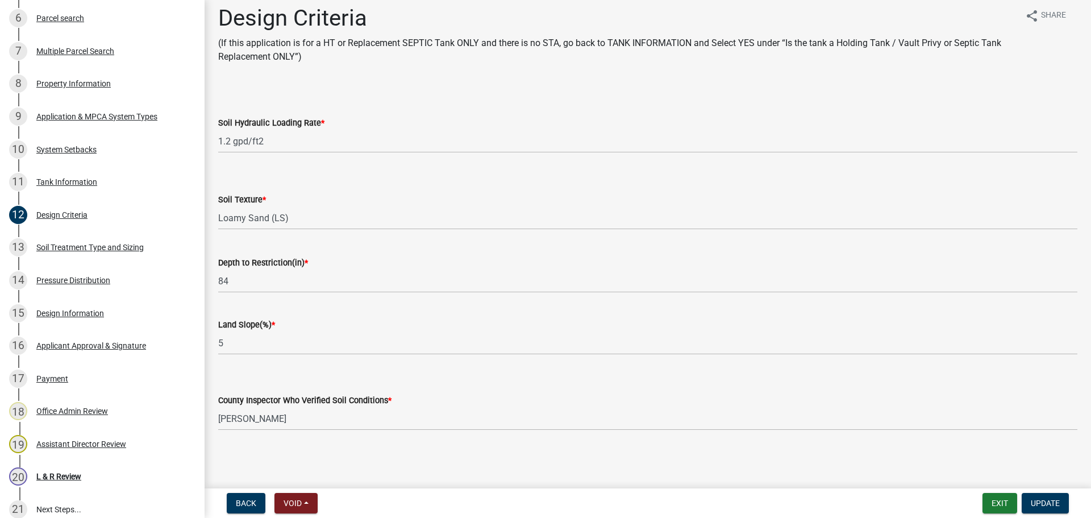
scroll to position [10, 0]
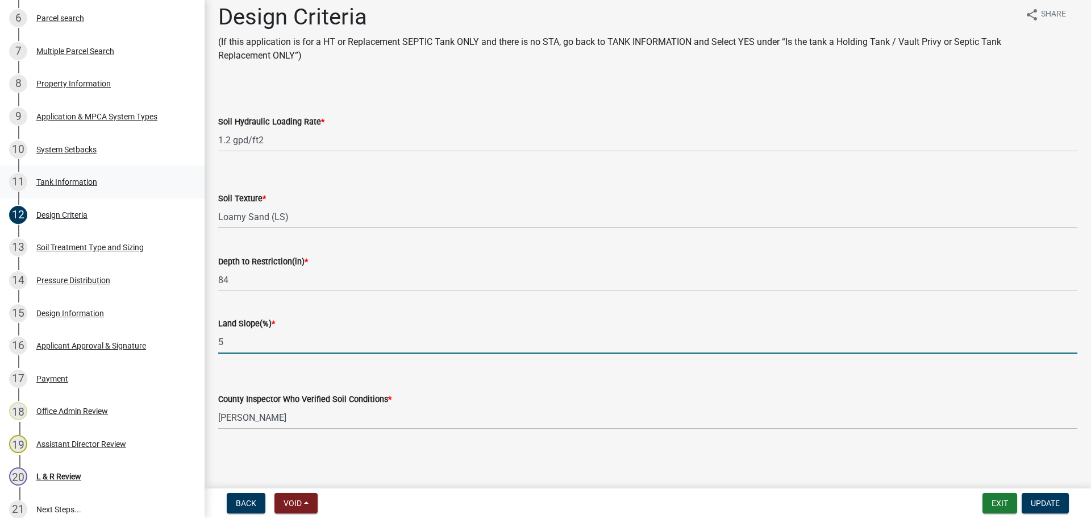
drag, startPoint x: 313, startPoint y: 336, endPoint x: 189, endPoint y: 186, distance: 194.6
click at [189, 186] on link "11 Tank Information" at bounding box center [102, 181] width 205 height 33
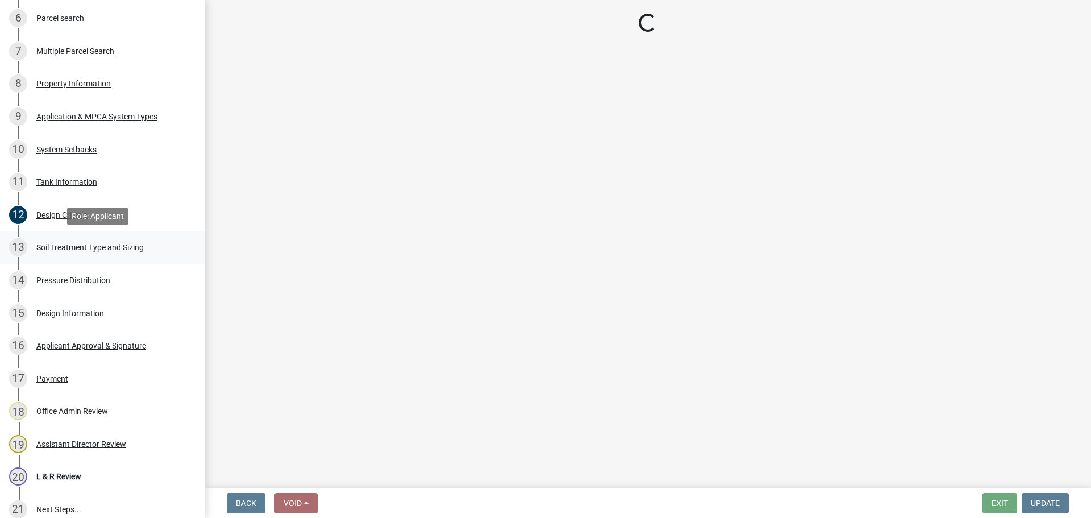
click at [143, 240] on div "13 Soil Treatment Type and Sizing" at bounding box center [97, 247] width 177 height 18
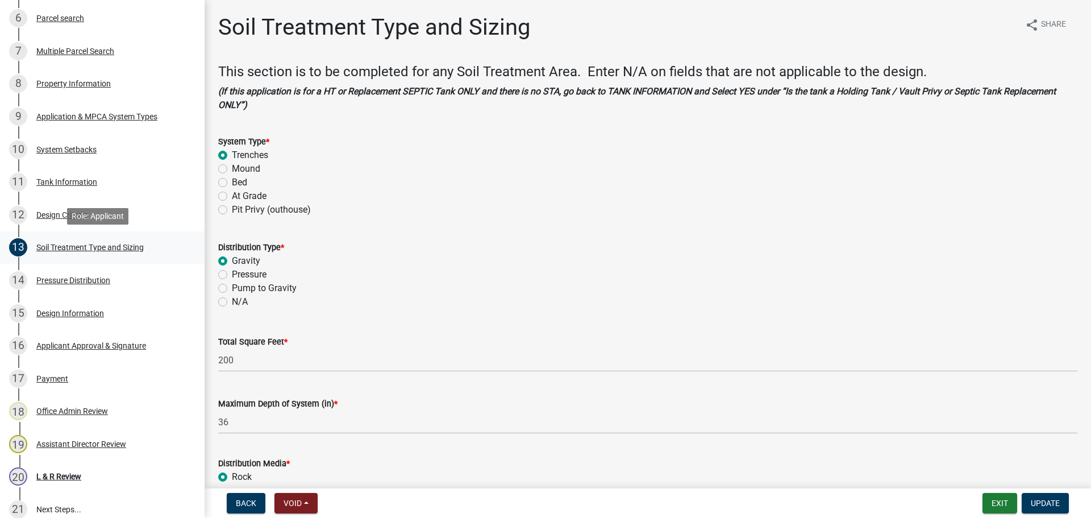
click at [143, 240] on div "13 Soil Treatment Type and Sizing" at bounding box center [97, 247] width 177 height 18
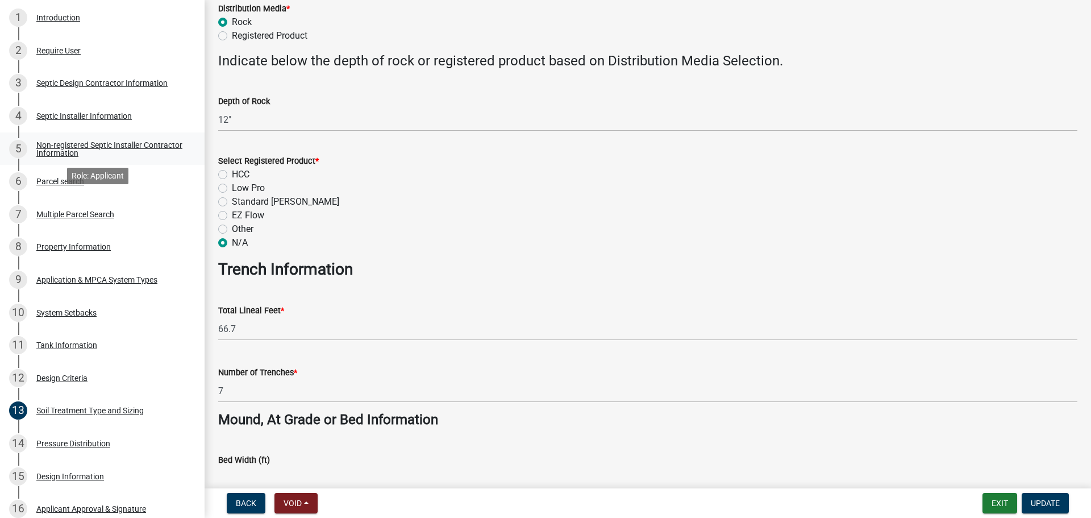
scroll to position [227, 0]
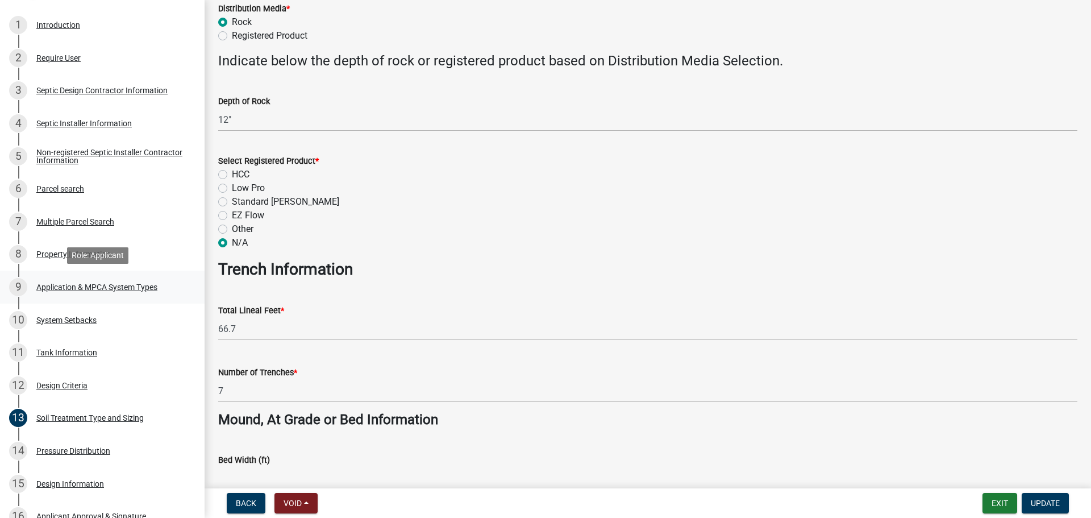
click at [151, 292] on div "9 Application & MPCA System Types" at bounding box center [97, 287] width 177 height 18
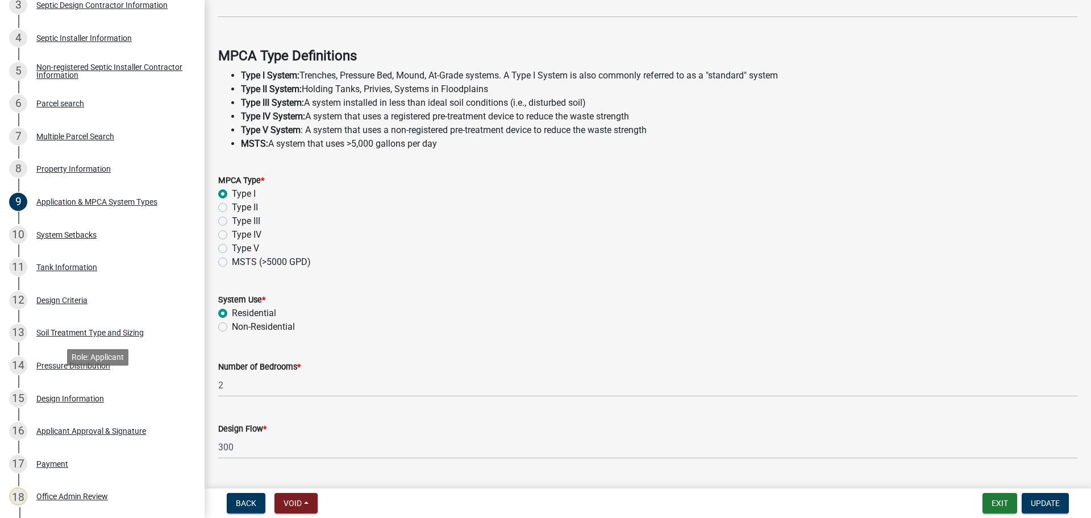
scroll to position [298, 0]
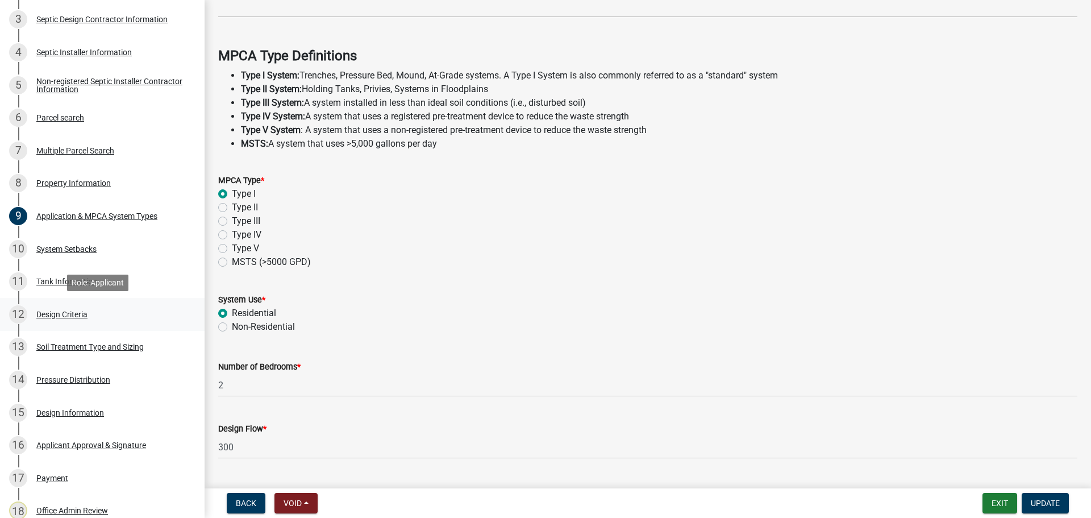
click at [118, 309] on div "12 Design Criteria" at bounding box center [97, 314] width 177 height 18
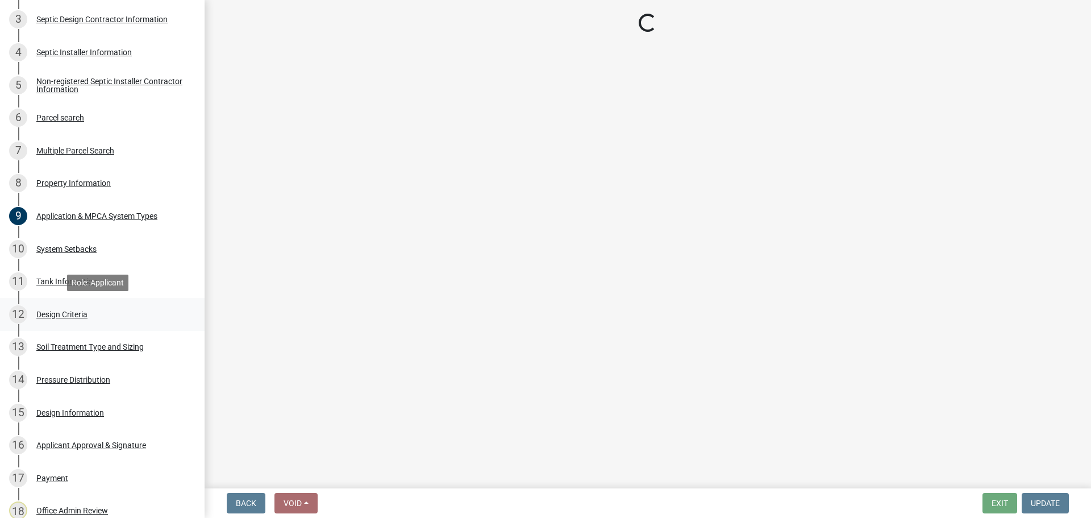
scroll to position [0, 0]
select select "eaa6e4cf-be76-4366-bfe5-e87acfaaf3f4"
select select "6a6ab172-1321-4f18-8c37-999bd65d2f3f"
select select "14354fbd-e666-4c9c-b77c-8c181d233a28"
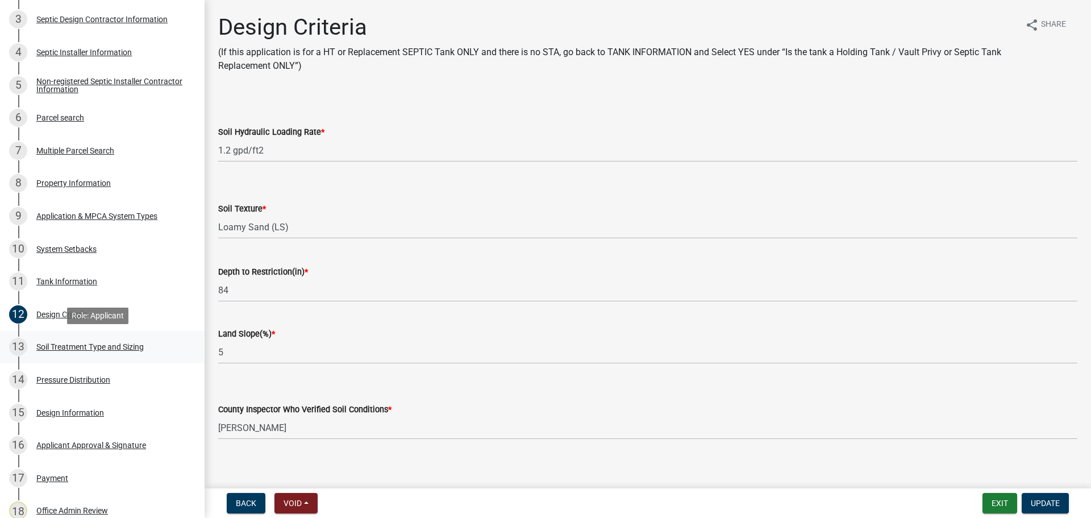
click at [142, 343] on div "Soil Treatment Type and Sizing" at bounding box center [89, 347] width 107 height 8
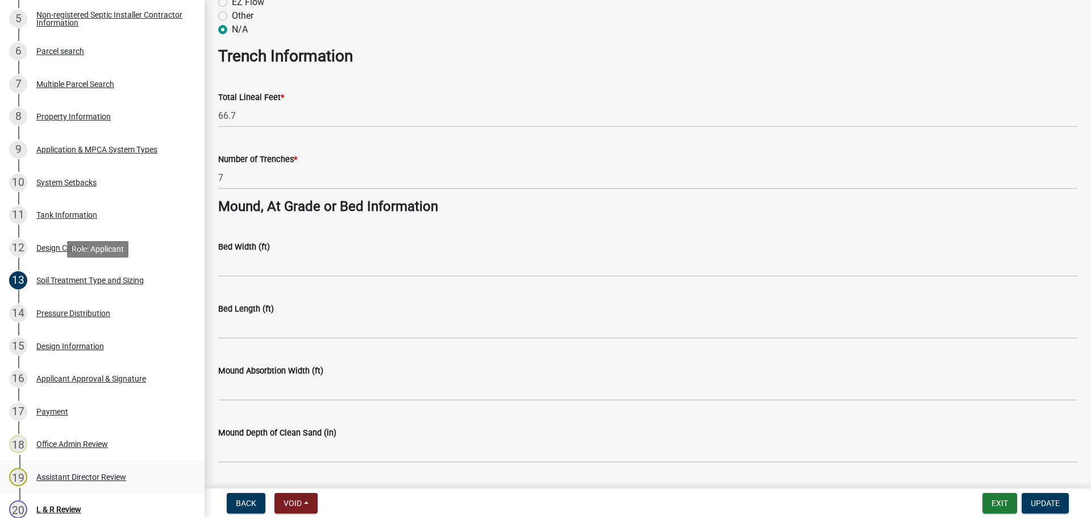
scroll to position [512, 0]
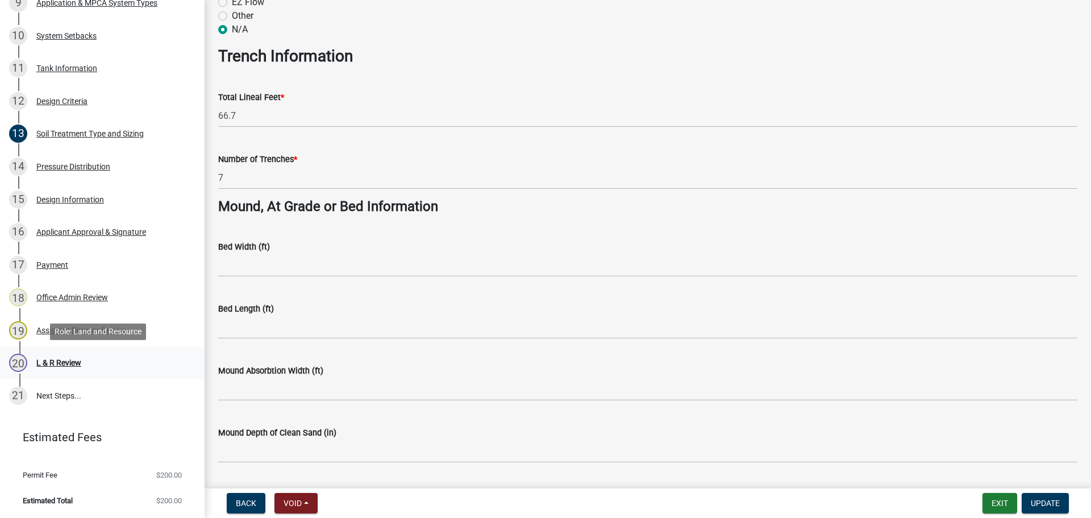
click at [103, 357] on div "20 L & R Review" at bounding box center [97, 363] width 177 height 18
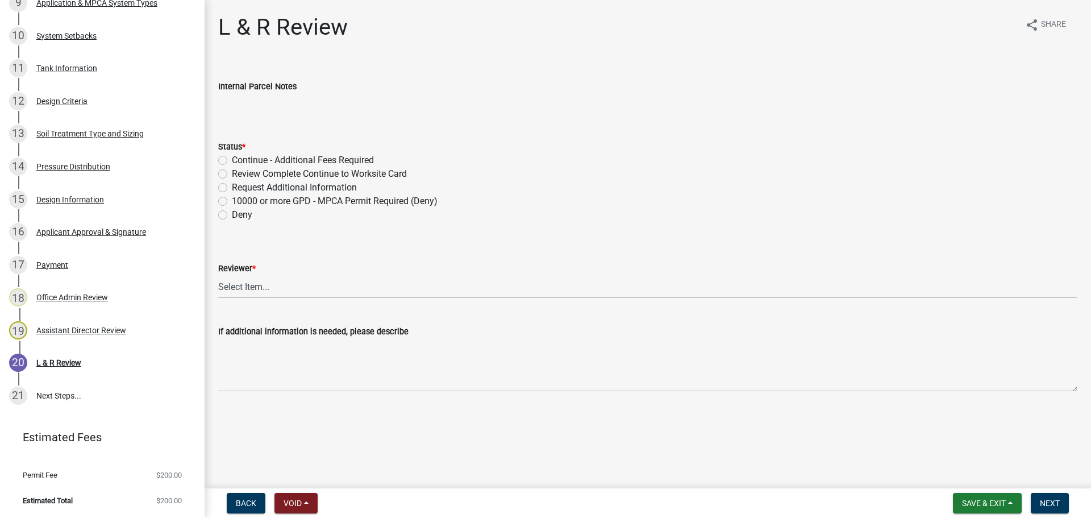
click at [332, 173] on label "Review Complete Continue to Worksite Card" at bounding box center [319, 174] width 175 height 14
click at [239, 173] on input "Review Complete Continue to Worksite Card" at bounding box center [235, 170] width 7 height 7
radio input "true"
click at [283, 278] on select "Select Item... Alexis Newark Andrea Perales Brittany Tollefson Elizabeth Plaste…" at bounding box center [648, 286] width 860 height 23
click at [218, 275] on select "Select Item... Alexis Newark Andrea Perales Brittany Tollefson Elizabeth Plaste…" at bounding box center [648, 286] width 860 height 23
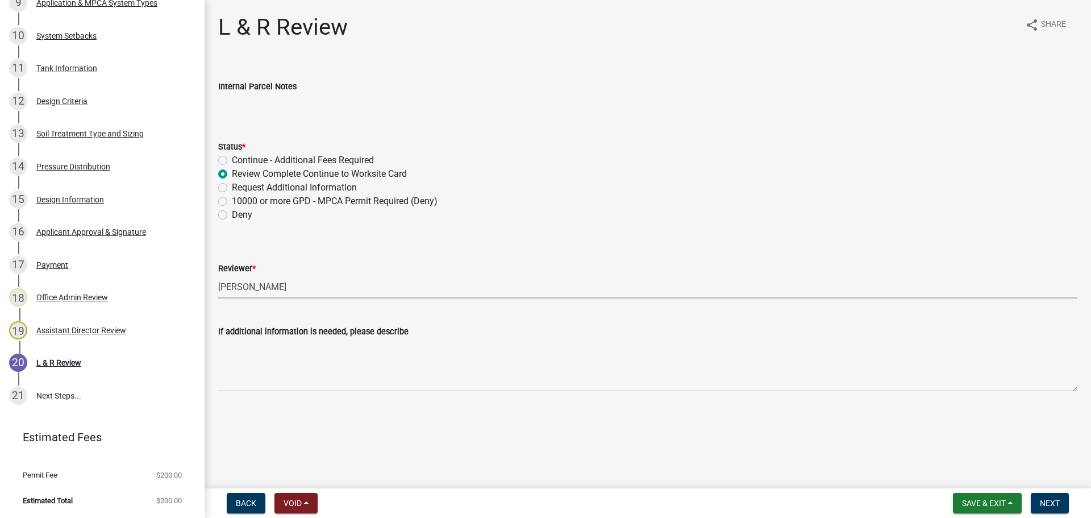
select select "05826fb5-7c18-481d-abe0-188b58e93217"
click at [1051, 499] on span "Next" at bounding box center [1050, 503] width 20 height 9
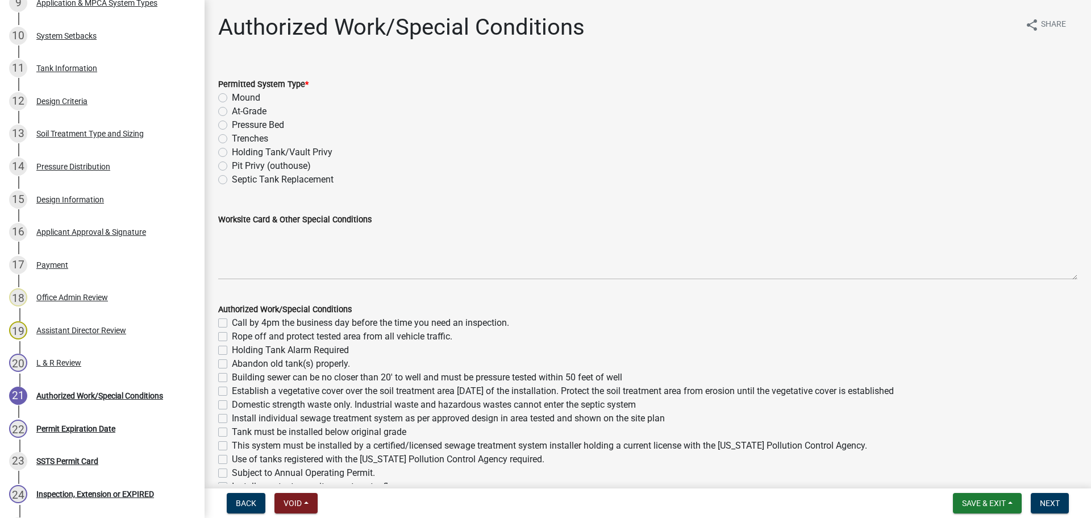
scroll to position [642, 0]
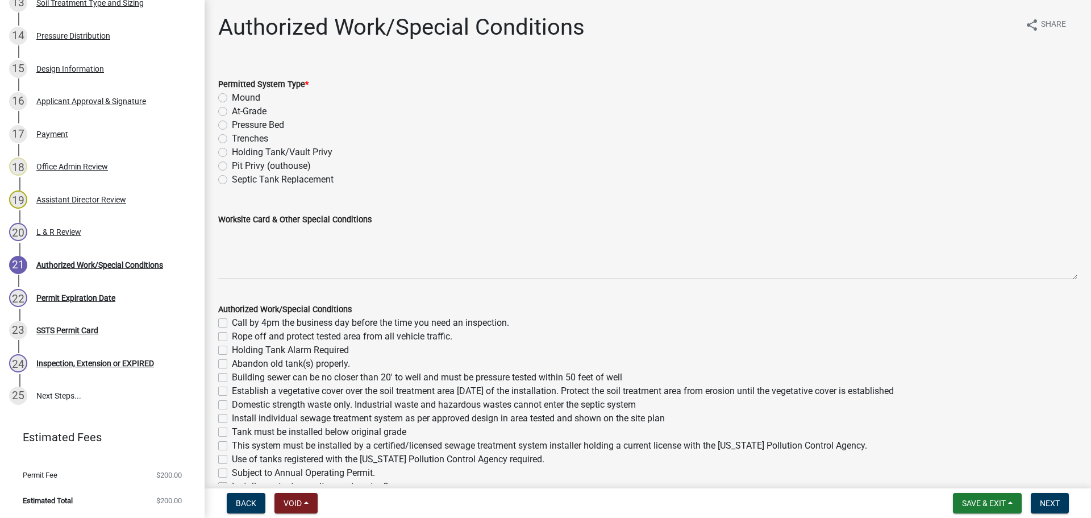
click at [246, 138] on label "Trenches" at bounding box center [250, 139] width 36 height 14
click at [239, 138] on input "Trenches" at bounding box center [235, 135] width 7 height 7
radio input "true"
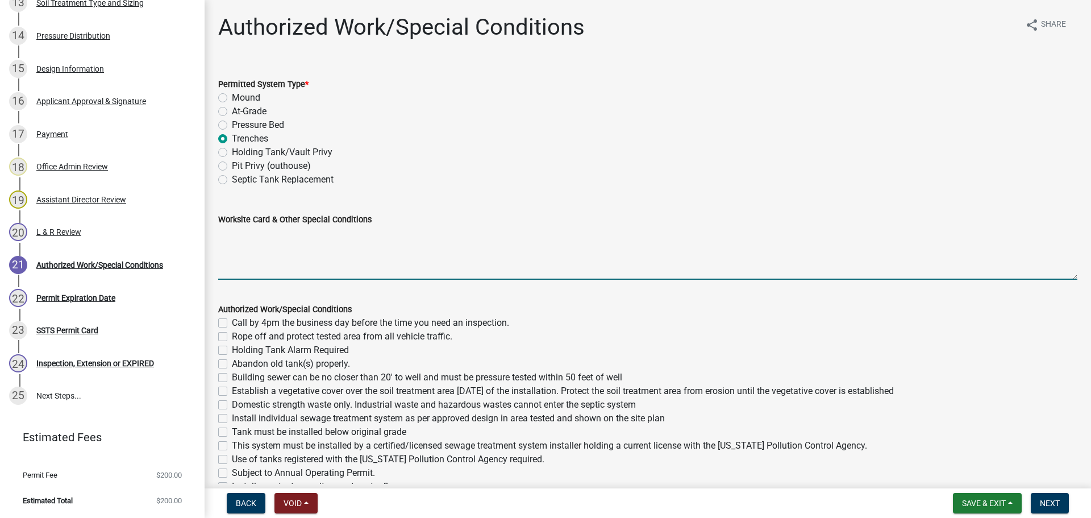
click at [288, 246] on textarea "Worksite Card & Other Special Conditions" at bounding box center [648, 252] width 860 height 53
click at [228, 253] on textarea "2 Bedroom - Type I Gravity Trenches Install 1500 gallon / 2 compartment septic …" at bounding box center [648, 252] width 860 height 53
click at [333, 258] on textarea "2 Bedroom - Type I Gravity Trenches Install 1500 gallon / 2 compartment septic …" at bounding box center [648, 252] width 860 height 53
click at [366, 255] on textarea "2 Bedroom - Type I Gravity Trenches Install 1500 gallon / 2 compartment septic …" at bounding box center [648, 252] width 860 height 53
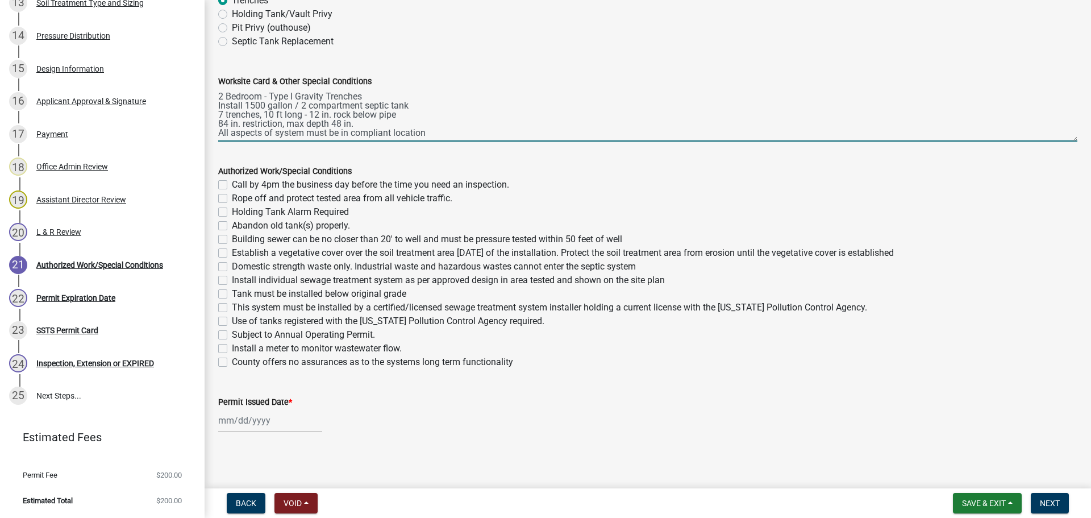
scroll to position [141, 0]
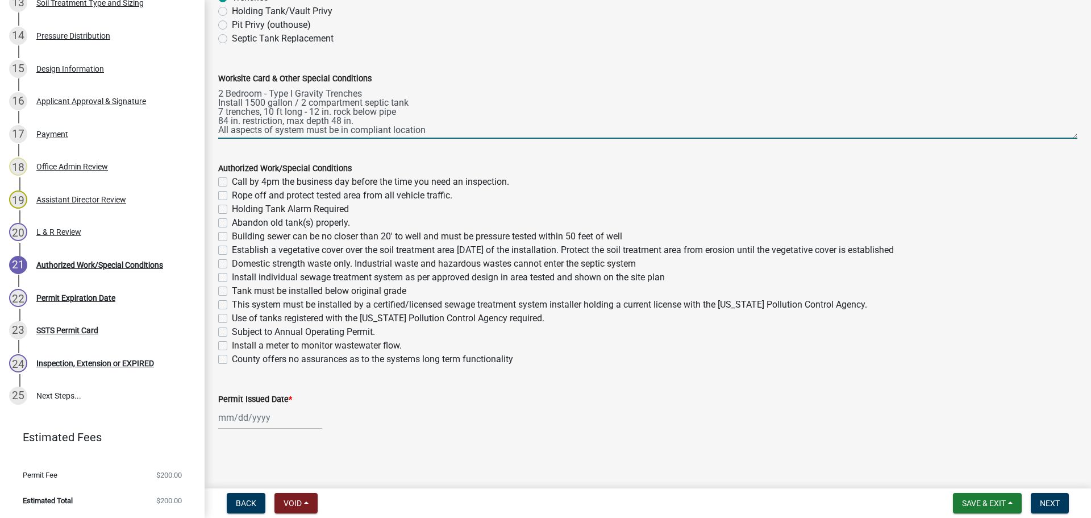
type textarea "2 Bedroom - Type I Gravity Trenches Install 1500 gallon / 2 compartment septic …"
click at [232, 177] on label "Call by 4pm the business day before the time you need an inspection." at bounding box center [370, 182] width 277 height 14
click at [232, 177] on input "Call by 4pm the business day before the time you need an inspection." at bounding box center [235, 178] width 7 height 7
checkbox input "true"
checkbox input "false"
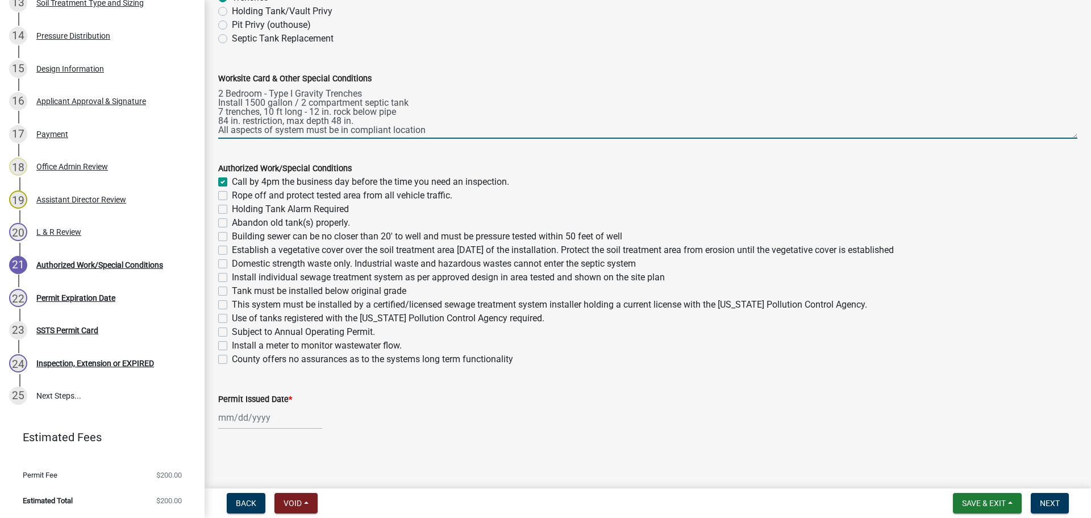
checkbox input "false"
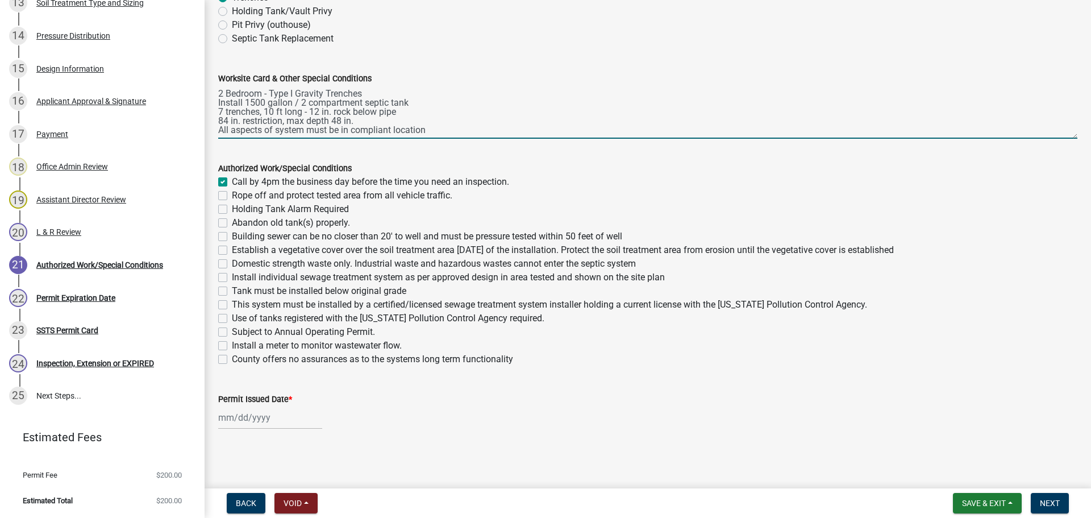
checkbox input "false"
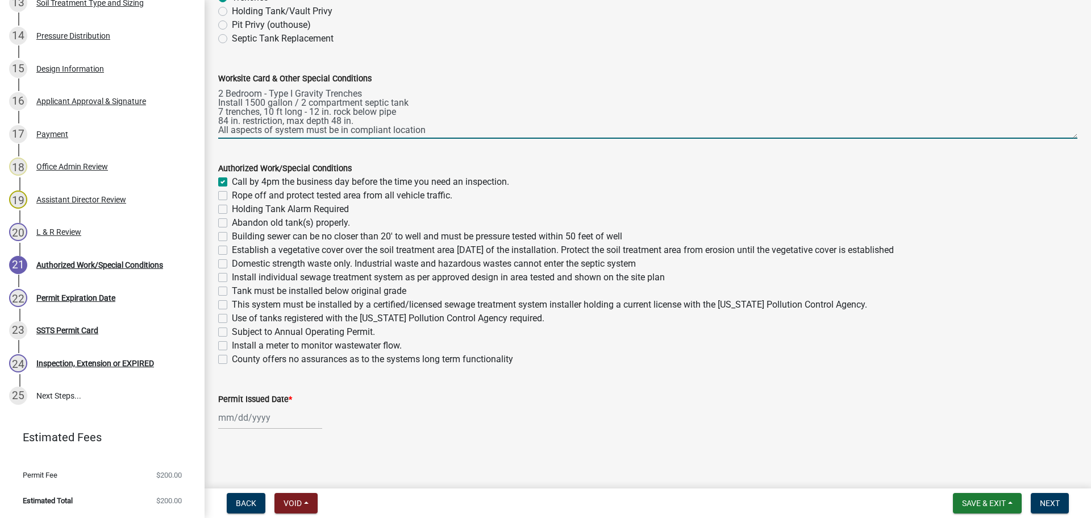
checkbox input "false"
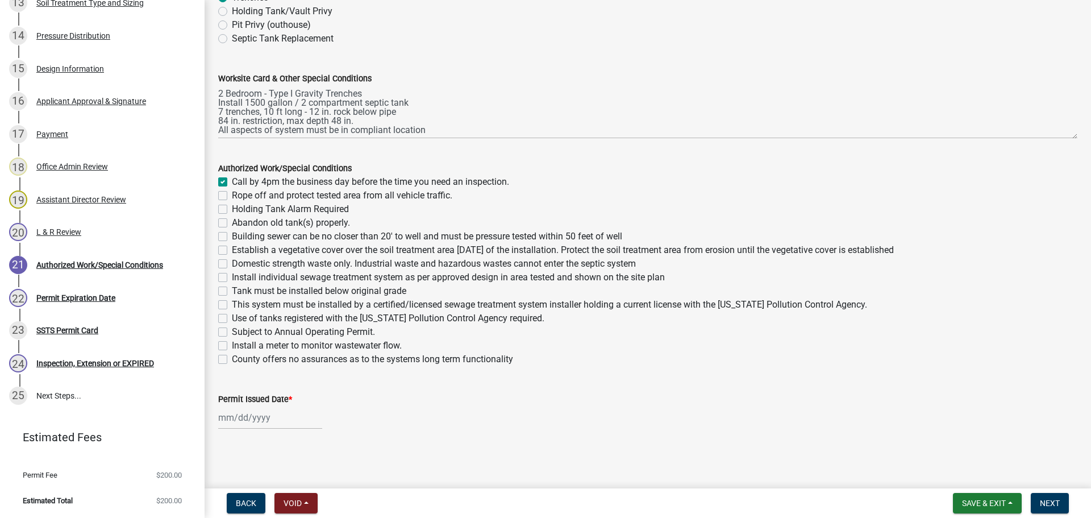
click at [232, 207] on label "Holding Tank Alarm Required" at bounding box center [290, 209] width 117 height 14
click at [232, 207] on input "Holding Tank Alarm Required" at bounding box center [235, 205] width 7 height 7
checkbox input "true"
checkbox input "false"
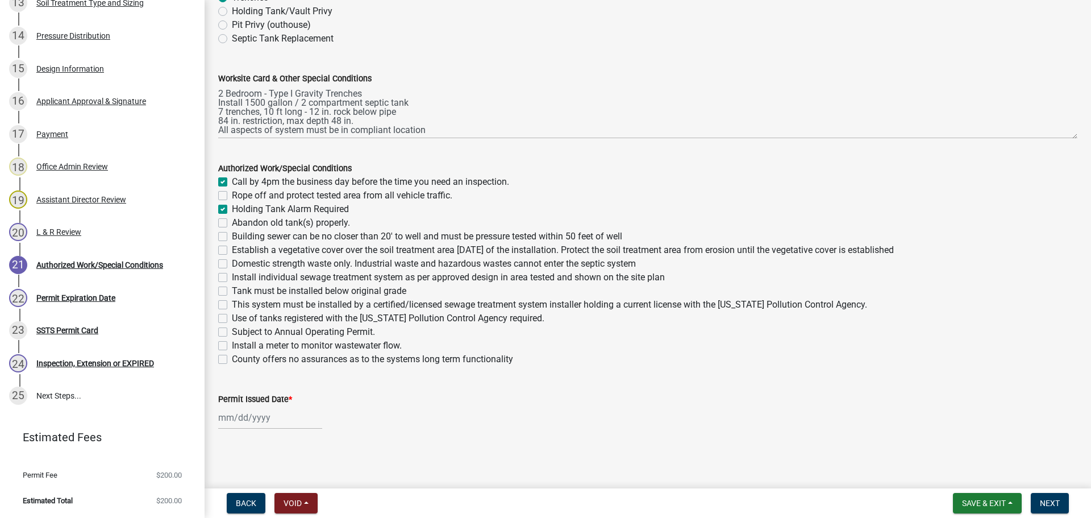
checkbox input "true"
checkbox input "false"
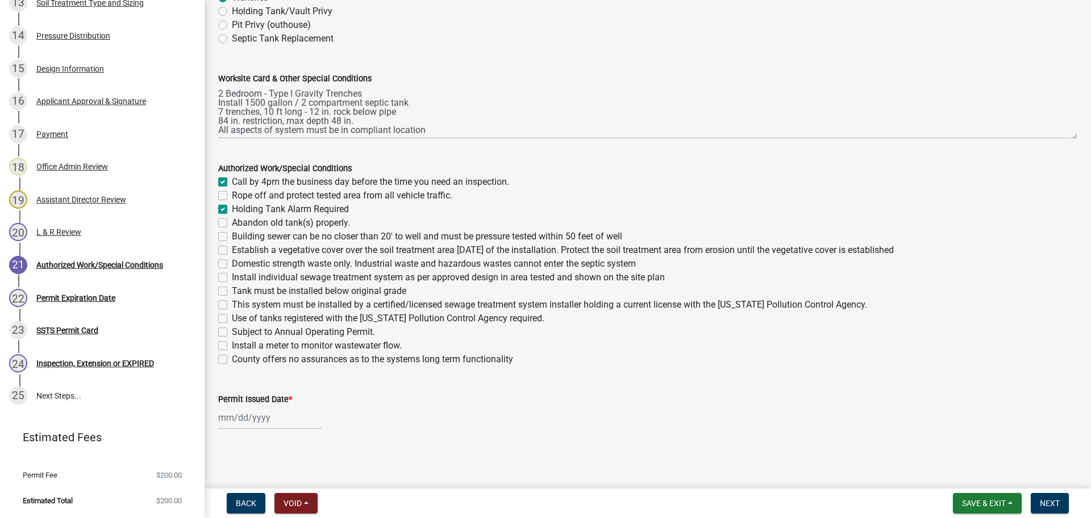
checkbox input "false"
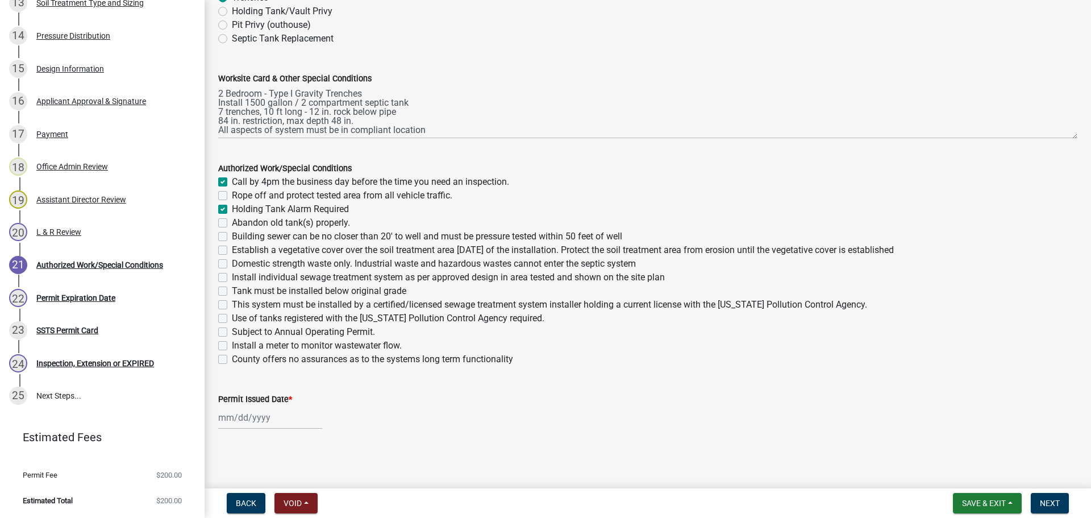
checkbox input "false"
click at [232, 222] on label "Abandon old tank(s) properly." at bounding box center [291, 223] width 118 height 14
click at [232, 222] on input "Abandon old tank(s) properly." at bounding box center [235, 219] width 7 height 7
checkbox input "true"
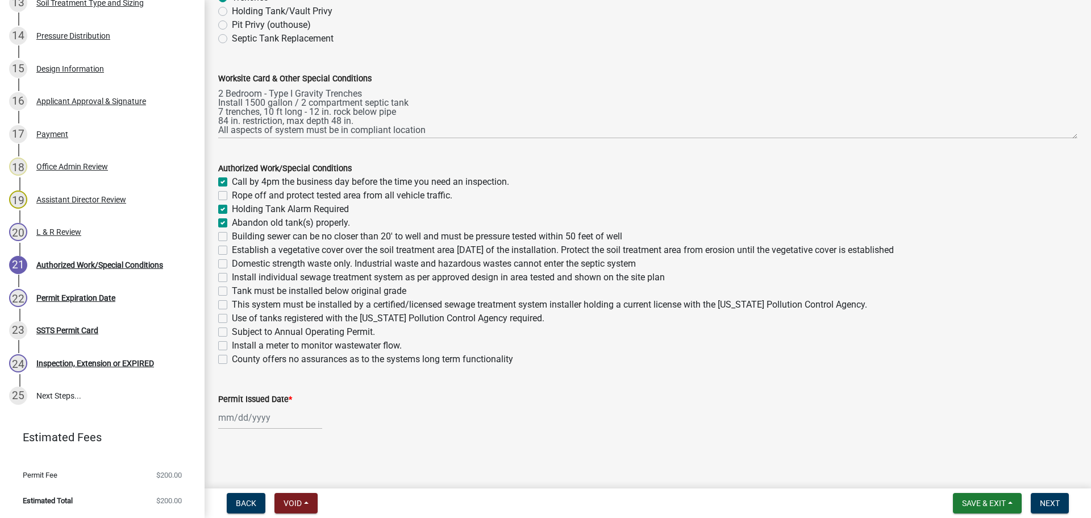
checkbox input "true"
checkbox input "false"
checkbox input "true"
checkbox input "false"
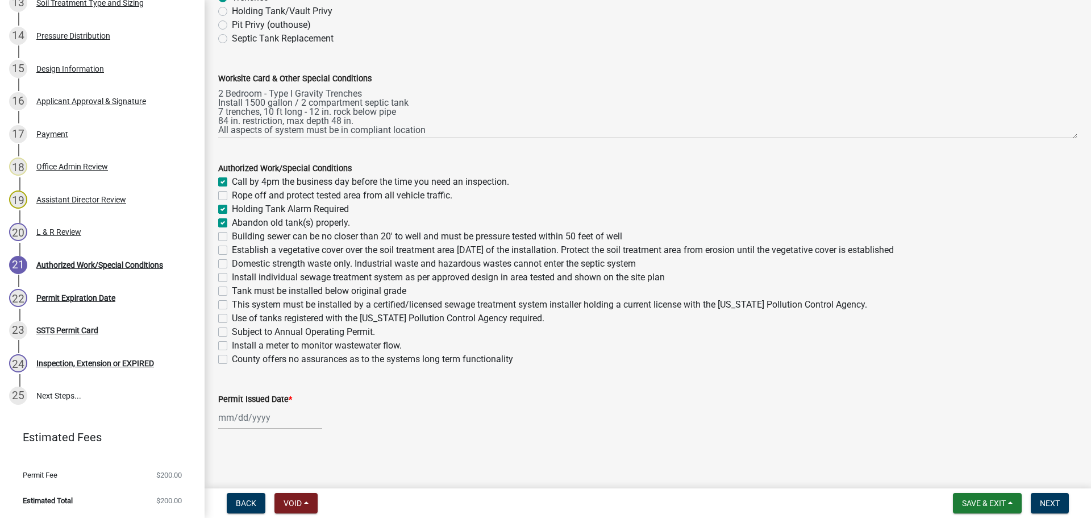
checkbox input "false"
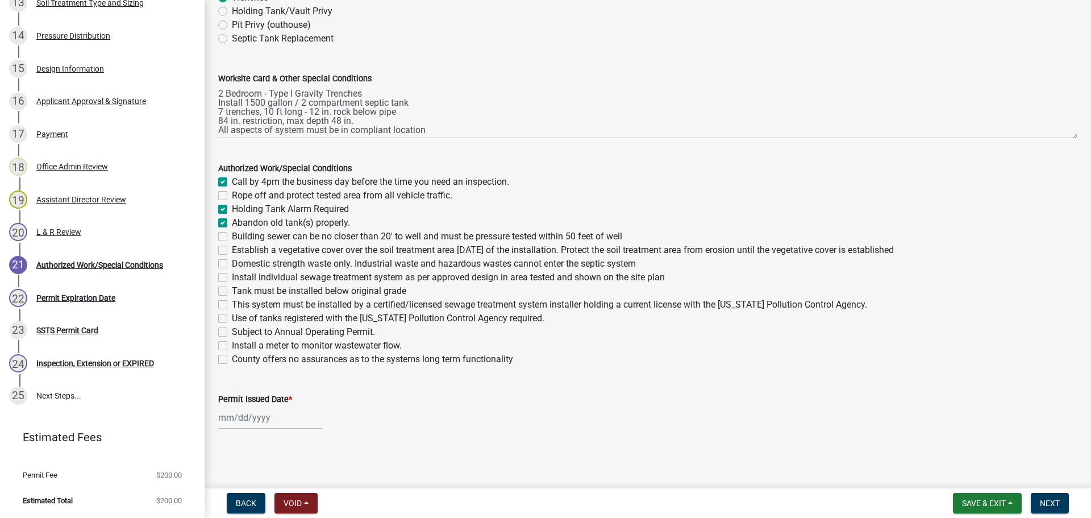
checkbox input "false"
click at [232, 238] on label "Building sewer can be no closer than 20' to well and must be pressure tested wi…" at bounding box center [427, 237] width 391 height 14
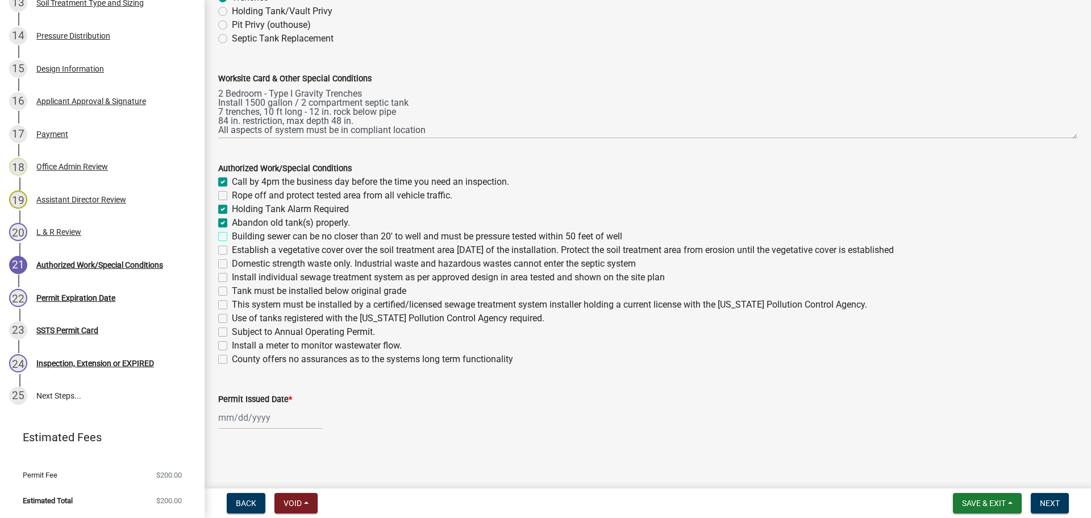
click at [232, 237] on input "Building sewer can be no closer than 20' to well and must be pressure tested wi…" at bounding box center [235, 233] width 7 height 7
checkbox input "true"
checkbox input "false"
checkbox input "true"
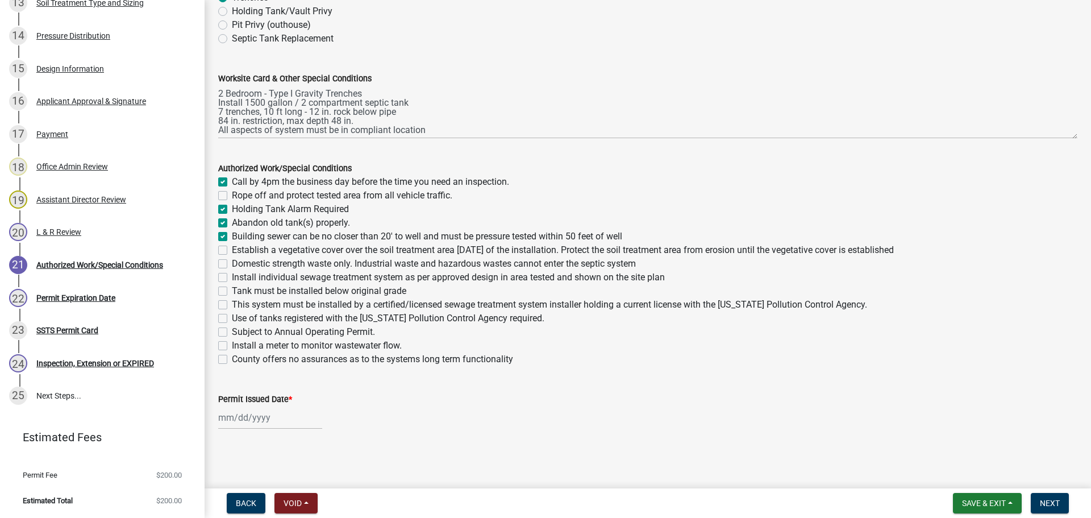
checkbox input "true"
checkbox input "false"
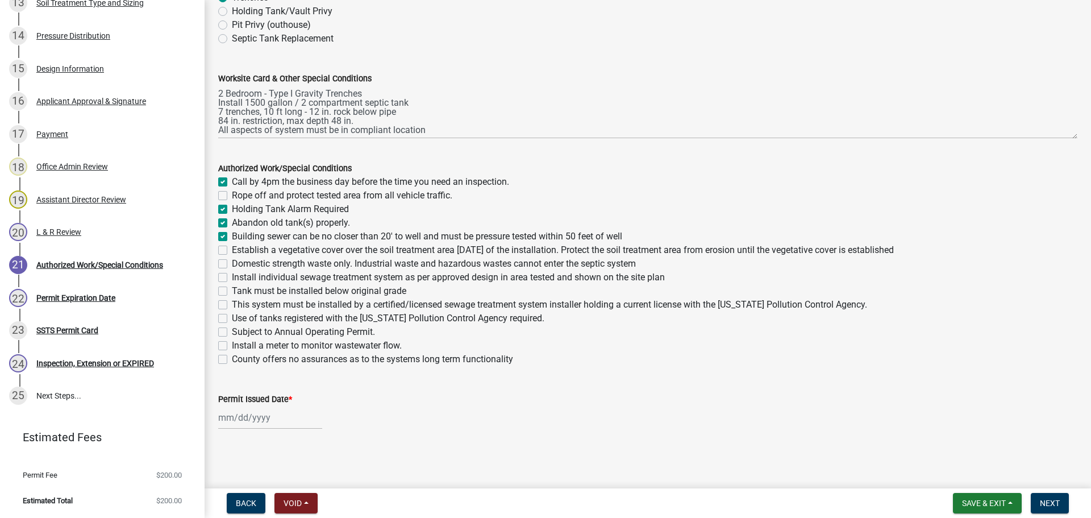
checkbox input "false"
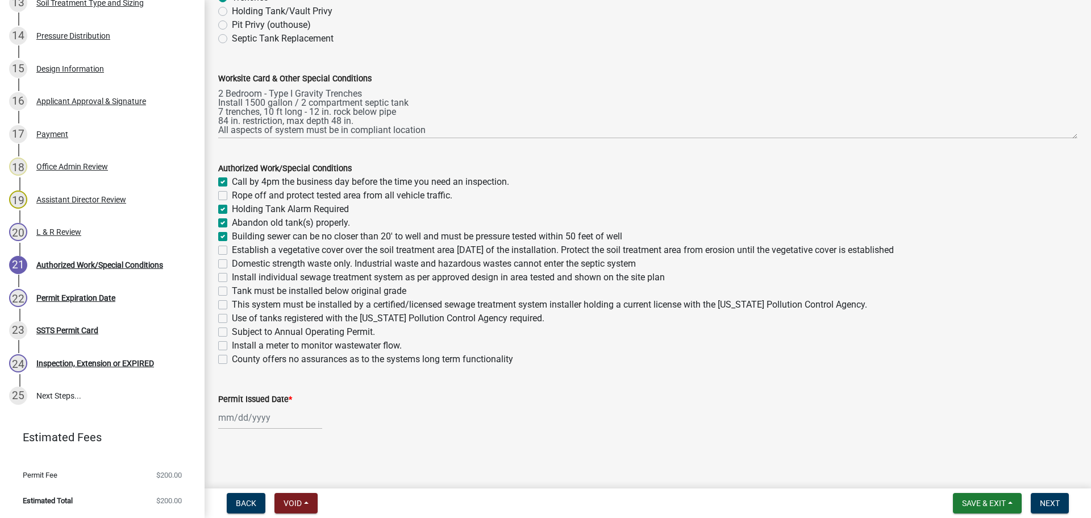
checkbox input "false"
click at [232, 247] on label "Establish a vegetative cover over the soil treatment area within 30 days of the…" at bounding box center [563, 250] width 662 height 14
click at [232, 247] on input "Establish a vegetative cover over the soil treatment area within 30 days of the…" at bounding box center [235, 246] width 7 height 7
checkbox input "true"
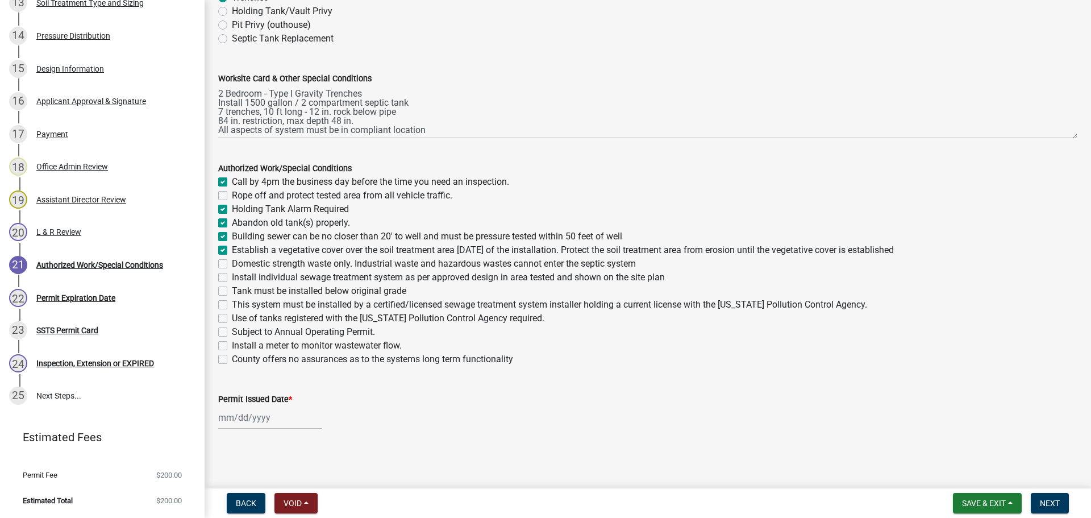
checkbox input "false"
checkbox input "true"
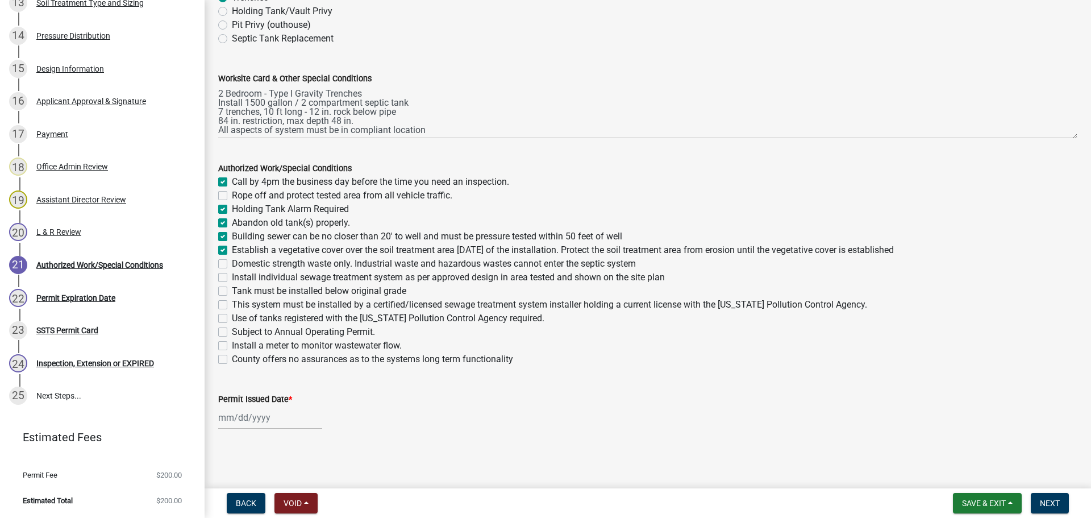
checkbox input "false"
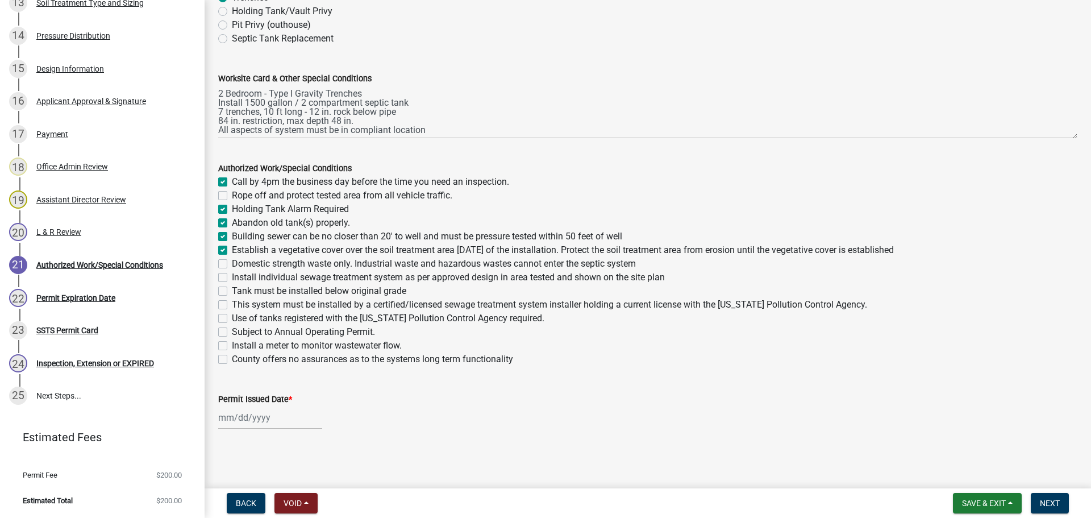
checkbox input "false"
click at [232, 209] on label "Holding Tank Alarm Required" at bounding box center [290, 209] width 117 height 14
click at [232, 209] on input "Holding Tank Alarm Required" at bounding box center [235, 205] width 7 height 7
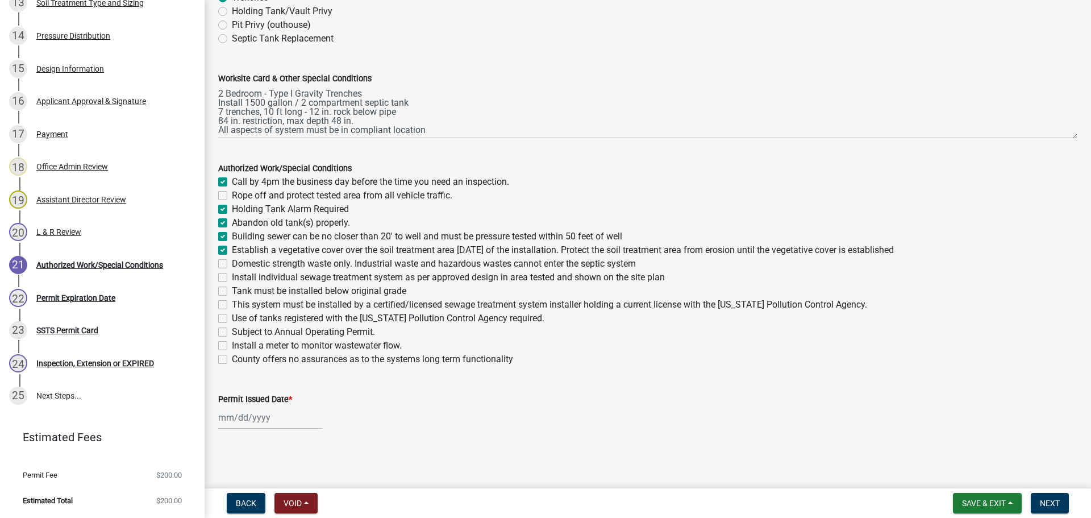
checkbox input "false"
checkbox input "true"
checkbox input "false"
checkbox input "true"
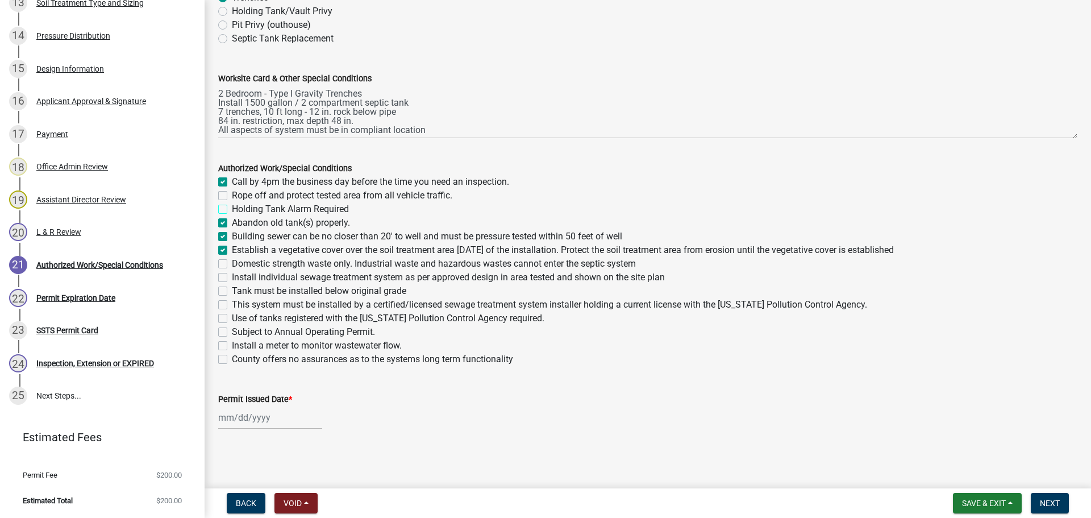
checkbox input "true"
checkbox input "false"
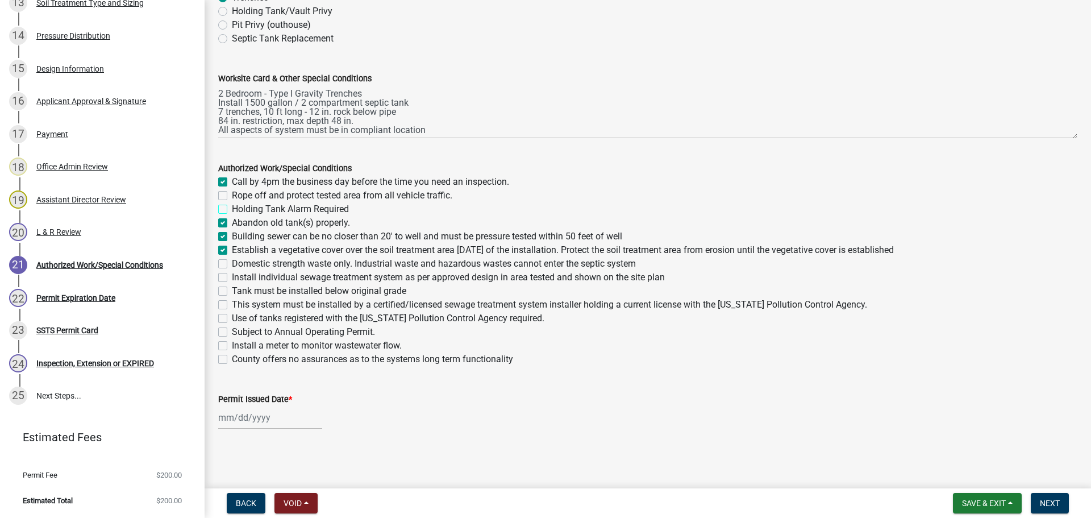
checkbox input "false"
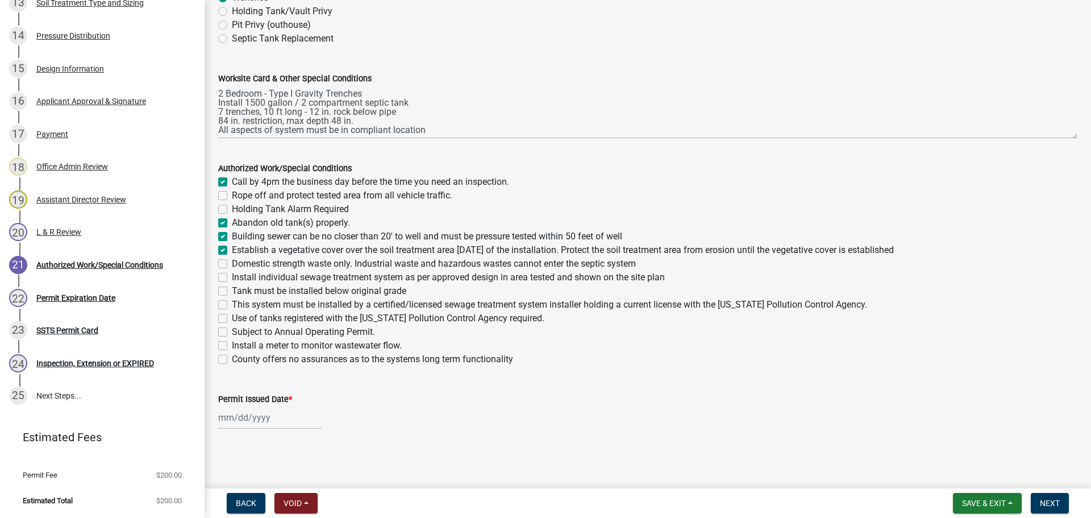
click at [223, 189] on div "Rope off and protect tested area from all vehicle traffic." at bounding box center [648, 196] width 860 height 14
click at [232, 196] on label "Rope off and protect tested area from all vehicle traffic." at bounding box center [342, 196] width 221 height 14
click at [232, 196] on input "Rope off and protect tested area from all vehicle traffic." at bounding box center [235, 192] width 7 height 7
checkbox input "true"
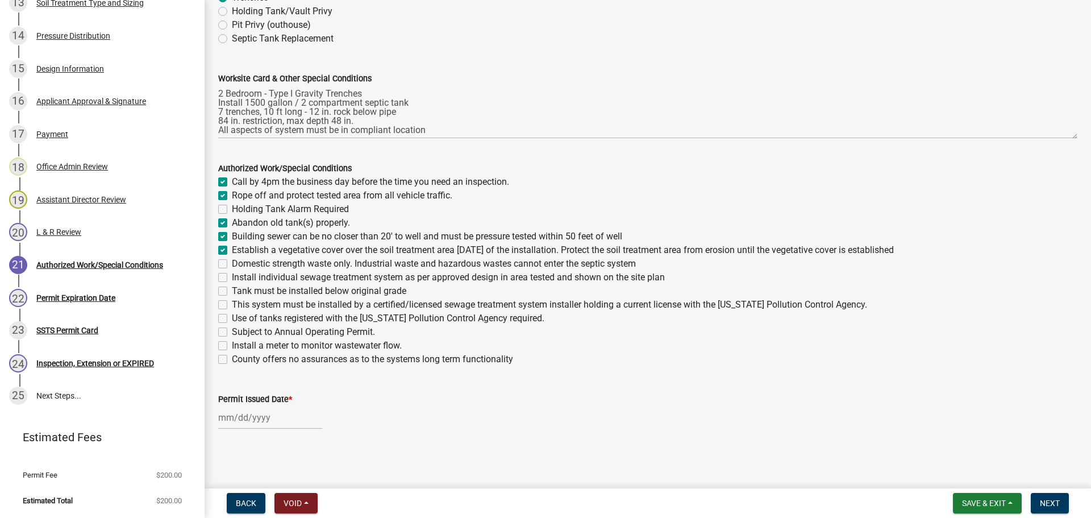
checkbox input "true"
checkbox input "false"
checkbox input "true"
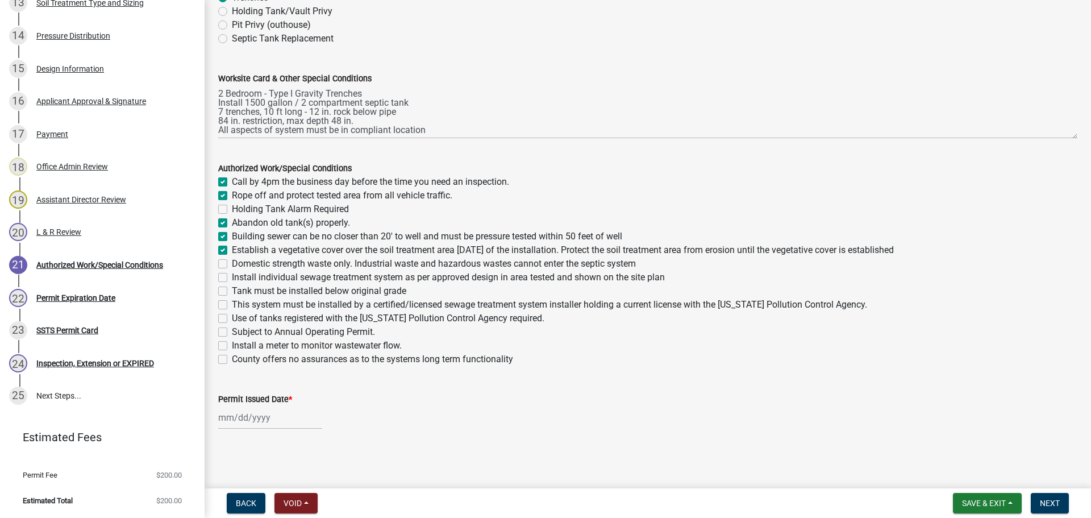
checkbox input "false"
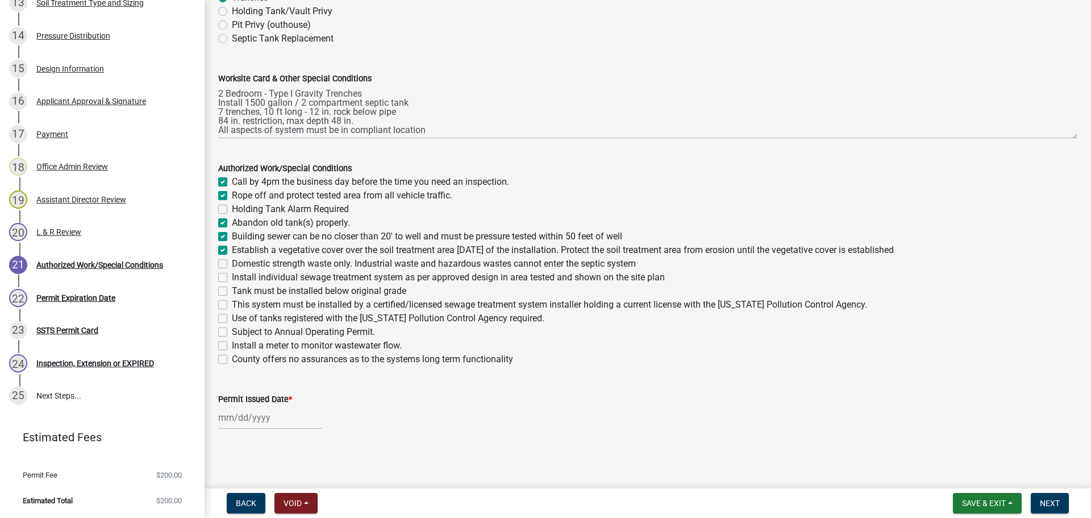
checkbox input "false"
click at [232, 263] on label "Domestic strength waste only. Industrial waste and hazardous wastes cannot ente…" at bounding box center [434, 264] width 404 height 14
click at [232, 263] on input "Domestic strength waste only. Industrial waste and hazardous wastes cannot ente…" at bounding box center [235, 260] width 7 height 7
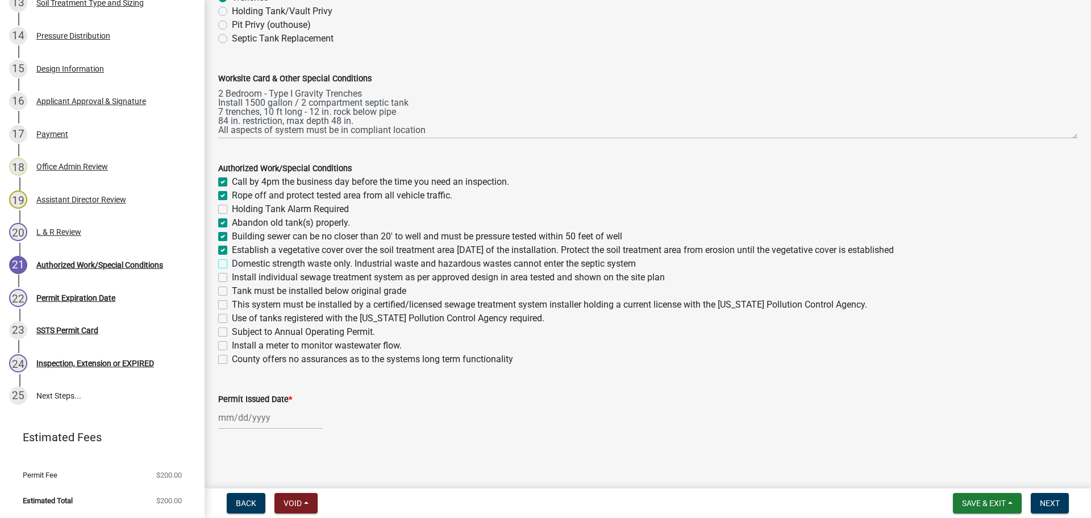
checkbox input "true"
checkbox input "false"
checkbox input "true"
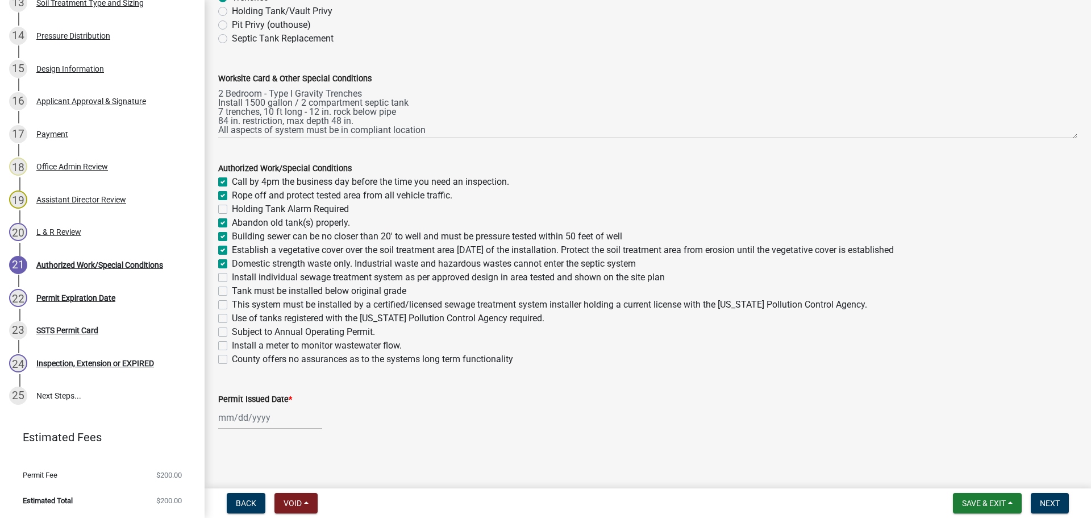
checkbox input "true"
checkbox input "false"
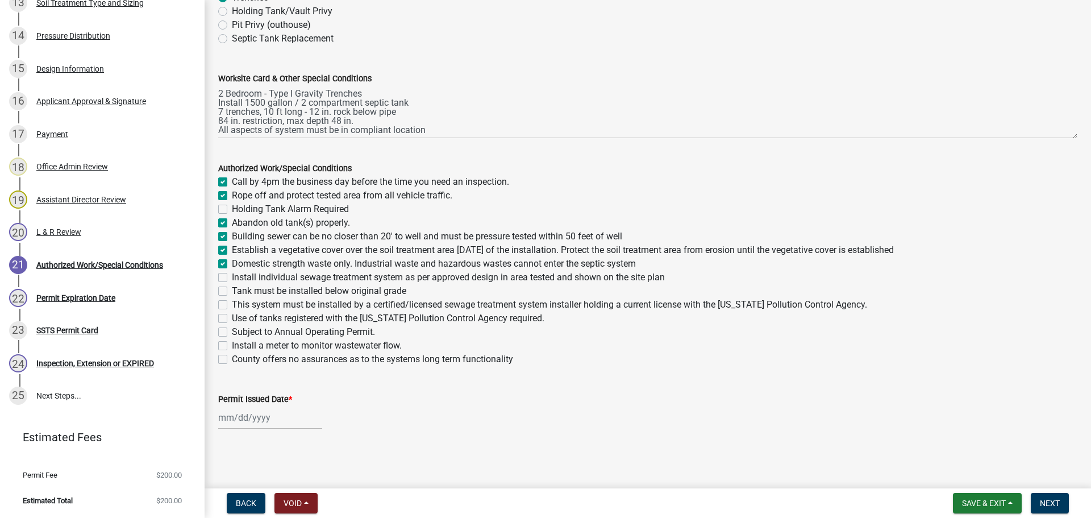
checkbox input "false"
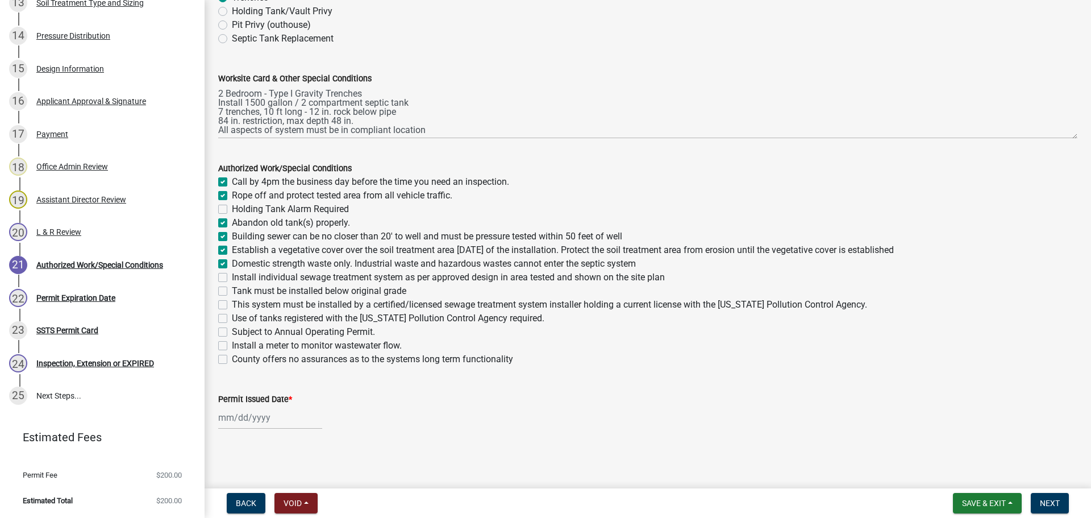
click at [232, 280] on label "Install individual sewage treatment system as per approved design in area teste…" at bounding box center [448, 278] width 433 height 14
click at [232, 278] on input "Install individual sewage treatment system as per approved design in area teste…" at bounding box center [235, 274] width 7 height 7
checkbox input "true"
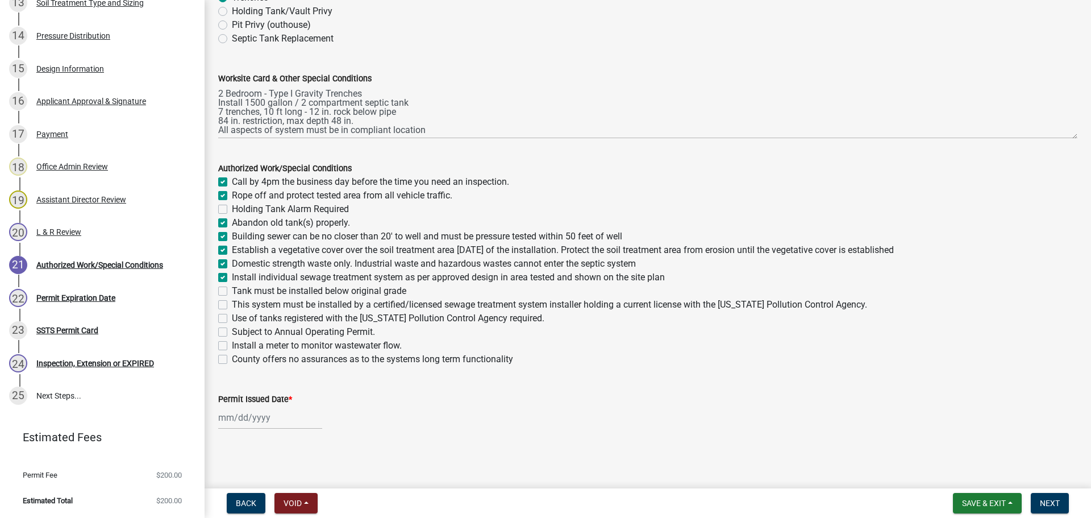
checkbox input "false"
checkbox input "true"
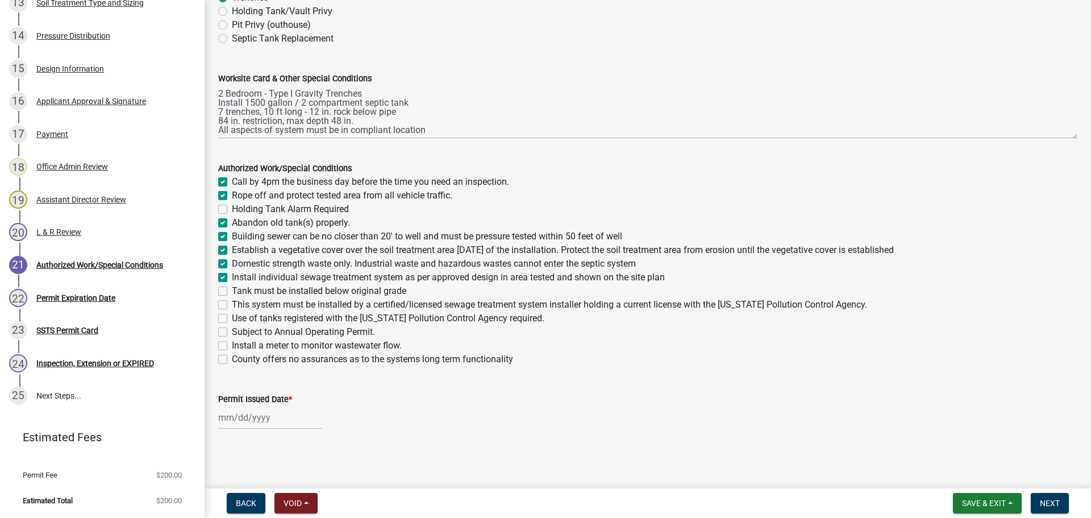
checkbox input "true"
checkbox input "false"
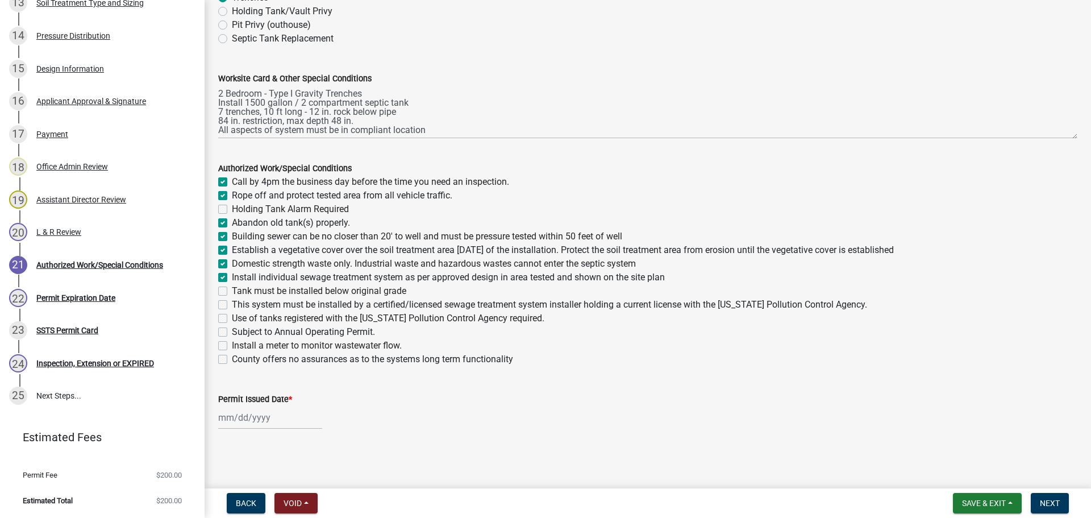
checkbox input "false"
click at [232, 289] on label "Tank must be installed below original grade" at bounding box center [319, 291] width 175 height 14
click at [232, 289] on input "Tank must be installed below original grade" at bounding box center [235, 287] width 7 height 7
checkbox input "true"
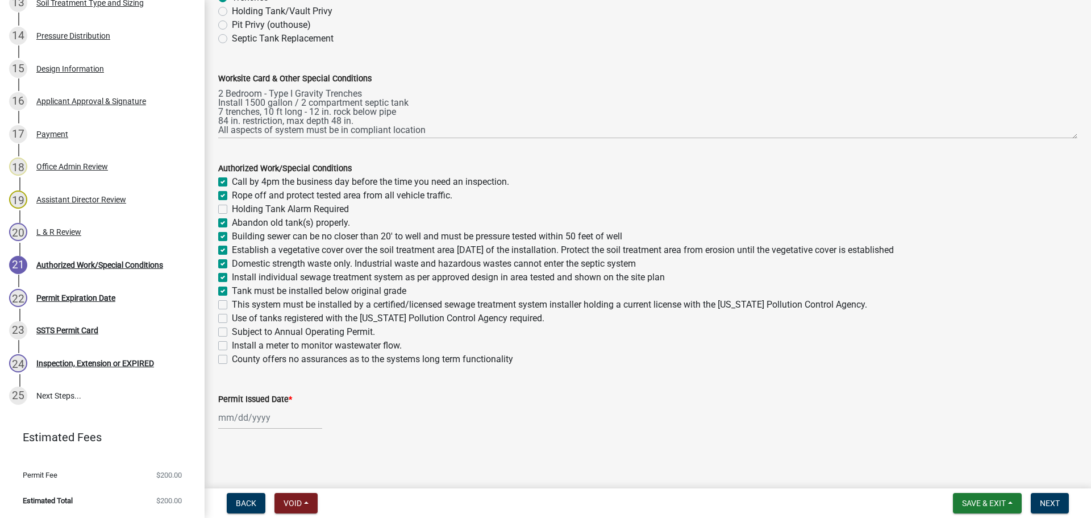
checkbox input "true"
checkbox input "false"
checkbox input "true"
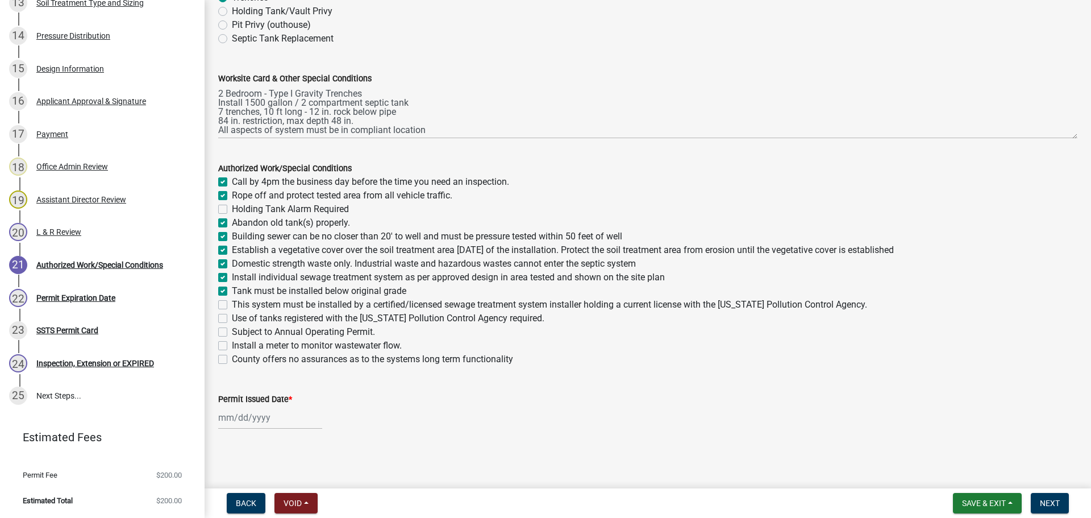
checkbox input "true"
checkbox input "false"
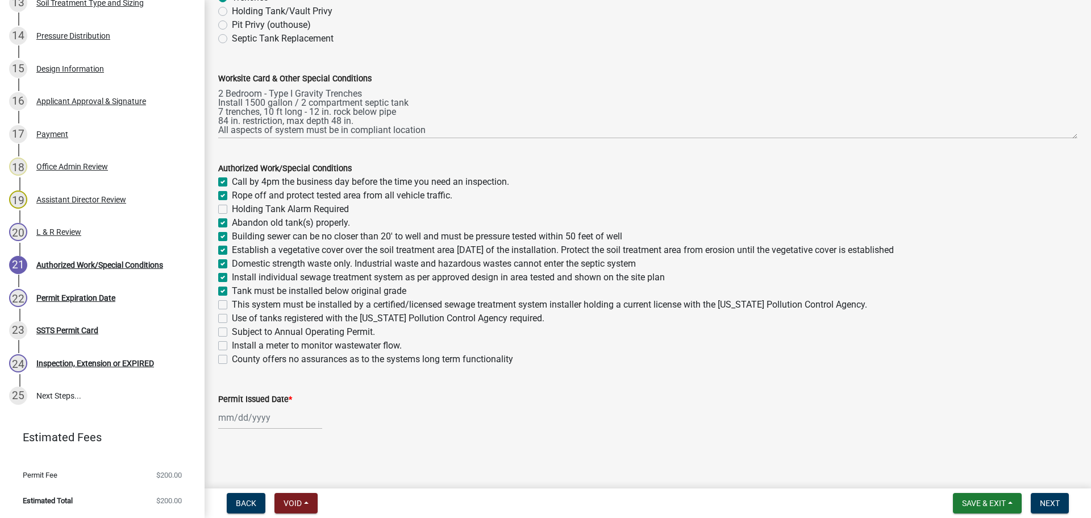
checkbox input "false"
click at [223, 299] on div "This system must be installed by a certified/licensed sewage treatment system i…" at bounding box center [648, 305] width 860 height 14
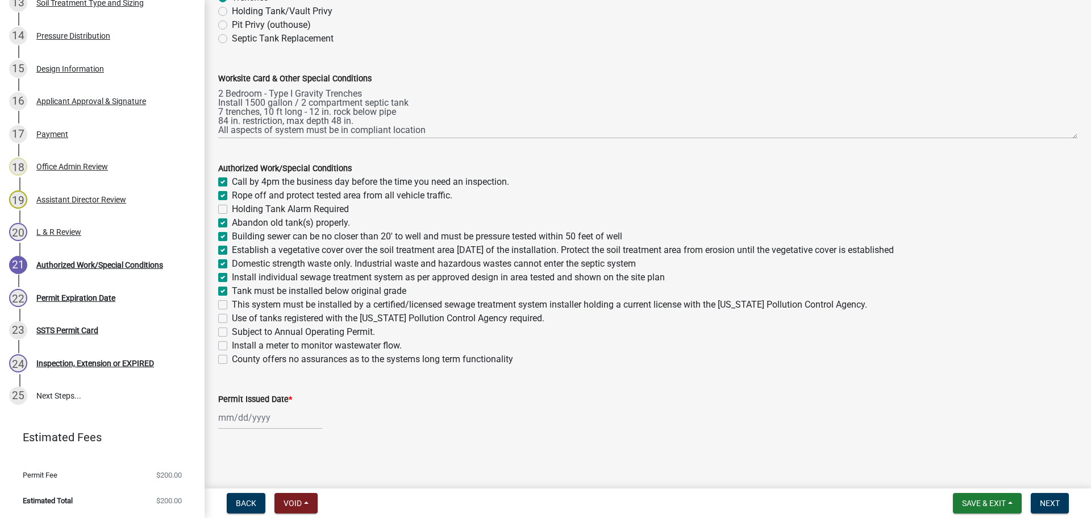
click at [232, 315] on label "Use of tanks registered with the Minnesota Pollution Control Agency required." at bounding box center [388, 319] width 313 height 14
click at [232, 315] on input "Use of tanks registered with the Minnesota Pollution Control Agency required." at bounding box center [235, 315] width 7 height 7
checkbox input "true"
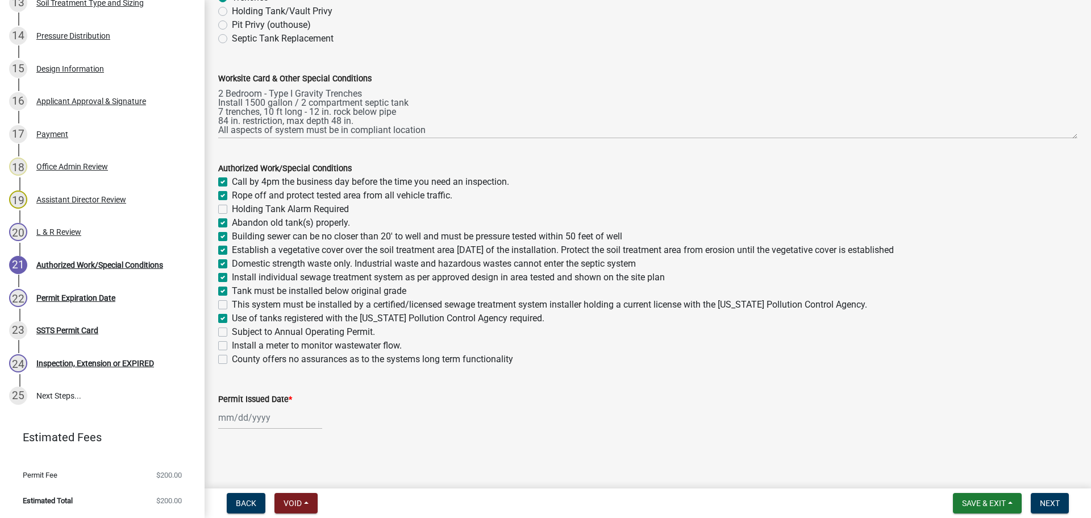
checkbox input "false"
checkbox input "true"
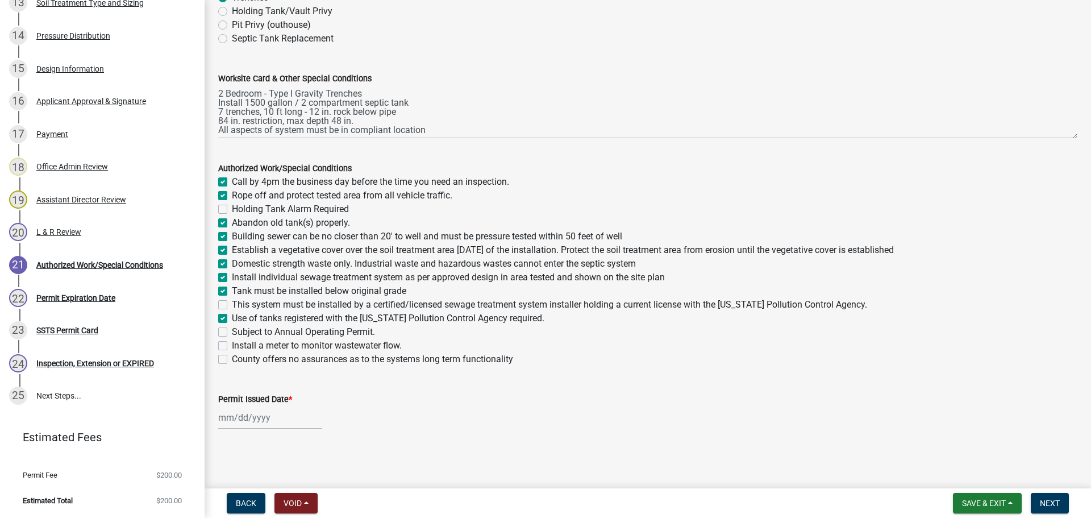
checkbox input "true"
checkbox input "false"
checkbox input "true"
checkbox input "false"
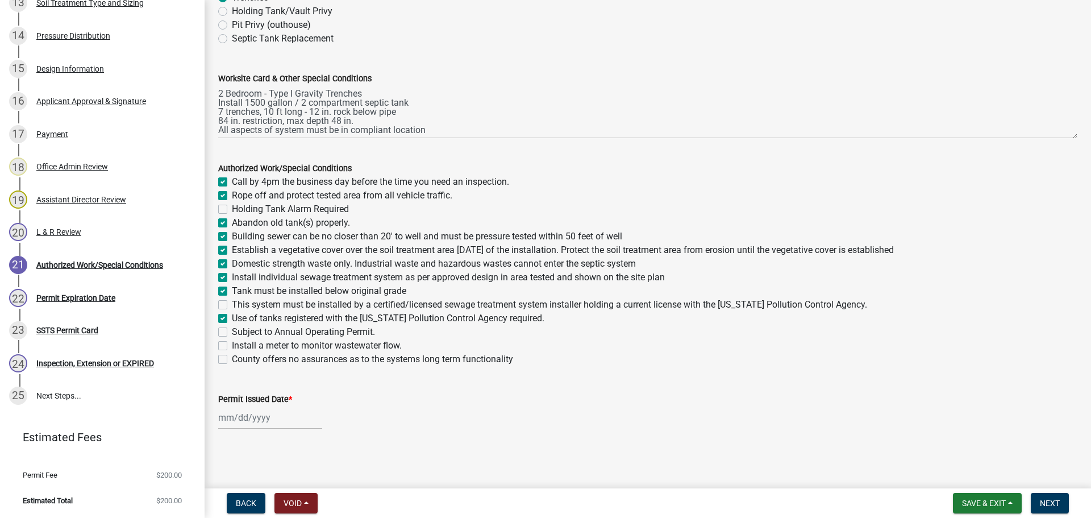
checkbox input "false"
click at [232, 306] on label "This system must be installed by a certified/licensed sewage treatment system i…" at bounding box center [550, 305] width 636 height 14
click at [232, 305] on input "This system must be installed by a certified/licensed sewage treatment system i…" at bounding box center [235, 301] width 7 height 7
checkbox input "true"
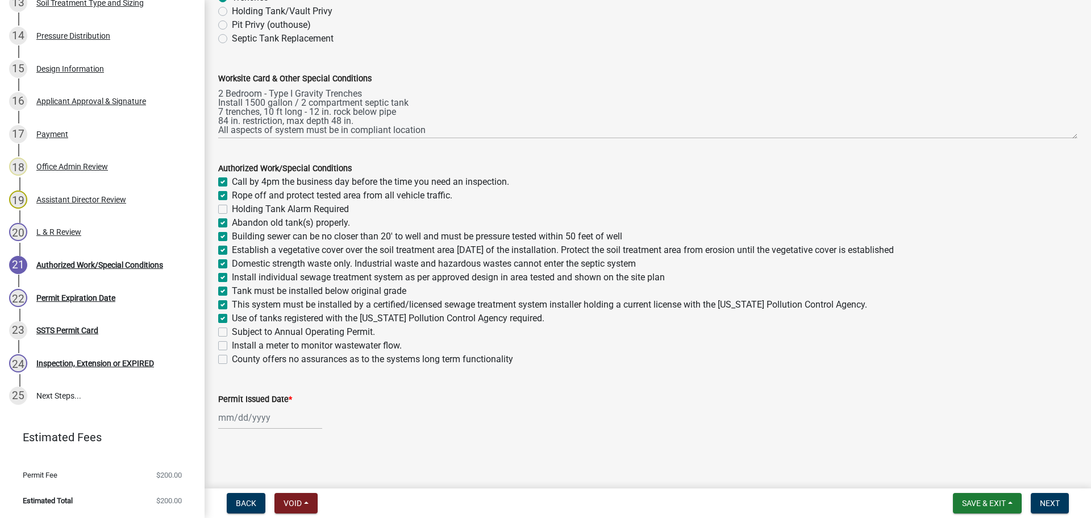
checkbox input "true"
checkbox input "false"
checkbox input "true"
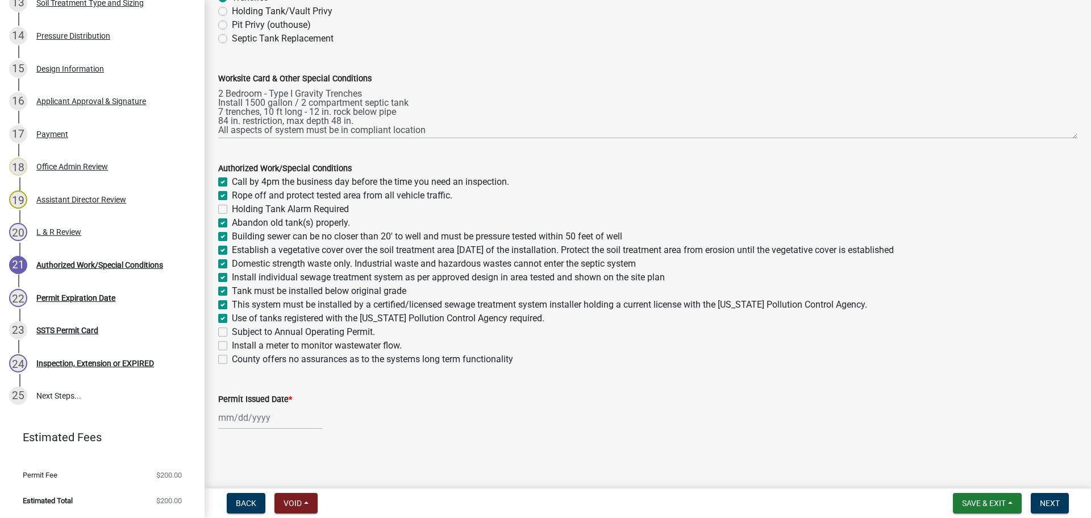
checkbox input "true"
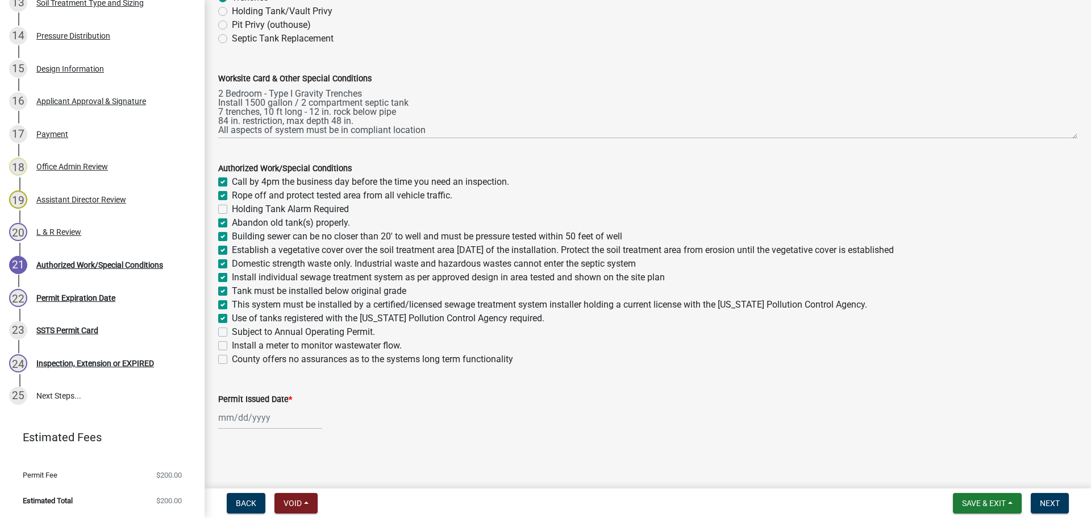
checkbox input "true"
checkbox input "false"
click at [246, 420] on div at bounding box center [270, 417] width 104 height 23
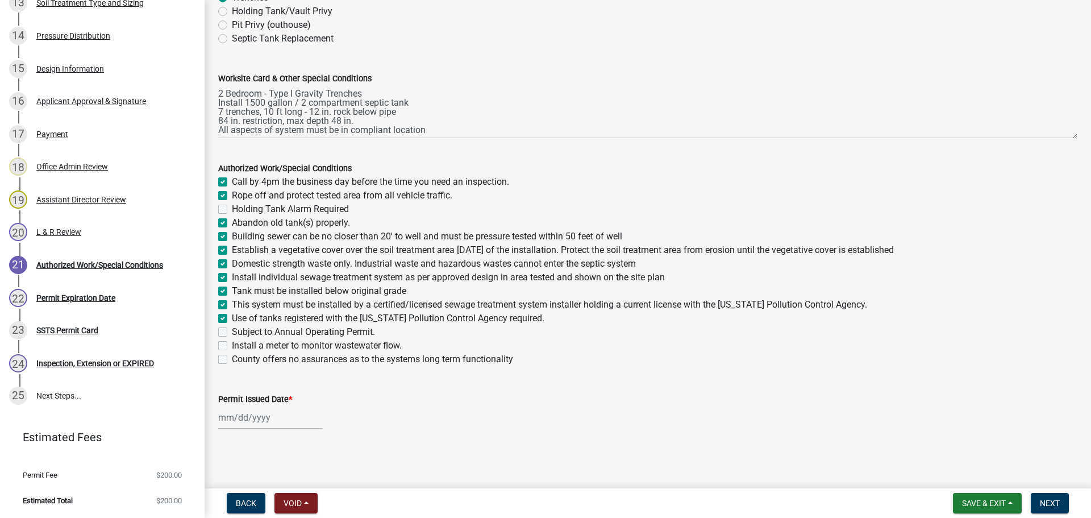
select select "9"
select select "2025"
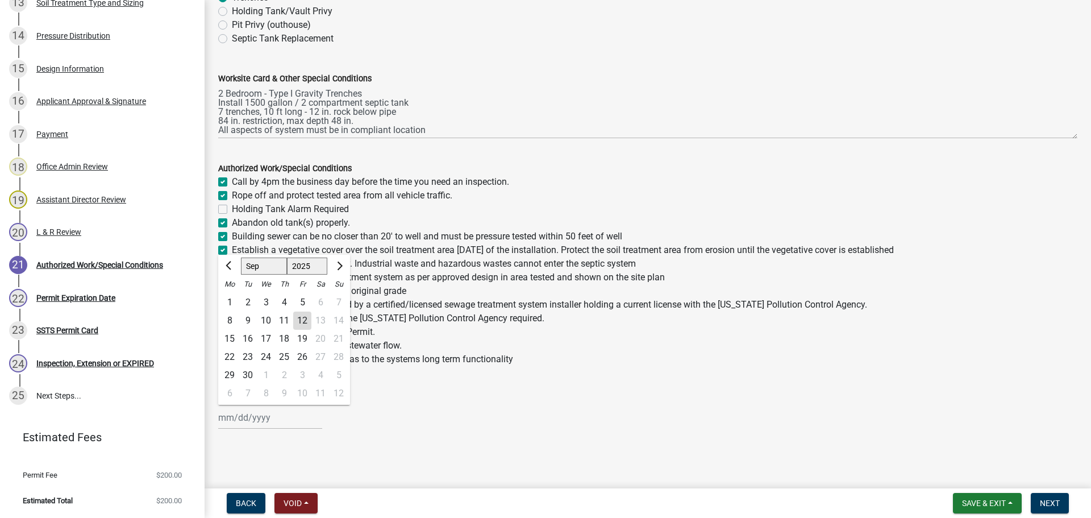
click at [301, 321] on div "12" at bounding box center [302, 321] width 18 height 18
type input "09/12/2025"
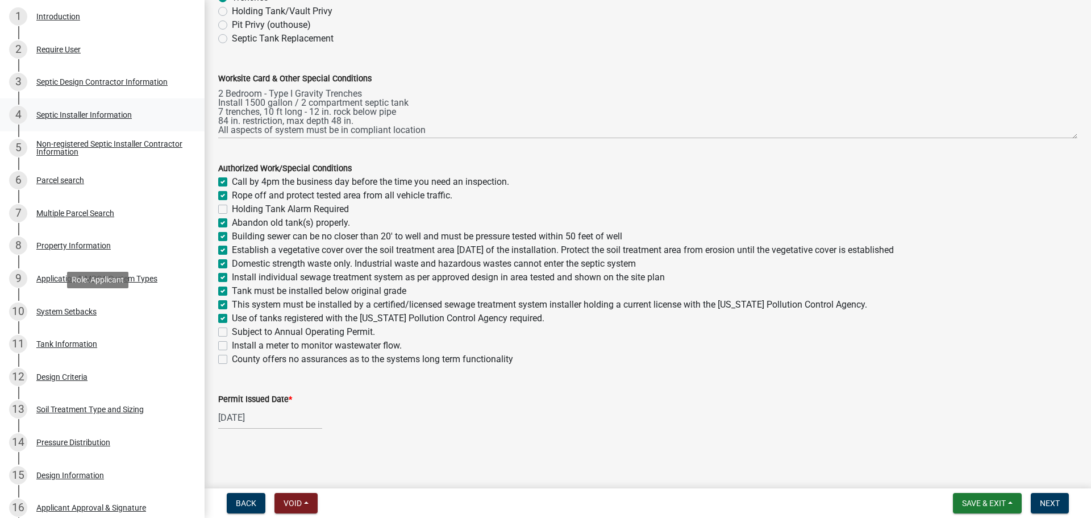
scroll to position [60, 0]
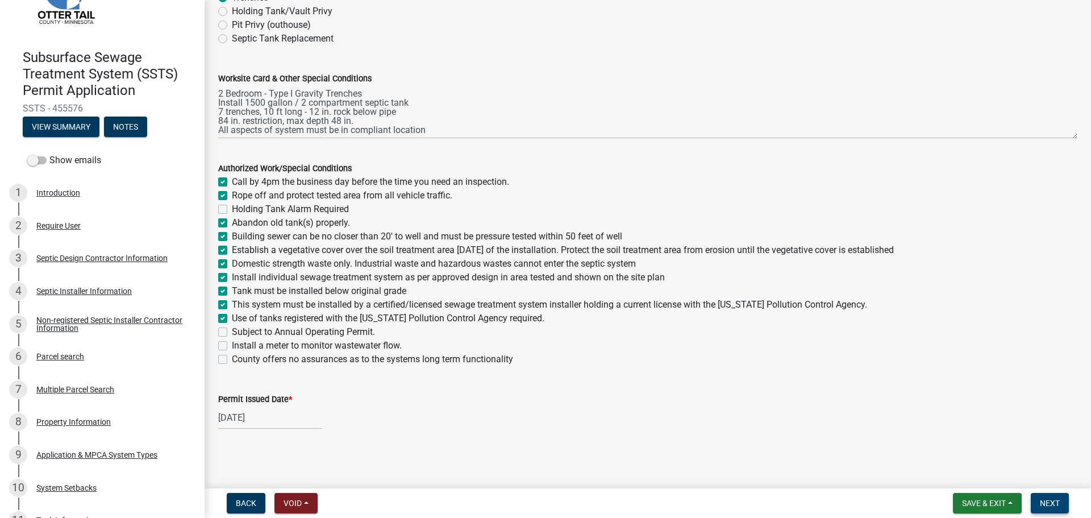
click at [1054, 505] on span "Next" at bounding box center [1050, 503] width 20 height 9
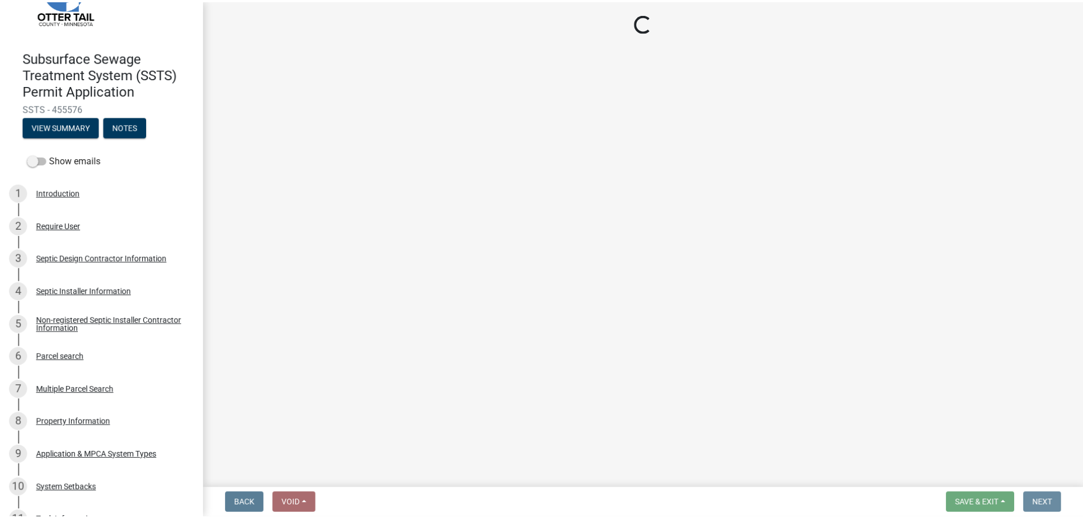
scroll to position [0, 0]
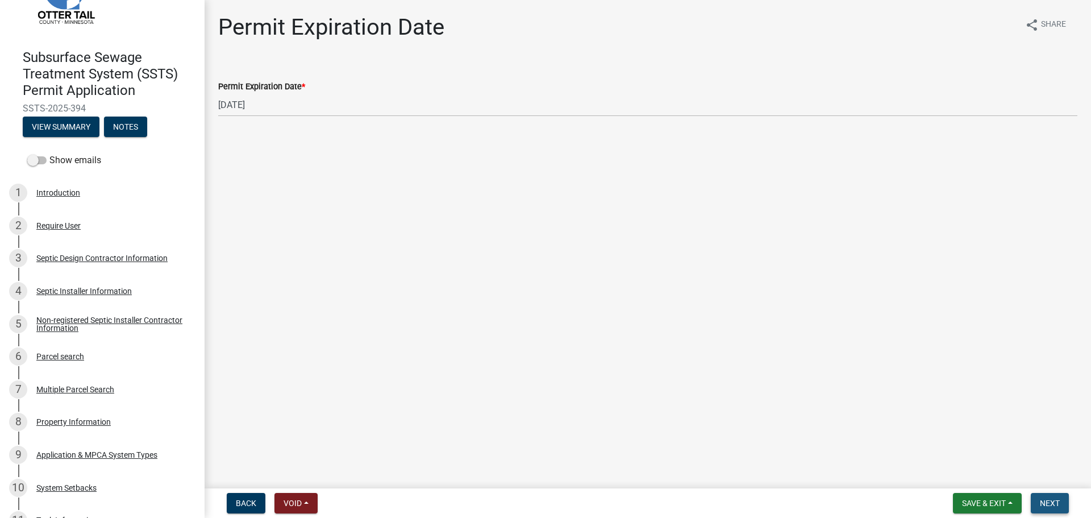
click at [1065, 495] on button "Next" at bounding box center [1050, 503] width 38 height 20
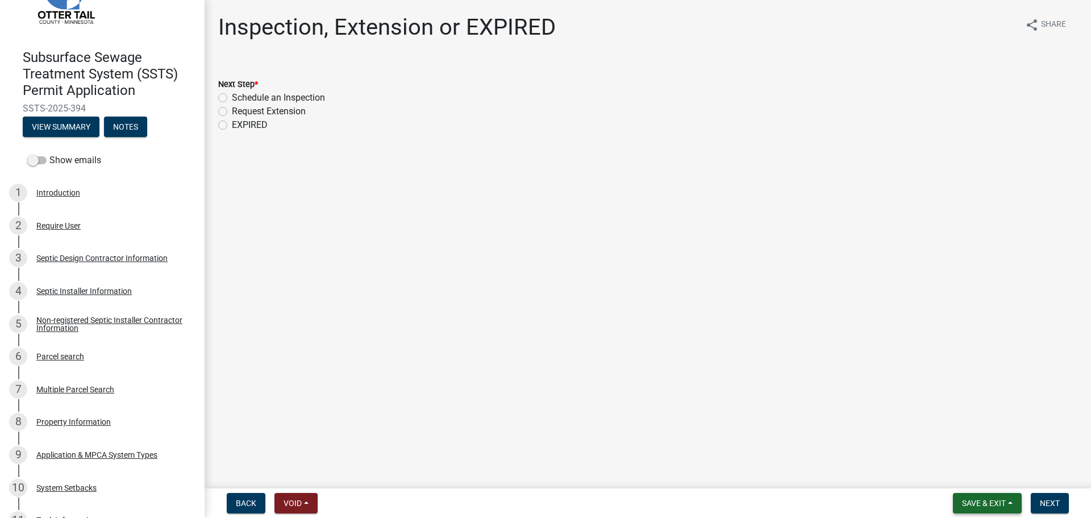
click at [999, 497] on button "Save & Exit" at bounding box center [987, 503] width 69 height 20
click at [1005, 471] on button "Save & Exit" at bounding box center [976, 473] width 91 height 27
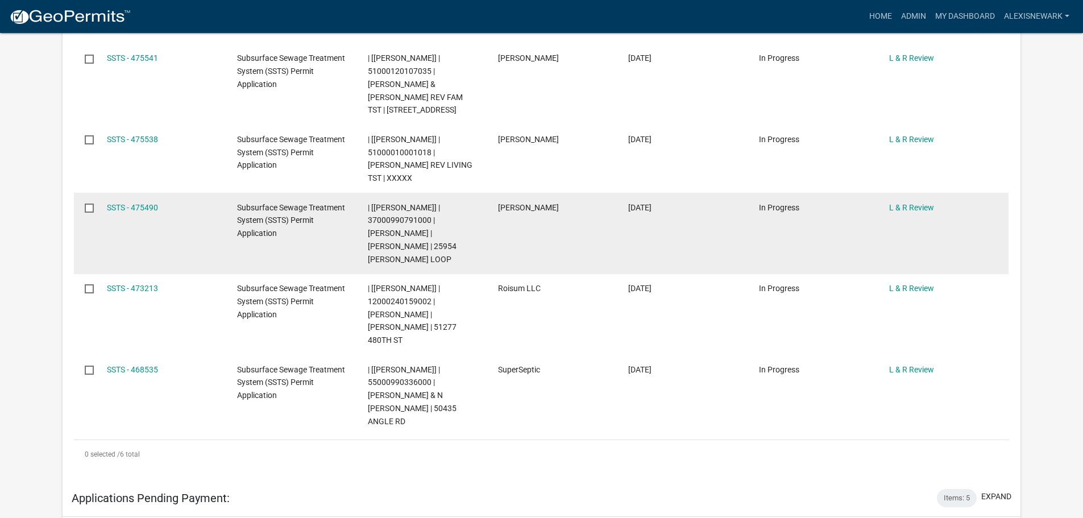
scroll to position [426, 0]
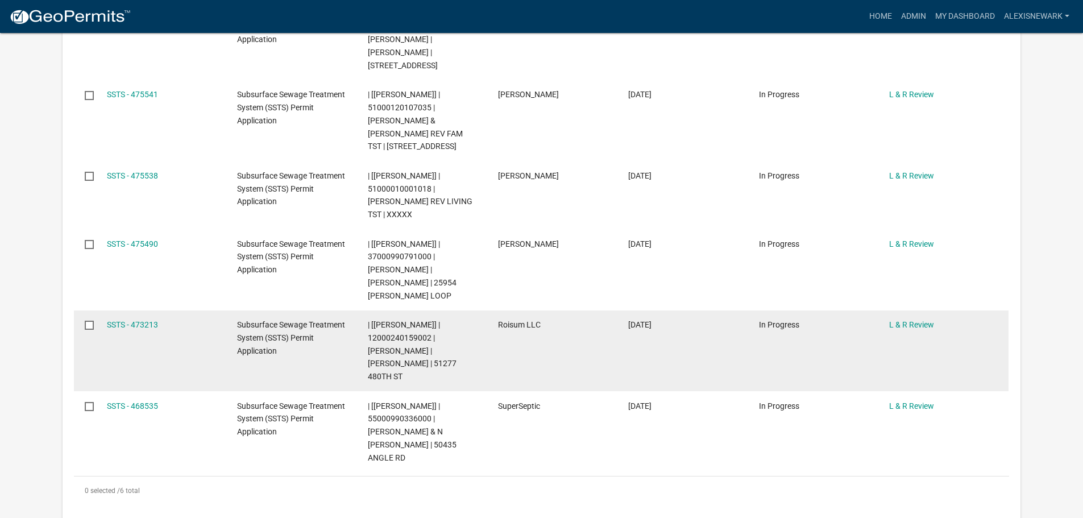
click at [412, 320] on span "| [Alexis Newark] | 12000240159002 | KYLE WIENTJES | SAMANTHA WIENTJES | 51277 …" at bounding box center [412, 350] width 89 height 61
copy span "12000240159002"
click at [156, 320] on link "SSTS - 473213" at bounding box center [132, 324] width 51 height 9
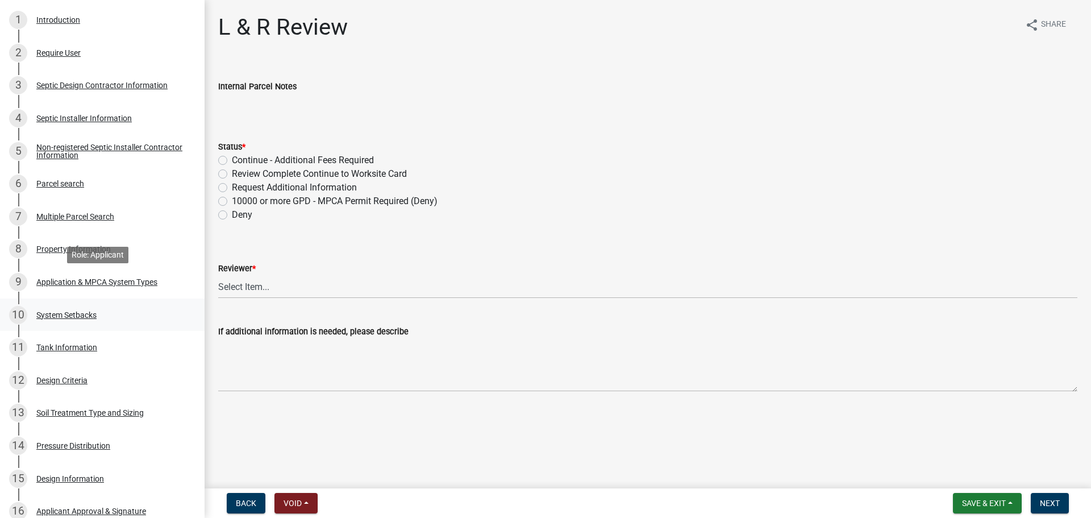
scroll to position [370, 0]
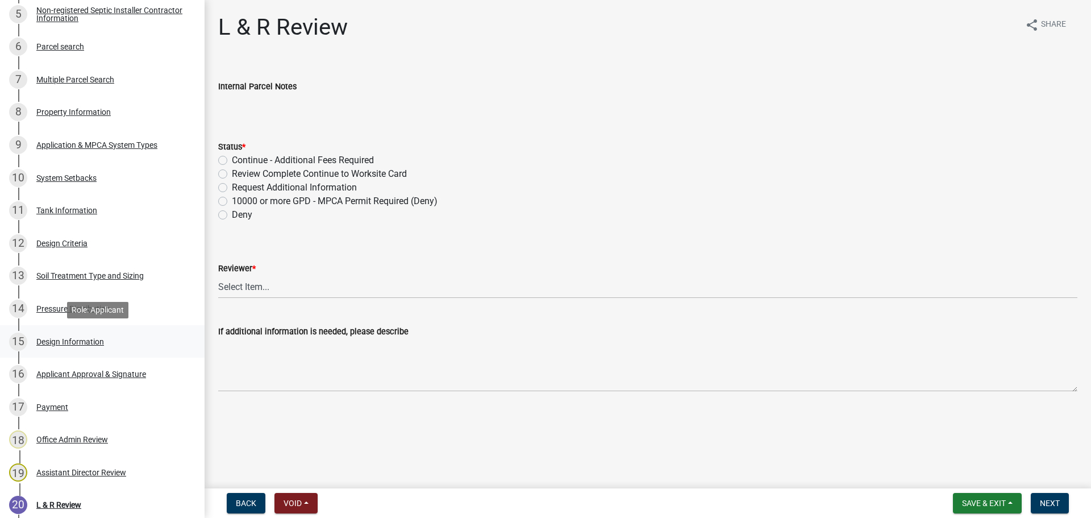
click at [115, 343] on div "15 Design Information" at bounding box center [97, 342] width 177 height 18
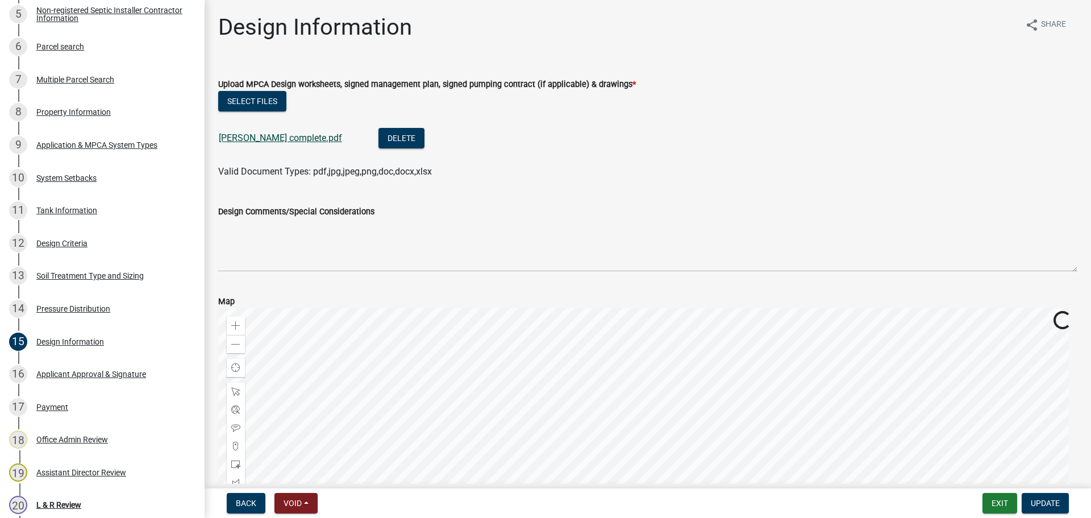
click at [297, 134] on link "Wientjes complete.pdf" at bounding box center [280, 137] width 123 height 11
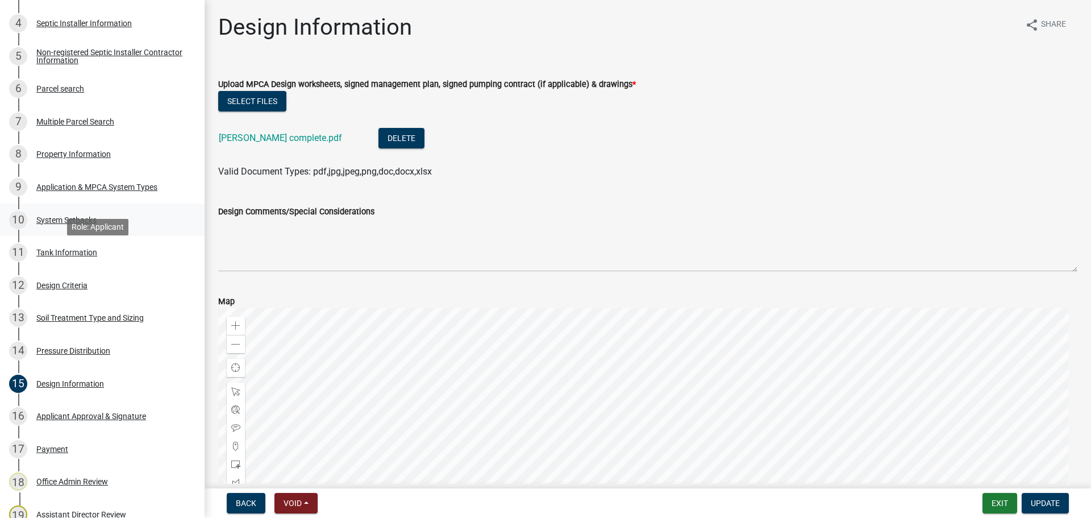
scroll to position [327, 0]
click at [143, 197] on link "9 Application & MPCA System Types" at bounding box center [102, 187] width 205 height 33
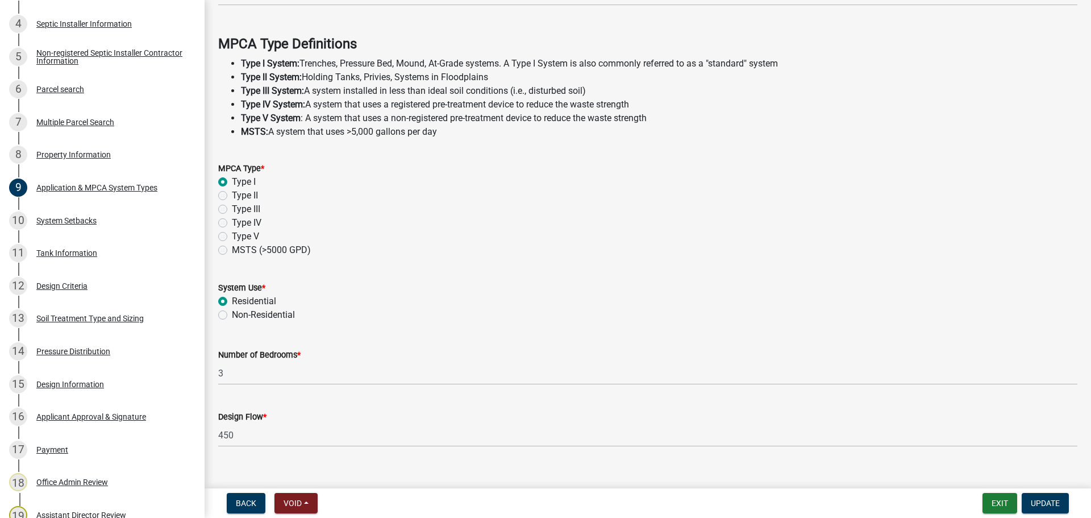
scroll to position [325, 0]
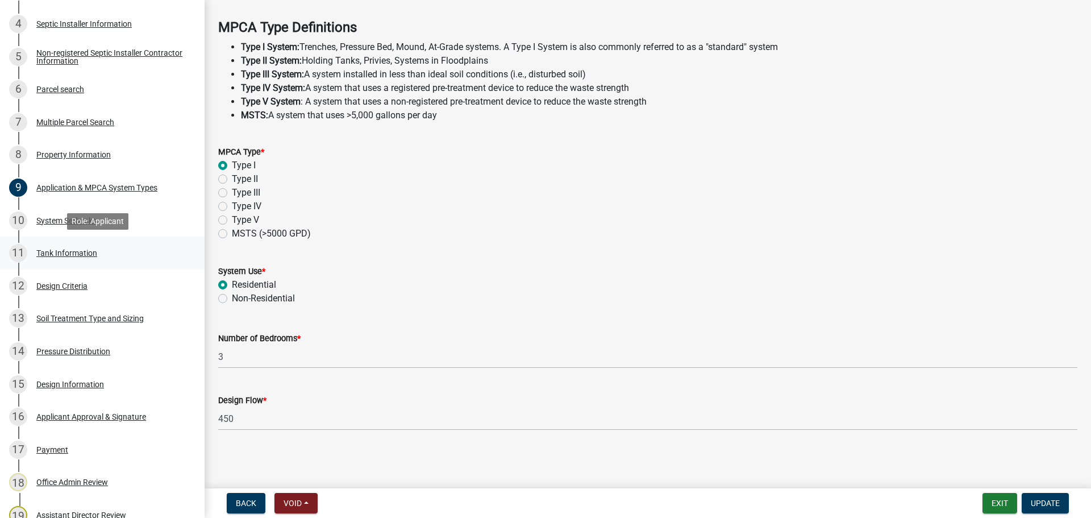
click at [88, 253] on div "Tank Information" at bounding box center [66, 253] width 61 height 8
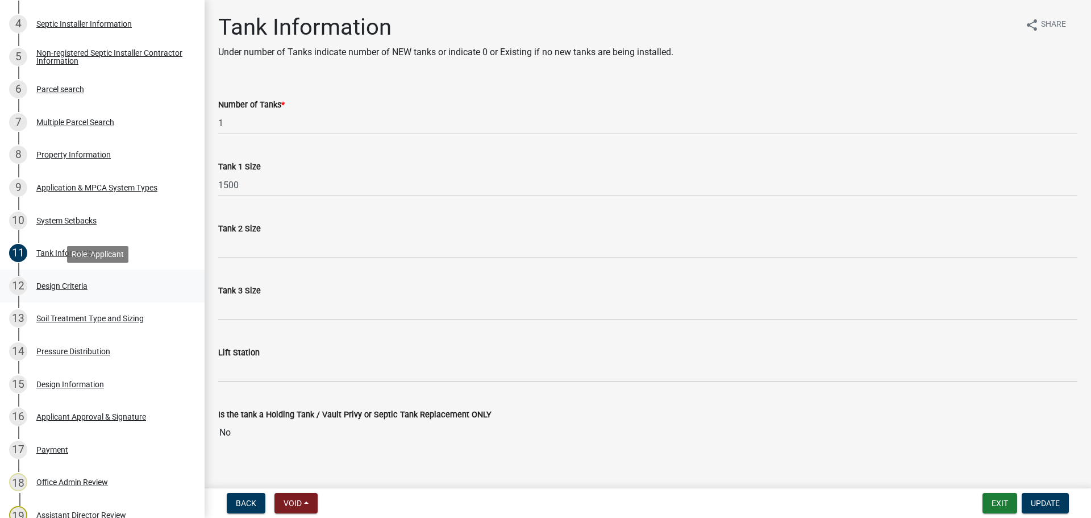
click at [150, 298] on link "12 Design Criteria" at bounding box center [102, 285] width 205 height 33
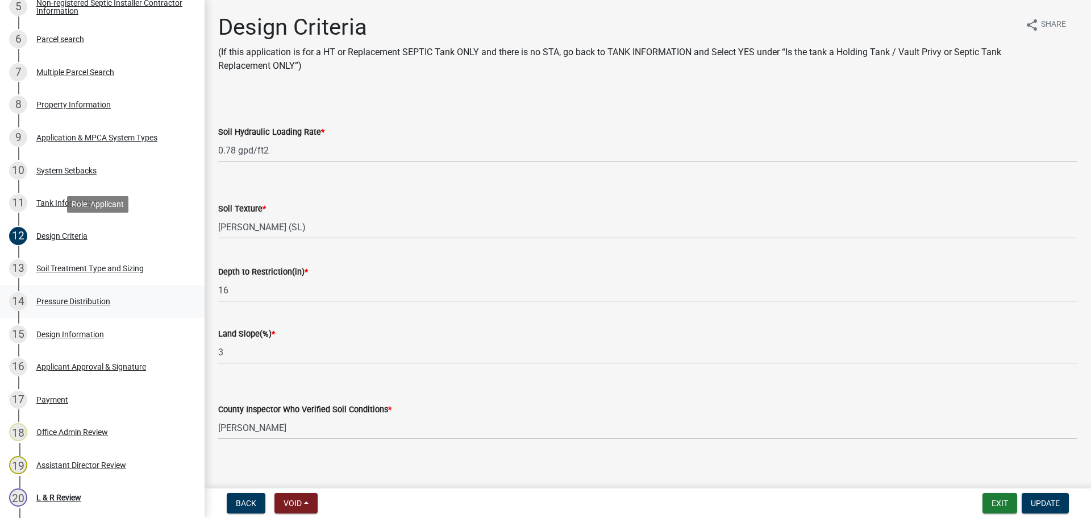
scroll to position [412, 0]
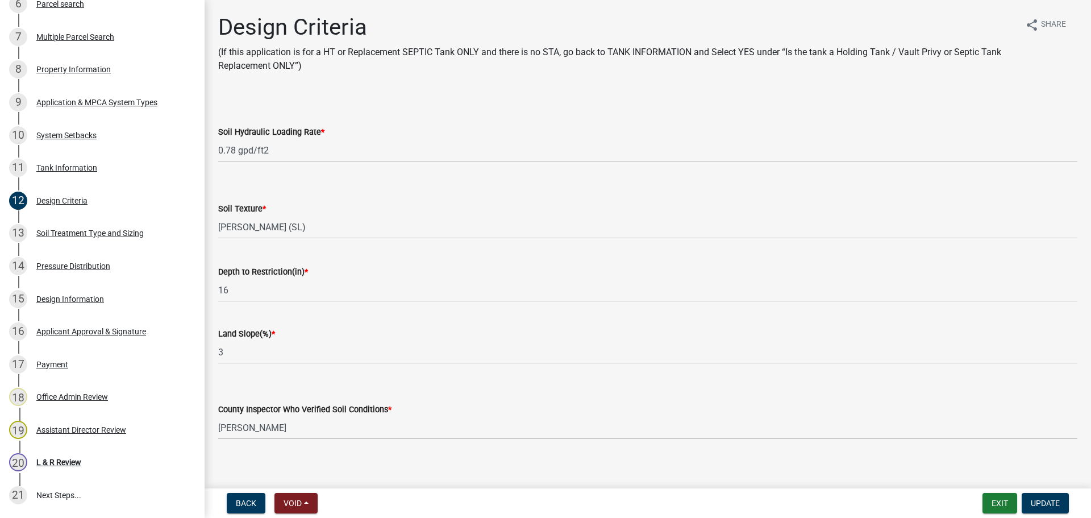
click at [128, 234] on div "Soil Treatment Type and Sizing" at bounding box center [89, 233] width 107 height 8
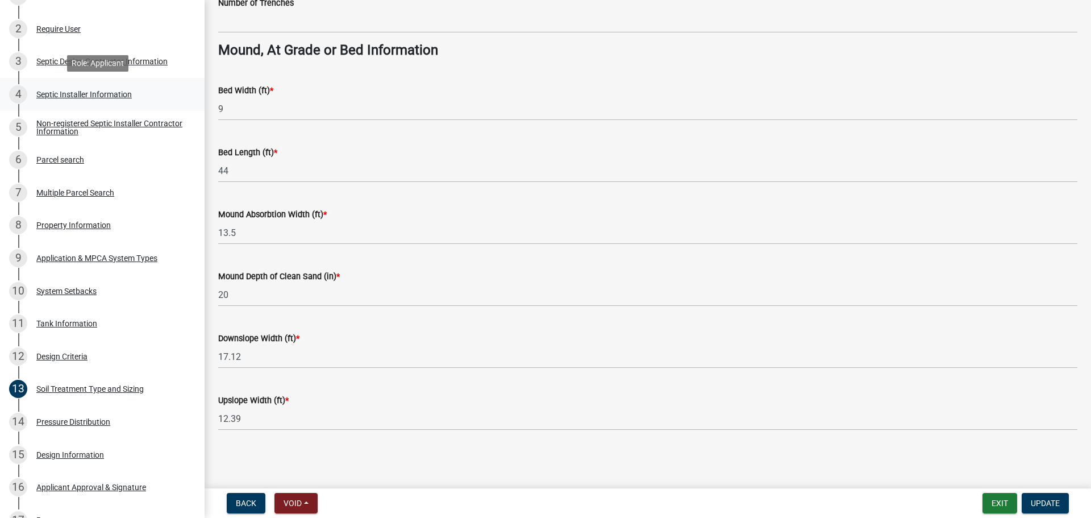
scroll to position [256, 0]
click at [97, 159] on div "6 Parcel search" at bounding box center [97, 160] width 177 height 18
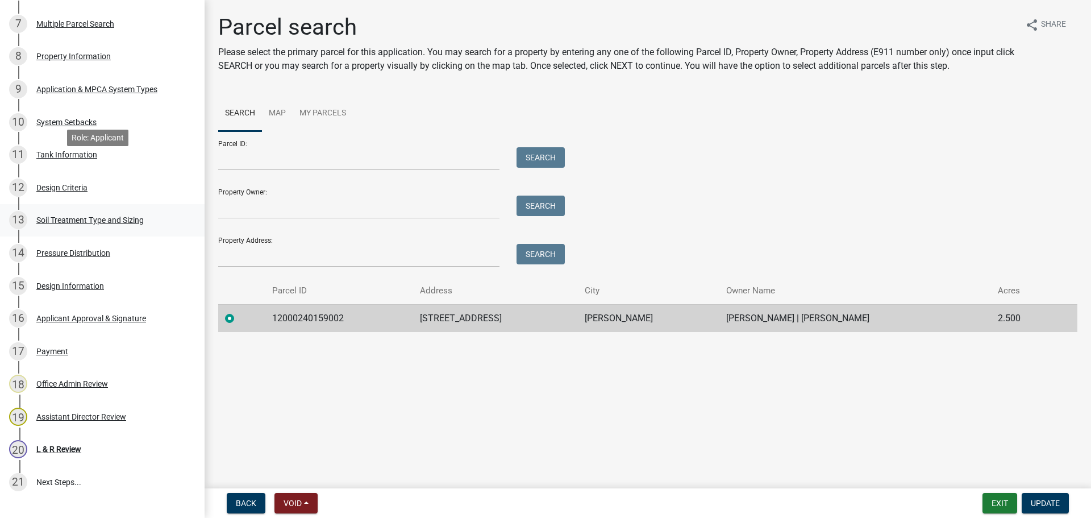
scroll to position [426, 0]
click at [109, 211] on div "13 Soil Treatment Type and Sizing" at bounding box center [97, 219] width 177 height 18
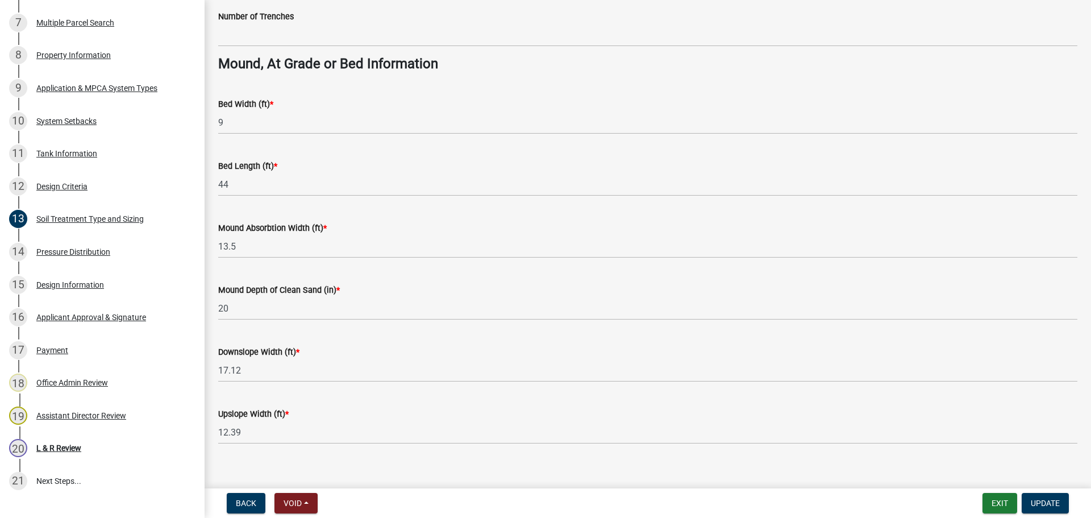
scroll to position [824, 0]
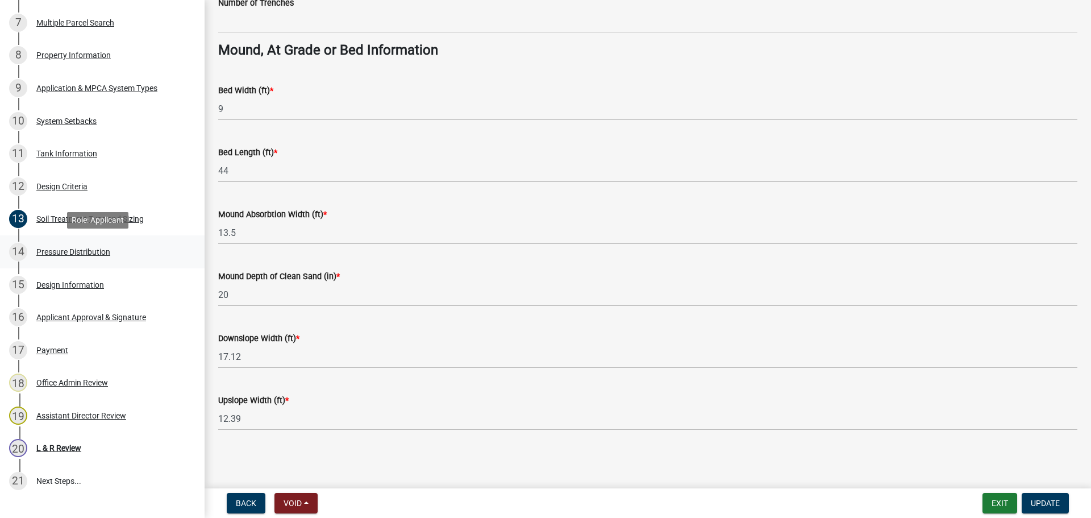
click at [160, 267] on link "14 Pressure Distribution" at bounding box center [102, 251] width 205 height 33
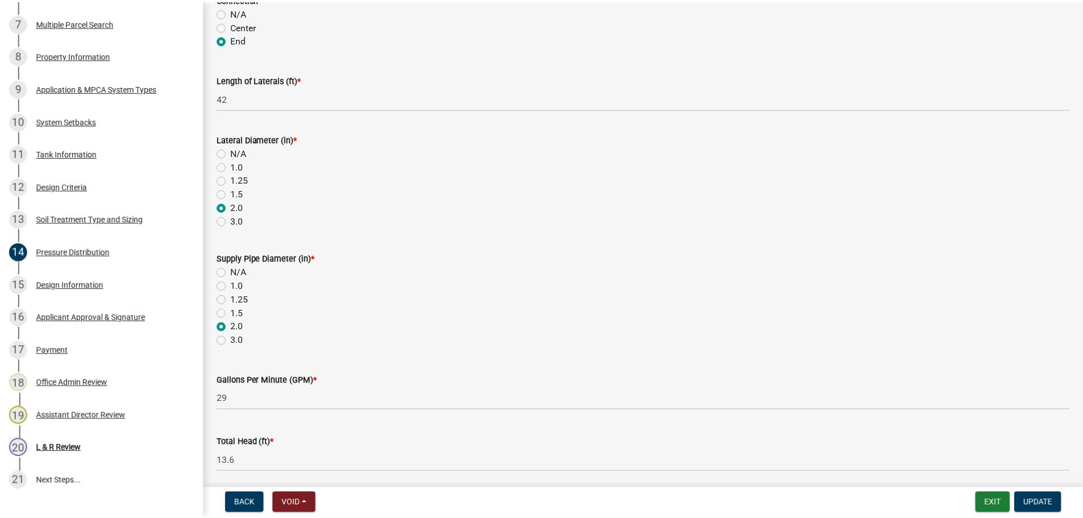
scroll to position [405, 0]
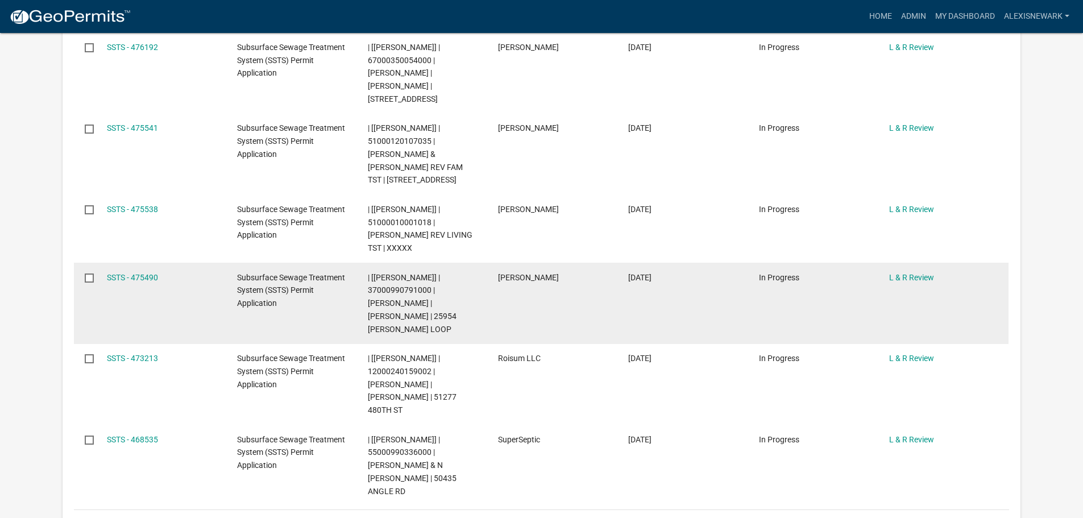
scroll to position [388, 0]
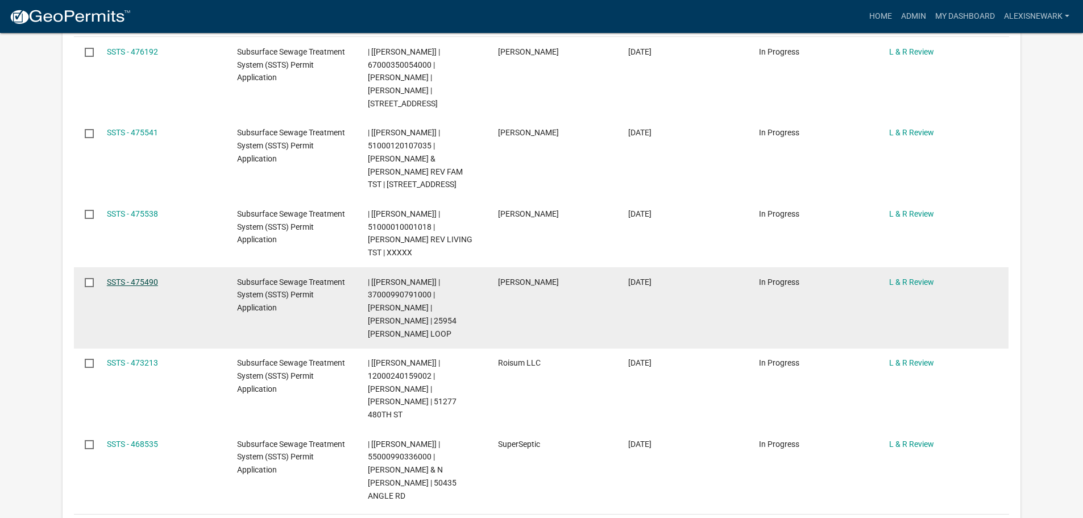
click at [132, 277] on link "SSTS - 475490" at bounding box center [132, 281] width 51 height 9
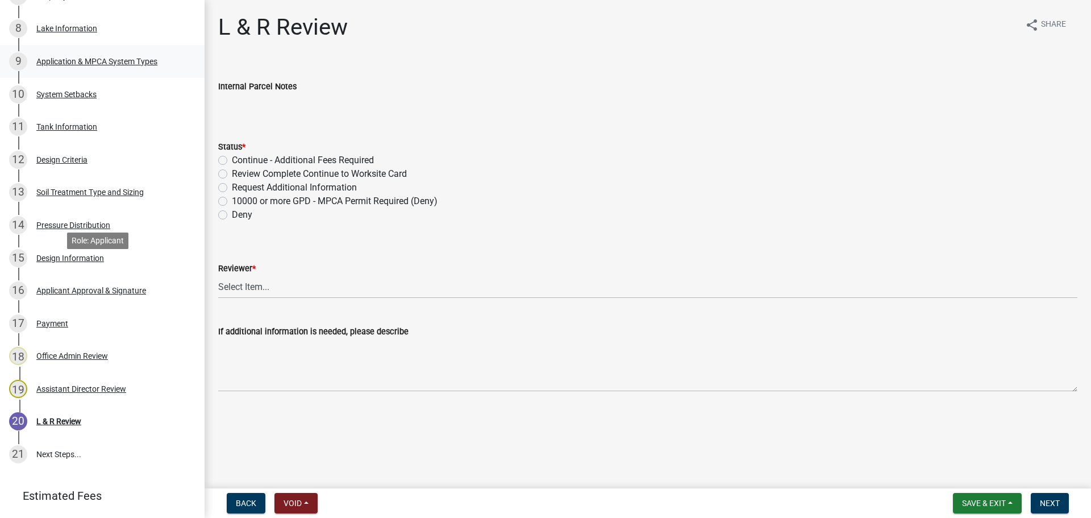
scroll to position [455, 0]
click at [114, 255] on div "15 Design Information" at bounding box center [97, 256] width 177 height 18
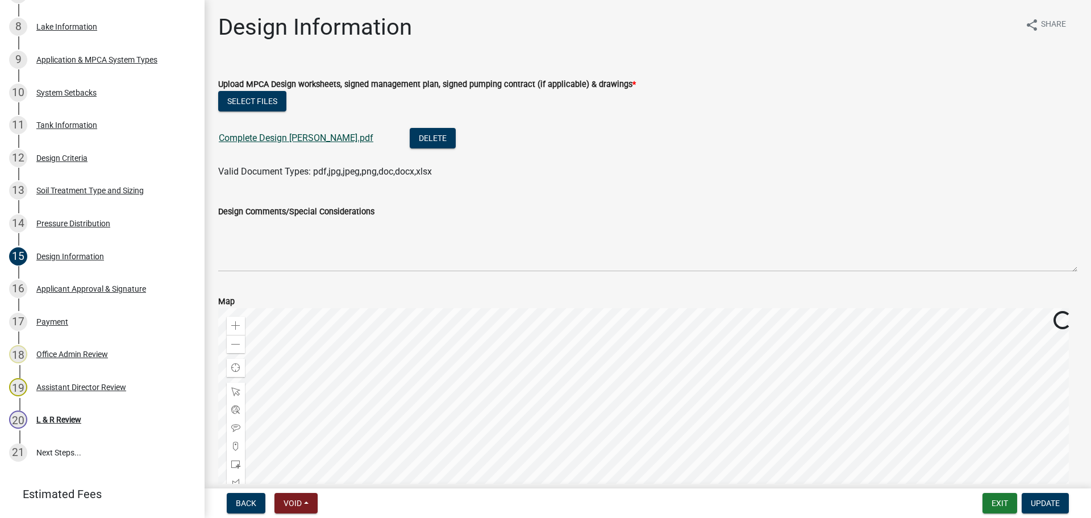
click at [289, 142] on link "Complete Design Mound Larson.pdf" at bounding box center [296, 137] width 155 height 11
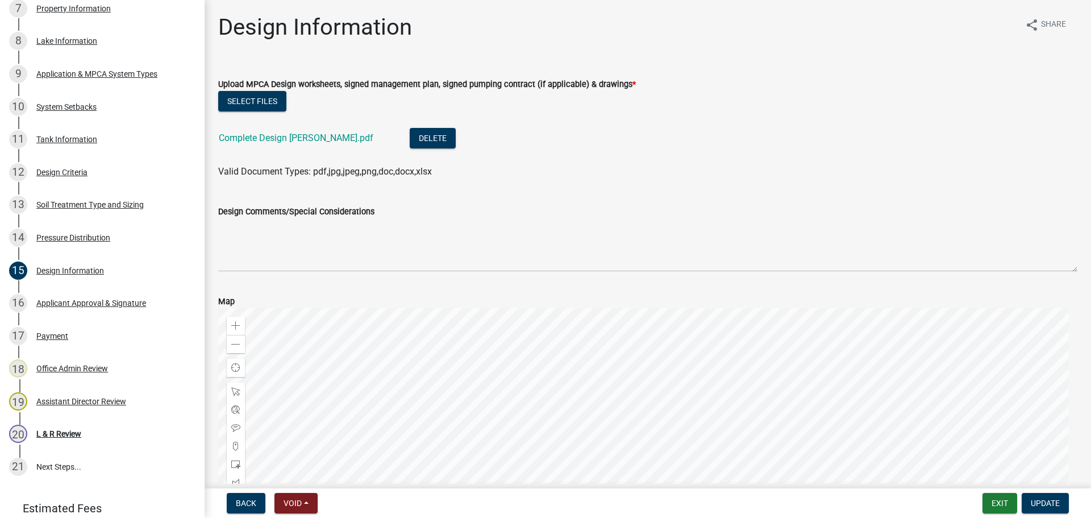
scroll to position [426, 0]
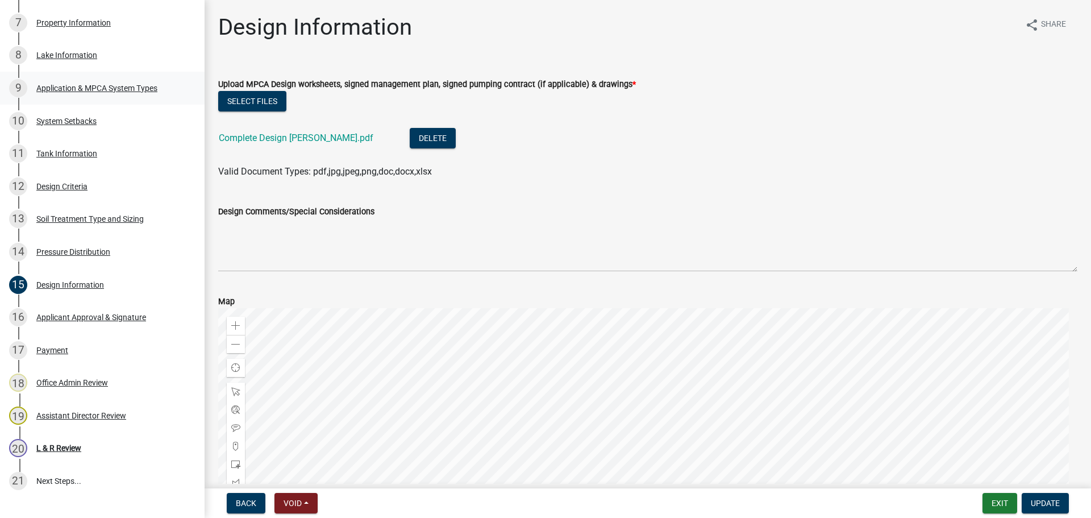
click at [140, 90] on div "Application & MPCA System Types" at bounding box center [96, 88] width 121 height 8
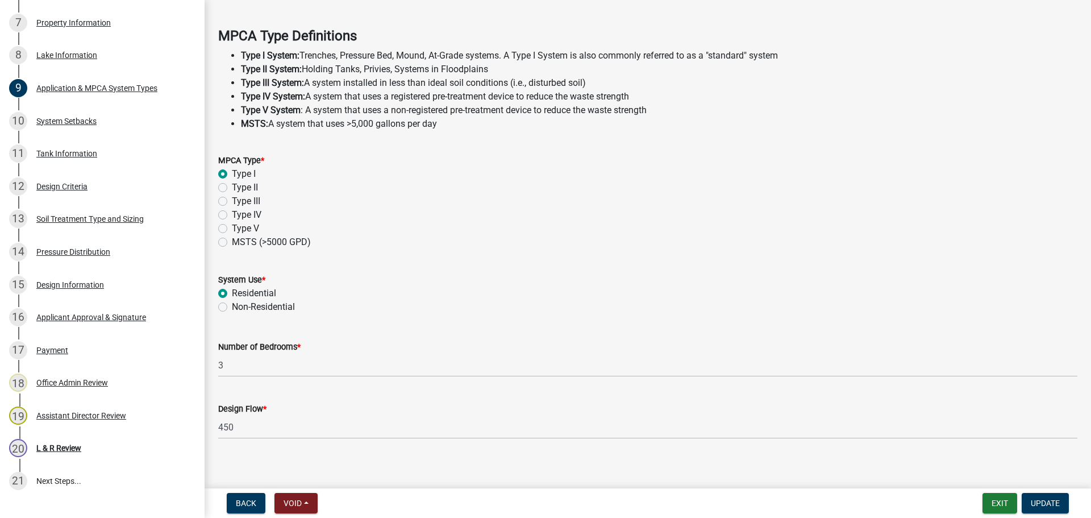
scroll to position [325, 0]
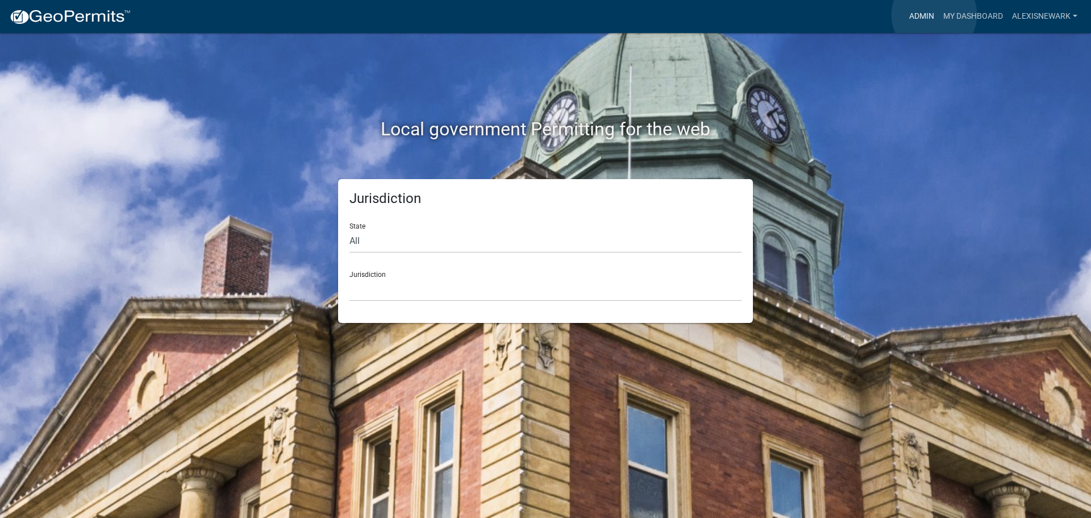
click at [935, 15] on link "Admin" at bounding box center [922, 17] width 34 height 22
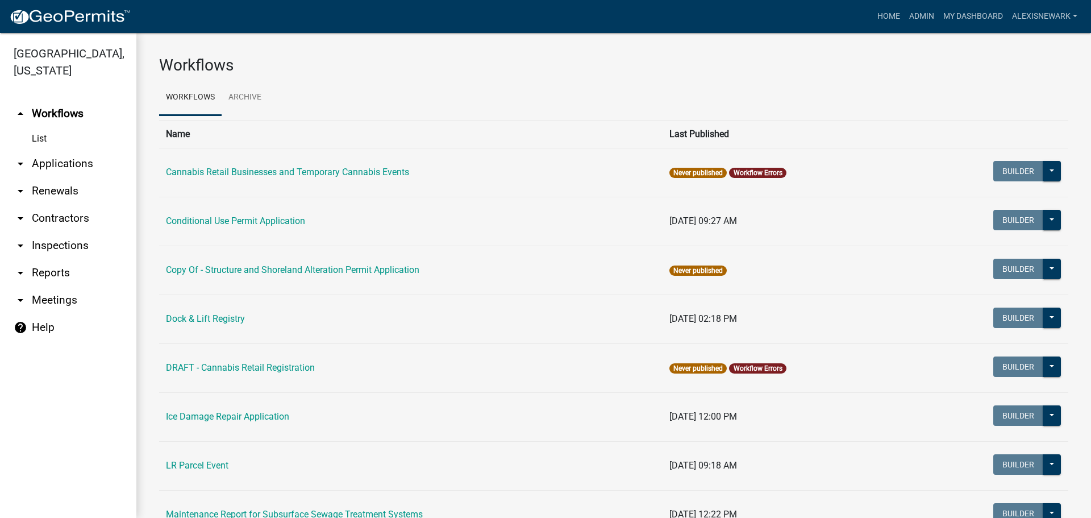
click at [52, 151] on link "arrow_drop_down Applications" at bounding box center [68, 163] width 136 height 27
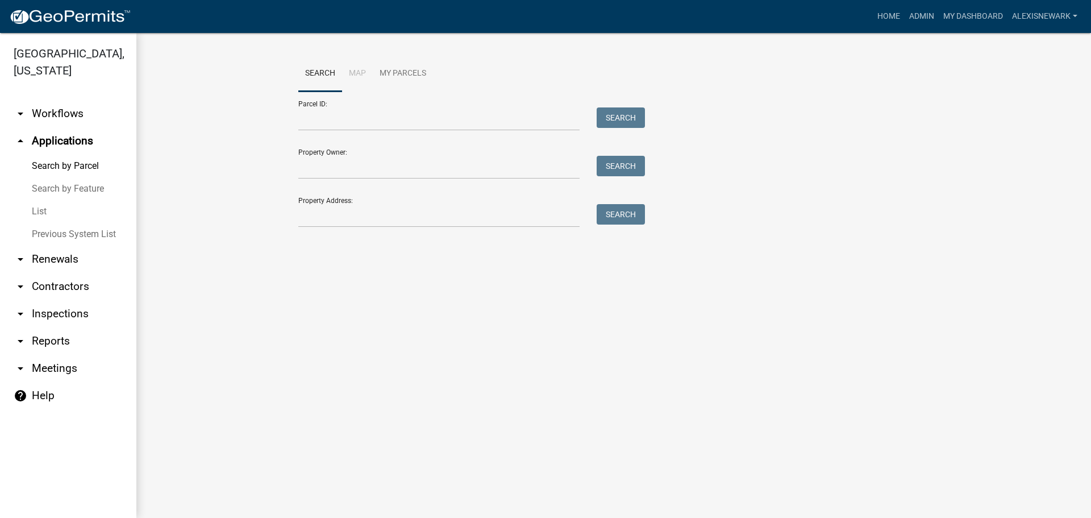
click at [318, 106] on div "Parcel ID: Search" at bounding box center [468, 111] width 341 height 39
click at [326, 117] on input "Parcel ID:" at bounding box center [438, 118] width 281 height 23
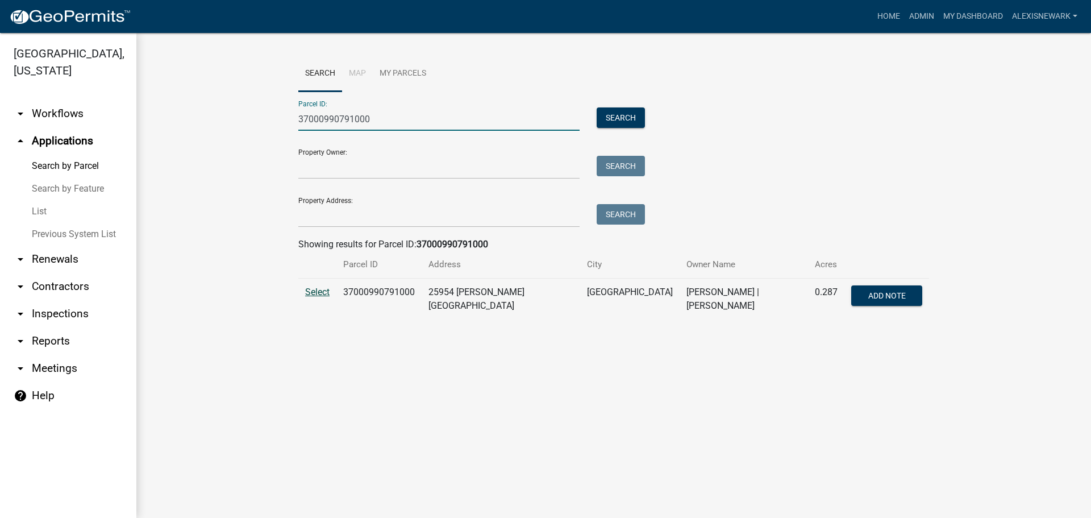
type input "37000990791000"
click at [318, 296] on span "Select" at bounding box center [317, 292] width 24 height 11
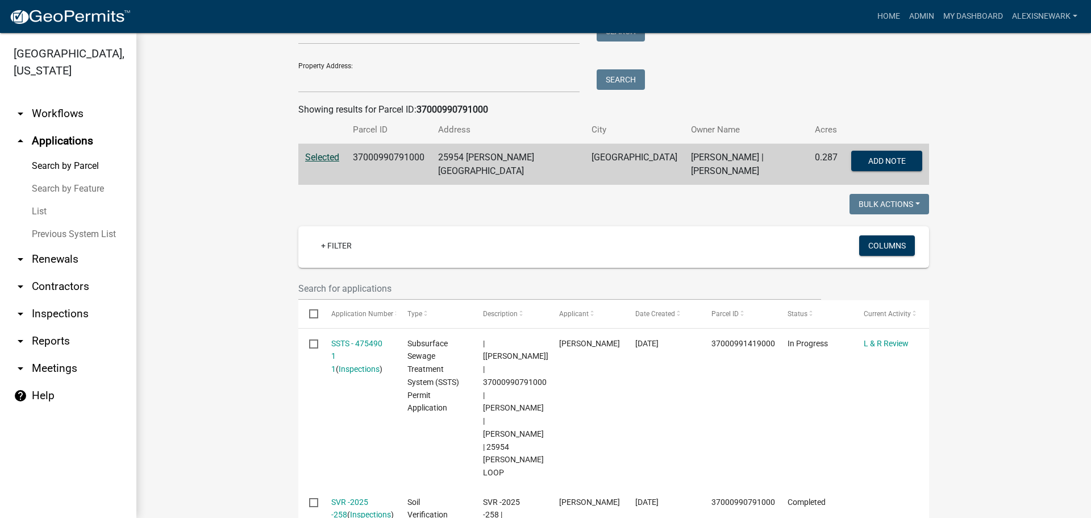
scroll to position [256, 0]
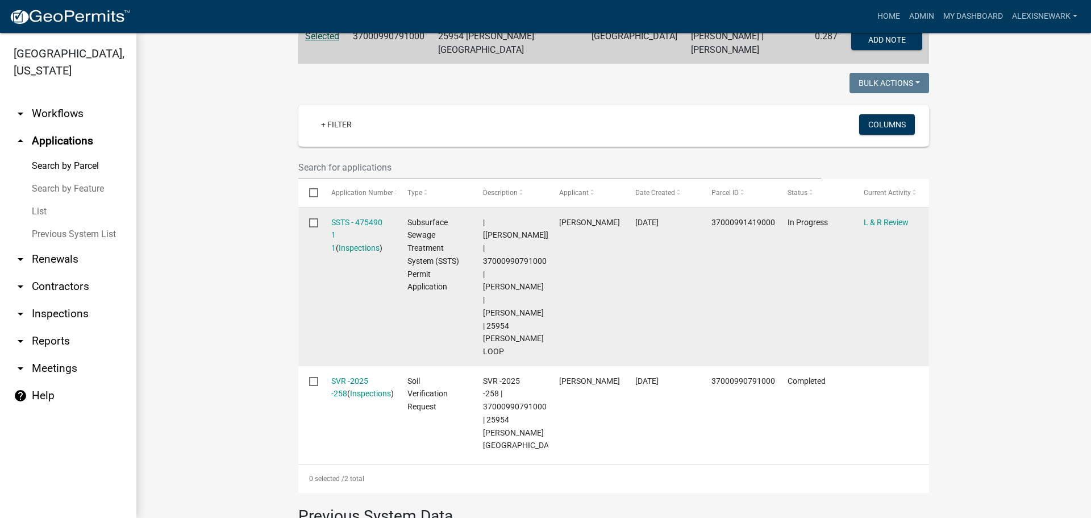
click at [510, 244] on span "| [[PERSON_NAME]] | 37000990791000 | [PERSON_NAME] | [PERSON_NAME] | 25954 [PER…" at bounding box center [515, 287] width 65 height 139
copy span "37000990791000"
